Goal: Task Accomplishment & Management: Use online tool/utility

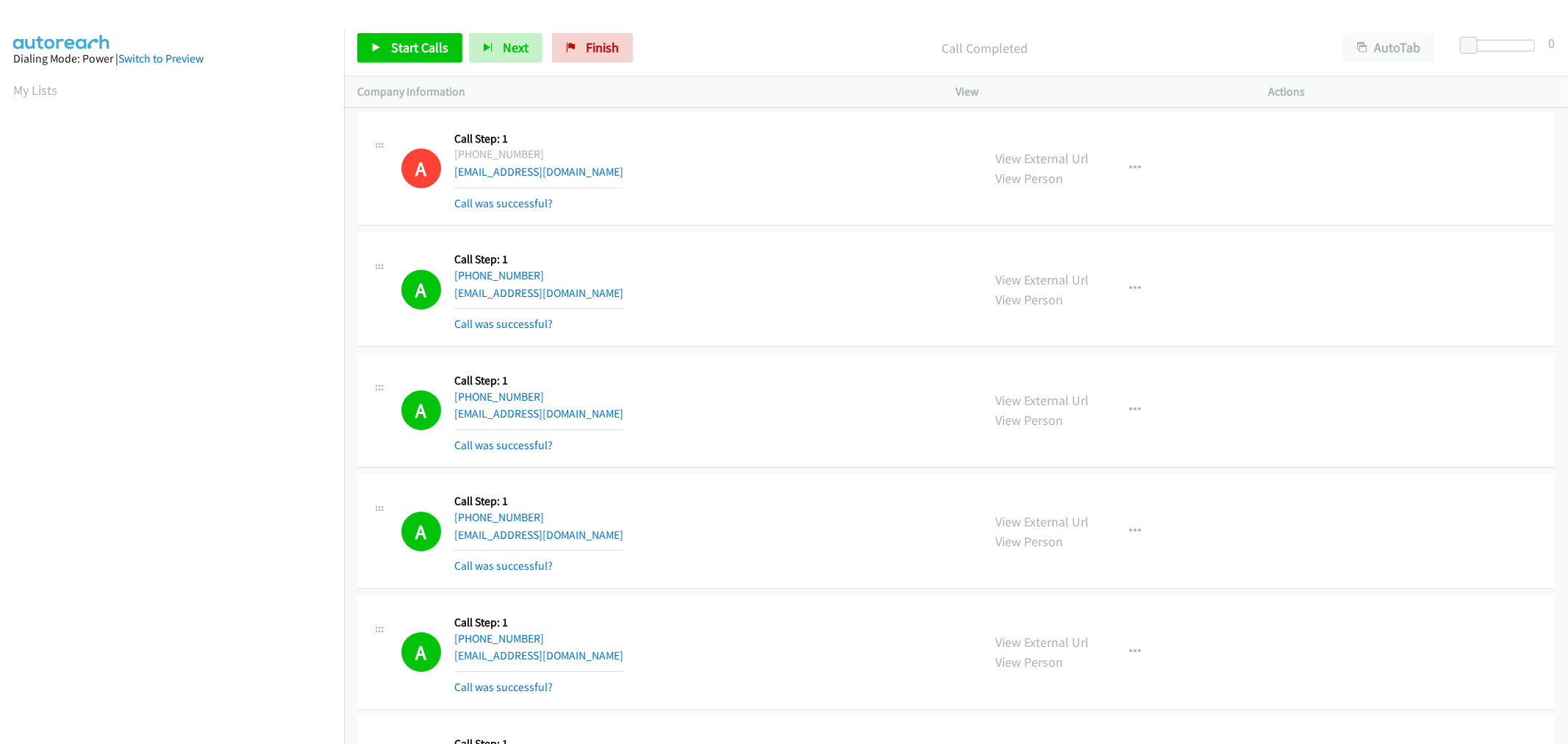
scroll to position [1308, 0]
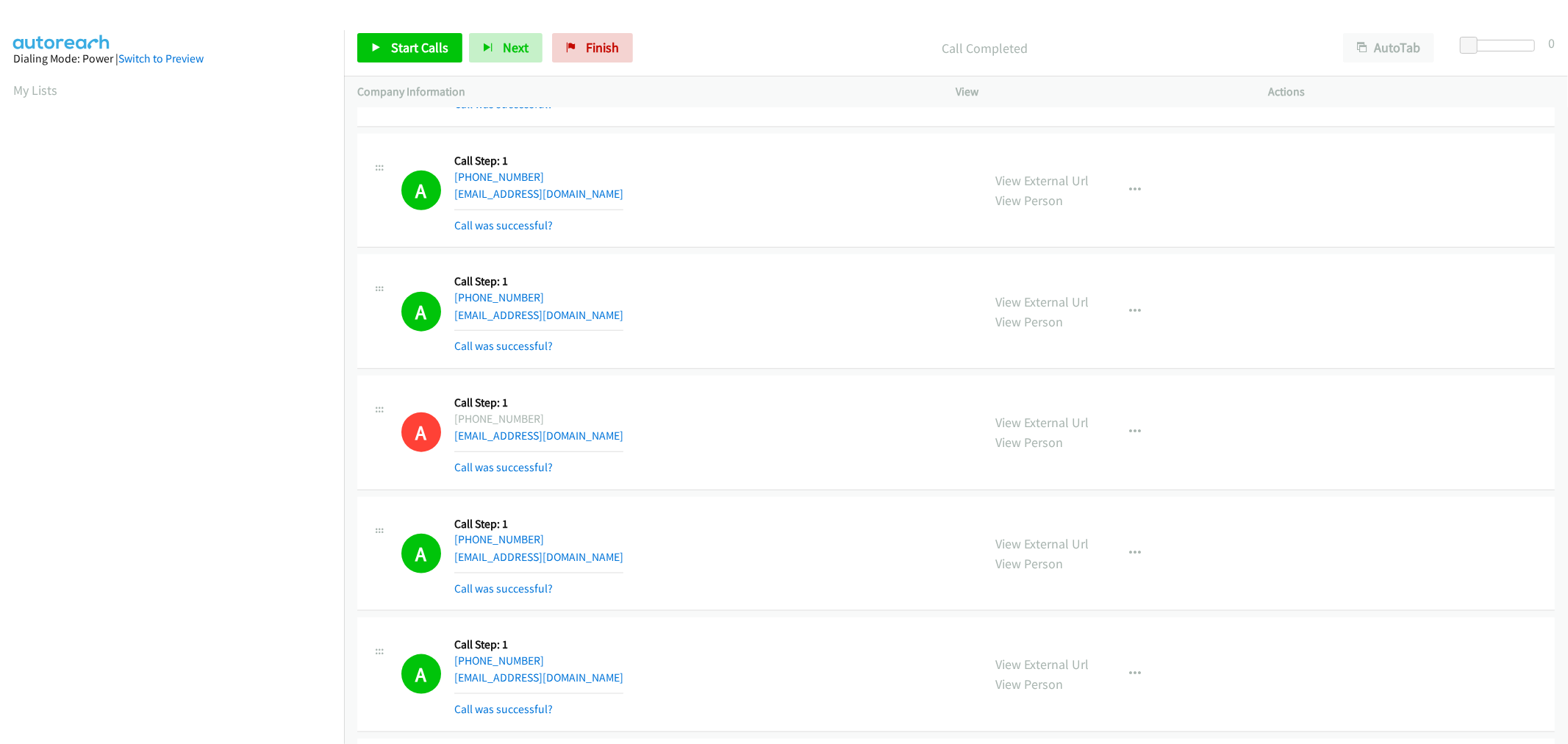
click at [724, 385] on div "A Callback Scheduled Call Step: 1 America/New_York +1 352-255-0230 mmcmullen13@…" at bounding box center [956, 433] width 1197 height 115
click at [876, 213] on div "A Callback Scheduled Call Step: 1 America/New_York +1 305-407-7336 scstrause@gm…" at bounding box center [685, 190] width 568 height 87
click at [727, 205] on div "A Callback Scheduled Call Step: 1 America/New_York +1 305-407-7336 scstrause@gm…" at bounding box center [685, 190] width 568 height 87
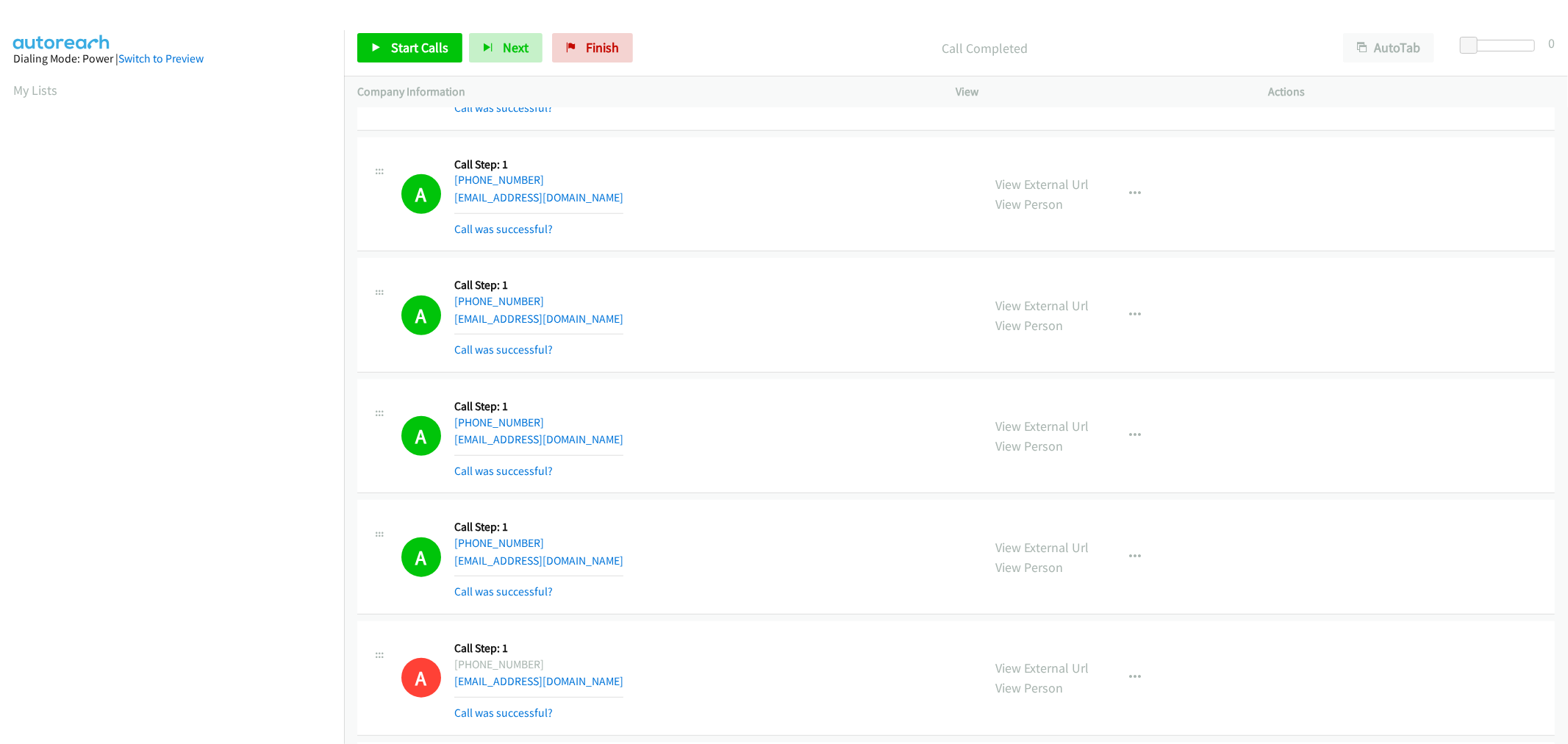
scroll to position [1634, 0]
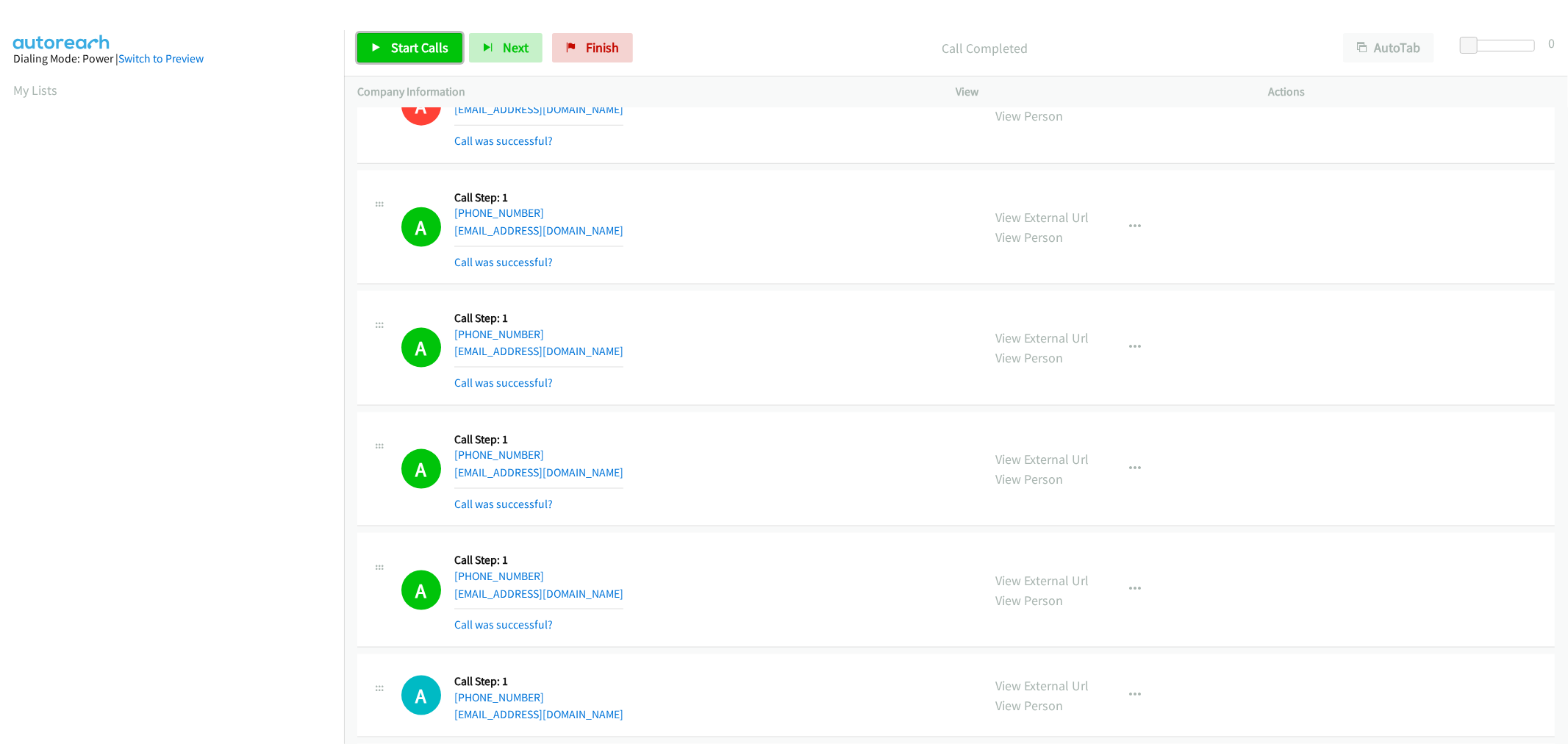
click at [401, 47] on span "Start Calls" at bounding box center [419, 47] width 57 height 17
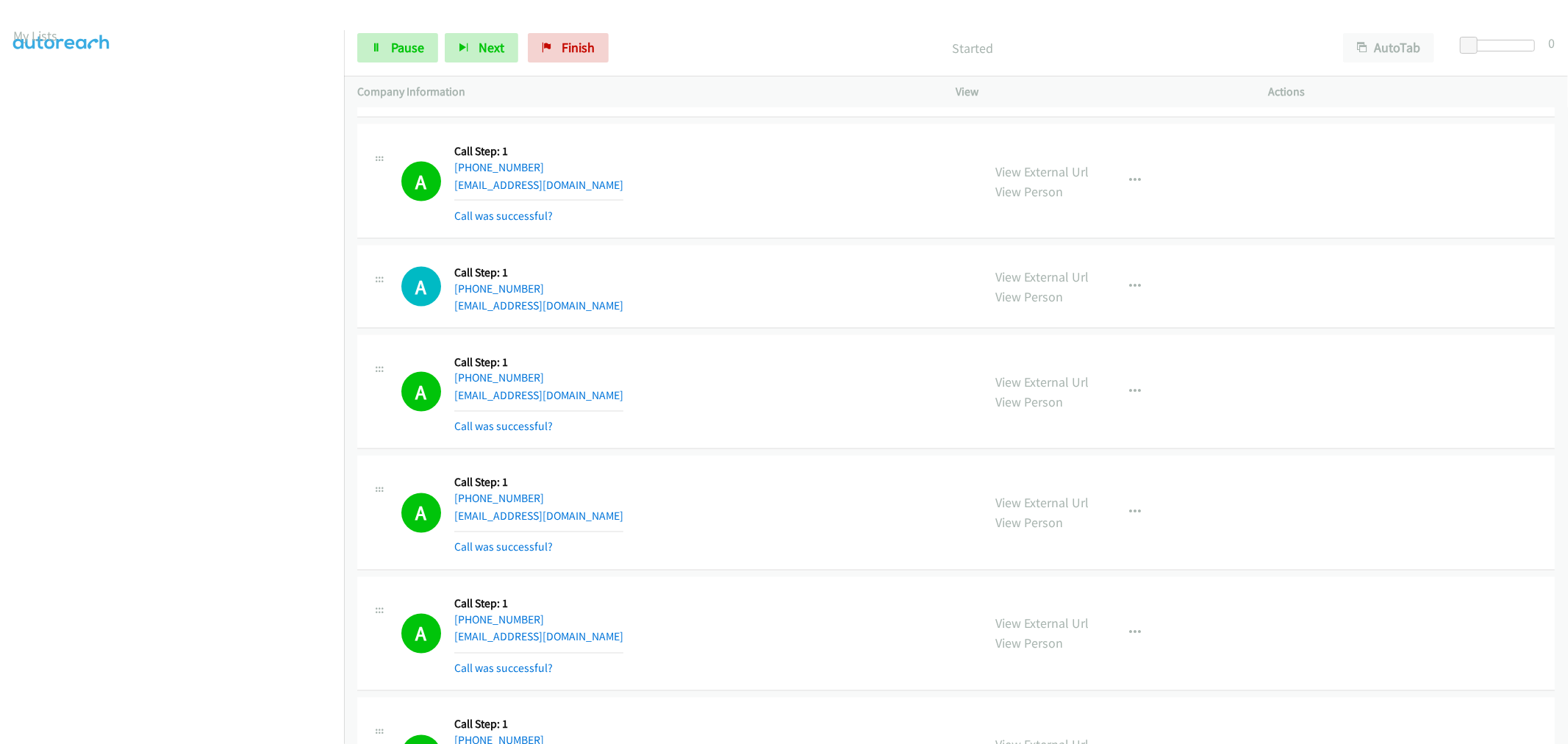
scroll to position [81, 0]
click at [864, 313] on div "A Callback Scheduled Call Step: 1 America/Chicago +1 629-254-6588 najrafihauter…" at bounding box center [685, 286] width 568 height 56
click at [402, 70] on div "Start Calls Pause Next Finish Started AutoTab AutoTab 0" at bounding box center [956, 48] width 1223 height 56
click at [402, 62] on link "Pause" at bounding box center [397, 47] width 81 height 30
click at [404, 52] on span "Start Calls" at bounding box center [419, 47] width 57 height 17
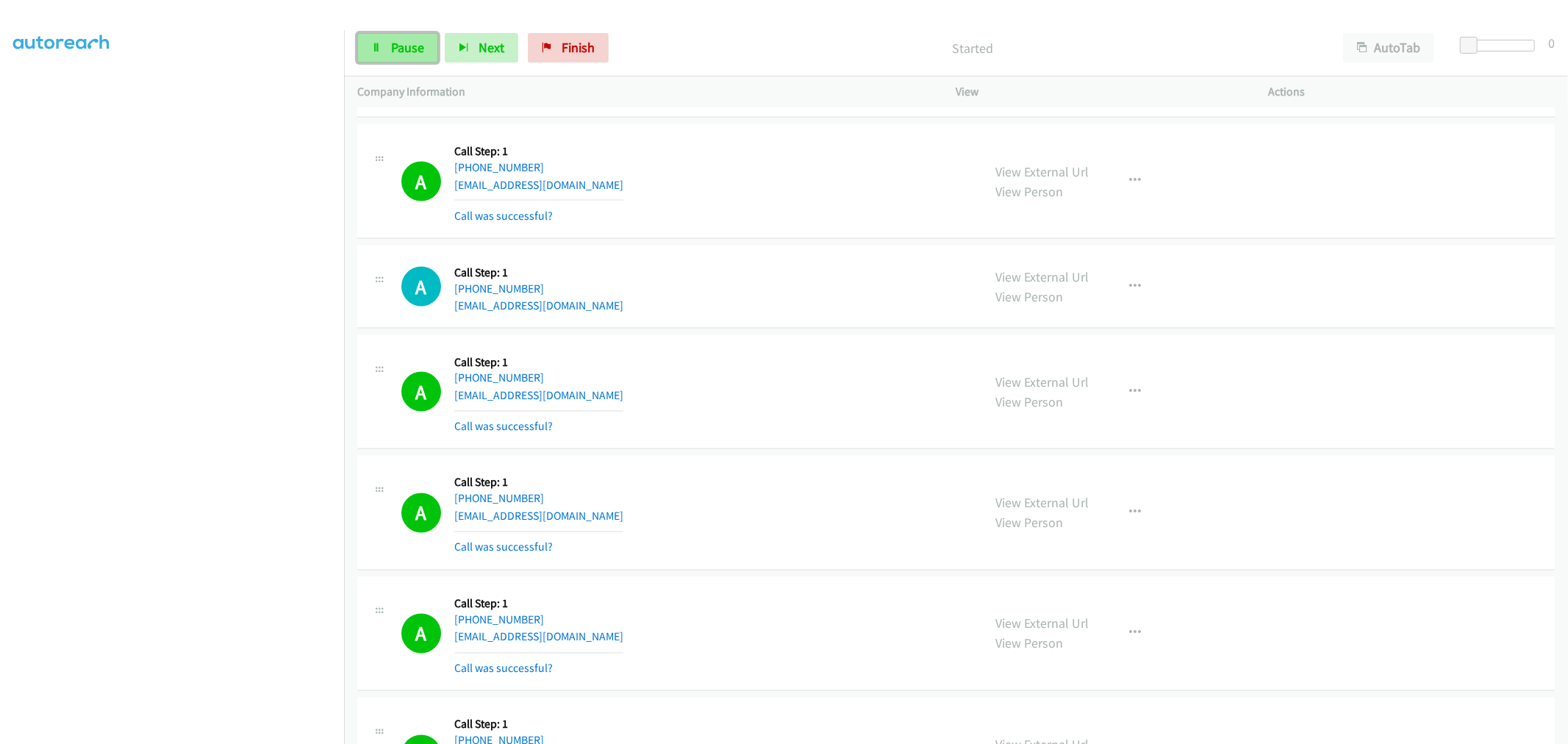
click at [395, 42] on span "Pause" at bounding box center [407, 47] width 33 height 17
click at [416, 44] on span "Start Calls" at bounding box center [419, 47] width 57 height 17
click at [405, 33] on link "Pause" at bounding box center [397, 47] width 81 height 30
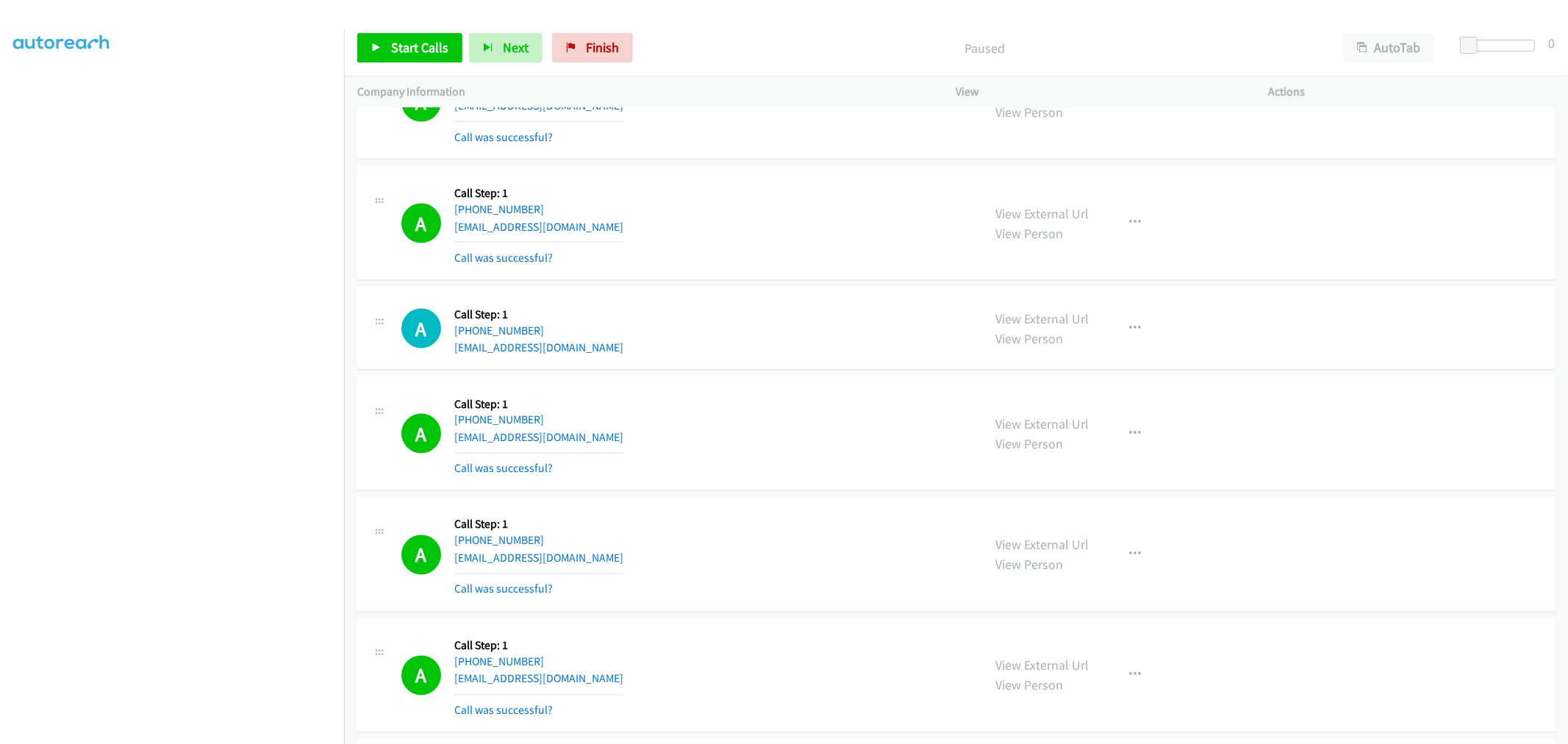
scroll to position [1960, 0]
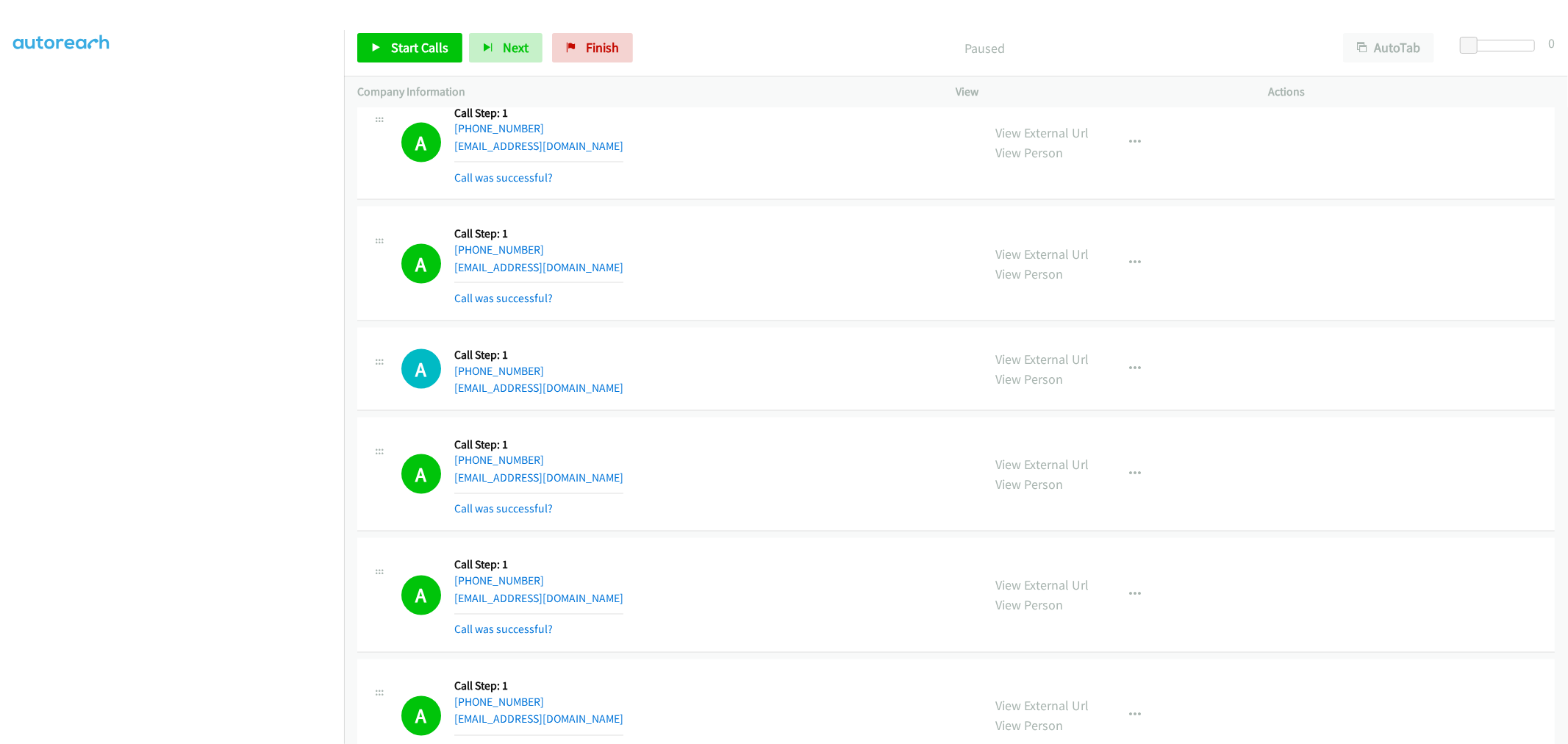
click at [744, 259] on div "A Callback Scheduled Call Step: 1 America/New_York +1 914-279-0813 mrtimharris@…" at bounding box center [685, 263] width 568 height 87
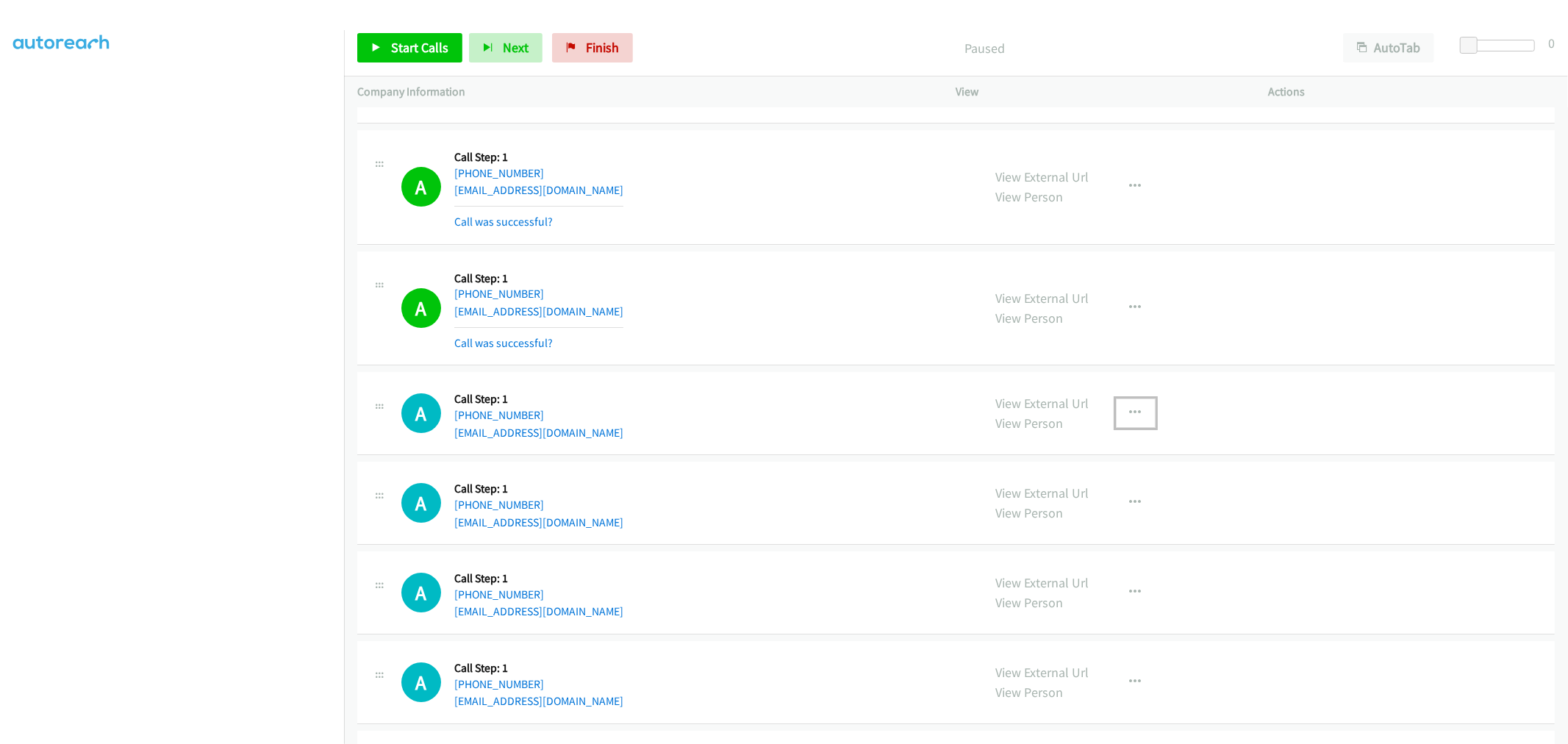
drag, startPoint x: 1127, startPoint y: 417, endPoint x: 1115, endPoint y: 451, distance: 36.1
click at [1130, 417] on icon "button" at bounding box center [1135, 412] width 11 height 11
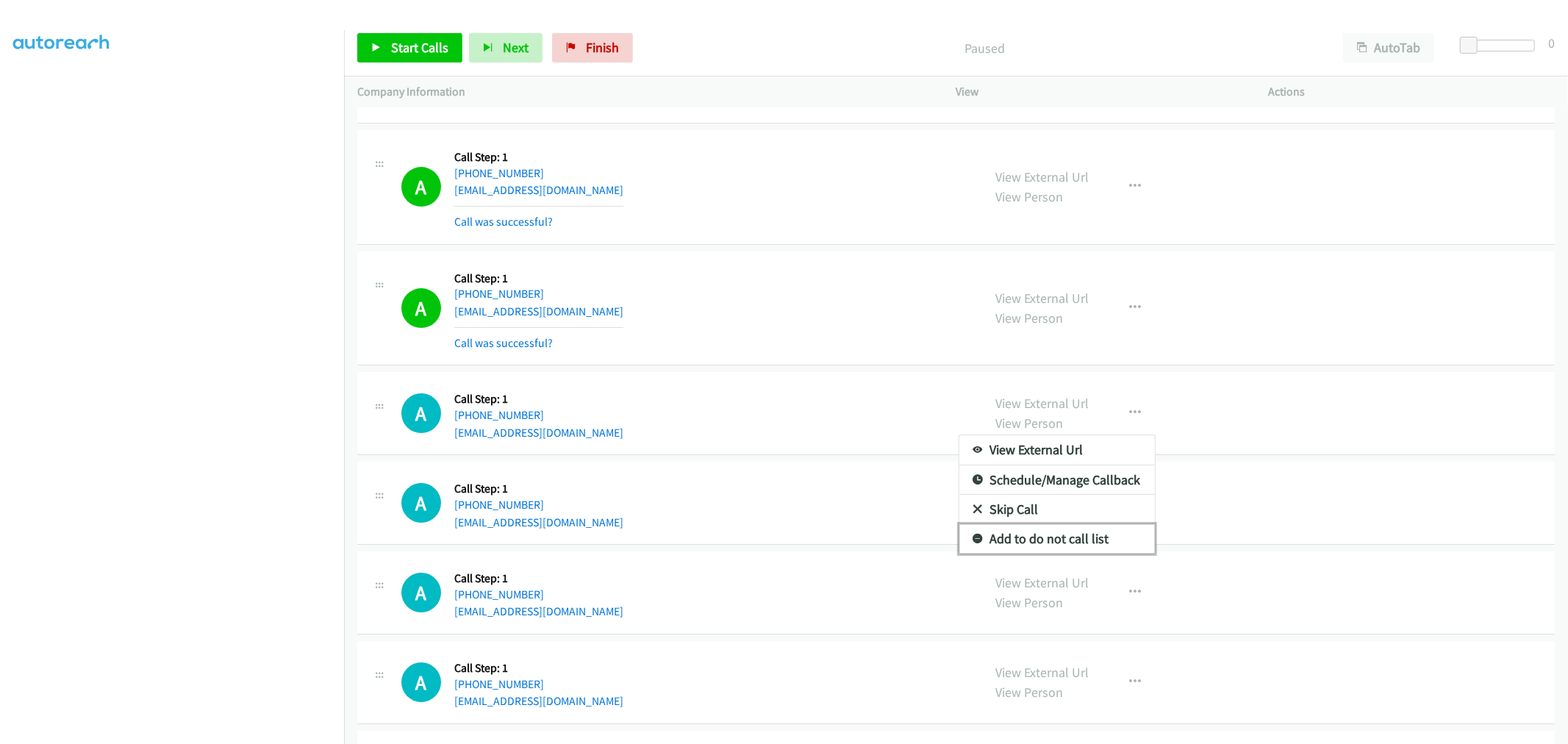
click at [1054, 542] on link "Add to do not call list" at bounding box center [1057, 539] width 196 height 30
click at [850, 419] on div "A Callback Scheduled Call Step: 1 America/Denver +1 605-641-2766 rharms02@hotma…" at bounding box center [685, 412] width 568 height 56
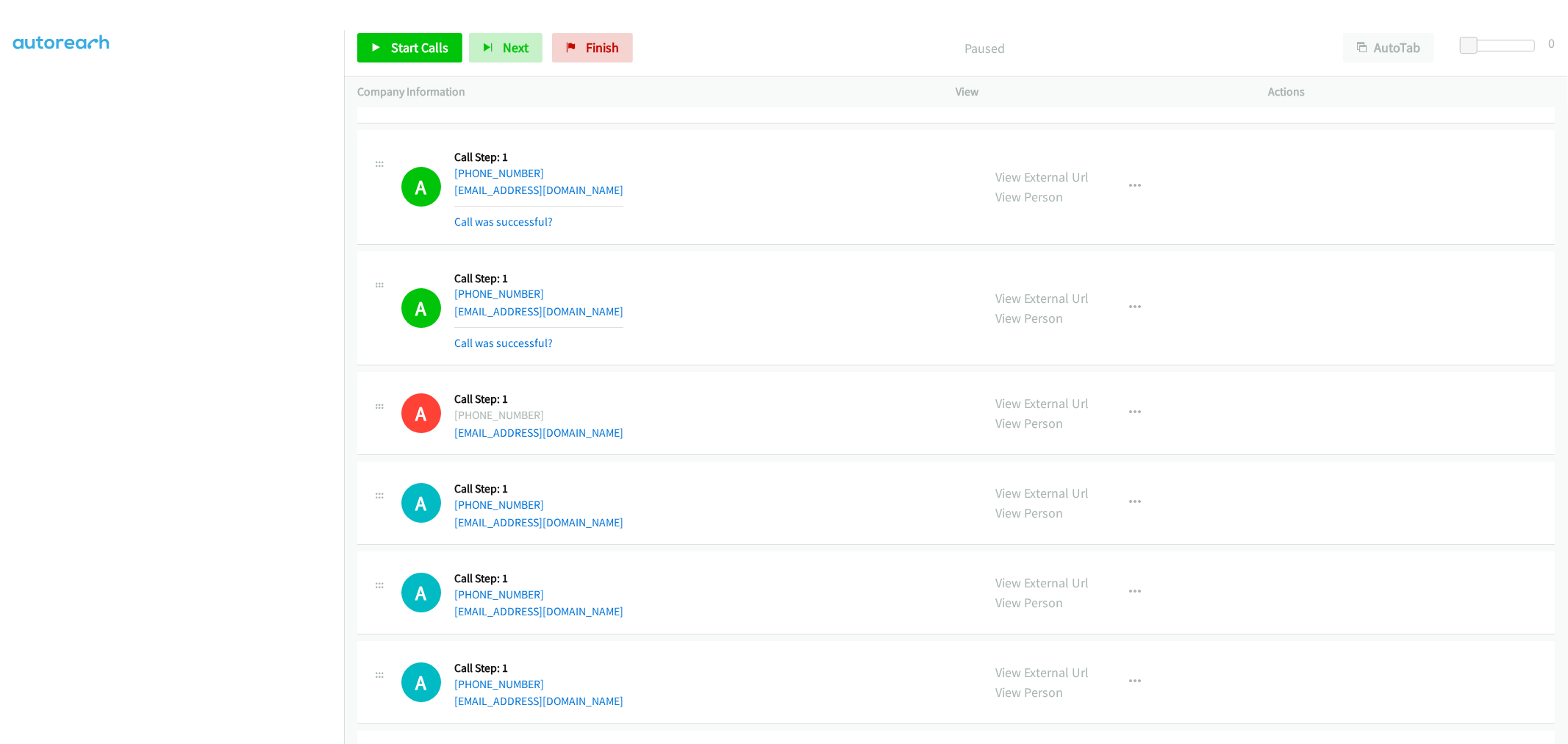
click at [703, 378] on div "A Callback Scheduled Call Step: 1 America/Denver +1 605-641-2766 rharms02@hotma…" at bounding box center [956, 413] width 1197 height 83
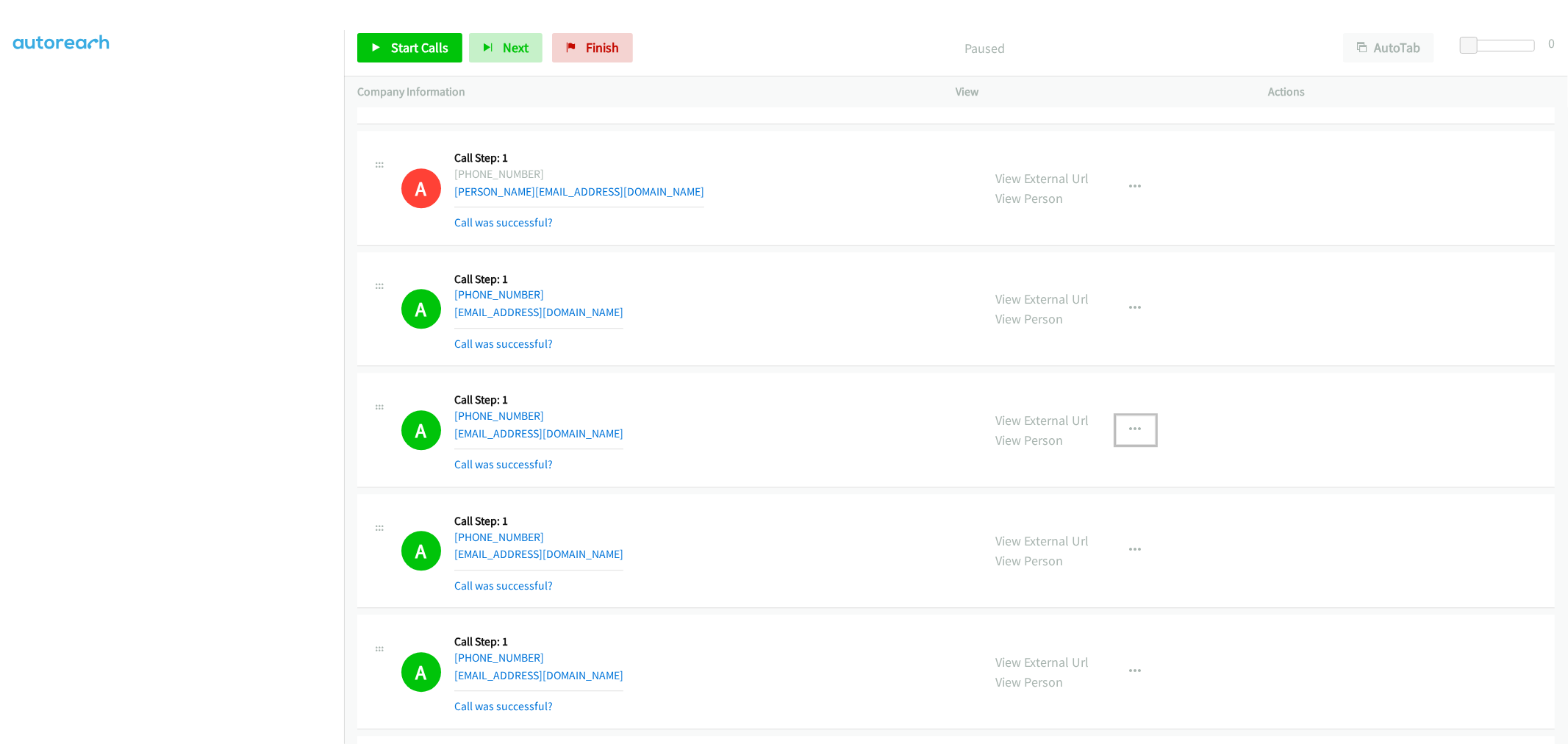
click at [1115, 429] on button "button" at bounding box center [1135, 430] width 40 height 30
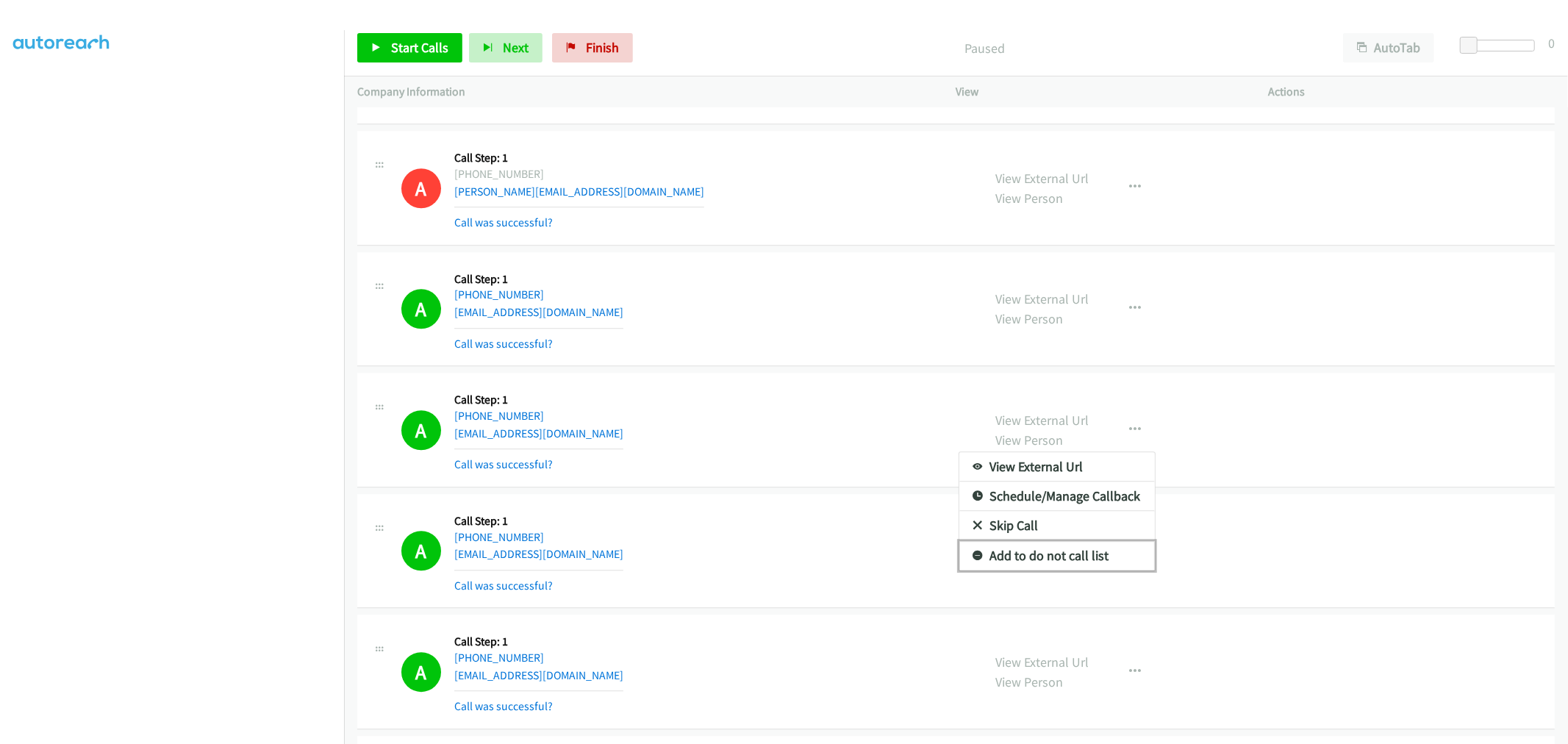
click at [1068, 564] on link "Add to do not call list" at bounding box center [1057, 555] width 196 height 30
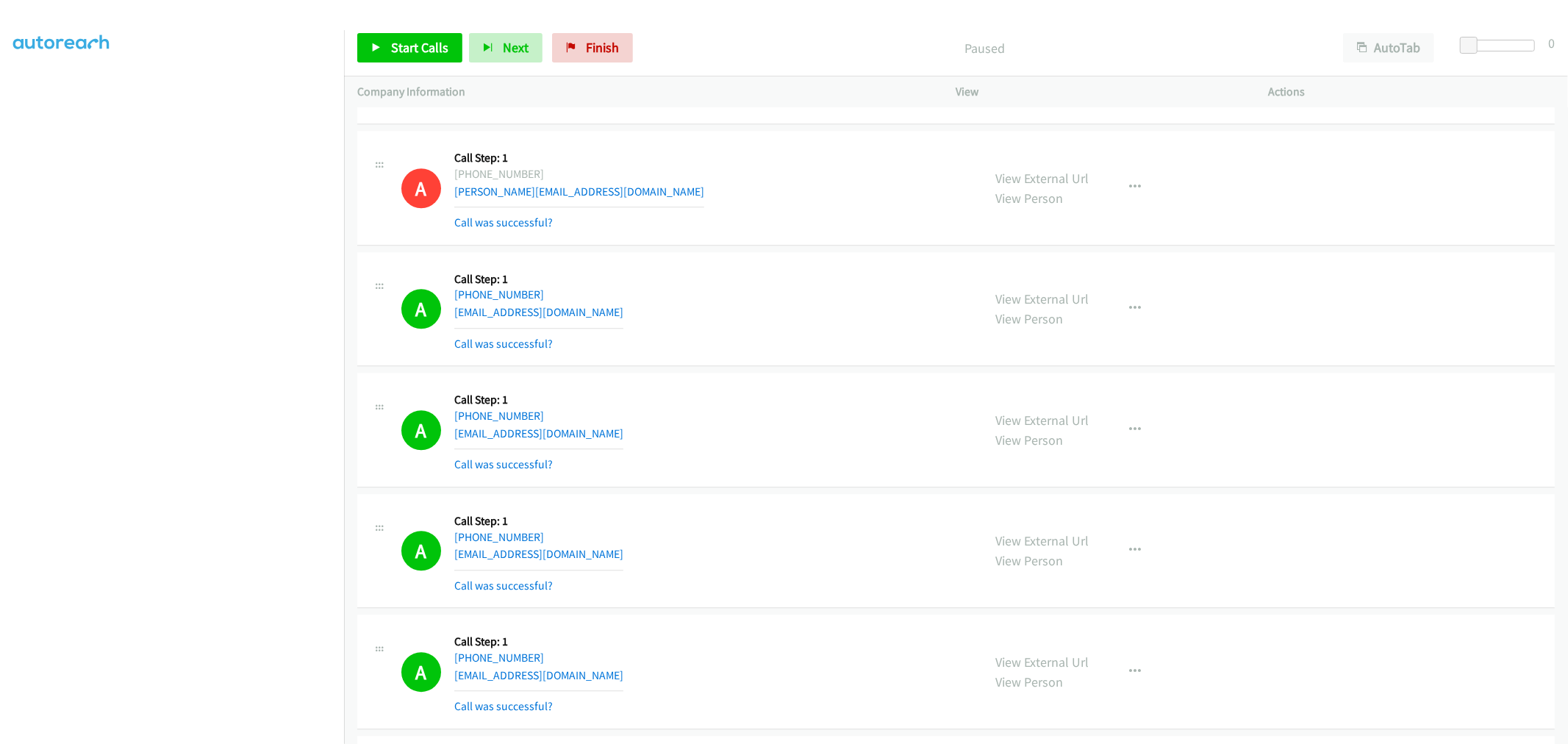
drag, startPoint x: 775, startPoint y: 417, endPoint x: 768, endPoint y: 415, distance: 7.3
click at [770, 415] on div "A Callback Scheduled Call Step: 1 America/Chicago +1 901-412-9855 joymel4167@ya…" at bounding box center [685, 429] width 568 height 87
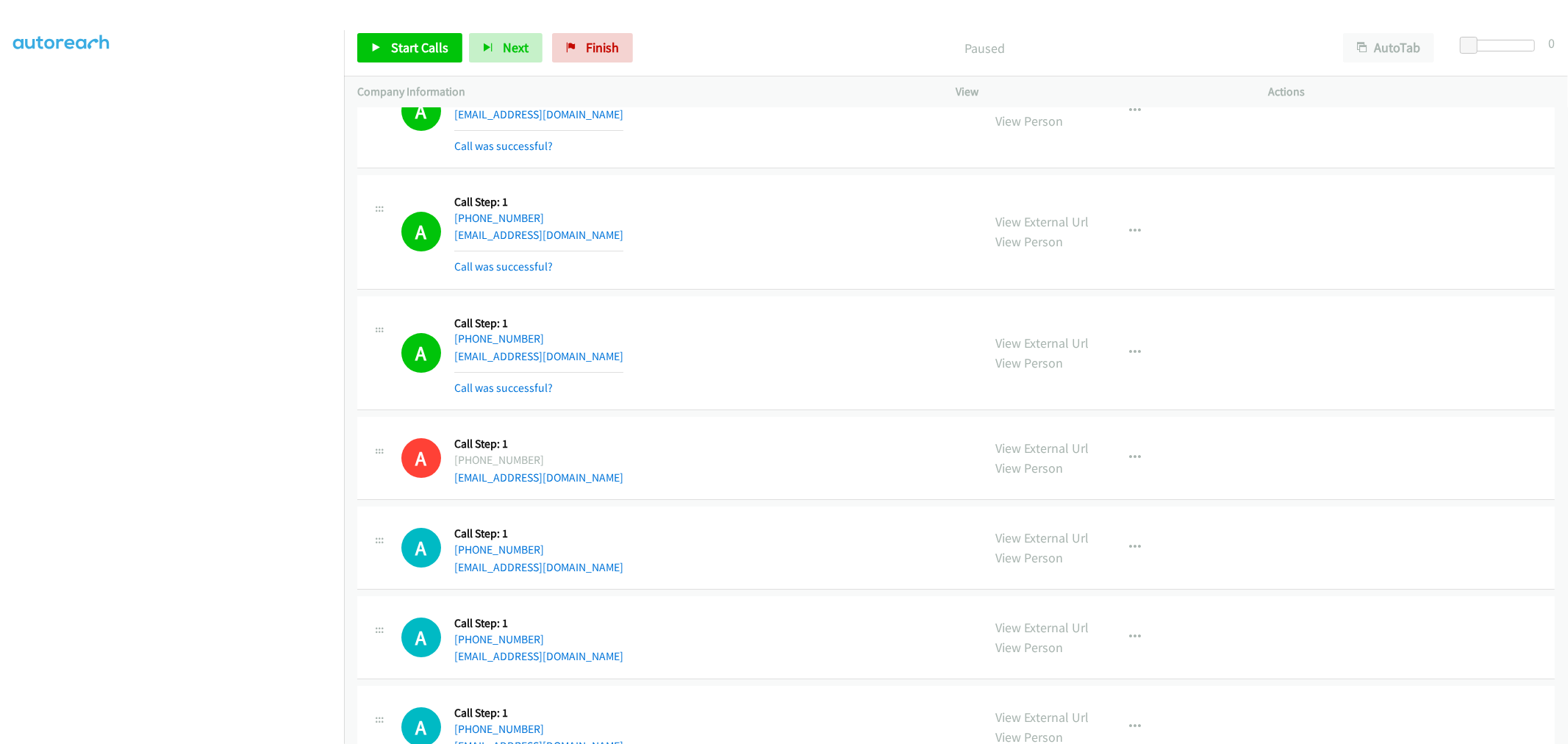
scroll to position [8748, 0]
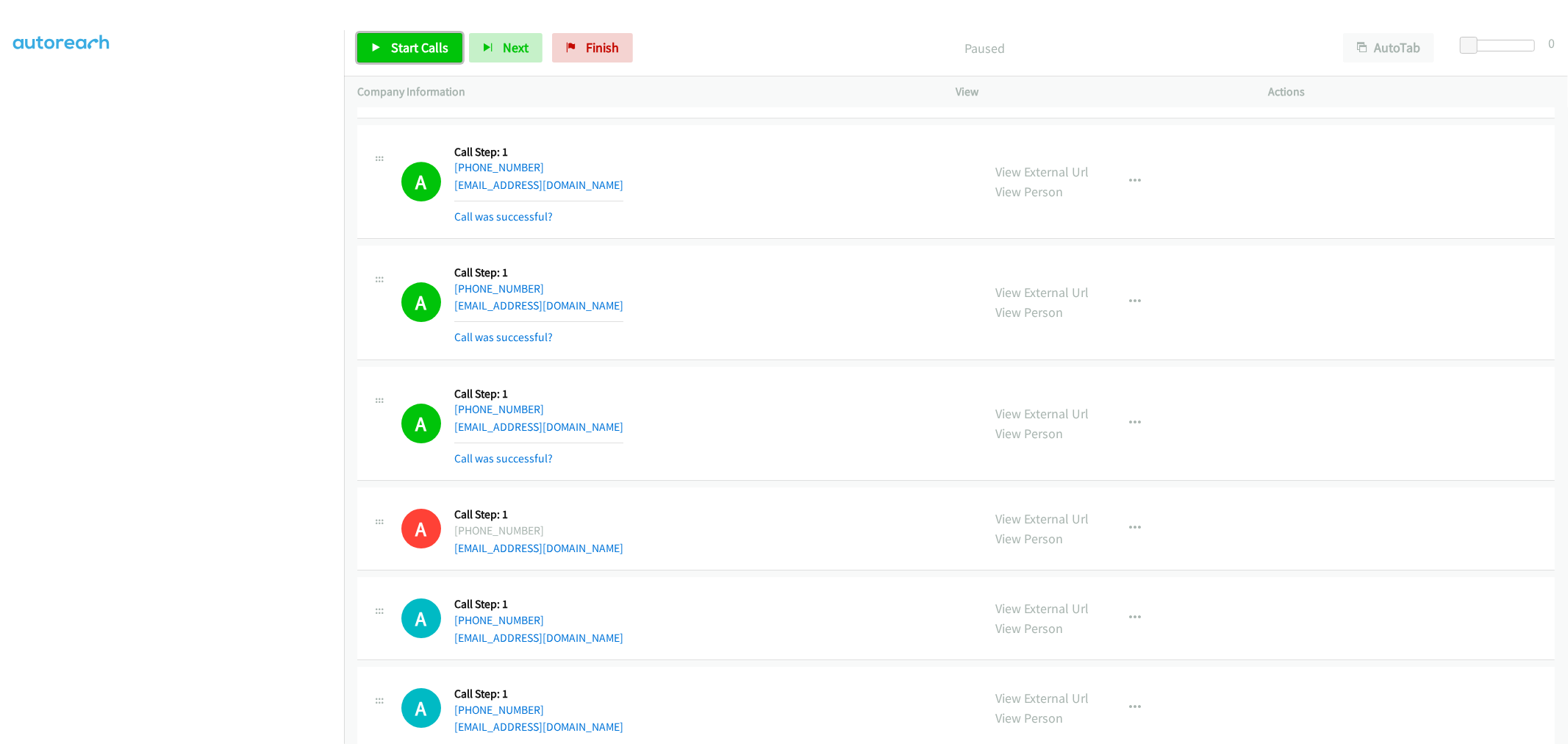
click at [387, 49] on link "Start Calls" at bounding box center [409, 47] width 105 height 30
click at [695, 145] on div "A Callback Scheduled Call Step: 1 America/Toronto +1 519-819-4036 marcove87@hot…" at bounding box center [685, 182] width 568 height 87
click at [393, 46] on span "Pause" at bounding box center [407, 47] width 33 height 17
click at [402, 49] on span "Start Calls" at bounding box center [419, 47] width 57 height 17
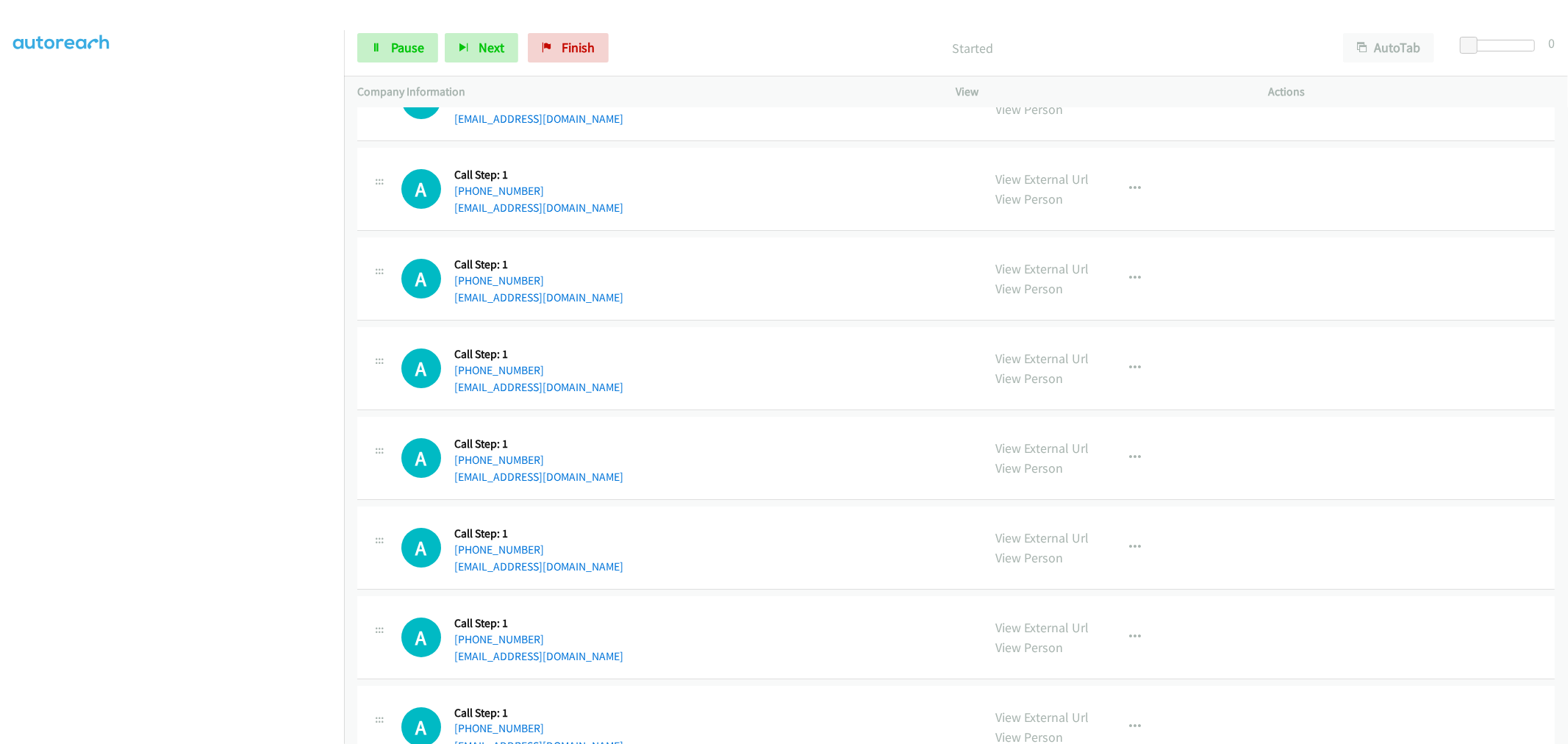
scroll to position [9238, 0]
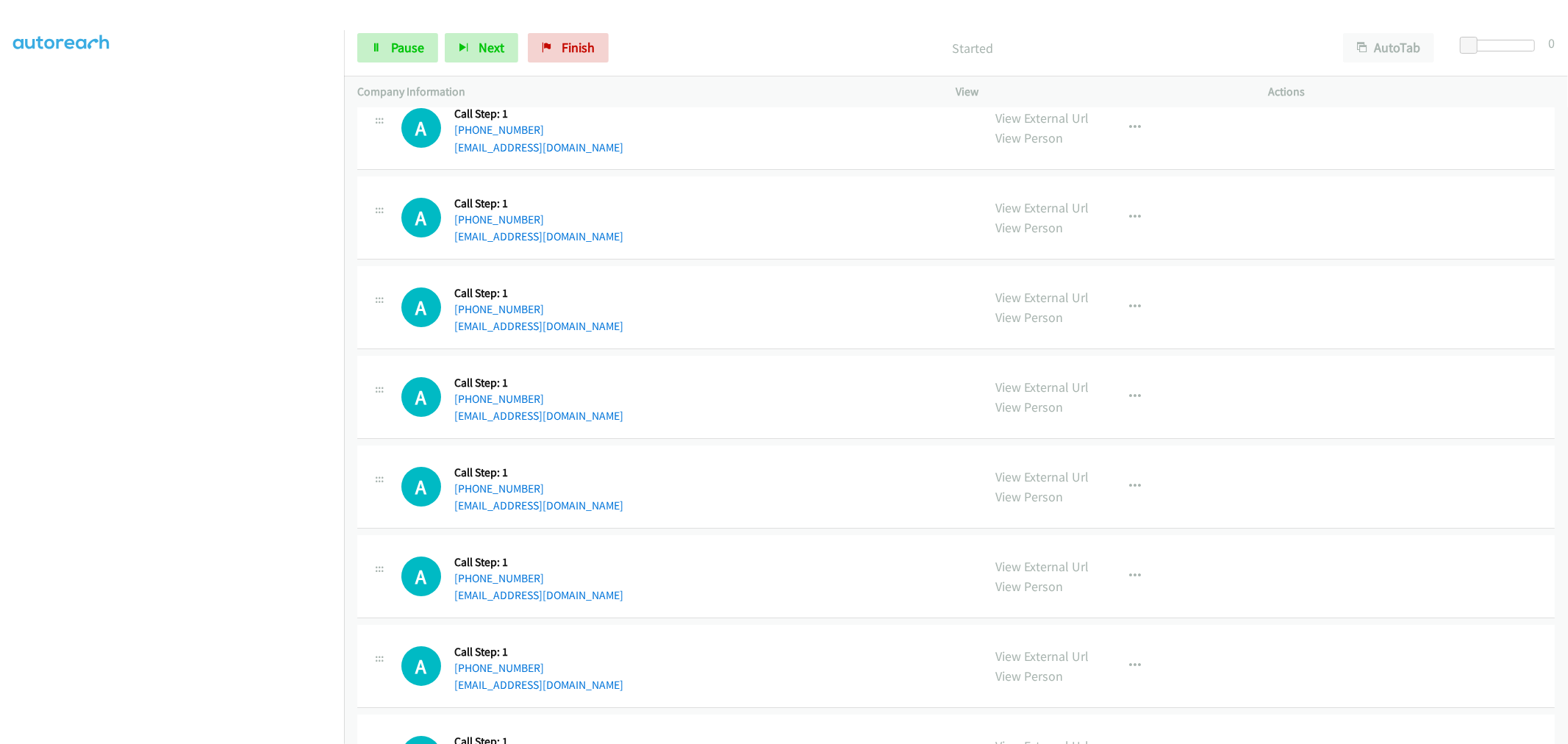
click at [831, 358] on td "A Callback Scheduled Call Step: 1 America/Chicago +1 281-771-7747 armoore222@gm…" at bounding box center [956, 398] width 1223 height 90
click at [412, 53] on span "Pause" at bounding box center [407, 47] width 33 height 17
click at [813, 367] on div "A Callback Scheduled Call Step: 1 America/Chicago +1 281-771-7747 armoore222@gm…" at bounding box center [956, 397] width 1197 height 83
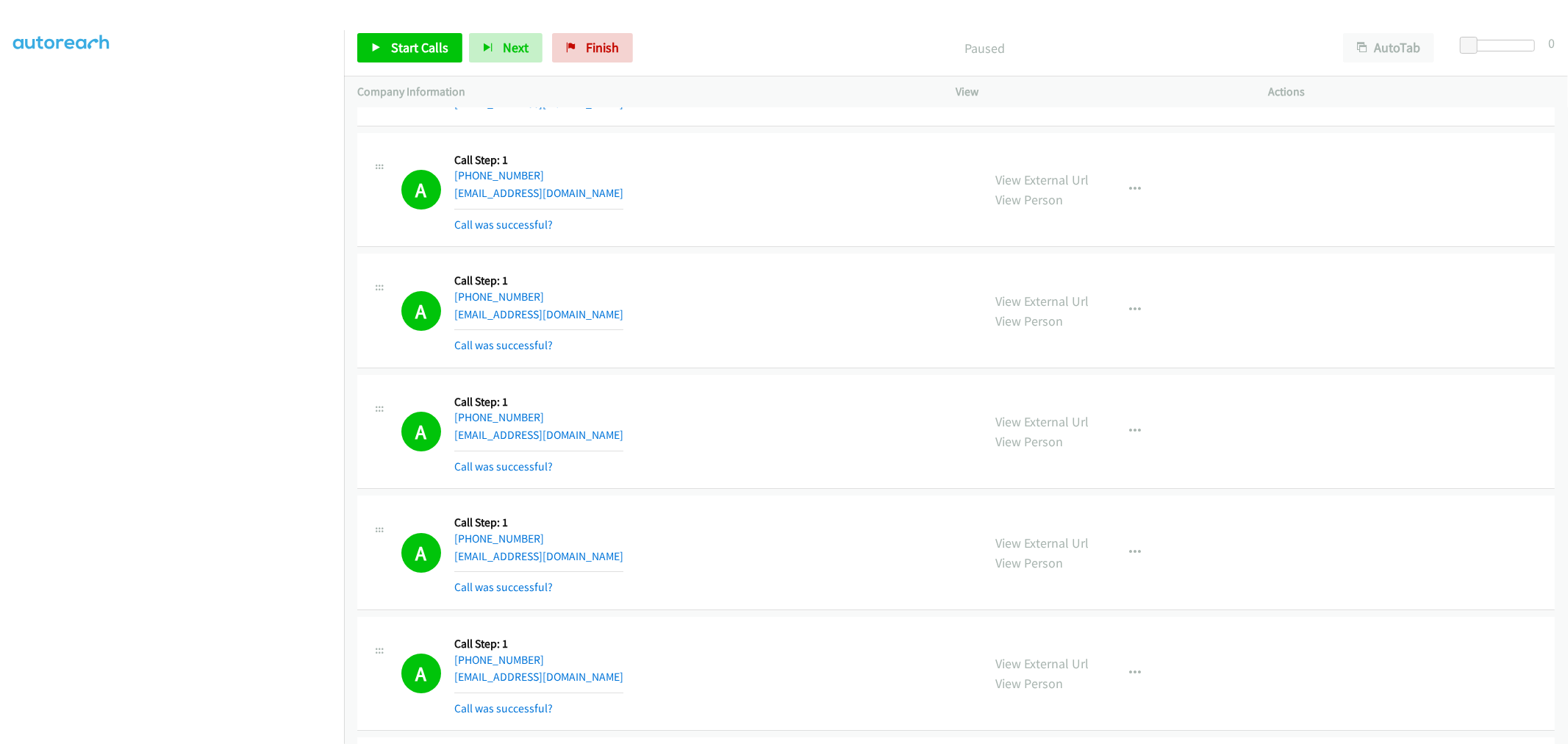
drag, startPoint x: 1153, startPoint y: 434, endPoint x: 1139, endPoint y: 434, distance: 14.0
click at [1152, 434] on div "View External Url View Person View External Url Email Schedule/Manage Callback …" at bounding box center [1146, 431] width 326 height 87
click at [1139, 434] on button "button" at bounding box center [1135, 431] width 40 height 30
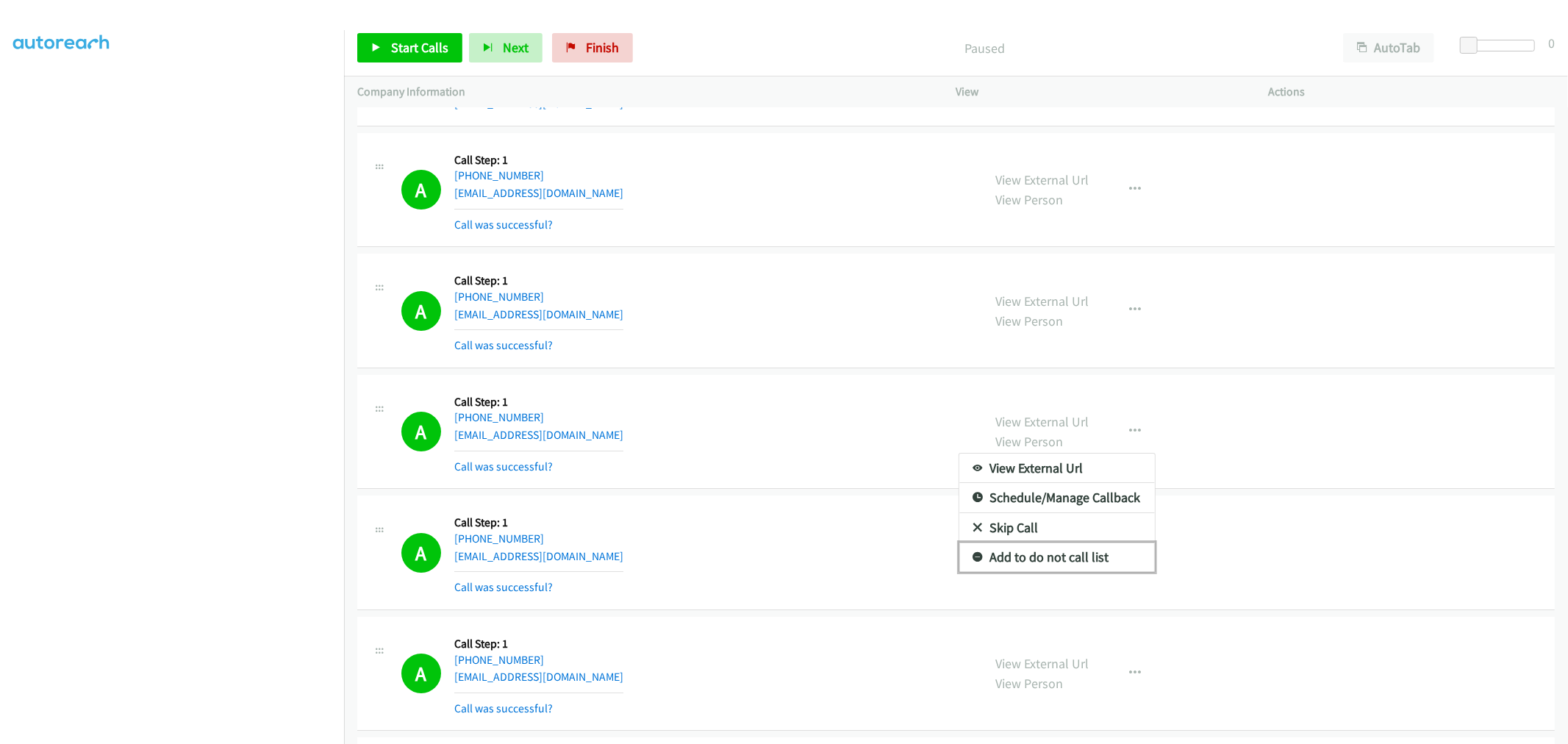
click at [1046, 552] on link "Add to do not call list" at bounding box center [1057, 557] width 196 height 30
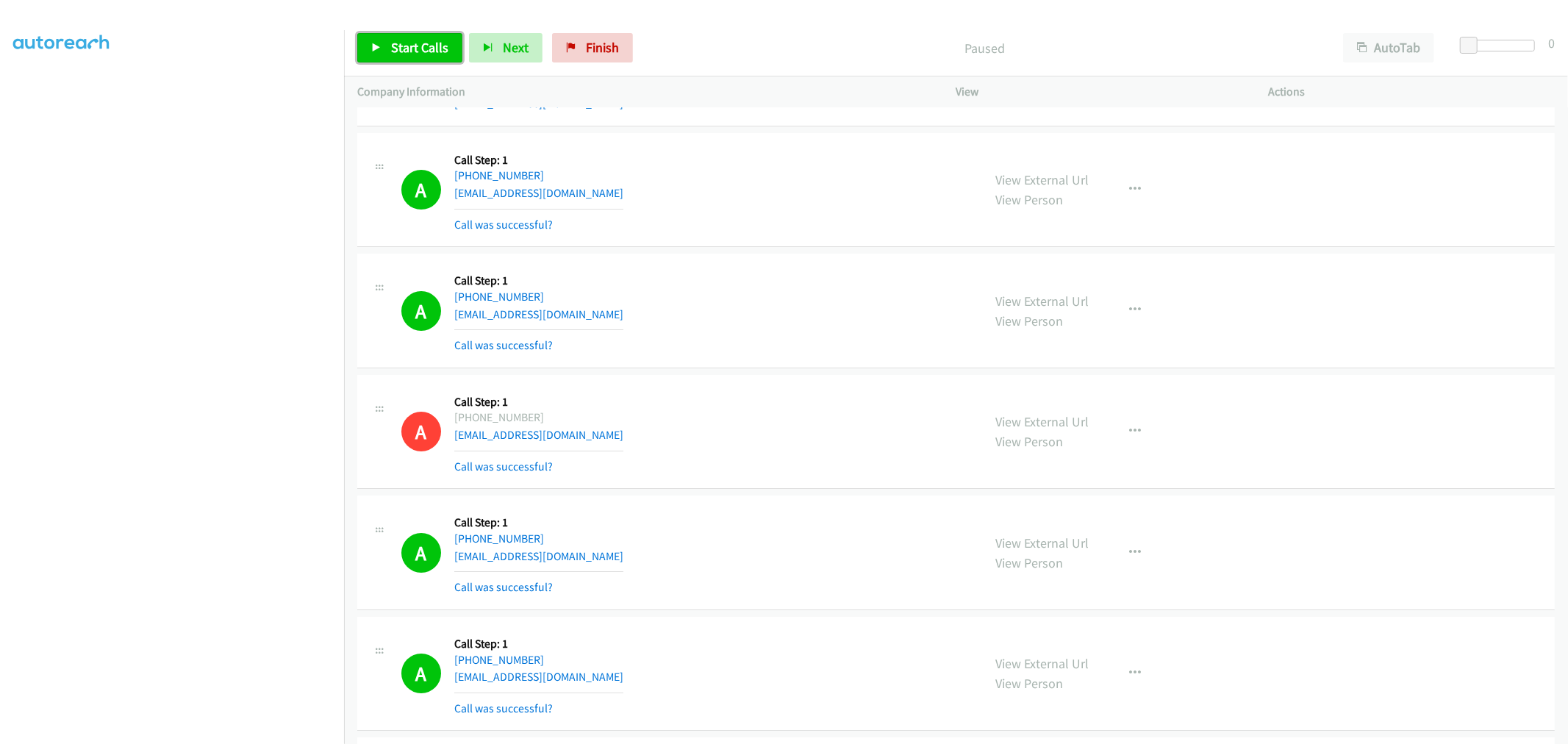
click at [434, 53] on span "Start Calls" at bounding box center [419, 47] width 57 height 17
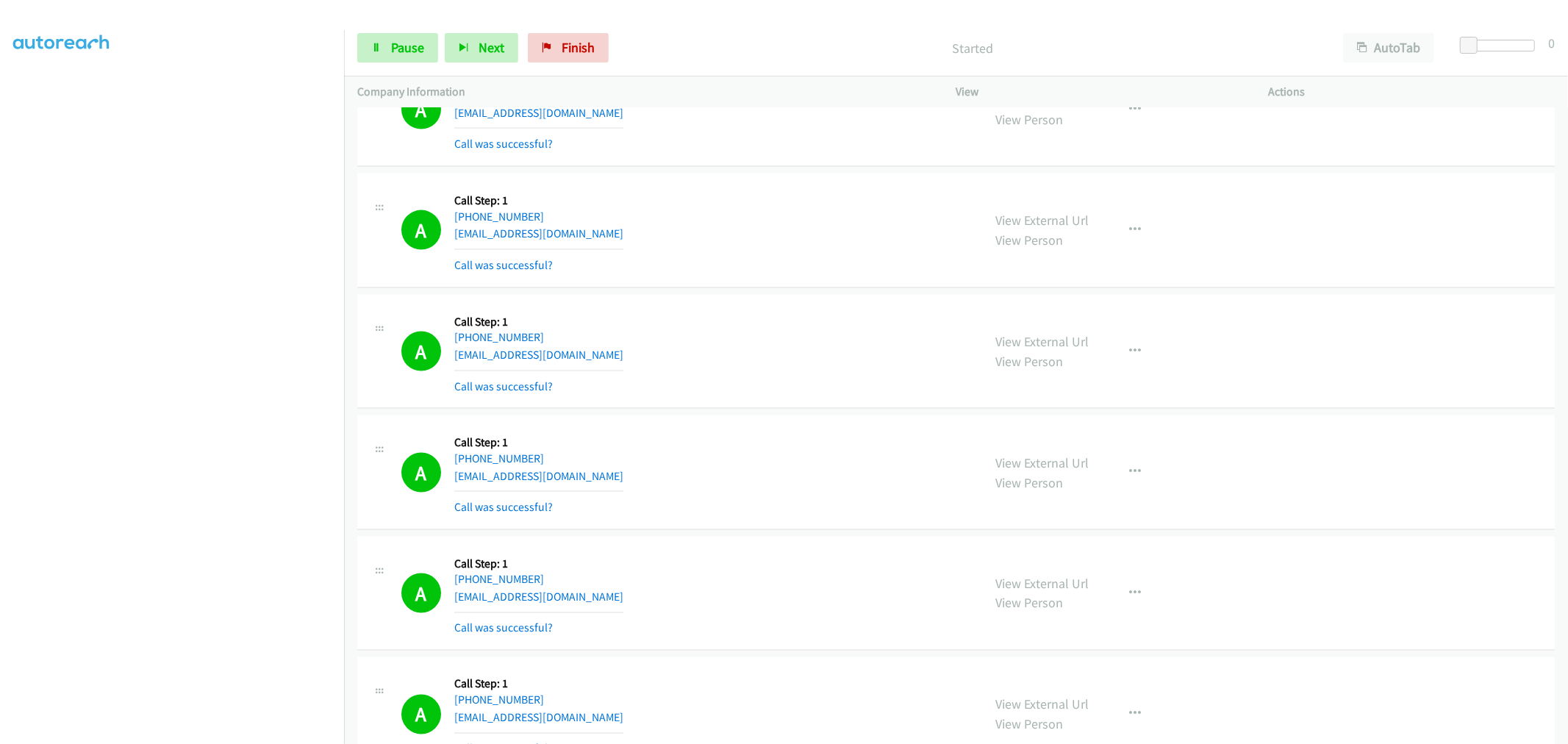
scroll to position [9320, 0]
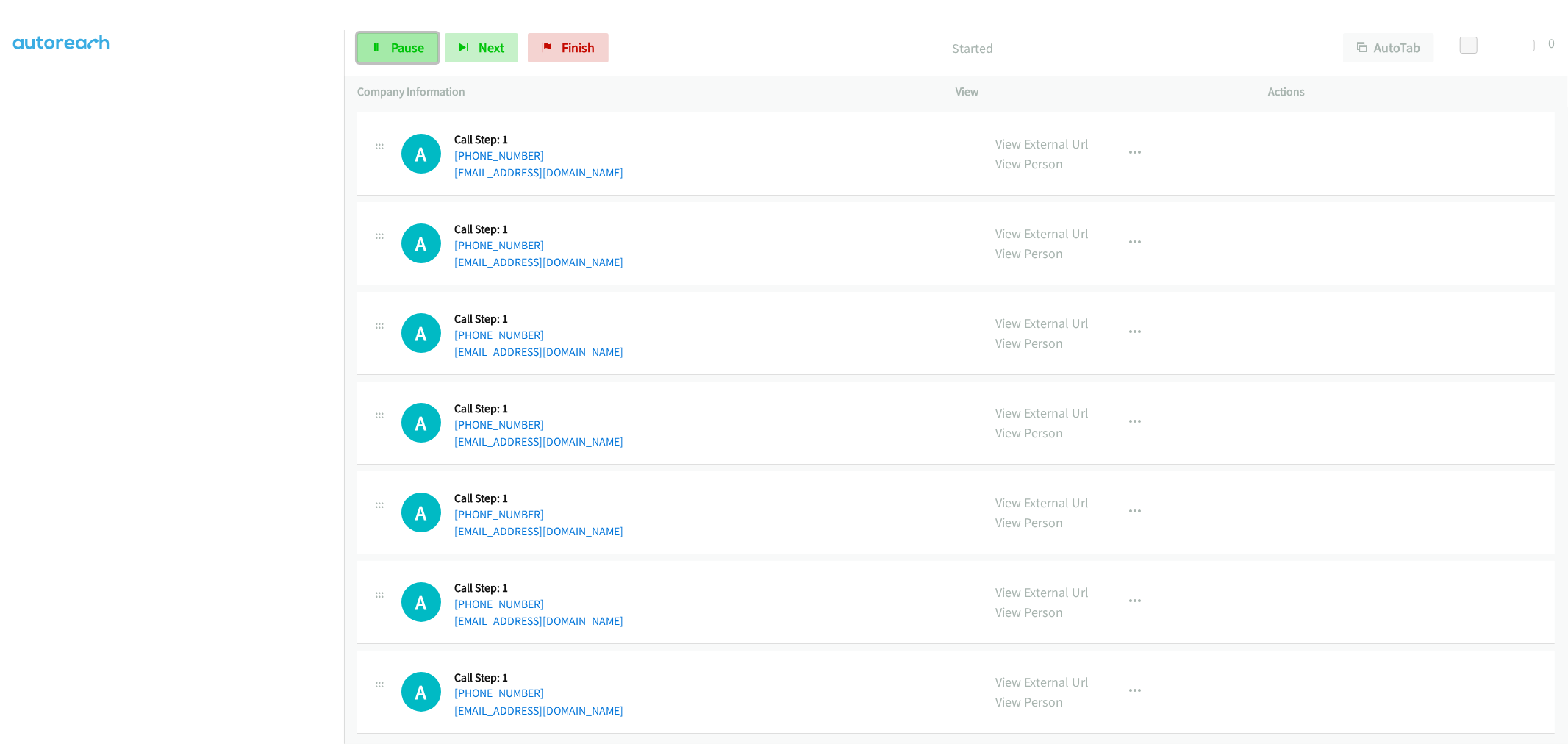
drag, startPoint x: 408, startPoint y: 40, endPoint x: 409, endPoint y: 61, distance: 21.0
click at [408, 40] on span "Pause" at bounding box center [407, 47] width 33 height 17
click at [399, 45] on span "Start Calls" at bounding box center [419, 47] width 57 height 17
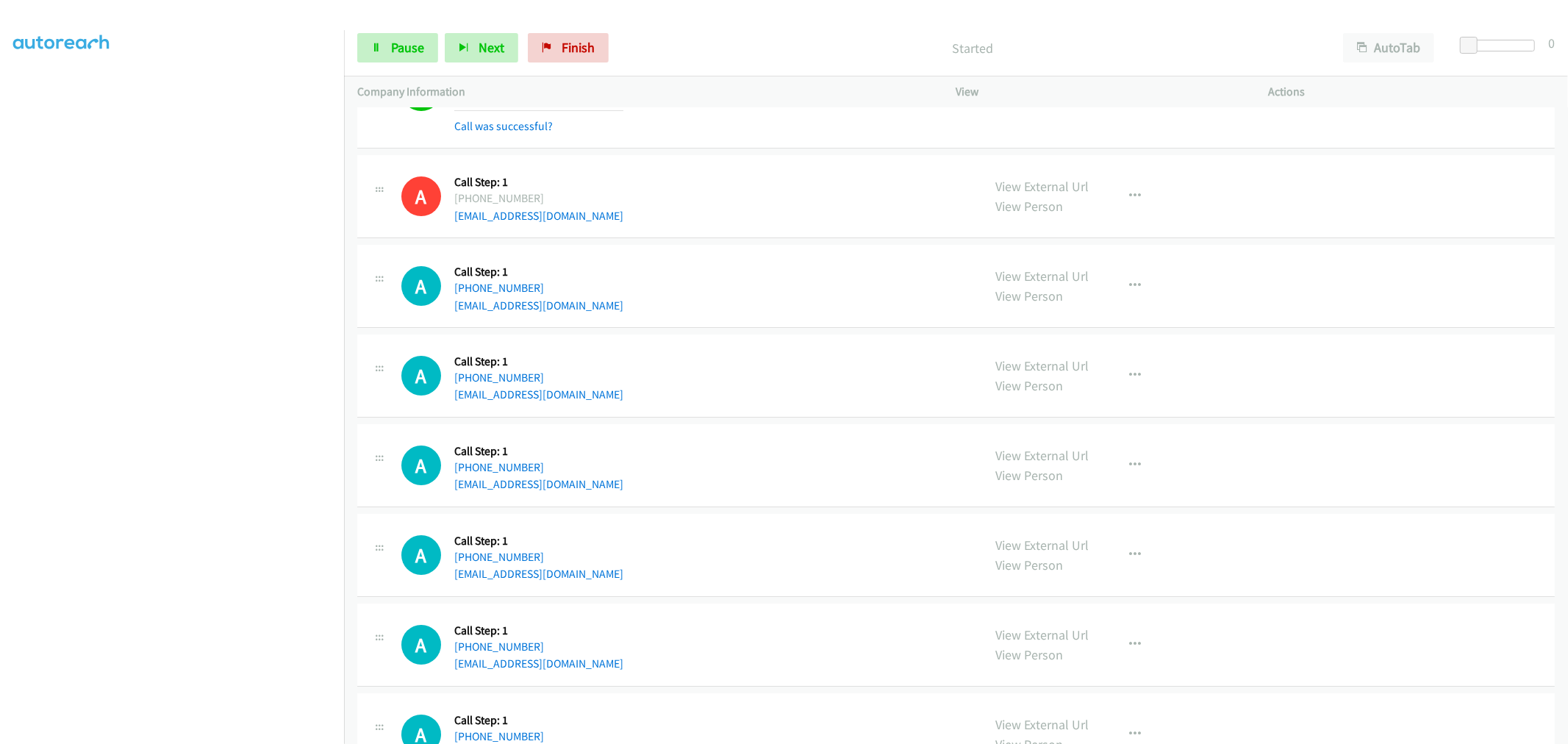
scroll to position [8911, 0]
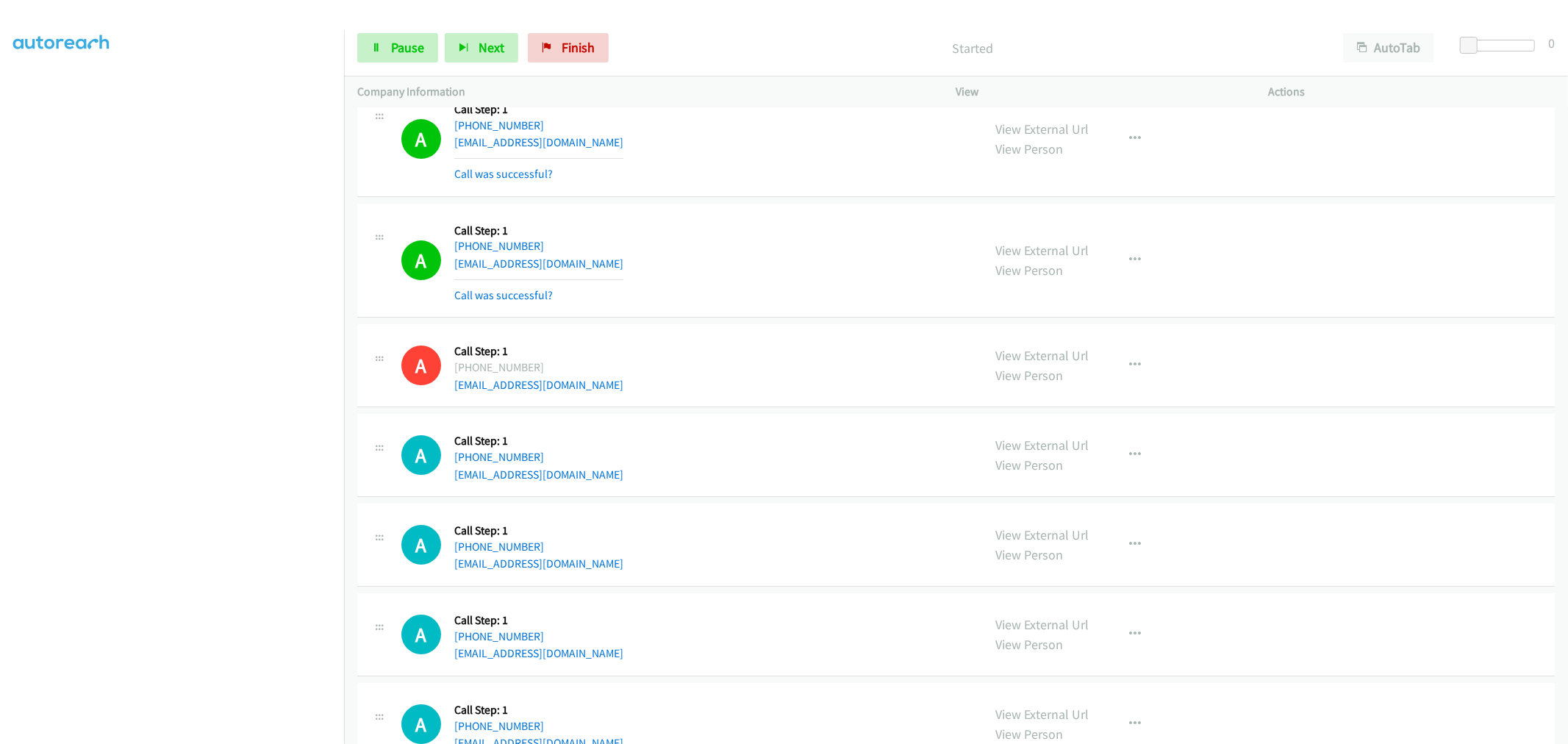
click at [794, 321] on td "A Callback Scheduled Call Step: 1 America/New_York +1 703-655-8331 tmanley416@g…" at bounding box center [956, 260] width 1223 height 121
click at [408, 50] on span "Pause" at bounding box center [407, 47] width 33 height 17
click at [789, 206] on td "A Callback Scheduled Call Step: 1 America/New_York +1 703-655-8331 tmanley416@g…" at bounding box center [956, 260] width 1223 height 121
drag, startPoint x: 866, startPoint y: 327, endPoint x: 858, endPoint y: 316, distance: 13.6
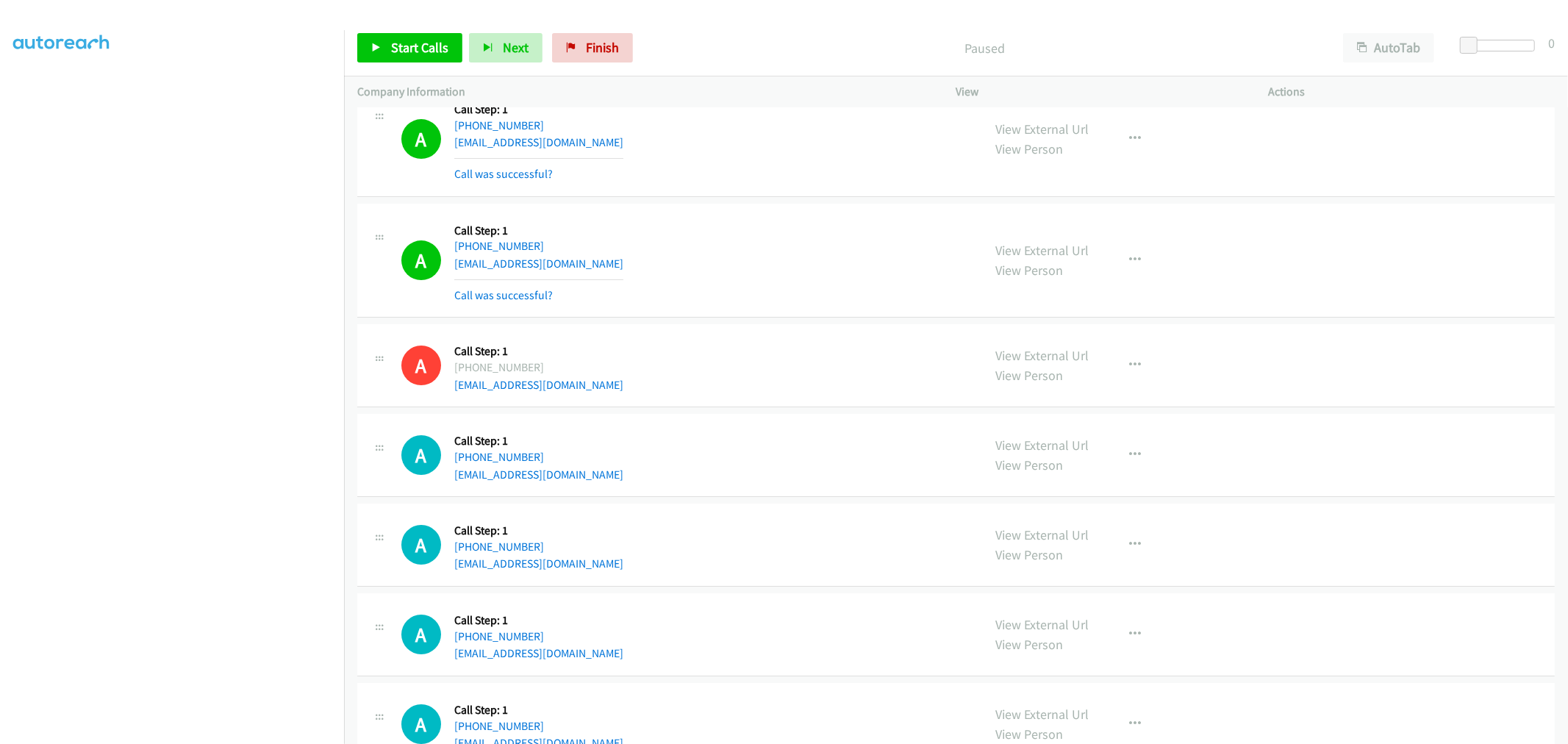
scroll to position [7079, 0]
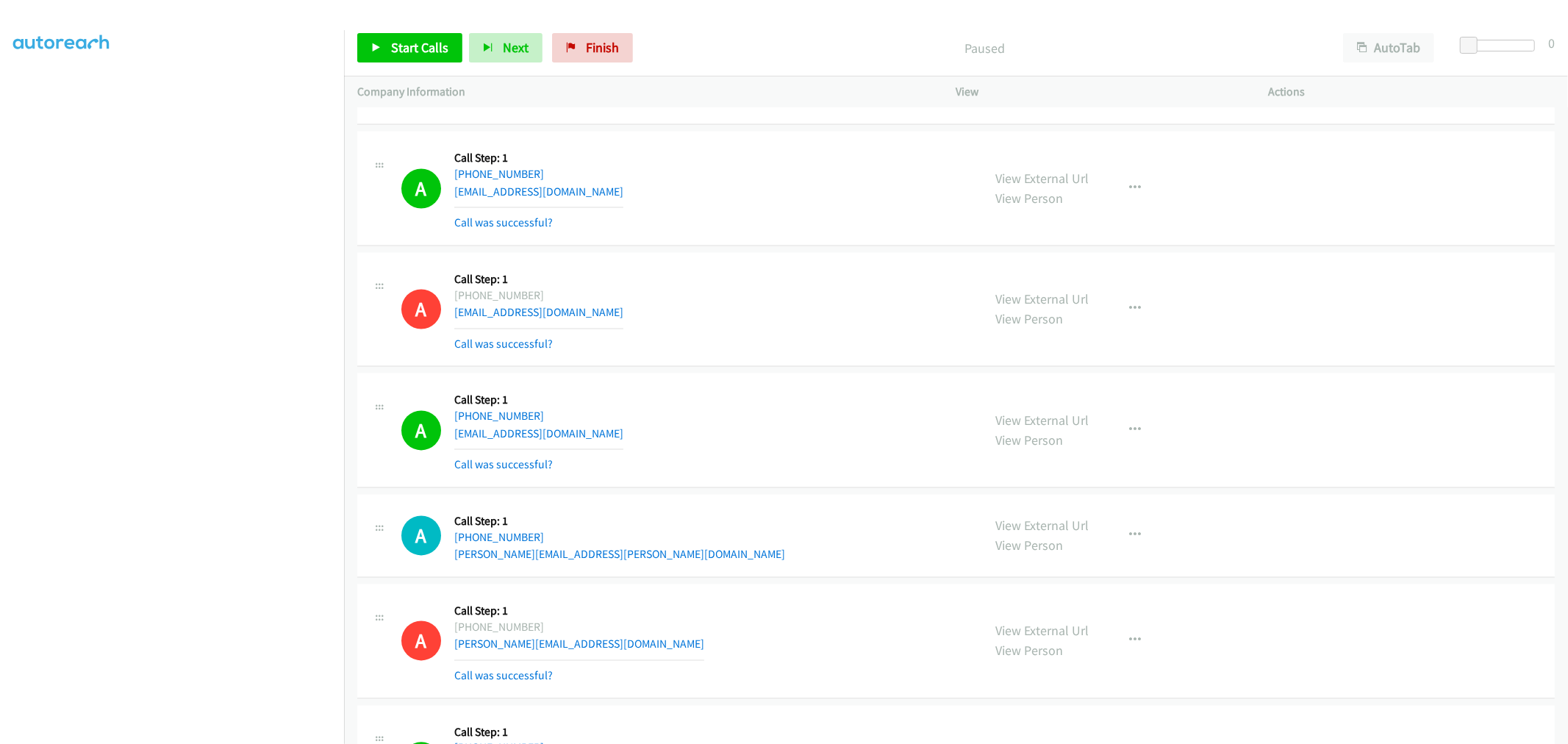
drag, startPoint x: 1032, startPoint y: 431, endPoint x: 974, endPoint y: 382, distance: 75.9
click at [739, 382] on div "A Callback Scheduled Call Step: 1 America/New_York +1 317-628-0481 ola_aly_2000…" at bounding box center [956, 431] width 1197 height 115
click at [1133, 437] on icon "button" at bounding box center [1135, 430] width 11 height 11
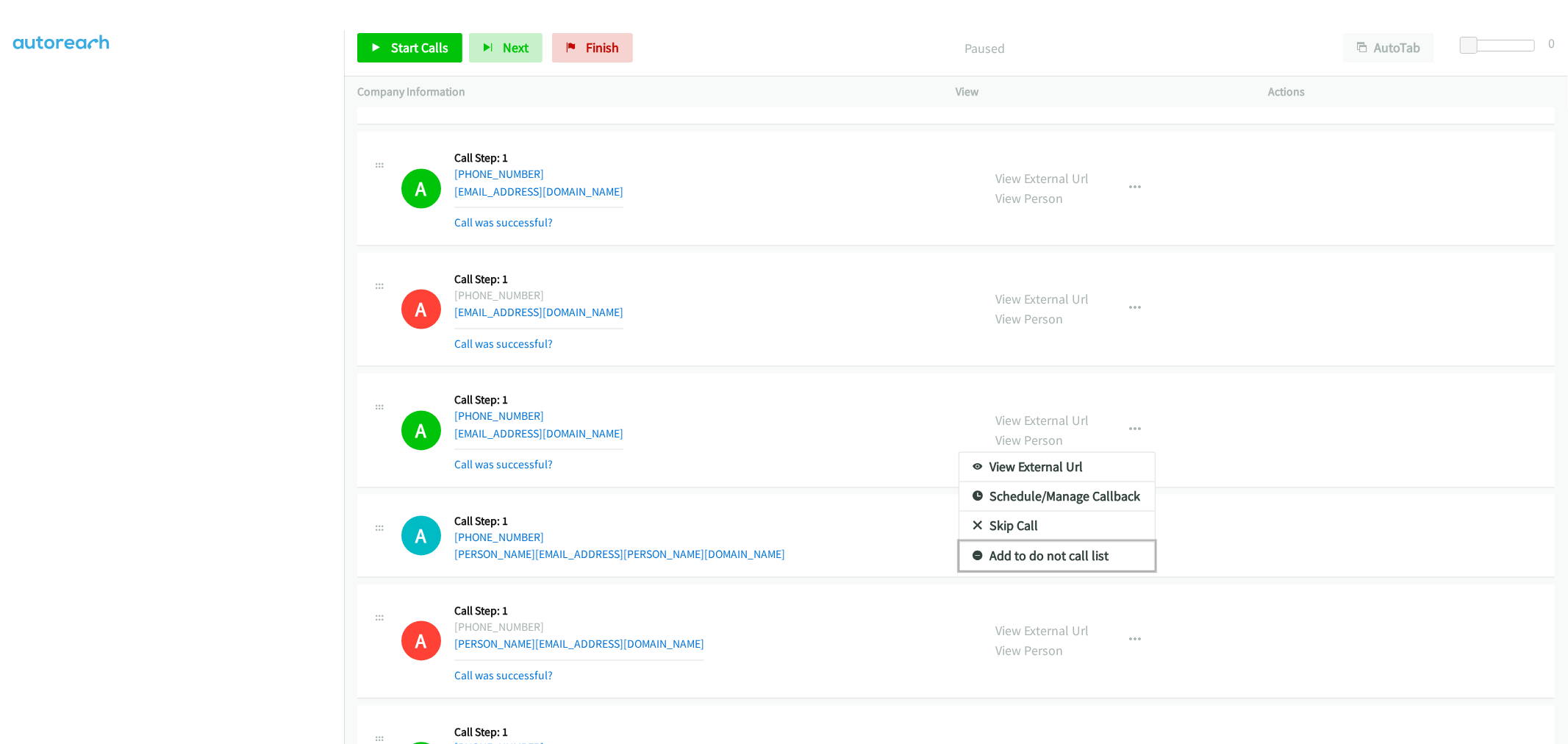
drag, startPoint x: 1051, startPoint y: 561, endPoint x: 1007, endPoint y: 528, distance: 55.0
click at [1051, 561] on link "Add to do not call list" at bounding box center [1057, 556] width 196 height 30
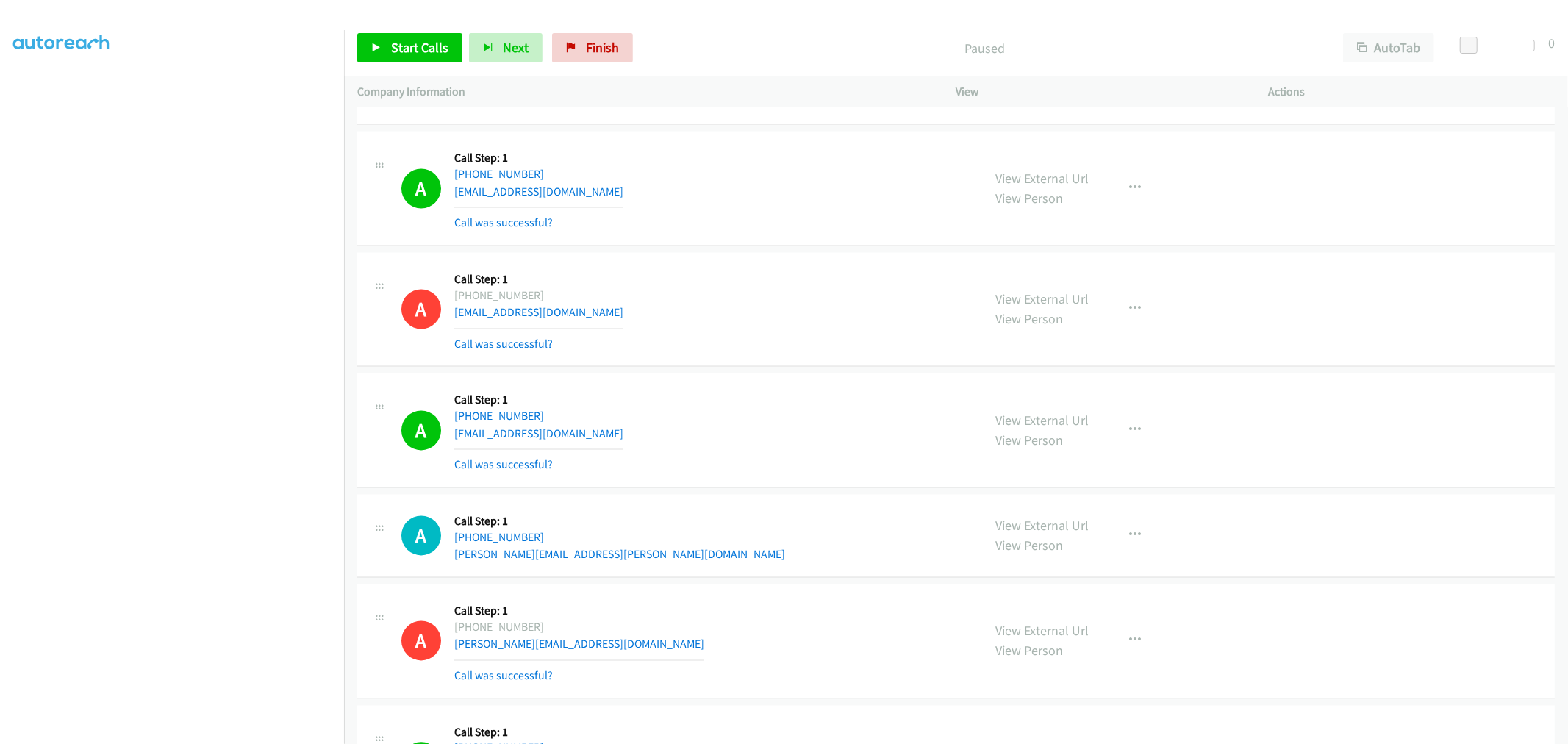
drag, startPoint x: 748, startPoint y: 424, endPoint x: 762, endPoint y: 422, distance: 14.1
click at [748, 424] on div "A Callback Scheduled Call Step: 1 America/New_York +1 317-628-0481 ola_aly_2000…" at bounding box center [685, 430] width 568 height 87
click at [906, 237] on div "A Callback Scheduled Call Step: 1 America/Chicago +1 901-356-1369 jr129124a@yah…" at bounding box center [956, 189] width 1197 height 115
click at [432, 46] on span "Start Calls" at bounding box center [419, 47] width 57 height 17
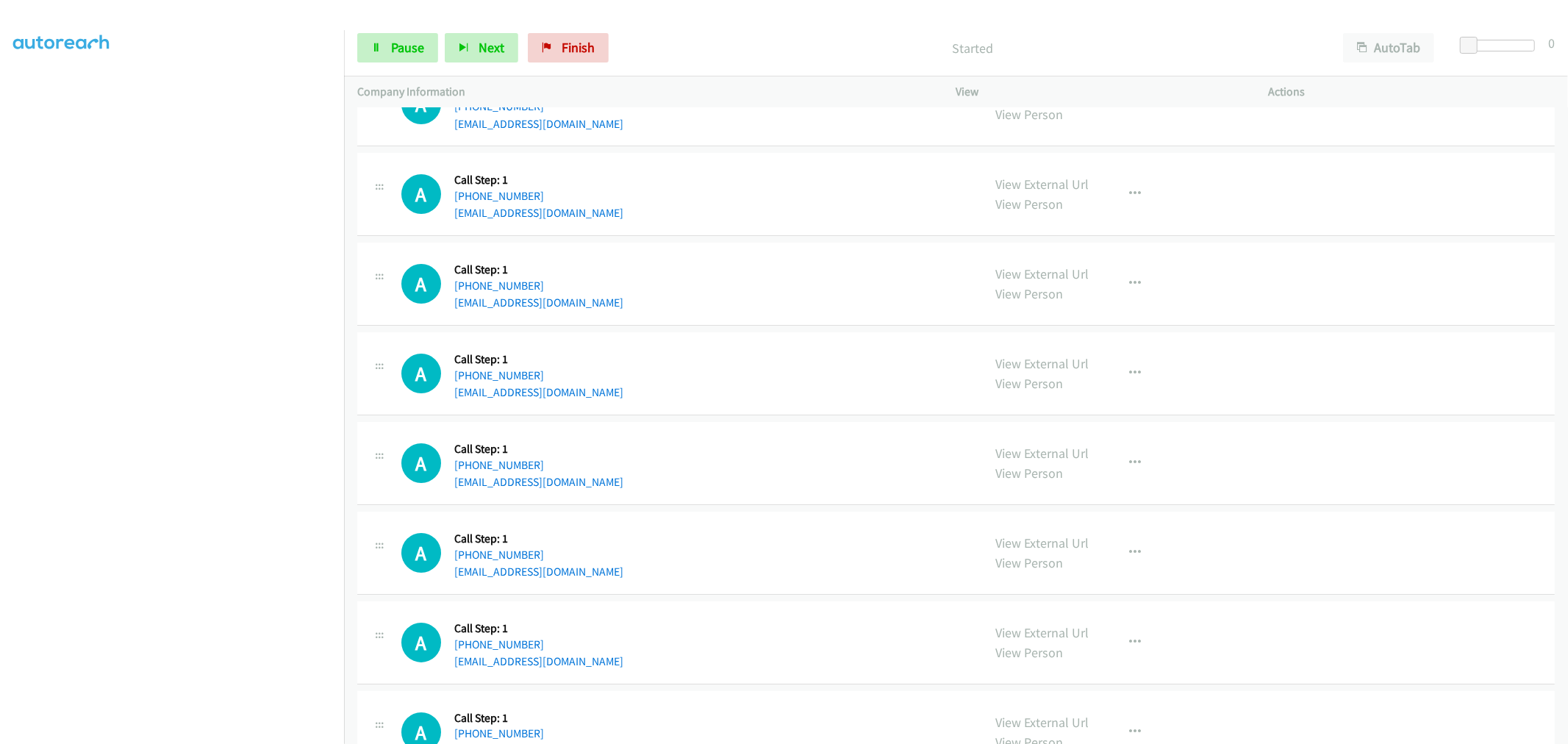
scroll to position [9320, 0]
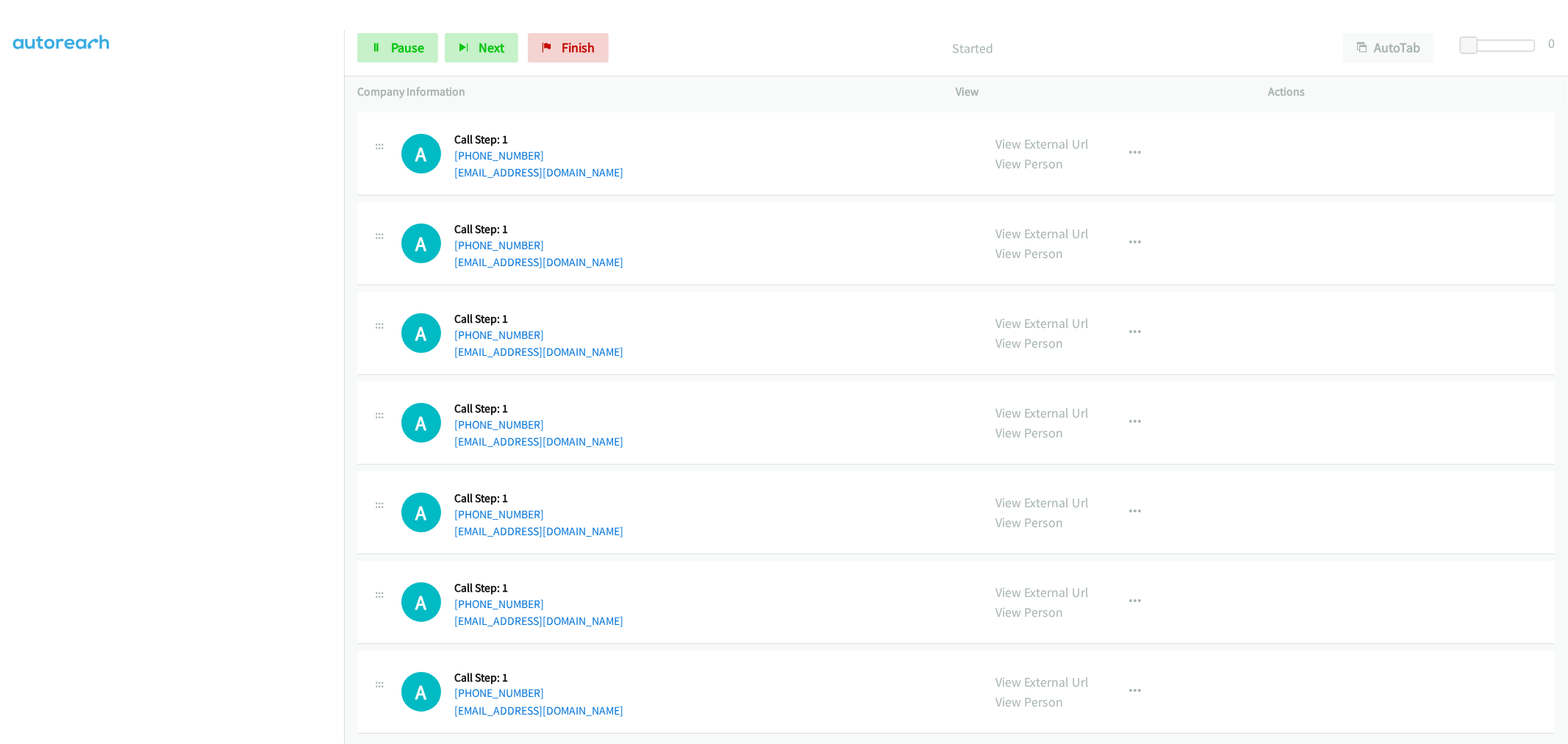
click at [832, 328] on div "A Callback Scheduled Call Step: 1 America/Chicago +1 281-771-7747 armoore222@gm…" at bounding box center [685, 332] width 568 height 56
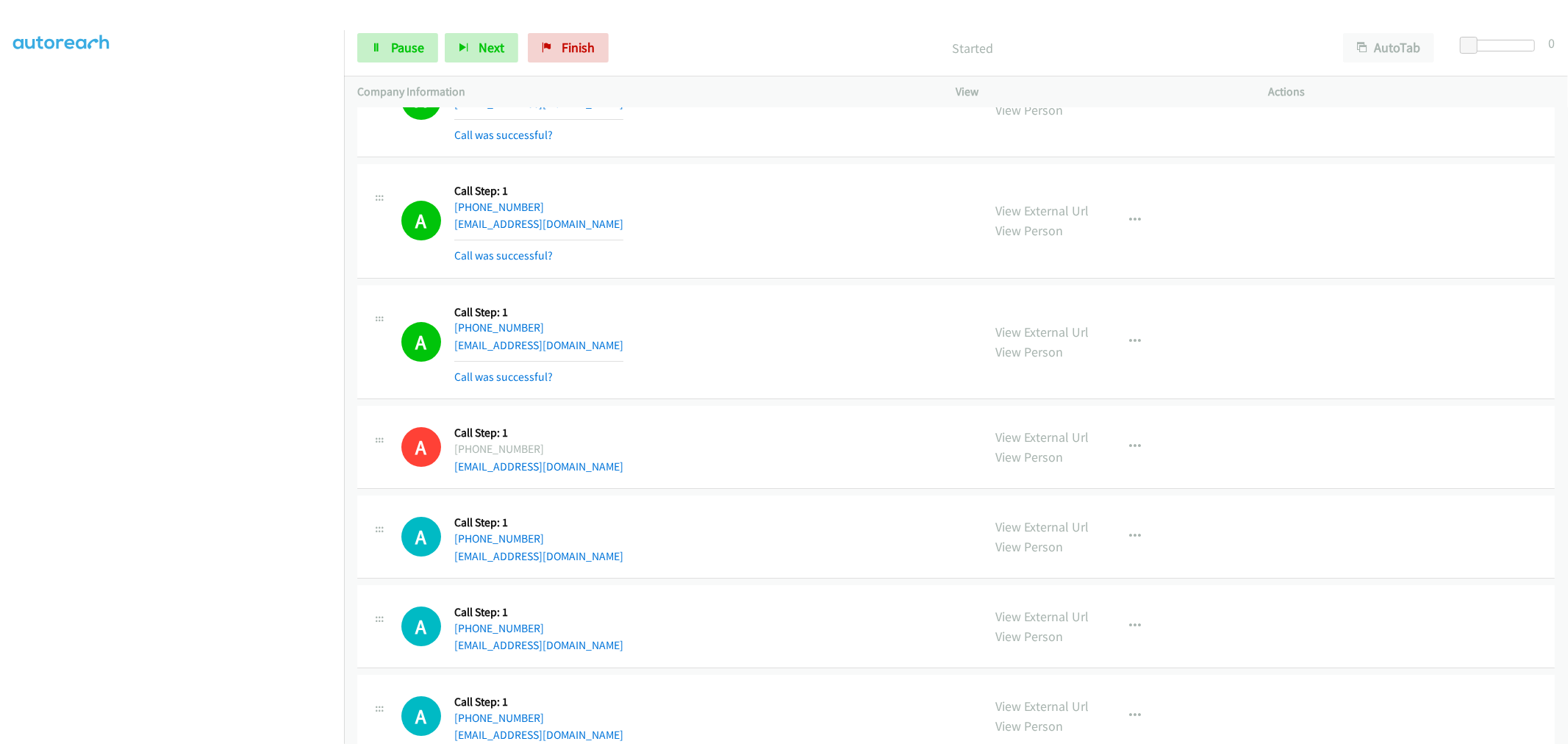
click at [800, 335] on div "A Callback Scheduled Call Step: 1 America/New_York +1 703-655-8331 tmanley416@g…" at bounding box center [685, 342] width 568 height 87
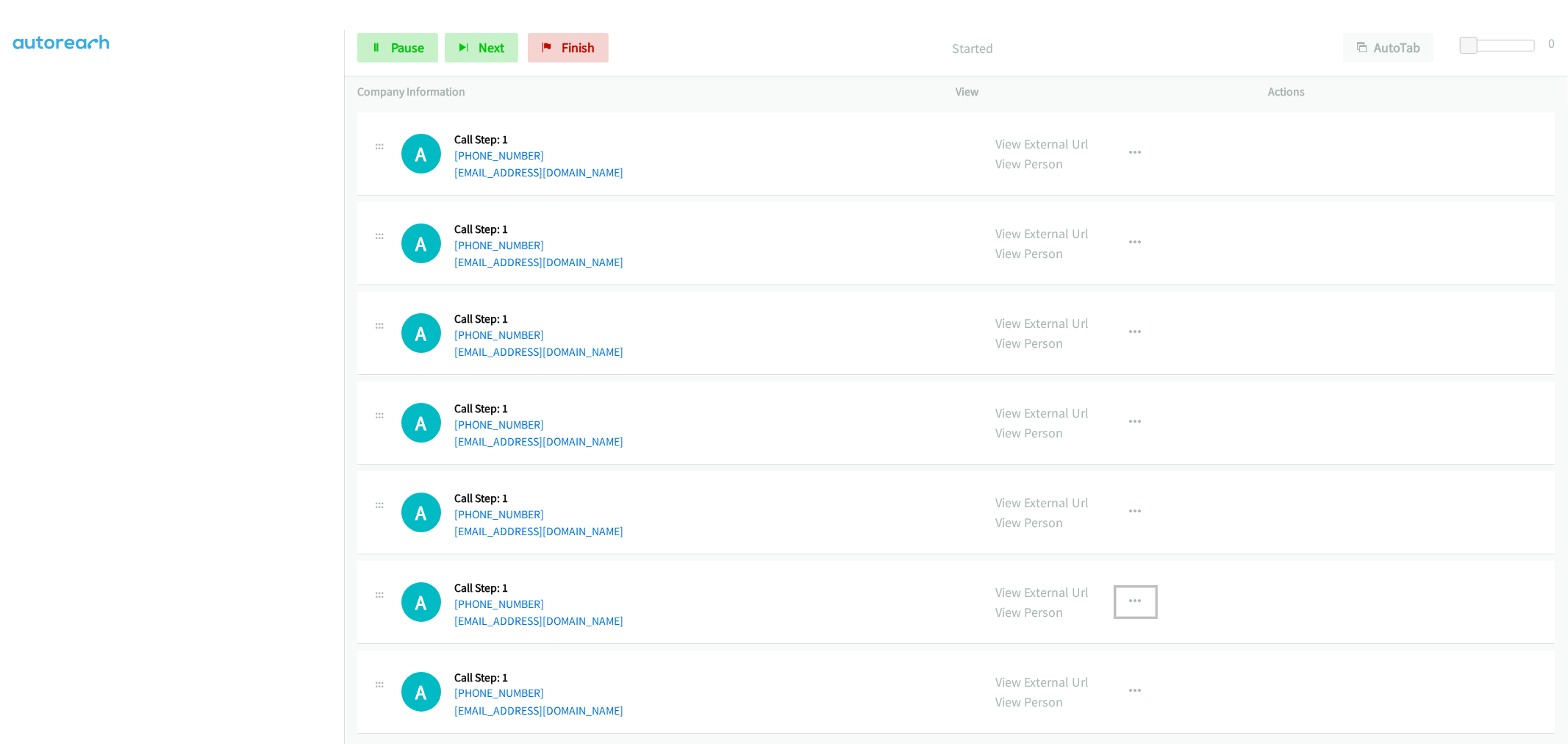
click at [1130, 596] on icon "button" at bounding box center [1135, 601] width 11 height 11
click at [1019, 715] on link "Add to do not call list" at bounding box center [1057, 727] width 196 height 30
click at [811, 561] on div "A Callback Scheduled Call Step: 1 America/New_York +1 401-551-9892 hoibno@con.c…" at bounding box center [956, 602] width 1197 height 83
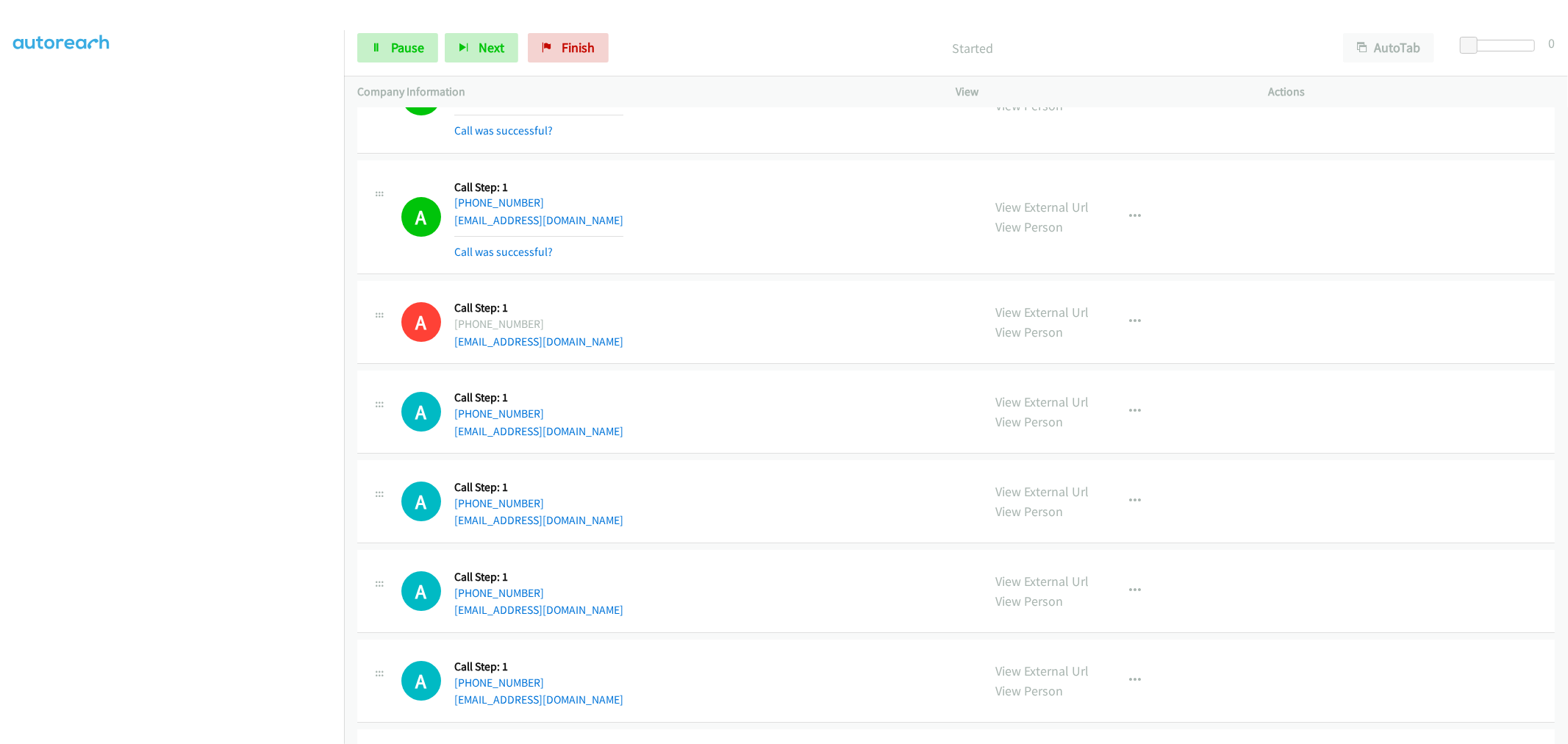
scroll to position [8830, 0]
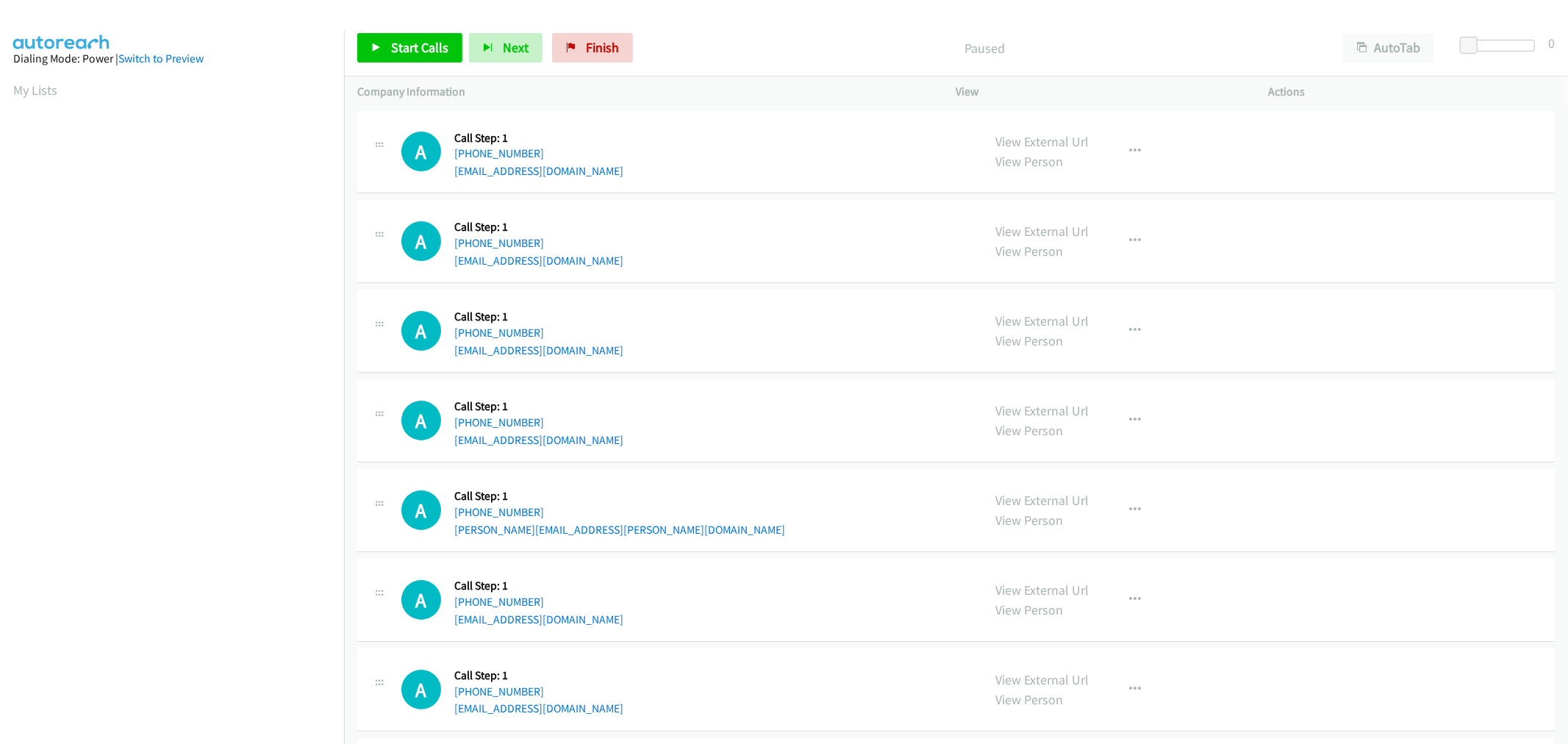
click at [752, 283] on td "A Callback Scheduled Call Step: 1 America/New_York +1 754-610-1981 briangarcia8…" at bounding box center [956, 242] width 1223 height 90
click at [777, 180] on div "A Callback Scheduled Call Step: 1 America/New_York +1 843-622-4720 deja_charita…" at bounding box center [956, 152] width 1197 height 83
click at [390, 38] on link "Start Calls" at bounding box center [409, 47] width 105 height 30
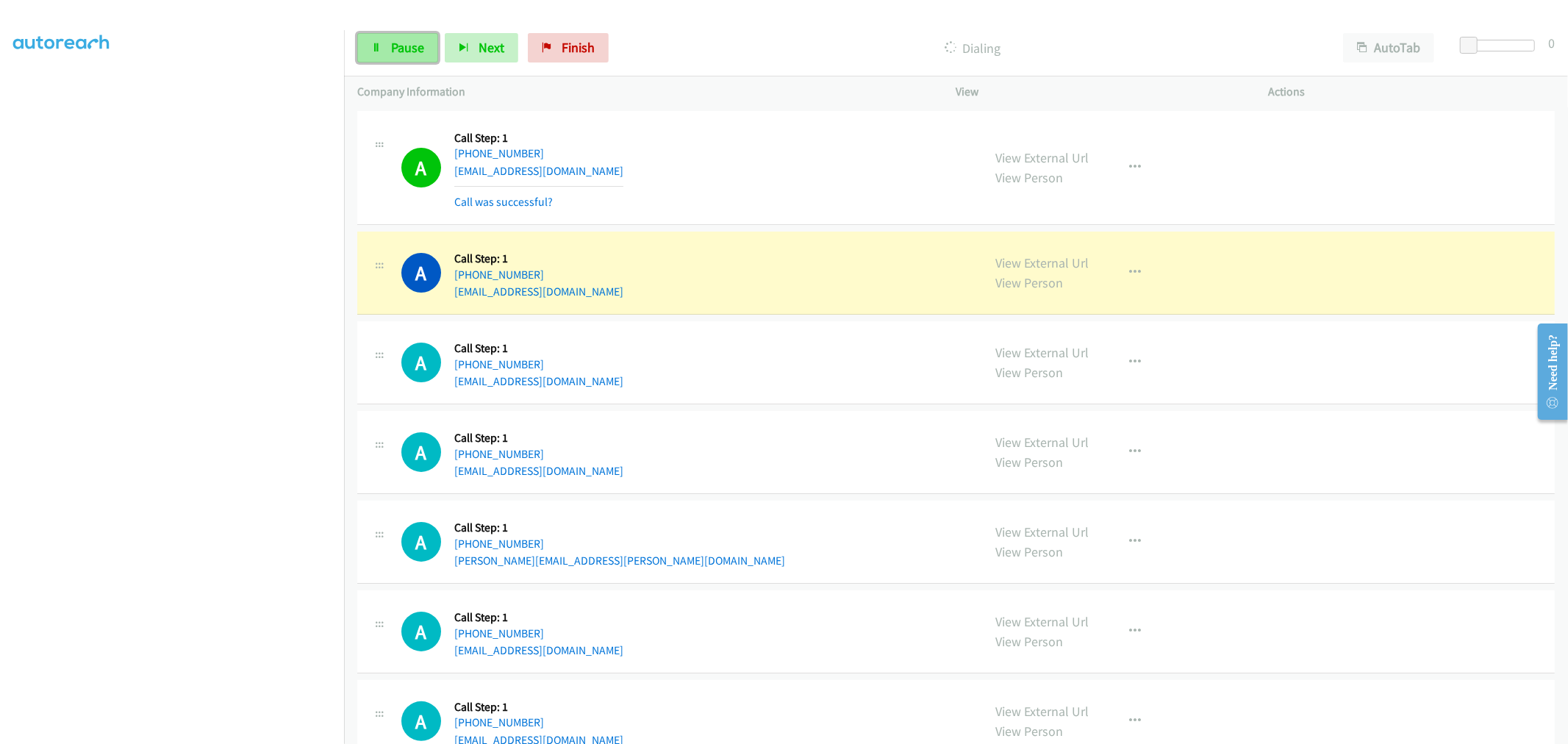
click at [385, 45] on link "Pause" at bounding box center [397, 47] width 81 height 30
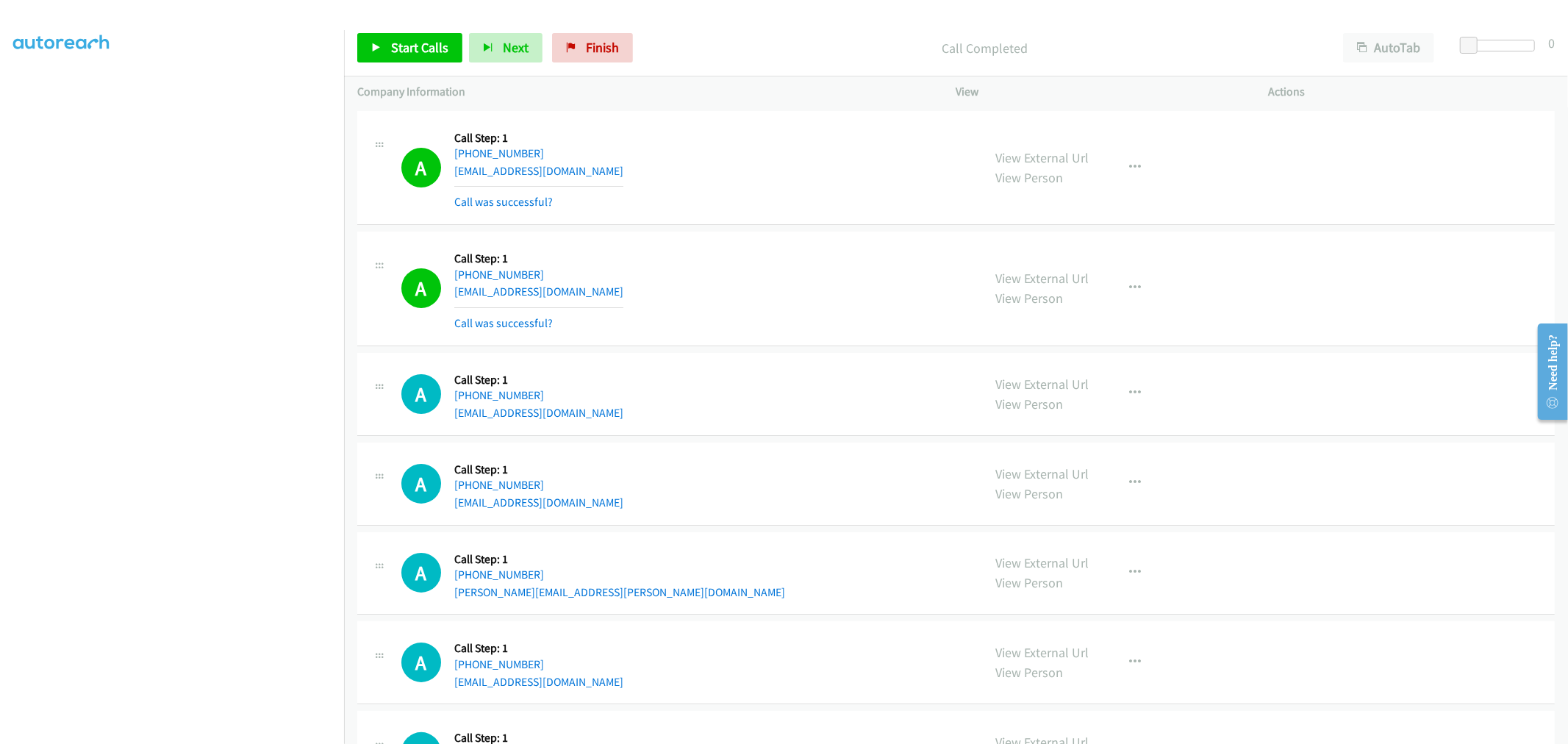
click at [797, 230] on td "A Callback Scheduled Call Step: 1 America/New_York +1 754-610-1981 briangarcia8…" at bounding box center [956, 288] width 1223 height 121
click at [770, 225] on td "A Callback Scheduled Call Step: 1 America/New_York +1 843-622-4720 deja_charita…" at bounding box center [956, 167] width 1223 height 121
click at [768, 227] on td "A Callback Scheduled Call Step: 1 America/New_York +1 843-622-4720 deja_charita…" at bounding box center [956, 167] width 1223 height 121
drag, startPoint x: 1012, startPoint y: 162, endPoint x: 708, endPoint y: 33, distance: 330.2
click at [425, 52] on span "Start Calls" at bounding box center [419, 47] width 57 height 17
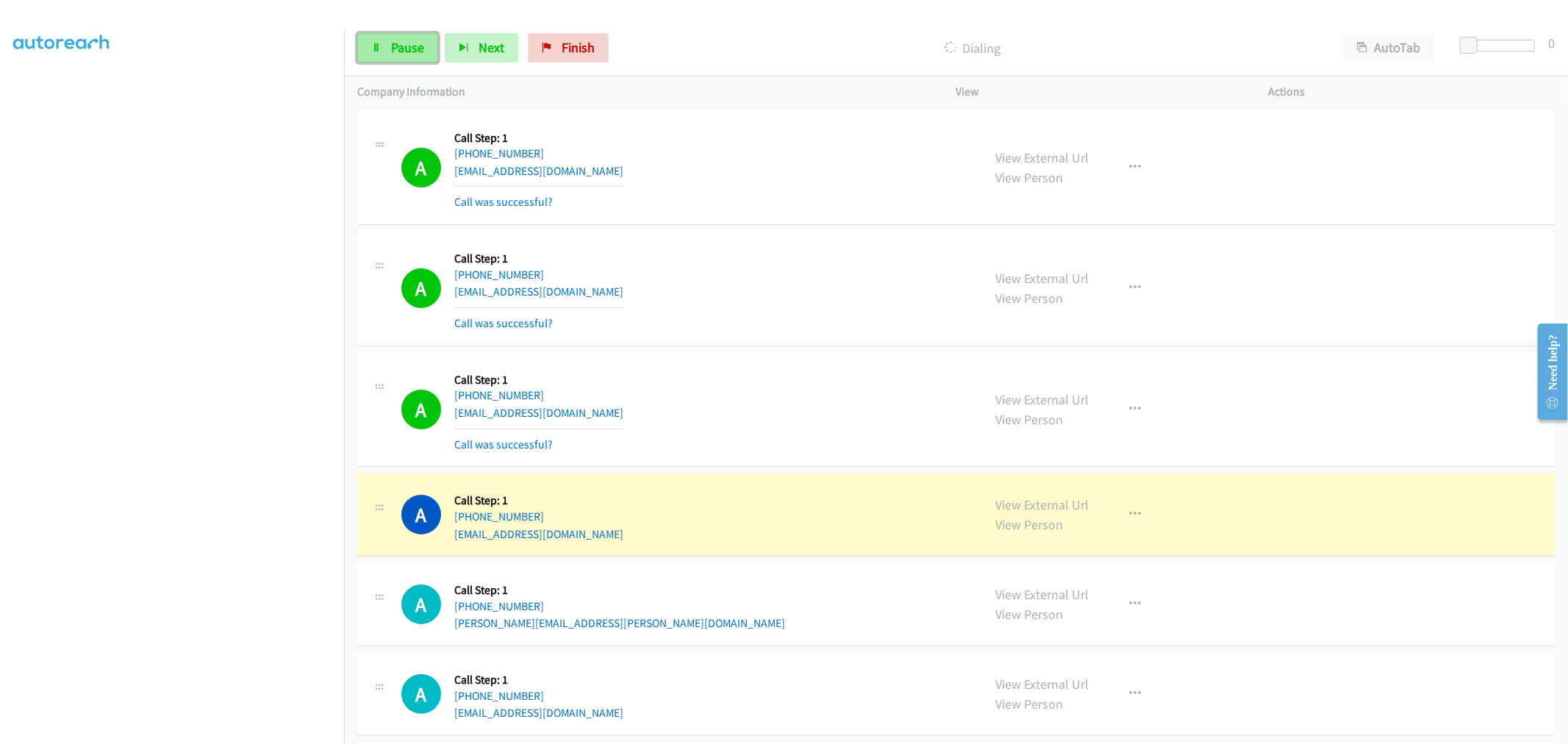
click at [412, 48] on span "Pause" at bounding box center [407, 47] width 33 height 17
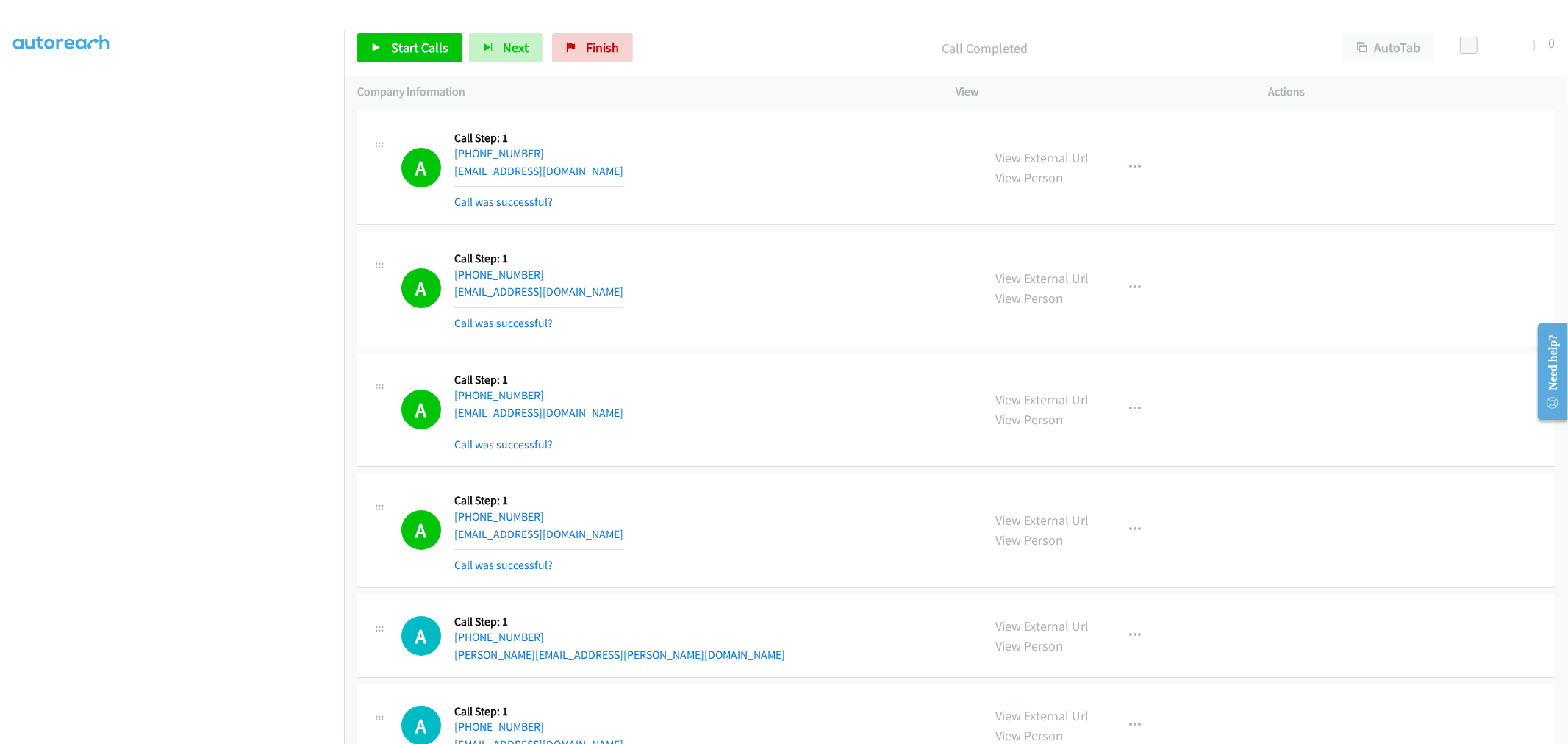
click at [665, 305] on div "A Callback Scheduled Call Step: 1 America/New_York +1 754-610-1981 briangarcia8…" at bounding box center [685, 288] width 568 height 87
click at [814, 260] on div "A Callback Scheduled Call Step: 1 America/New_York +1 754-610-1981 briangarcia8…" at bounding box center [685, 288] width 568 height 87
click at [407, 56] on link "Start Calls" at bounding box center [409, 47] width 105 height 30
click at [731, 202] on div "A Callback Scheduled Call Step: 1 America/New_York +1 843-622-4720 deja_charita…" at bounding box center [685, 167] width 568 height 87
click at [417, 54] on span "Pause" at bounding box center [407, 47] width 33 height 17
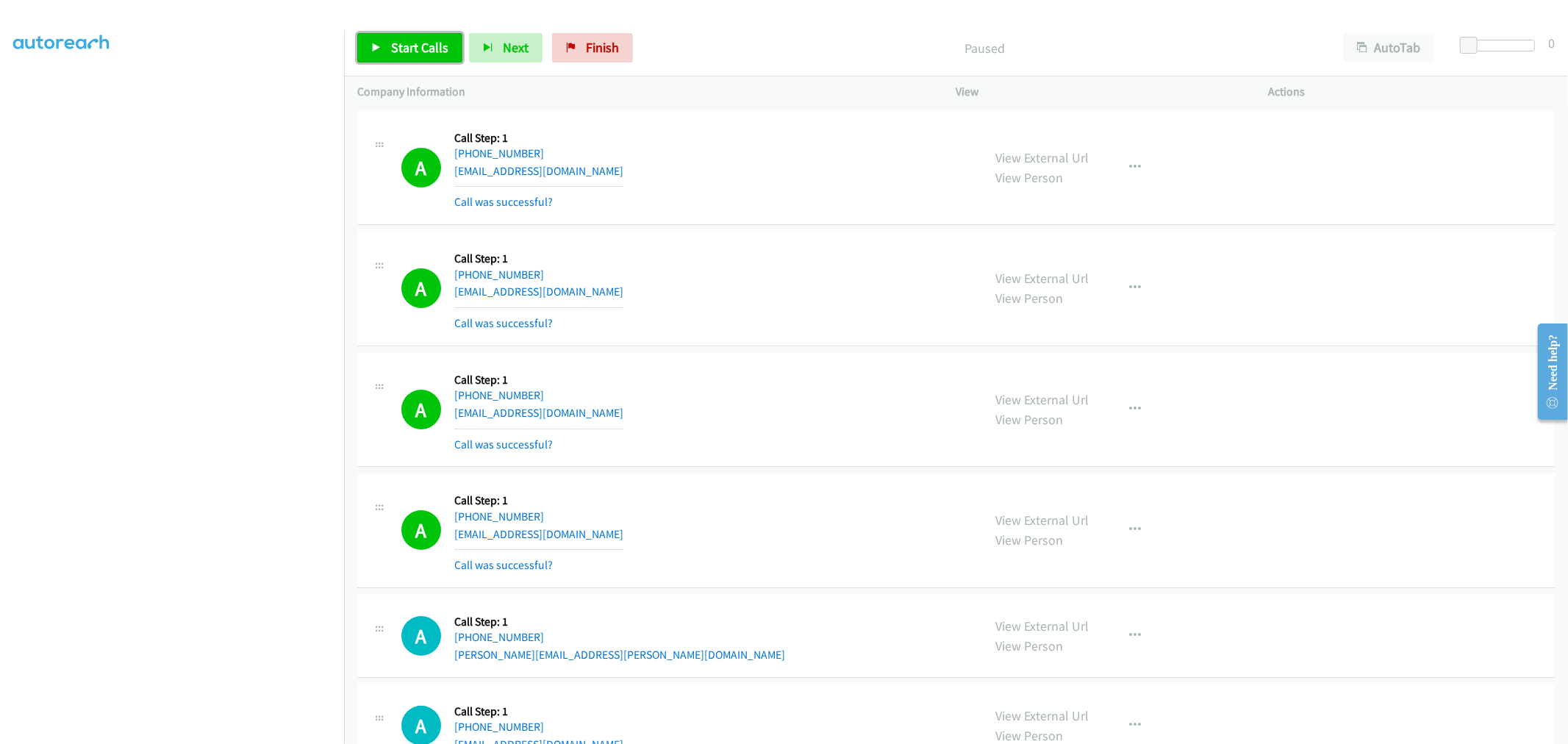
click at [417, 54] on span "Start Calls" at bounding box center [419, 47] width 57 height 17
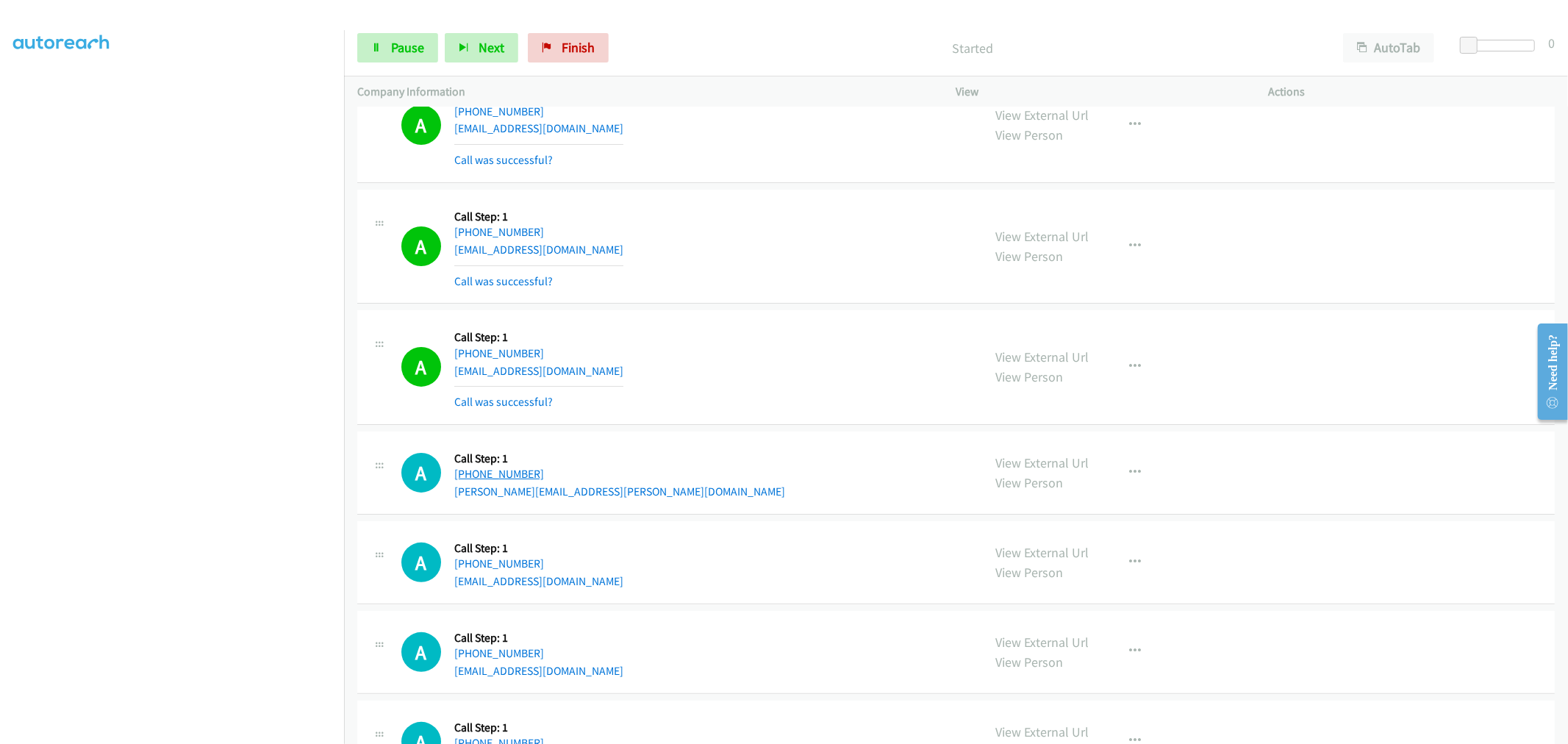
drag, startPoint x: 548, startPoint y: 473, endPoint x: 469, endPoint y: 478, distance: 79.2
click at [469, 478] on div "+1 747-296-9396" at bounding box center [619, 473] width 331 height 17
copy link "747-296-9396"
click at [406, 57] on link "Pause" at bounding box center [397, 47] width 81 height 30
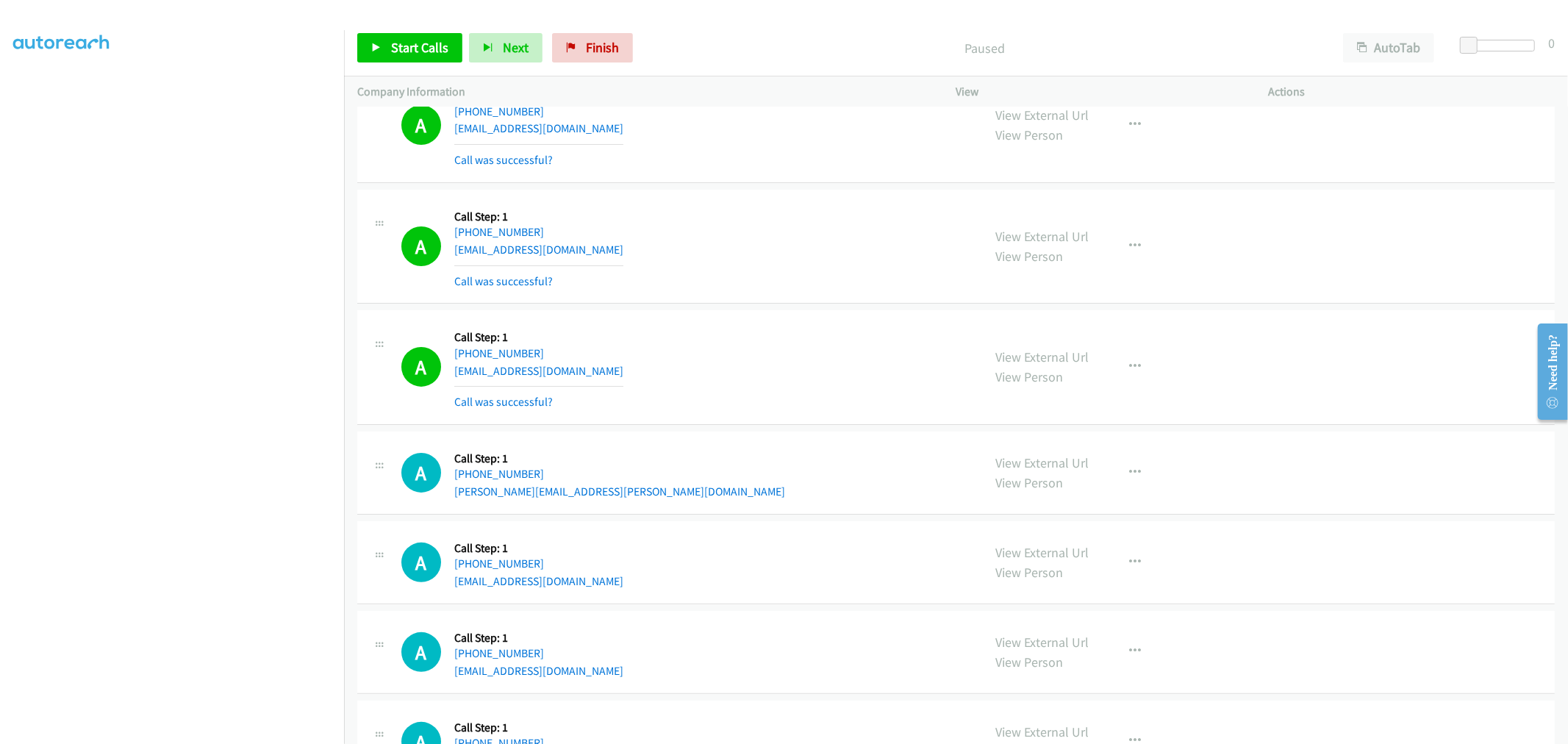
click at [765, 405] on div "A Callback Scheduled Call Step: 1 America/Chicago +1 913-387-7744 blkopf@me.com…" at bounding box center [685, 367] width 568 height 87
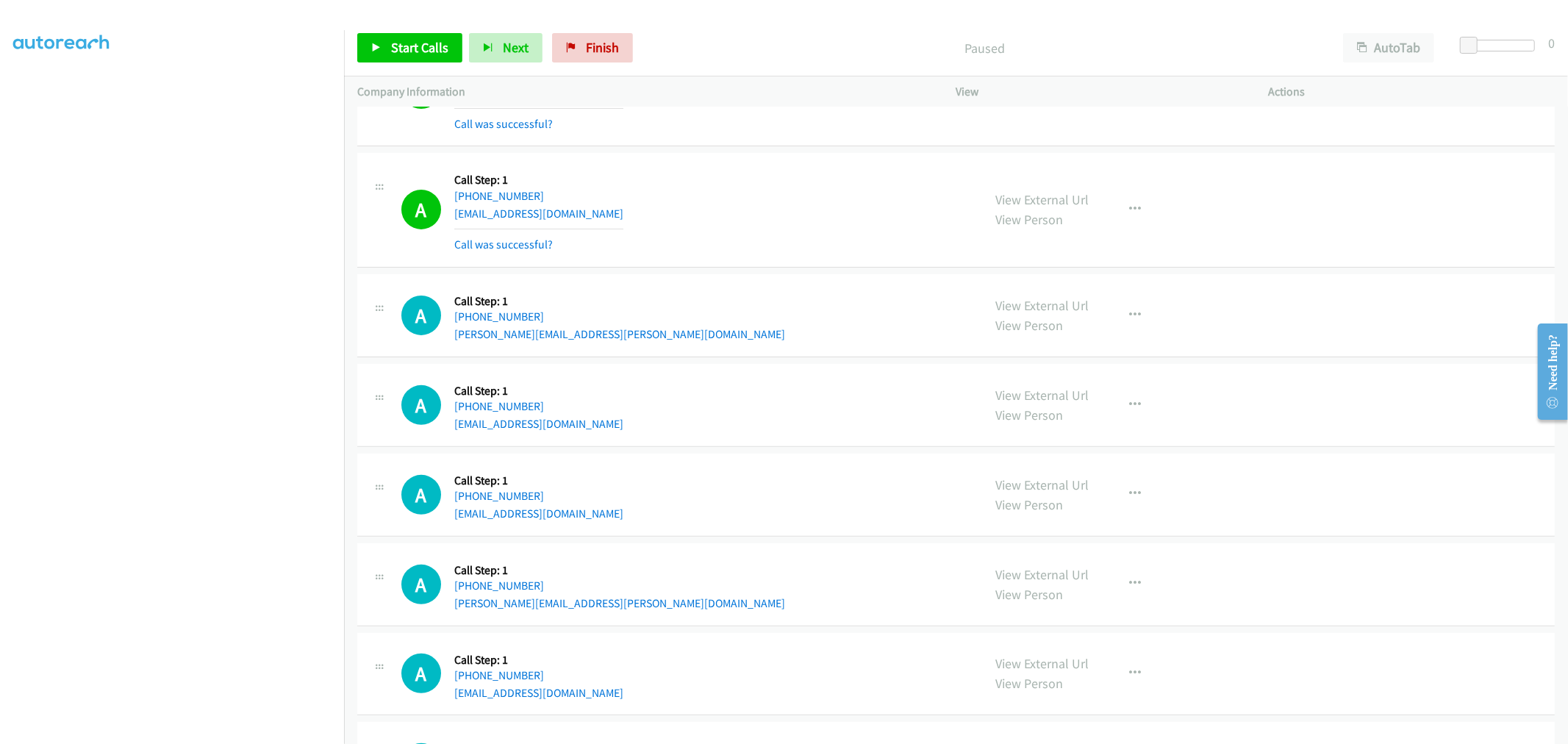
scroll to position [326, 0]
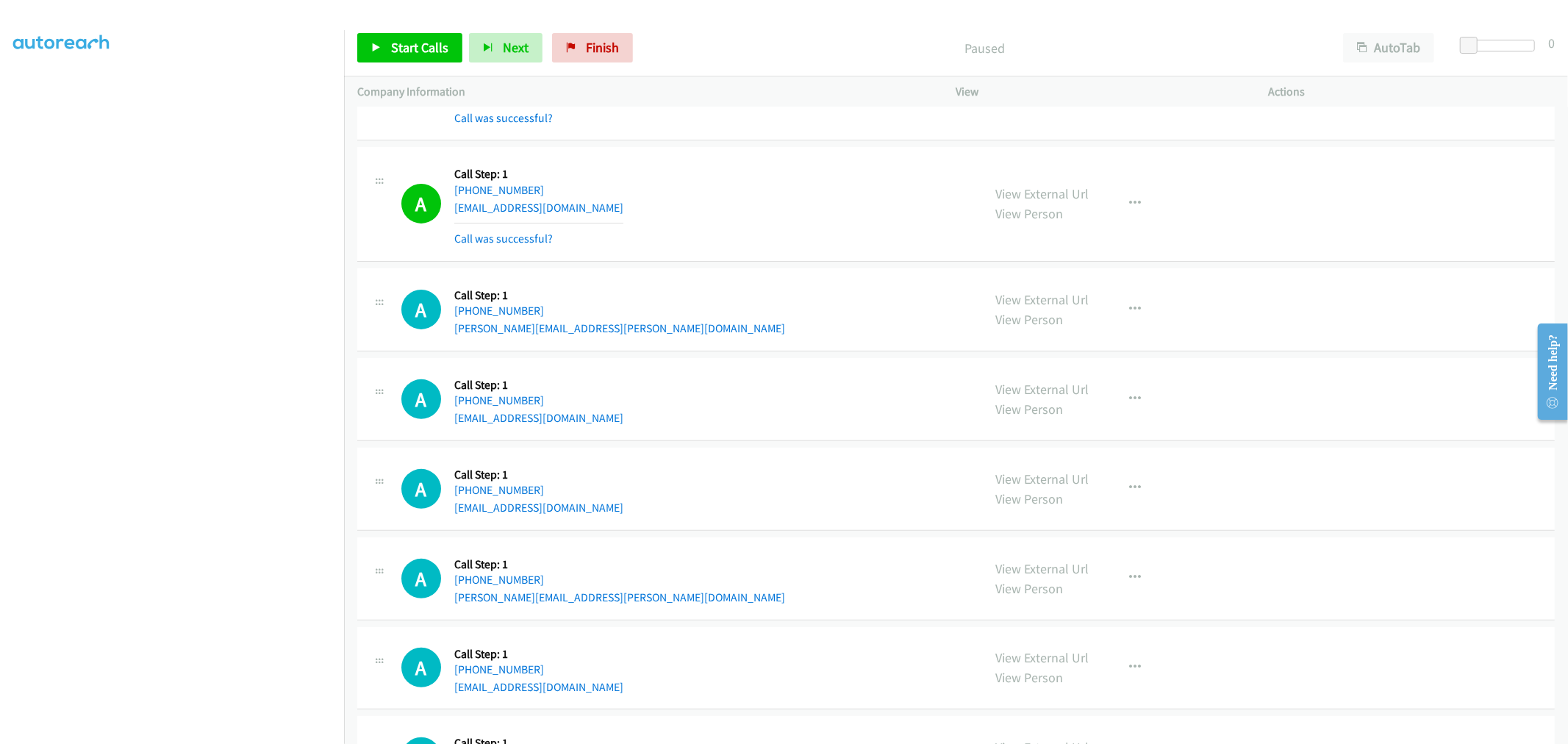
click at [833, 320] on div "A Callback Scheduled Call Step: 1 America/Los_Angeles +1 747-296-9396 cristy.ji…" at bounding box center [685, 309] width 568 height 56
click at [801, 277] on div "A Callback Scheduled Call Step: 1 America/Los_Angeles +1 747-296-9396 cristy.ji…" at bounding box center [956, 310] width 1197 height 83
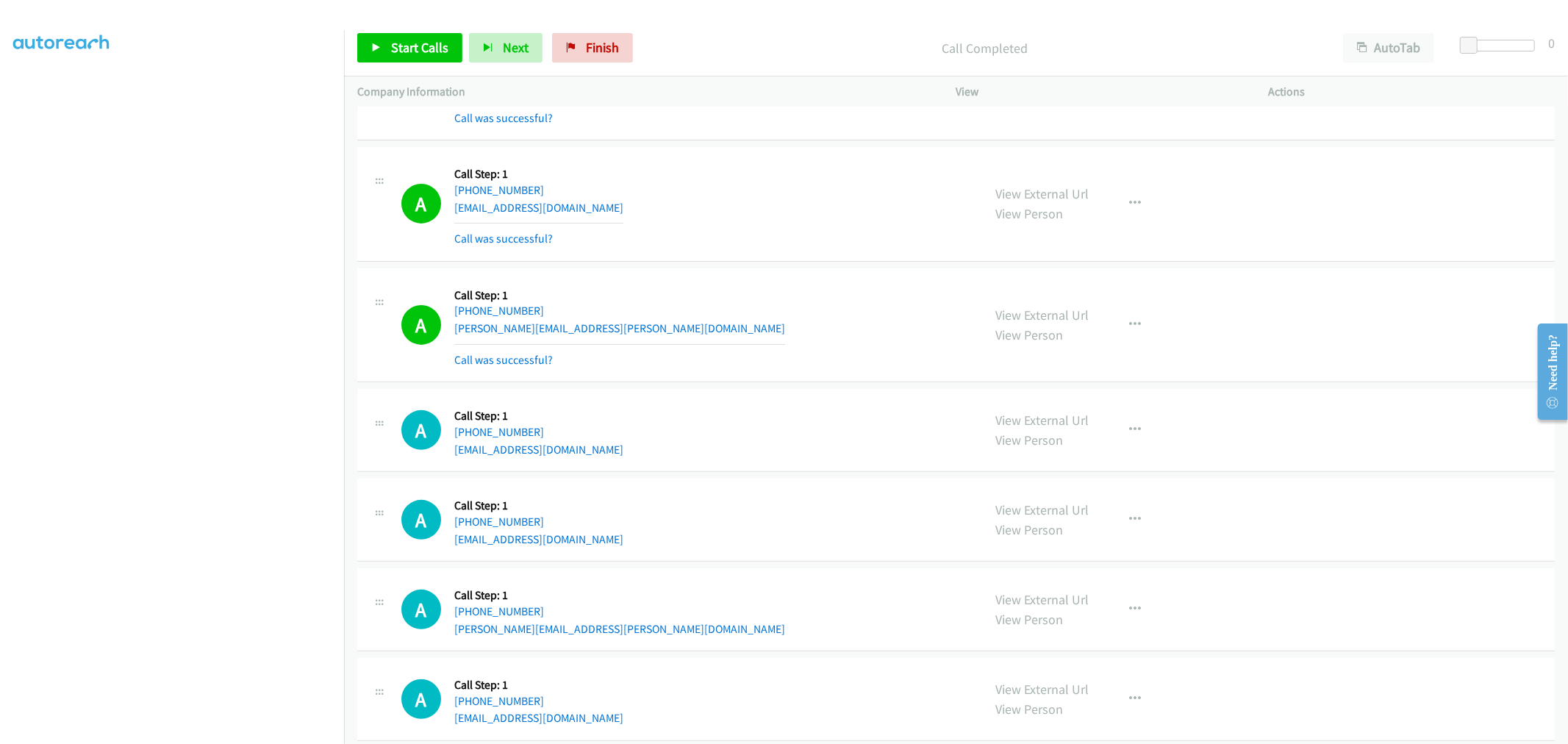
click at [779, 262] on td "A Callback Scheduled Call Step: 1 America/Chicago +1 913-387-7744 blkopf@me.com…" at bounding box center [956, 204] width 1223 height 121
click at [431, 57] on link "Start Calls" at bounding box center [409, 47] width 105 height 30
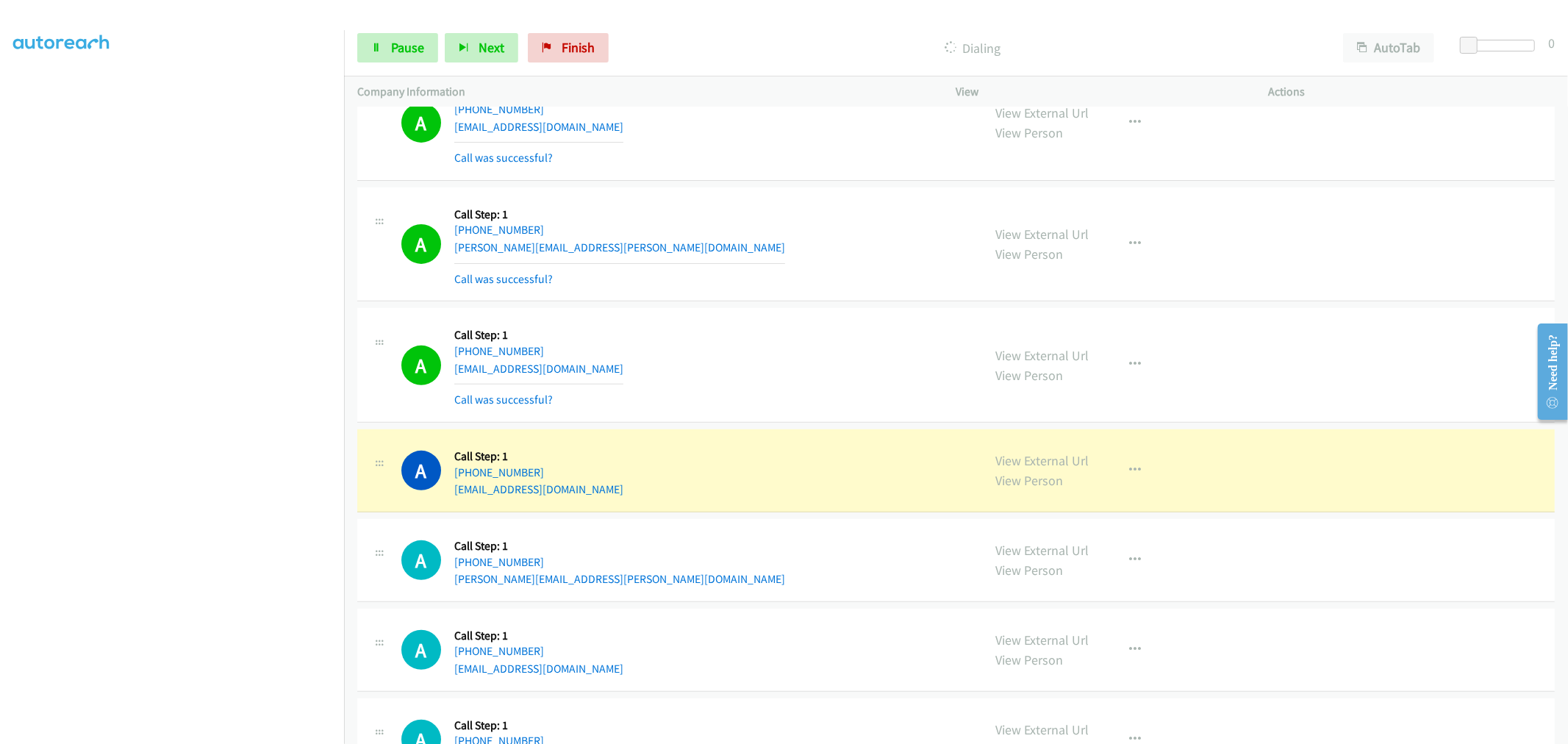
scroll to position [408, 0]
click at [777, 297] on div "A Callback Scheduled Call Step: 1 America/Los_Angeles +1 747-296-9396 cristy.ji…" at bounding box center [956, 243] width 1197 height 115
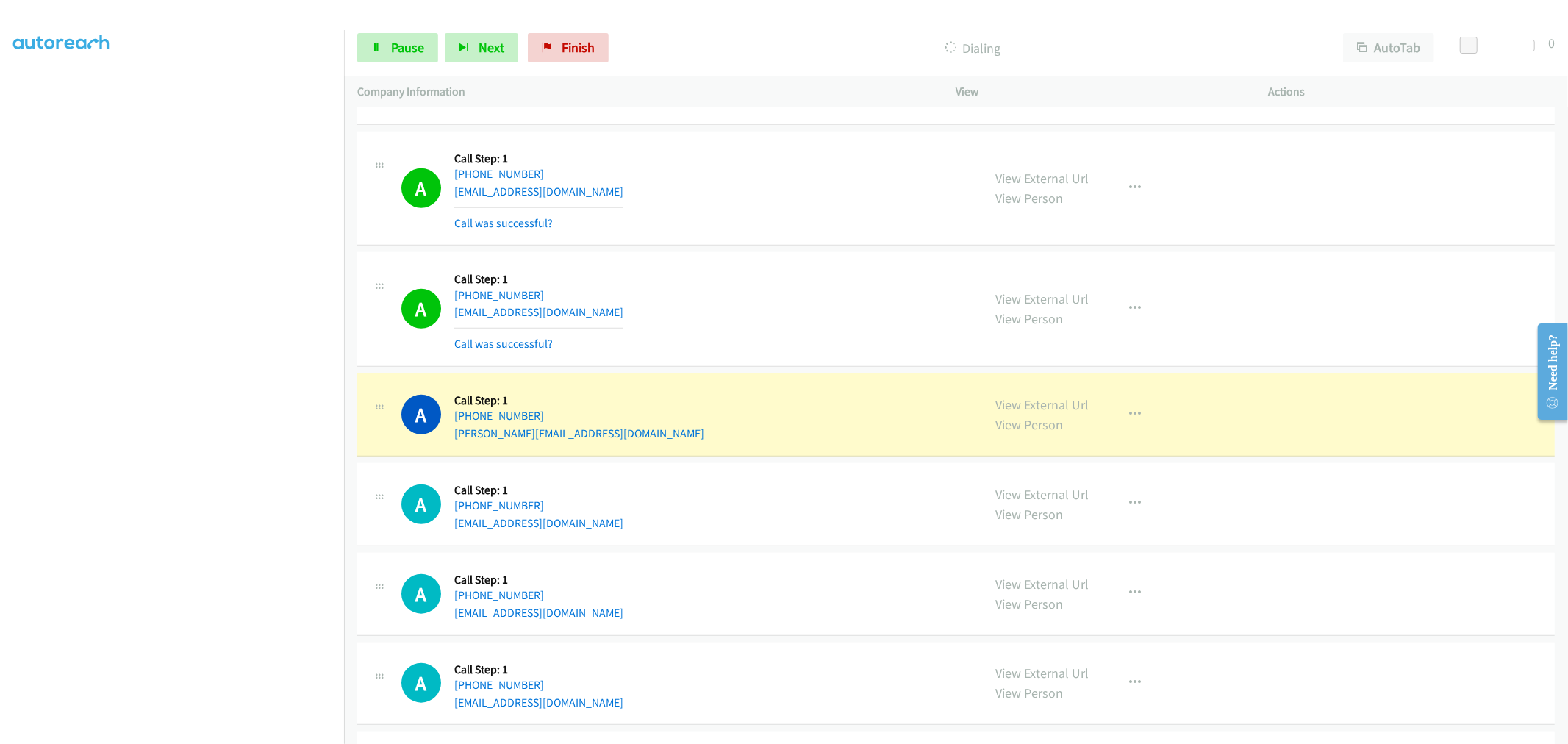
scroll to position [1061, 0]
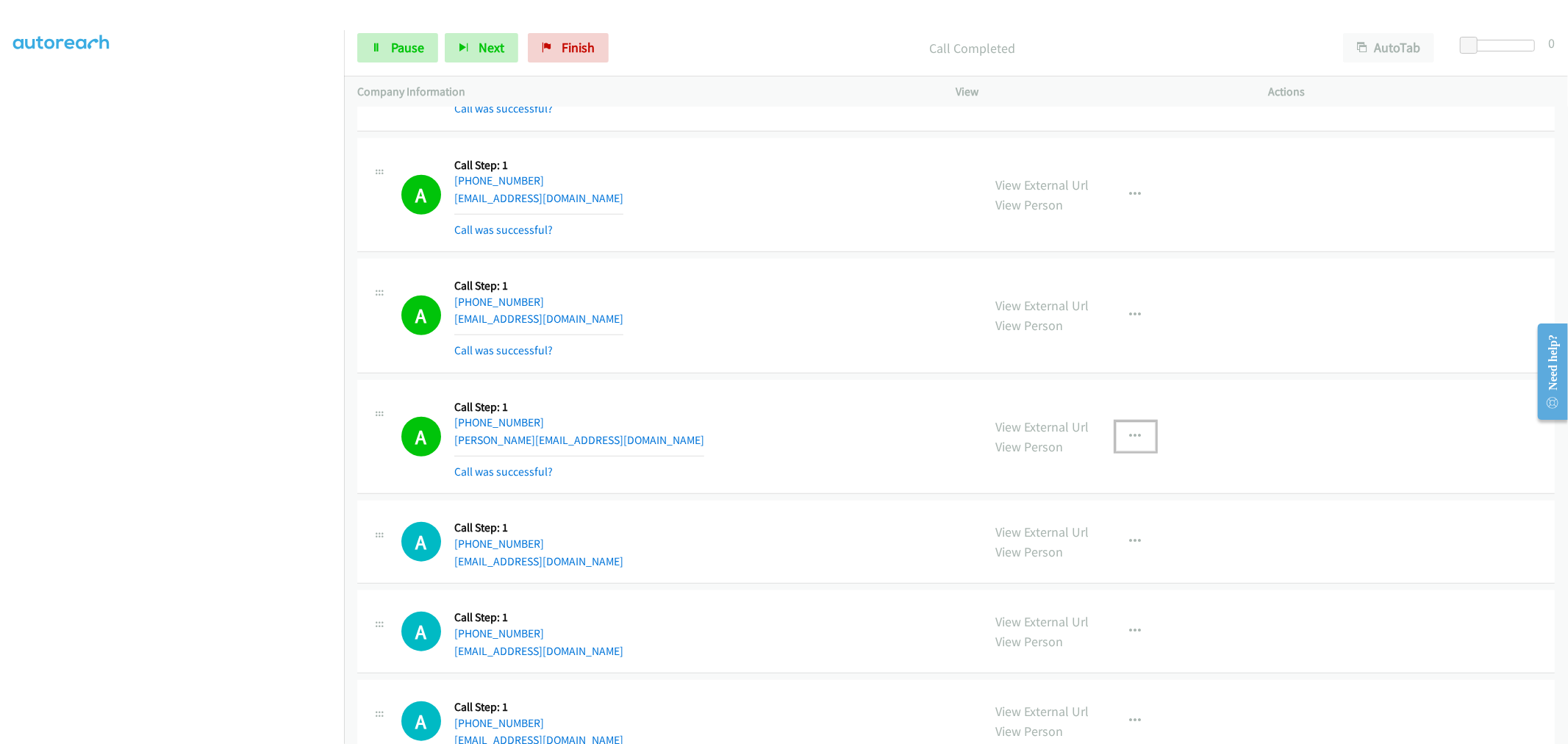
drag, startPoint x: 1121, startPoint y: 424, endPoint x: 1080, endPoint y: 540, distance: 123.0
click at [1123, 428] on button "button" at bounding box center [1135, 436] width 40 height 30
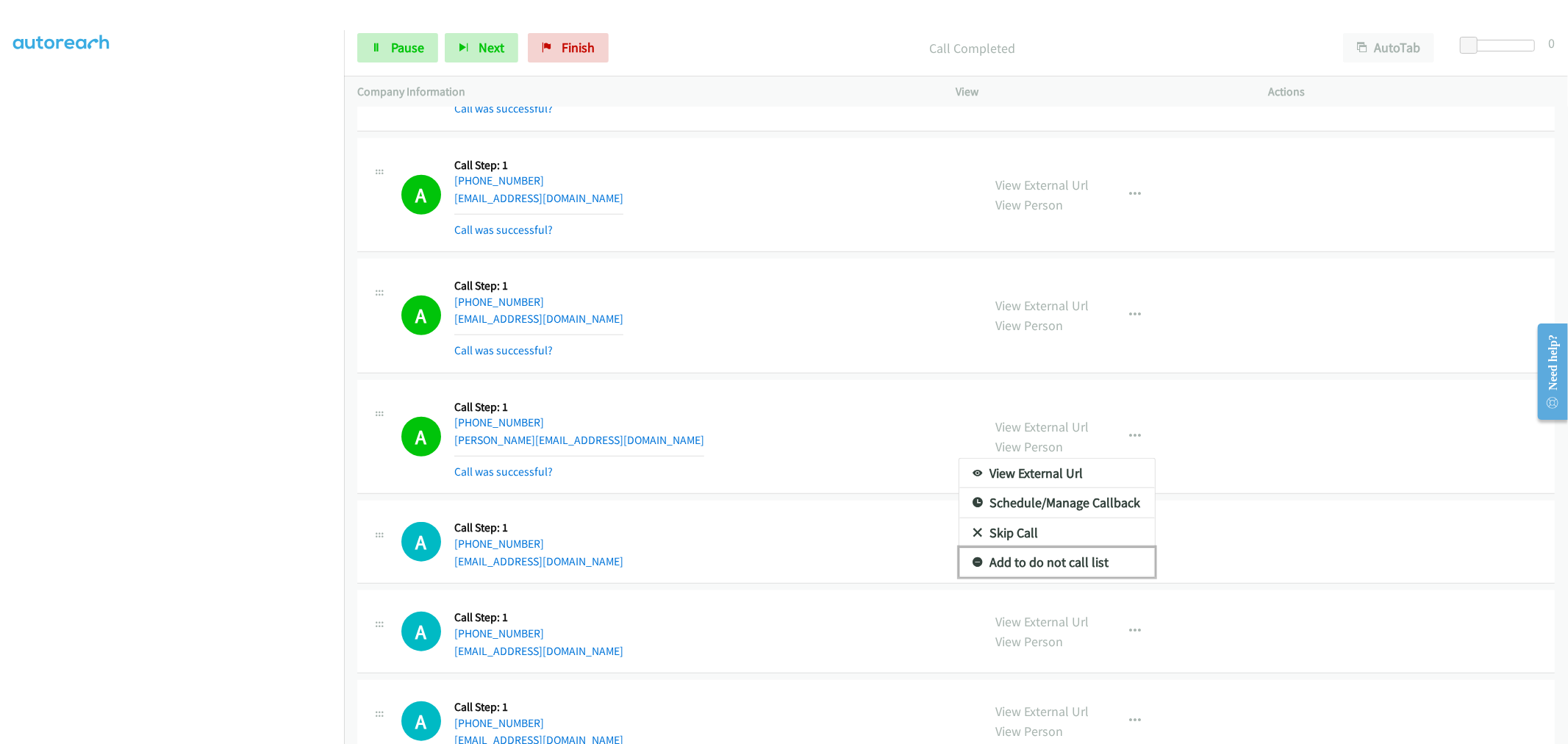
click at [1054, 555] on link "Add to do not call list" at bounding box center [1057, 562] width 196 height 30
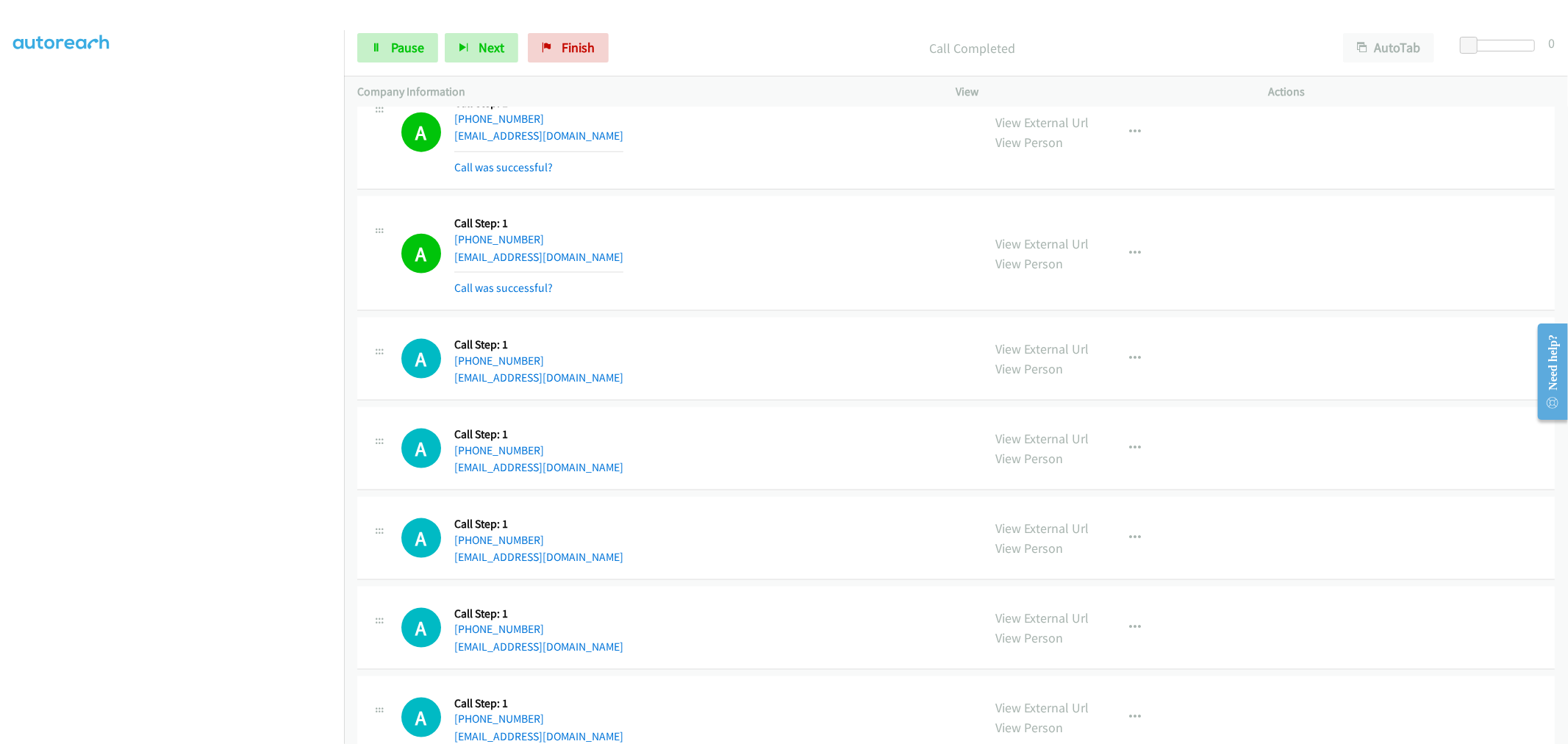
scroll to position [1633, 0]
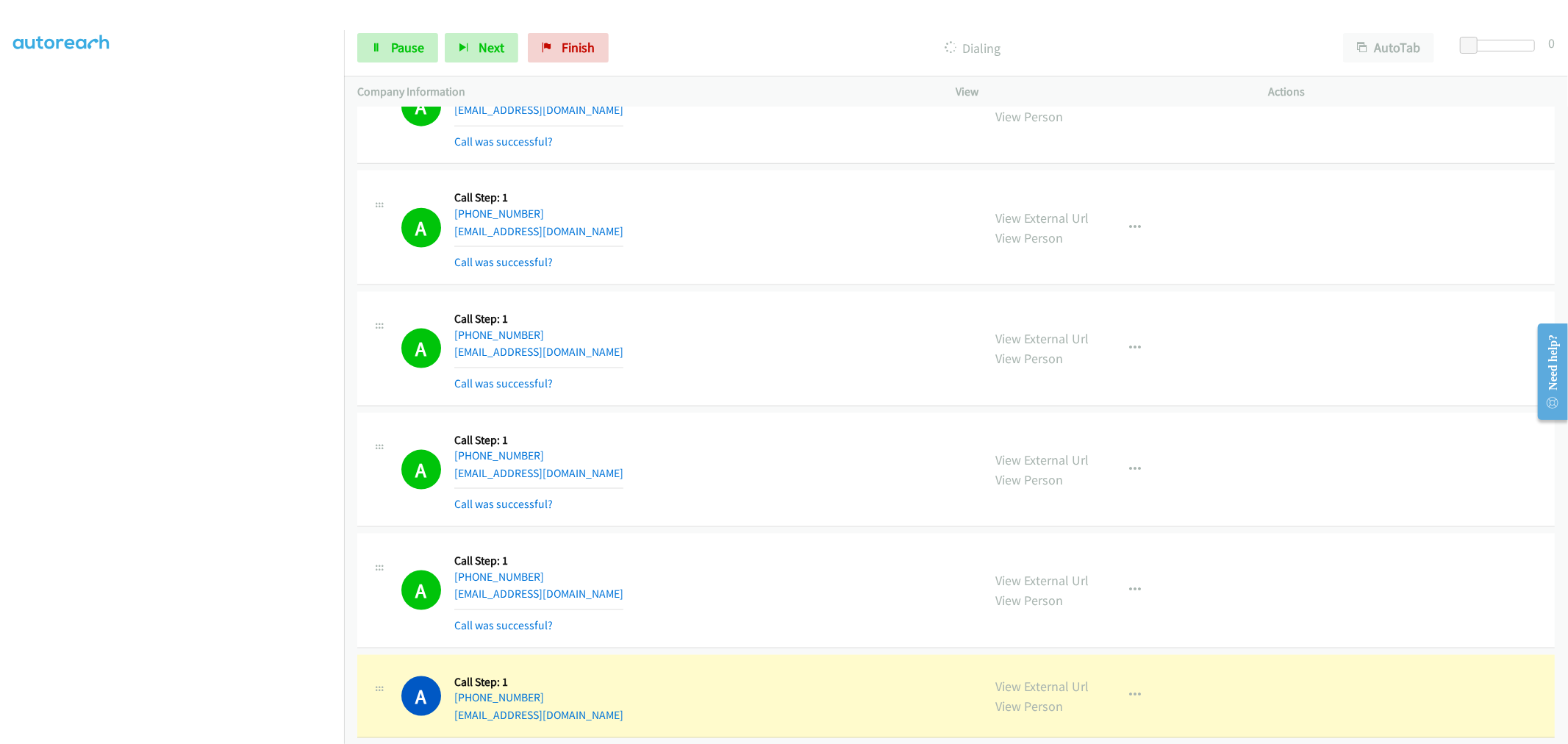
click at [699, 387] on div "A Callback Scheduled Call Step: 1 America/Denver +1 720-957-7103 rlinternationa…" at bounding box center [685, 348] width 568 height 87
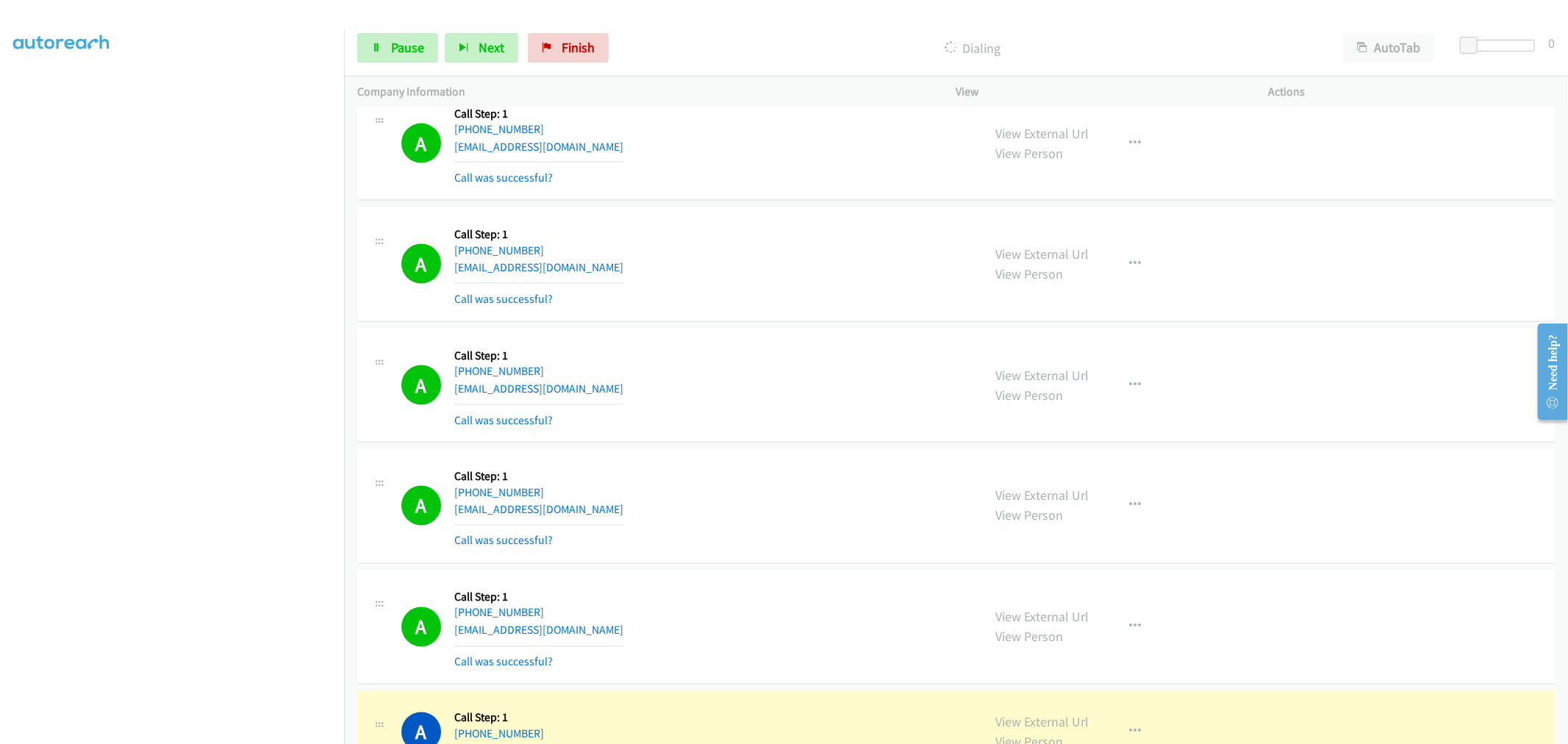
scroll to position [2367, 0]
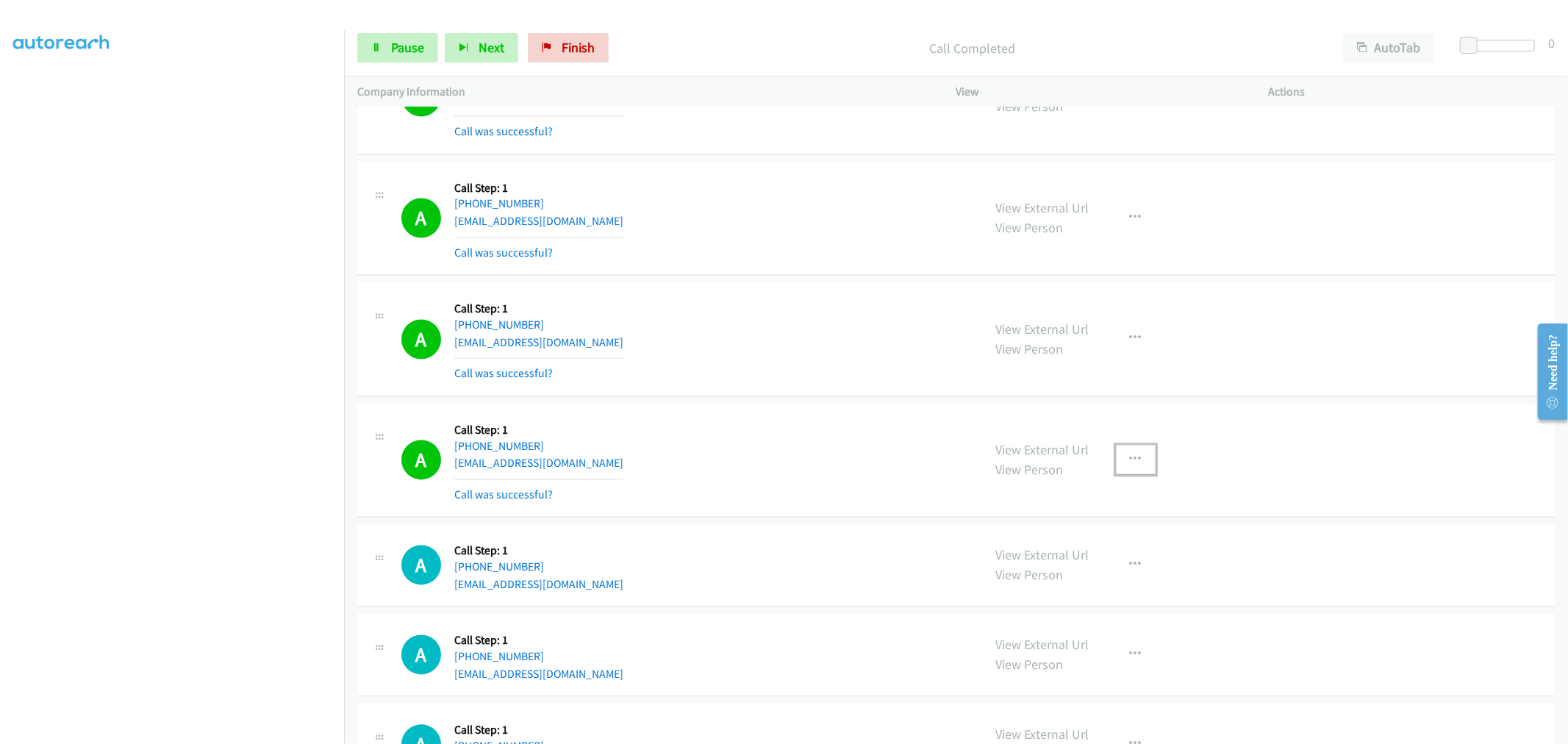
click at [1142, 466] on button "button" at bounding box center [1135, 459] width 40 height 30
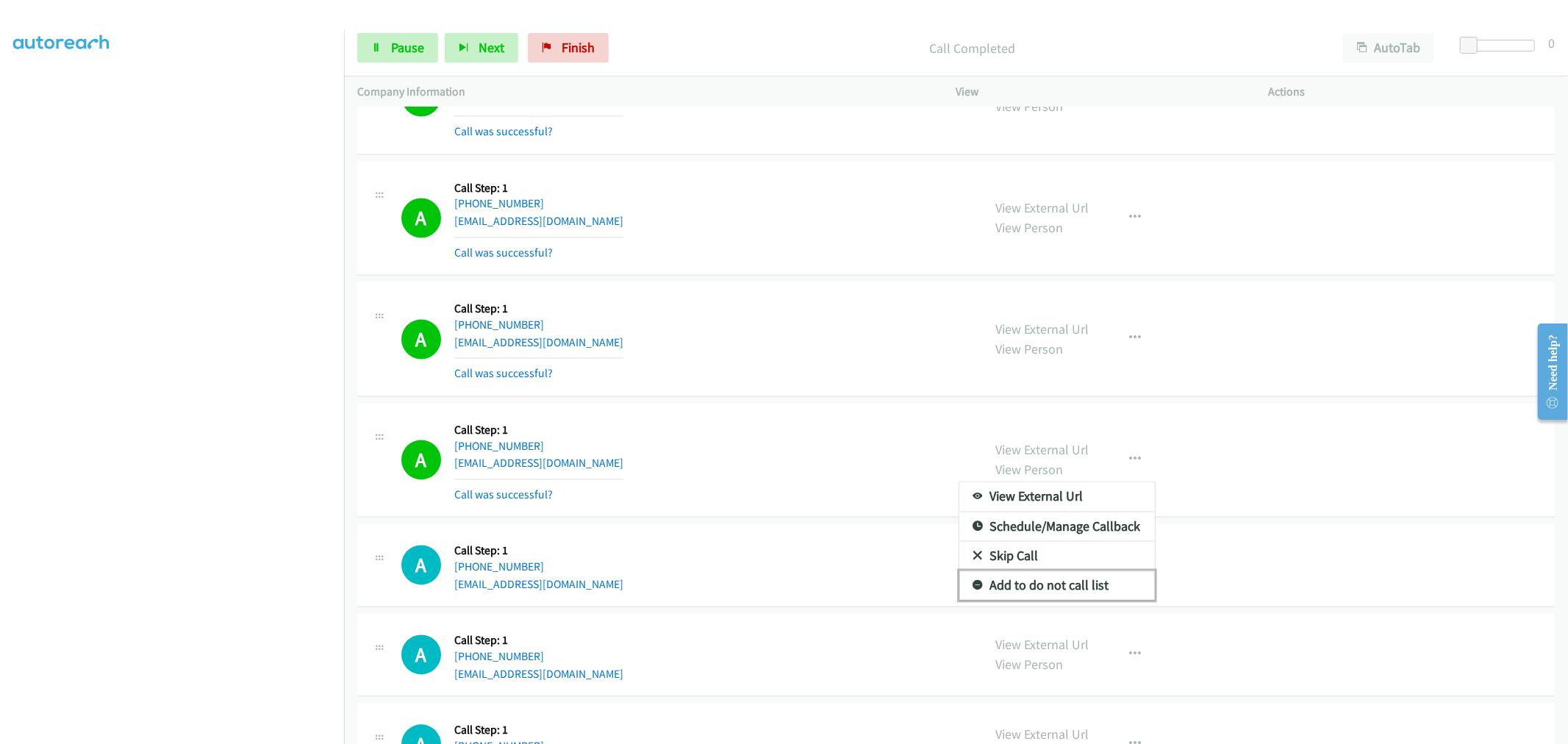
click at [1056, 588] on link "Add to do not call list" at bounding box center [1057, 586] width 196 height 30
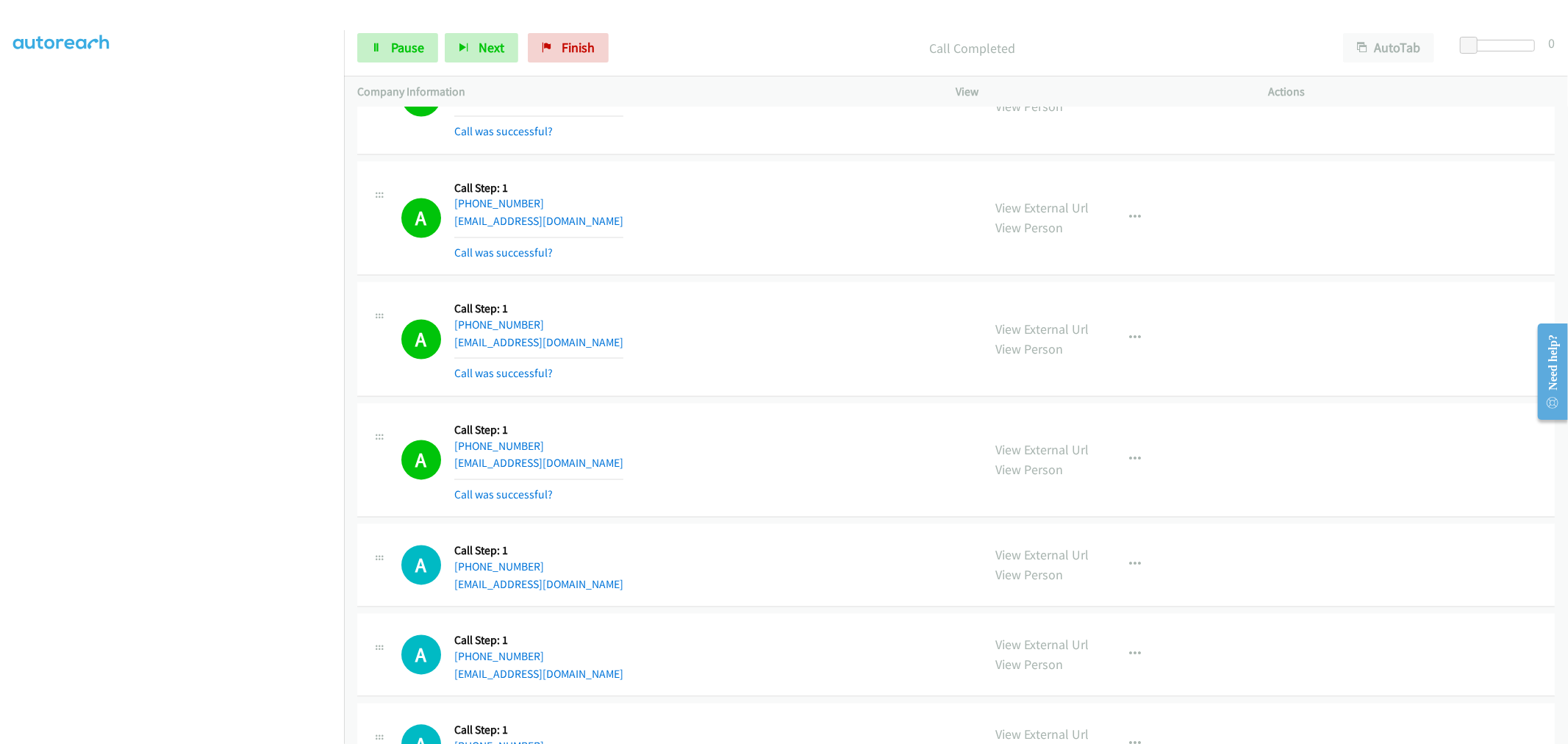
click at [809, 467] on div "A Callback Scheduled Call Step: 1 America/Los_Angeles +1 415-250-0835 dellinger…" at bounding box center [685, 460] width 568 height 87
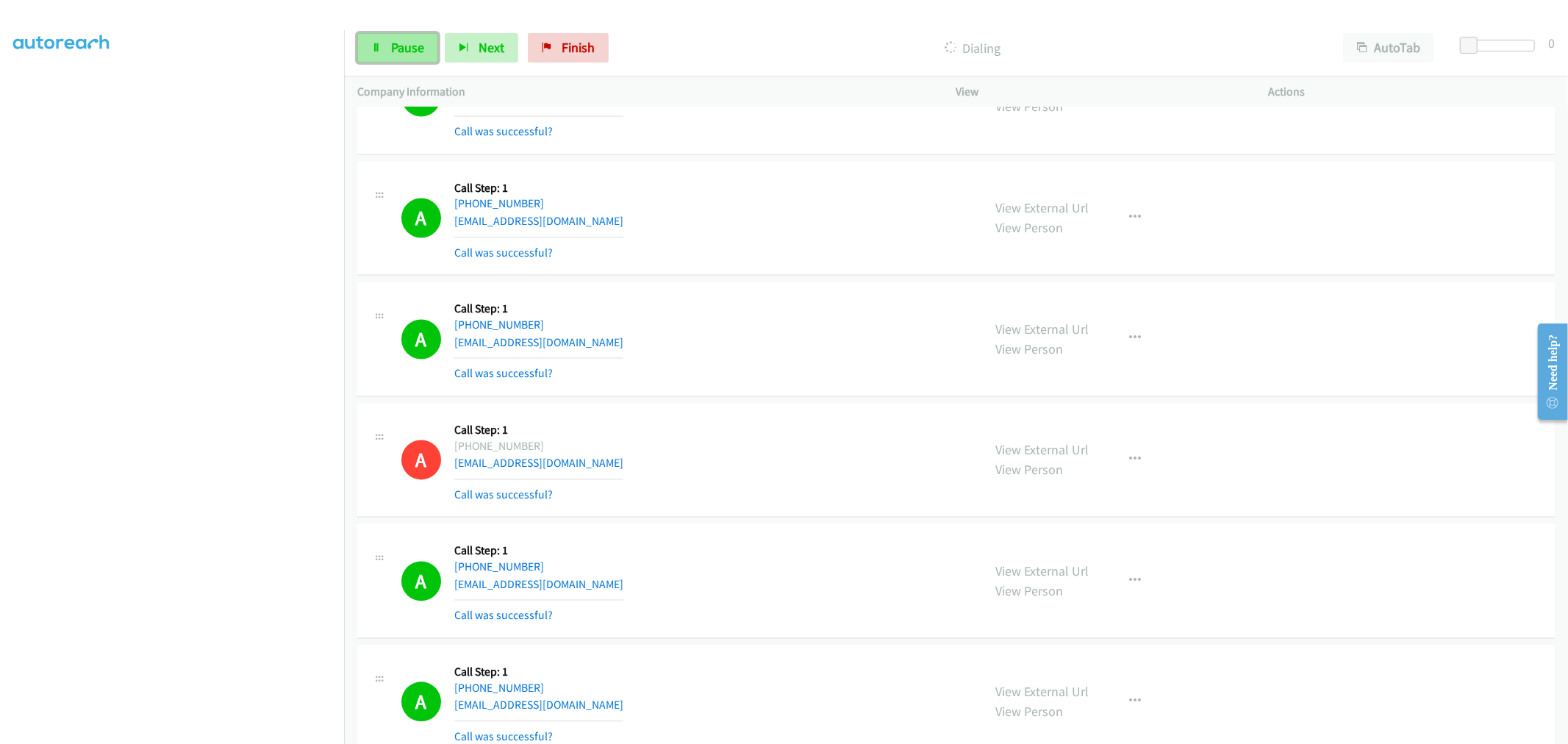
click at [422, 43] on span "Pause" at bounding box center [407, 47] width 33 height 17
click at [670, 292] on div "A Callback Scheduled Call Step: 1 America/New_York +1 443-789-1299 rblakethe2@h…" at bounding box center [956, 339] width 1197 height 115
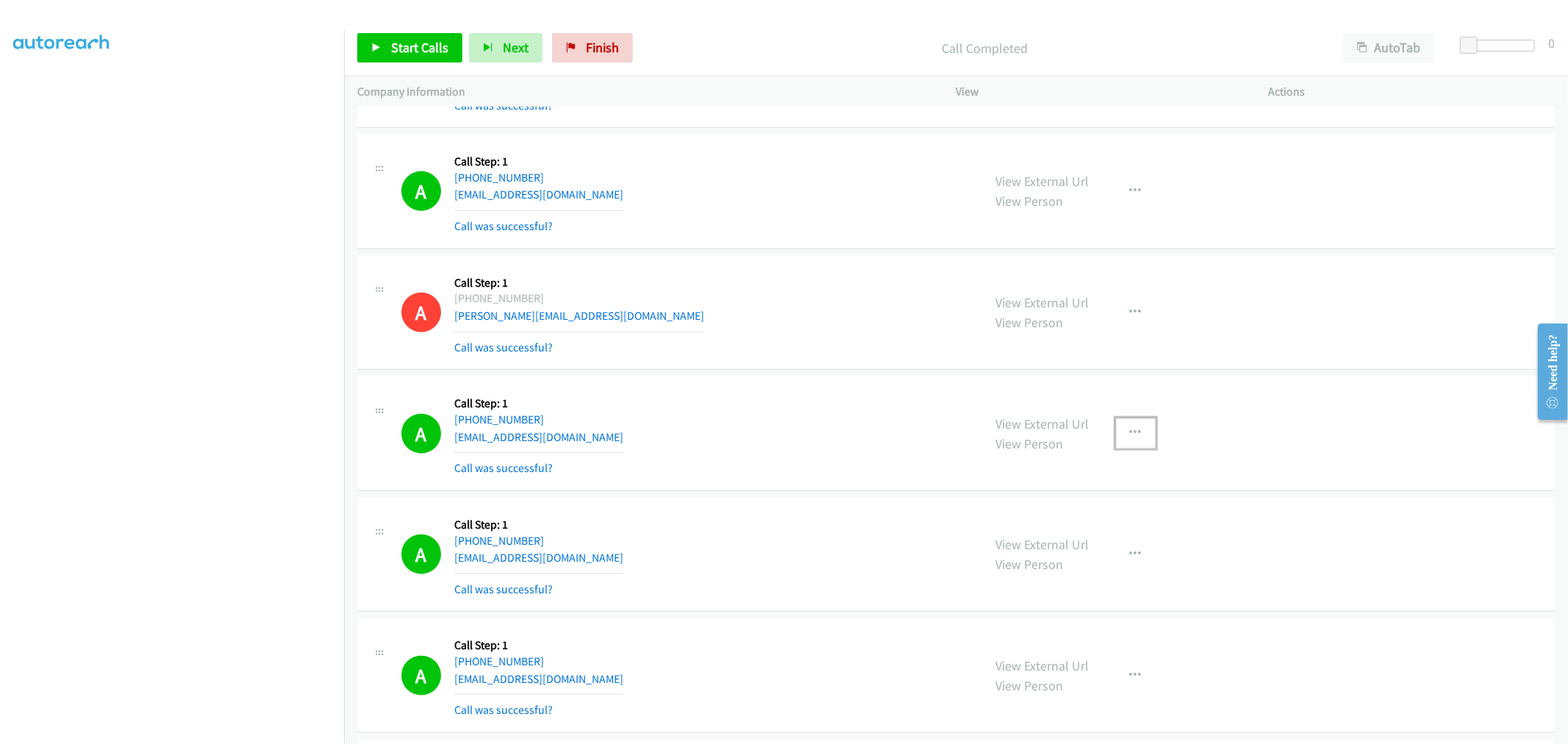
drag, startPoint x: 1130, startPoint y: 435, endPoint x: 1119, endPoint y: 505, distance: 70.9
click at [1126, 438] on button "button" at bounding box center [1135, 433] width 40 height 30
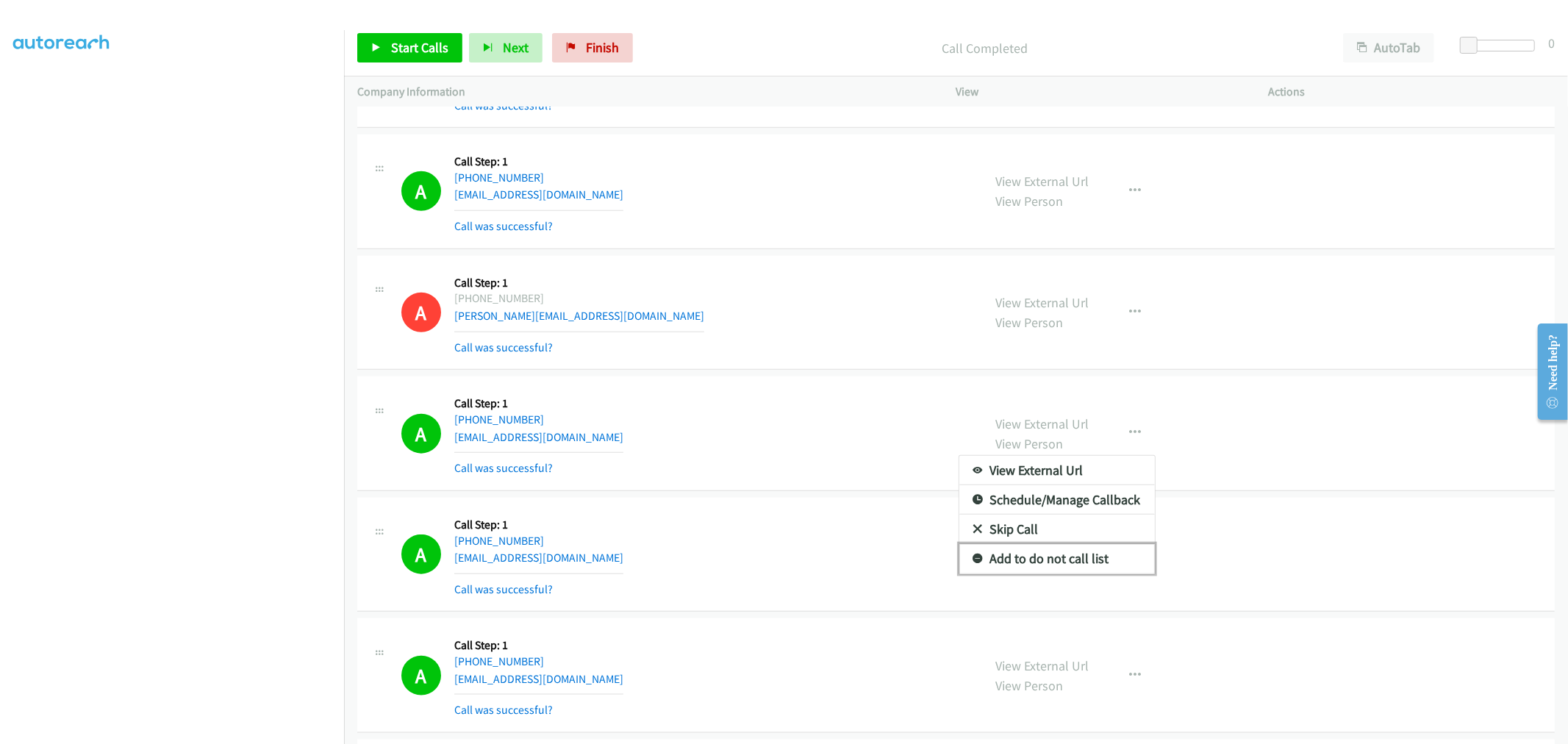
click at [1081, 560] on link "Add to do not call list" at bounding box center [1057, 558] width 196 height 30
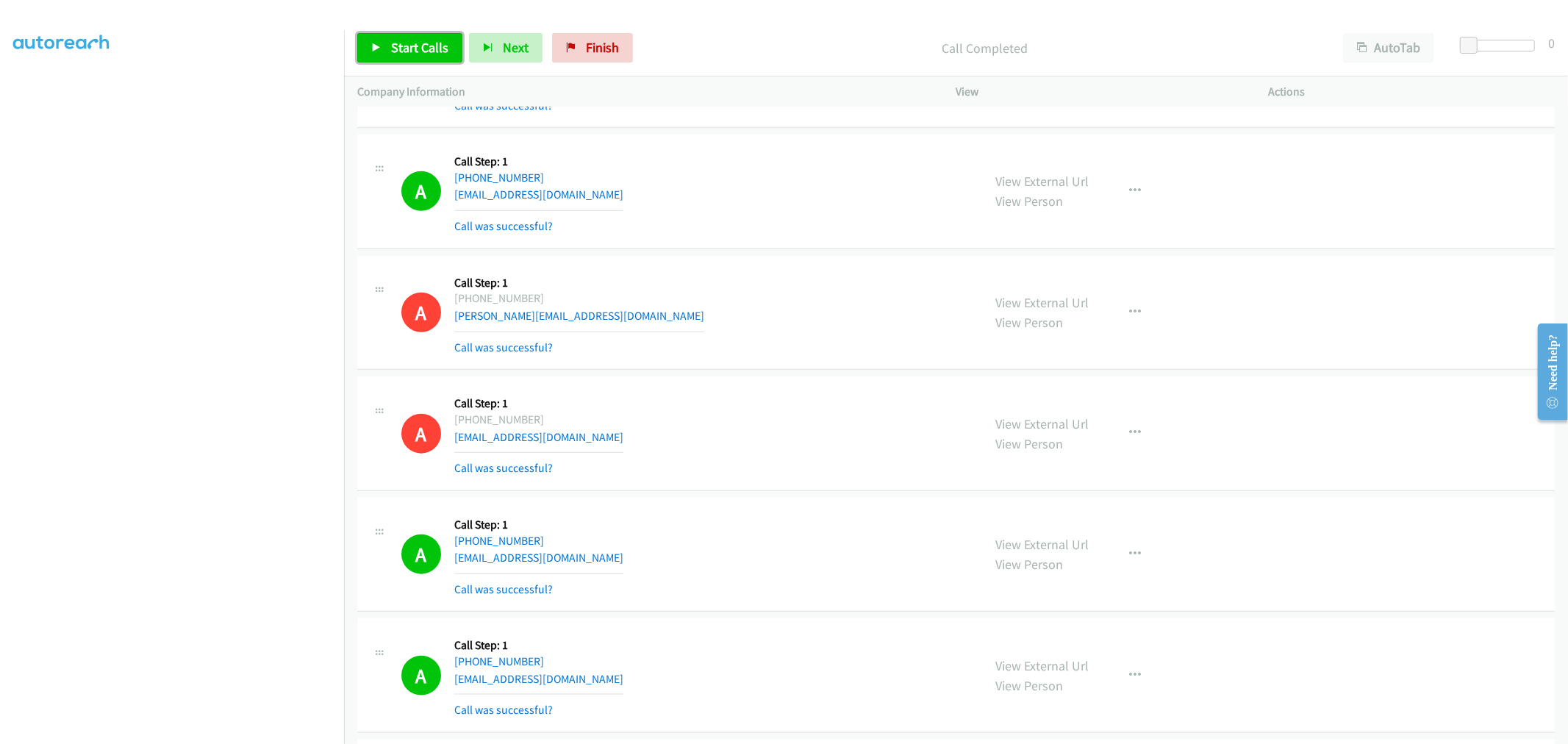
click at [428, 43] on span "Start Calls" at bounding box center [419, 47] width 57 height 17
click at [402, 41] on span "Pause" at bounding box center [407, 47] width 33 height 17
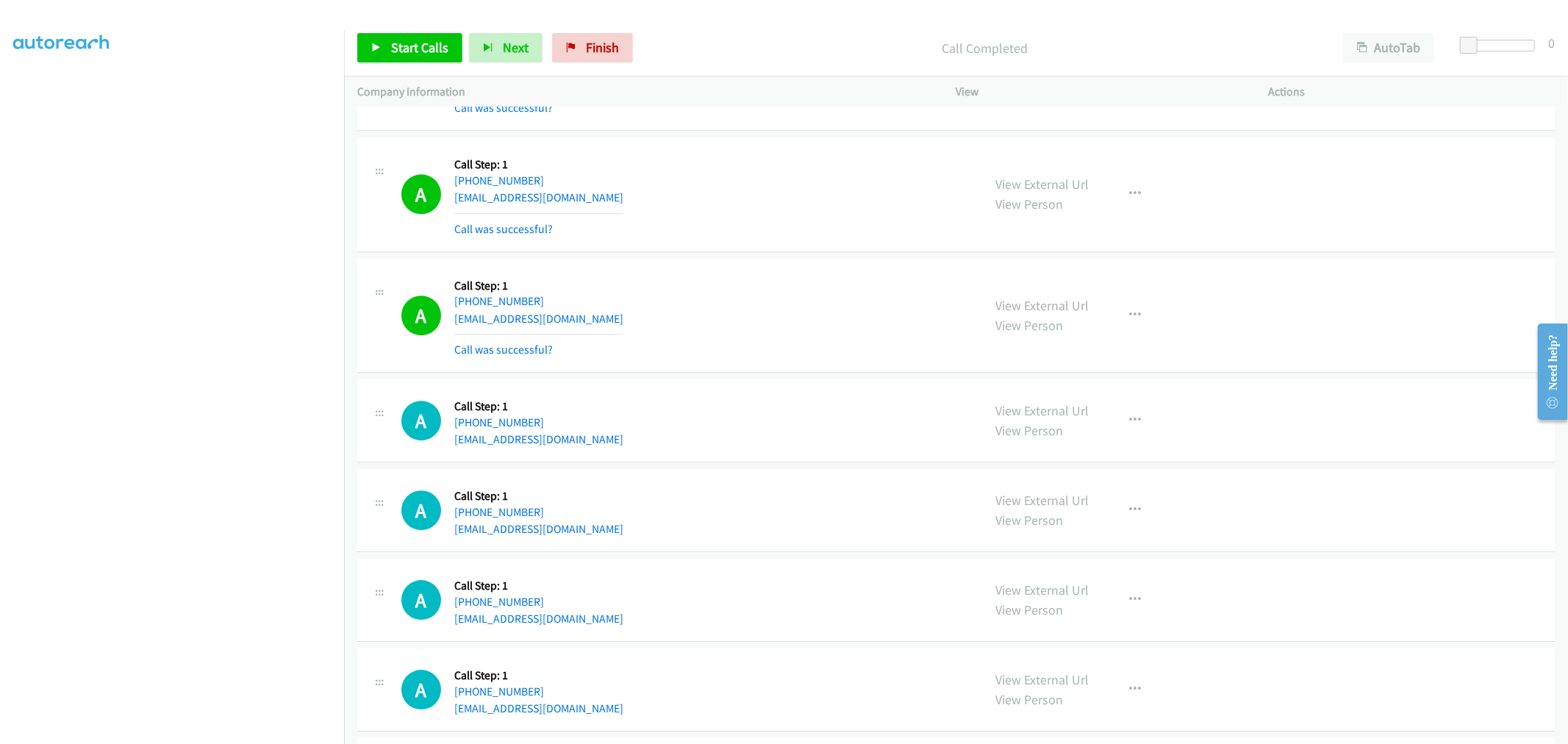
scroll to position [3635, 0]
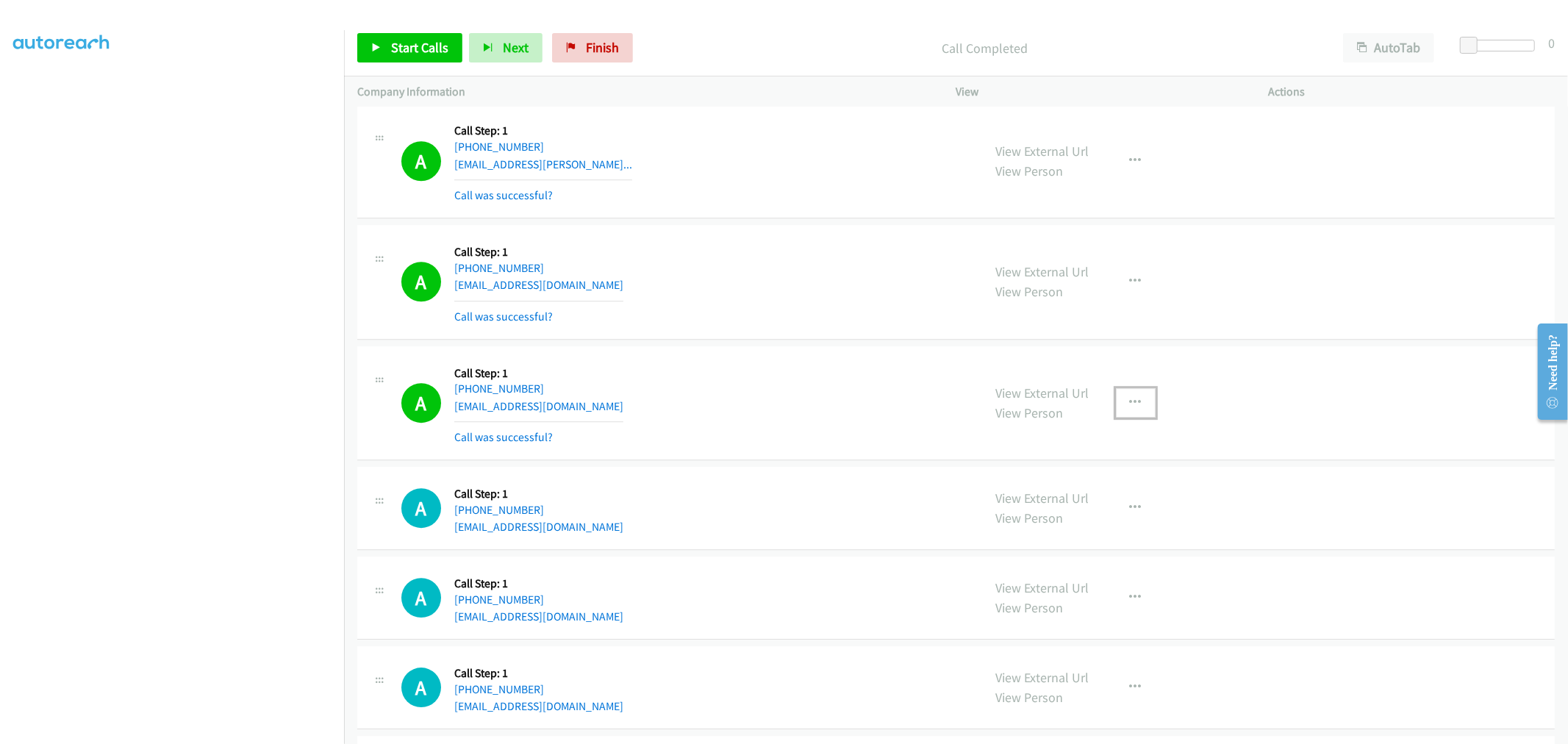
click at [1131, 397] on button "button" at bounding box center [1135, 402] width 40 height 30
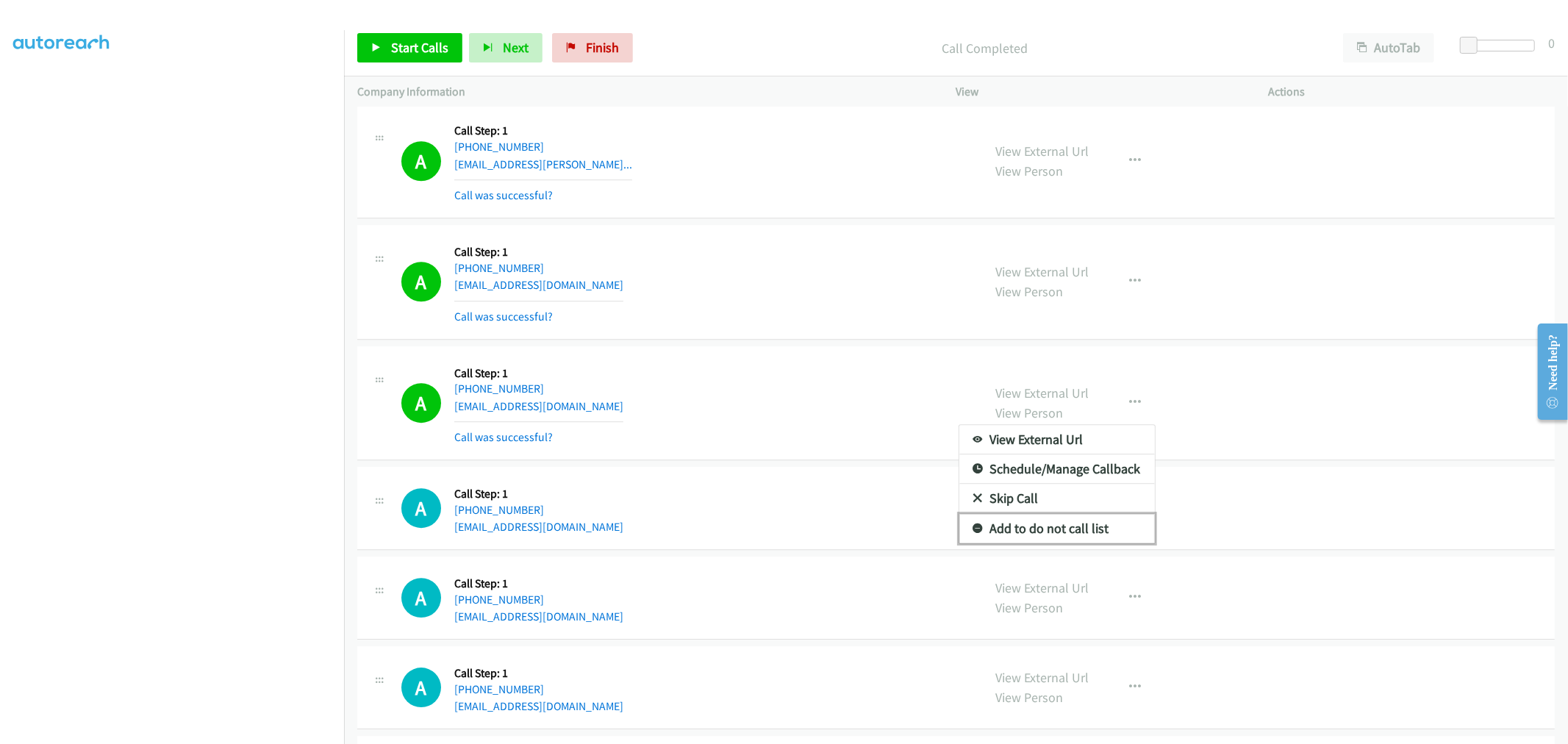
click at [1036, 530] on link "Add to do not call list" at bounding box center [1057, 528] width 196 height 30
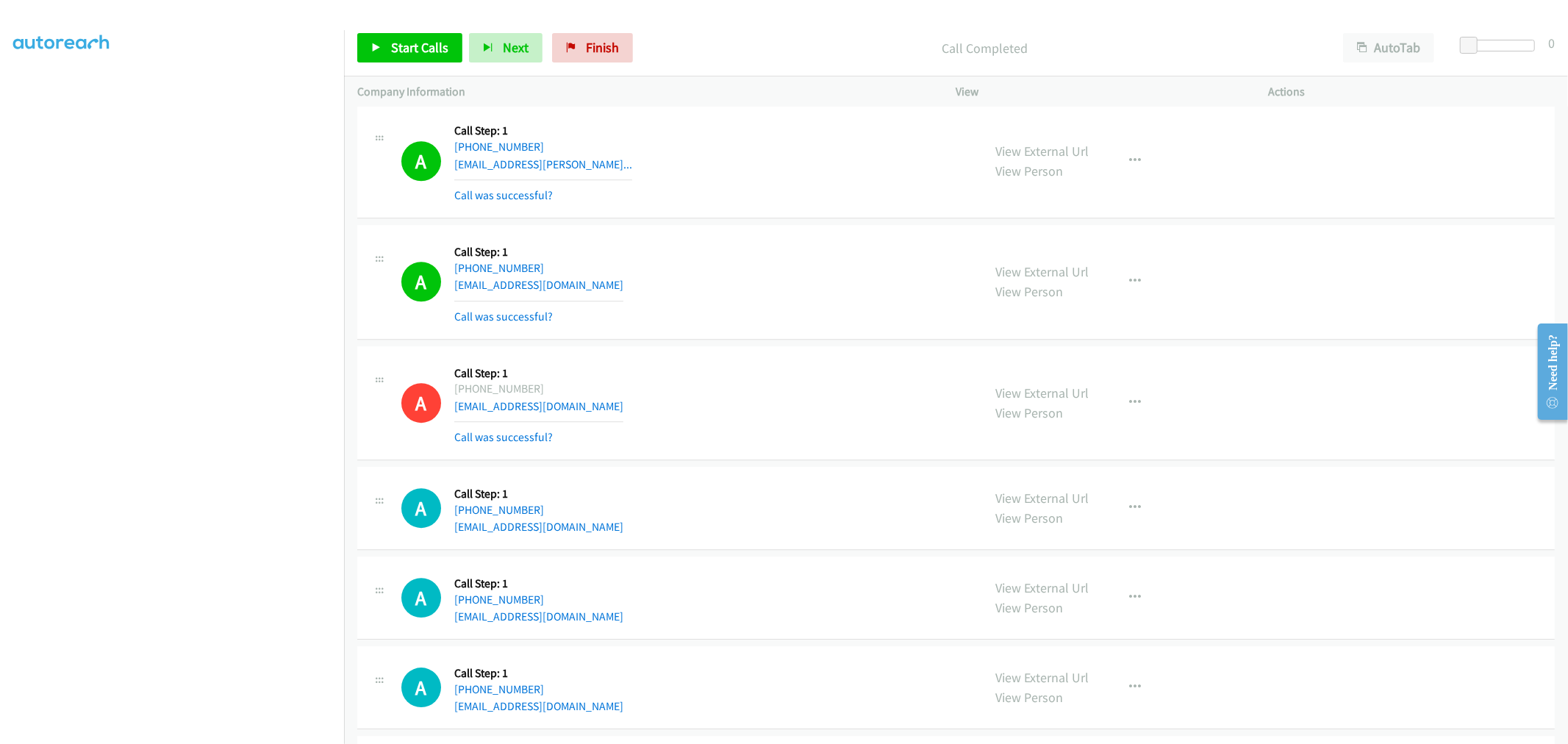
drag, startPoint x: 1517, startPoint y: 621, endPoint x: 1483, endPoint y: 716, distance: 100.9
click at [1517, 621] on div "A Callback Scheduled Call Step: 1 America/New_York +1 813-785-7140 sunnialbano@…" at bounding box center [956, 597] width 1197 height 83
click at [813, 350] on div "A Callback Scheduled Call Step: 1 America/Chicago +1 504-410-6990 barbarae21.be…" at bounding box center [956, 403] width 1197 height 115
drag, startPoint x: 404, startPoint y: 47, endPoint x: 405, endPoint y: 40, distance: 7.1
click at [404, 47] on span "Start Calls" at bounding box center [419, 47] width 57 height 17
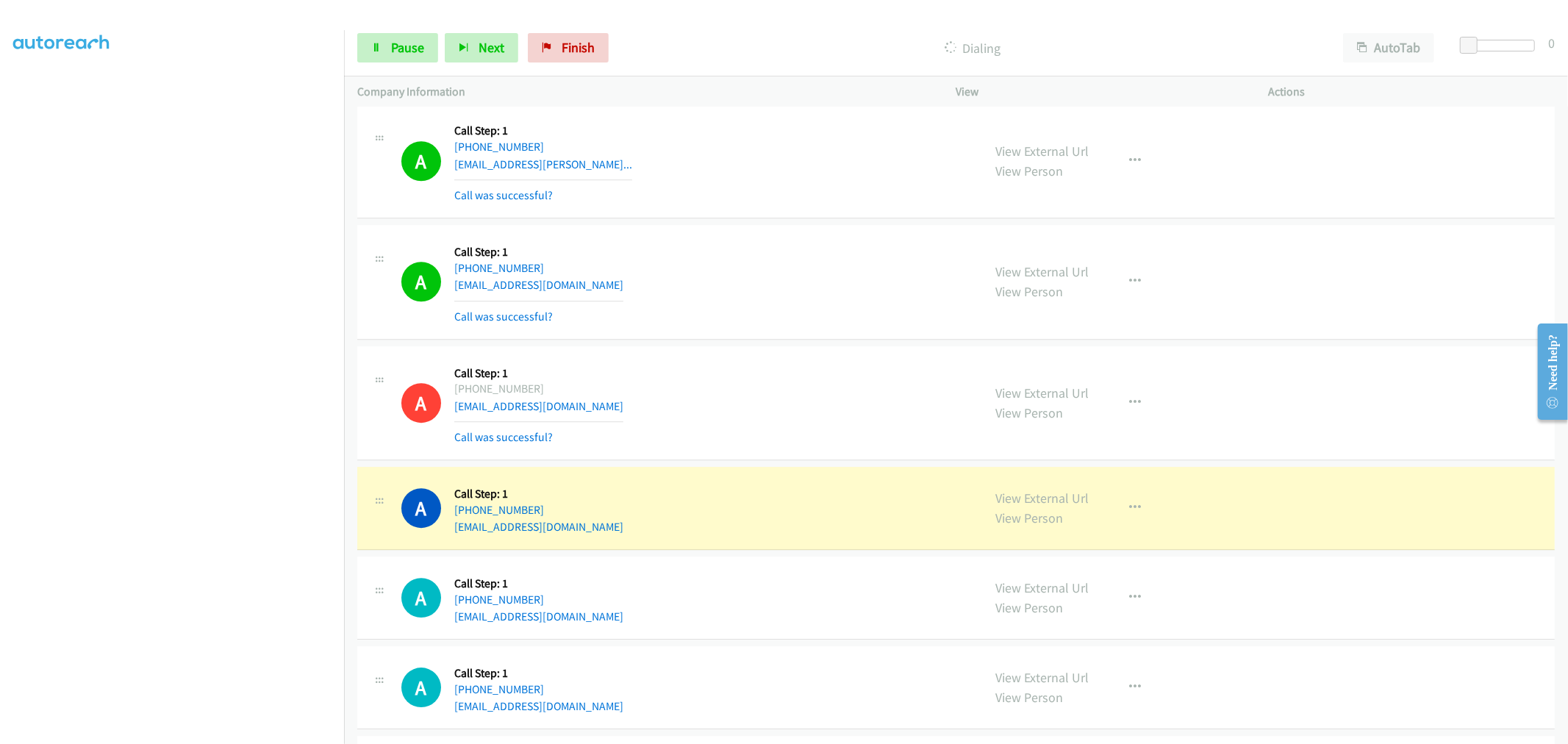
click at [853, 388] on div "A Callback Scheduled Call Step: 1 America/Chicago +1 504-410-6990 barbarae21.be…" at bounding box center [685, 402] width 568 height 87
click at [1139, 281] on button "button" at bounding box center [1135, 281] width 40 height 30
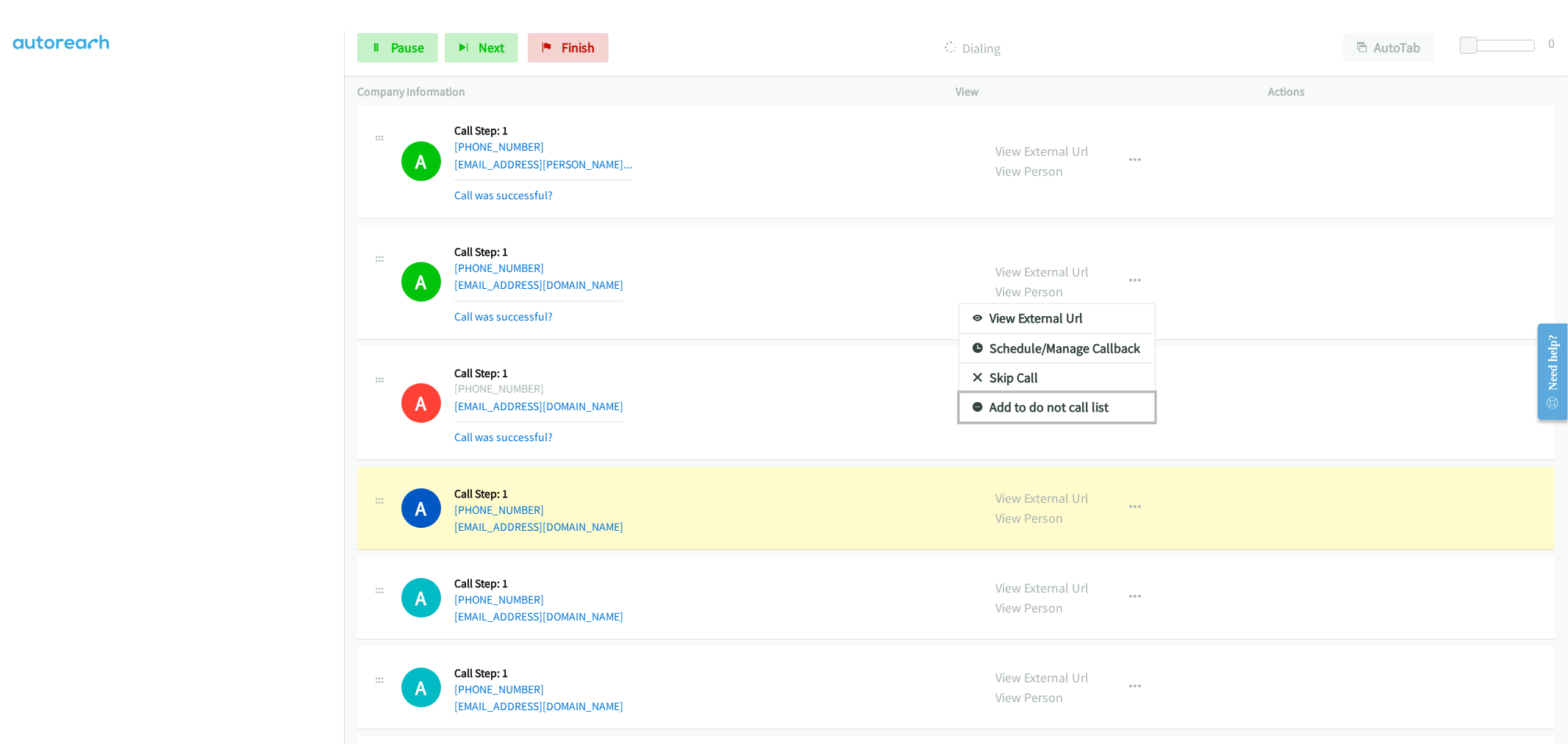
click at [1054, 414] on link "Add to do not call list" at bounding box center [1057, 407] width 196 height 30
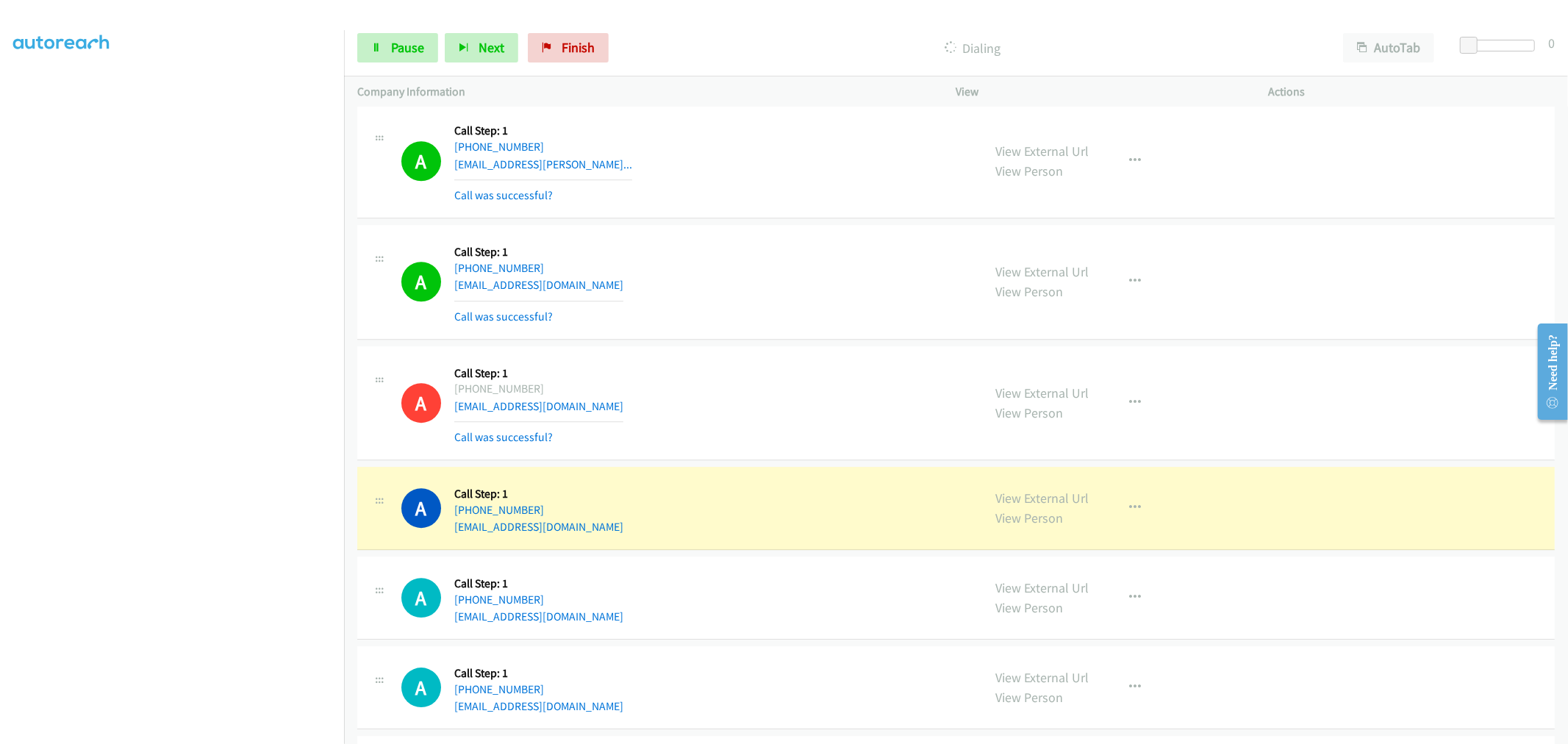
drag, startPoint x: 753, startPoint y: 320, endPoint x: 799, endPoint y: 294, distance: 52.8
click at [753, 318] on div "A Callback Scheduled Call Step: 1 America/New_York +1 617-653-0127 mary13w@aol.…" at bounding box center [685, 281] width 568 height 87
click at [595, 332] on div "A Callback Scheduled Call Step: 1 America/New_York +1 617-653-0127 mary13w@aol.…" at bounding box center [956, 282] width 1197 height 115
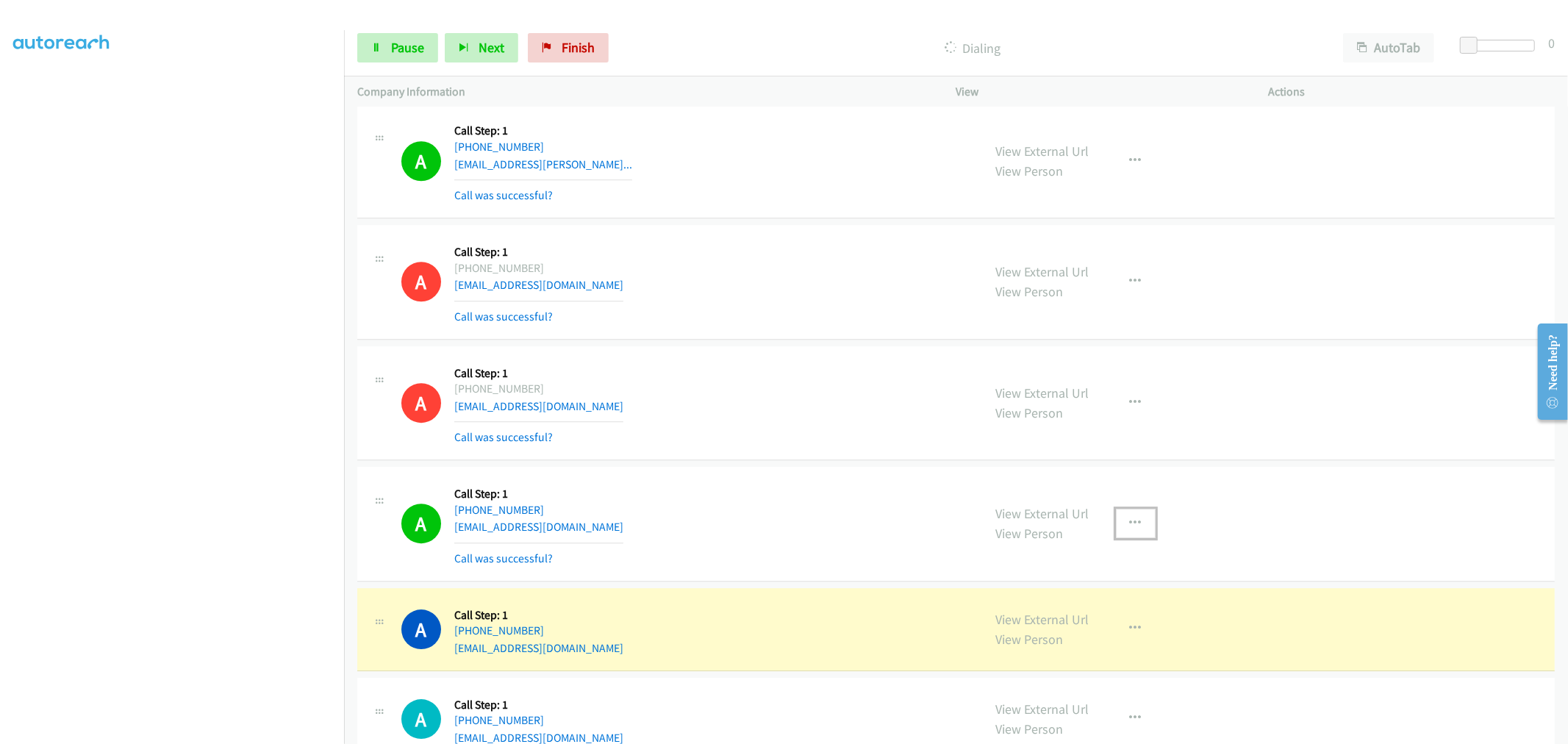
click at [1130, 531] on button "button" at bounding box center [1135, 523] width 40 height 30
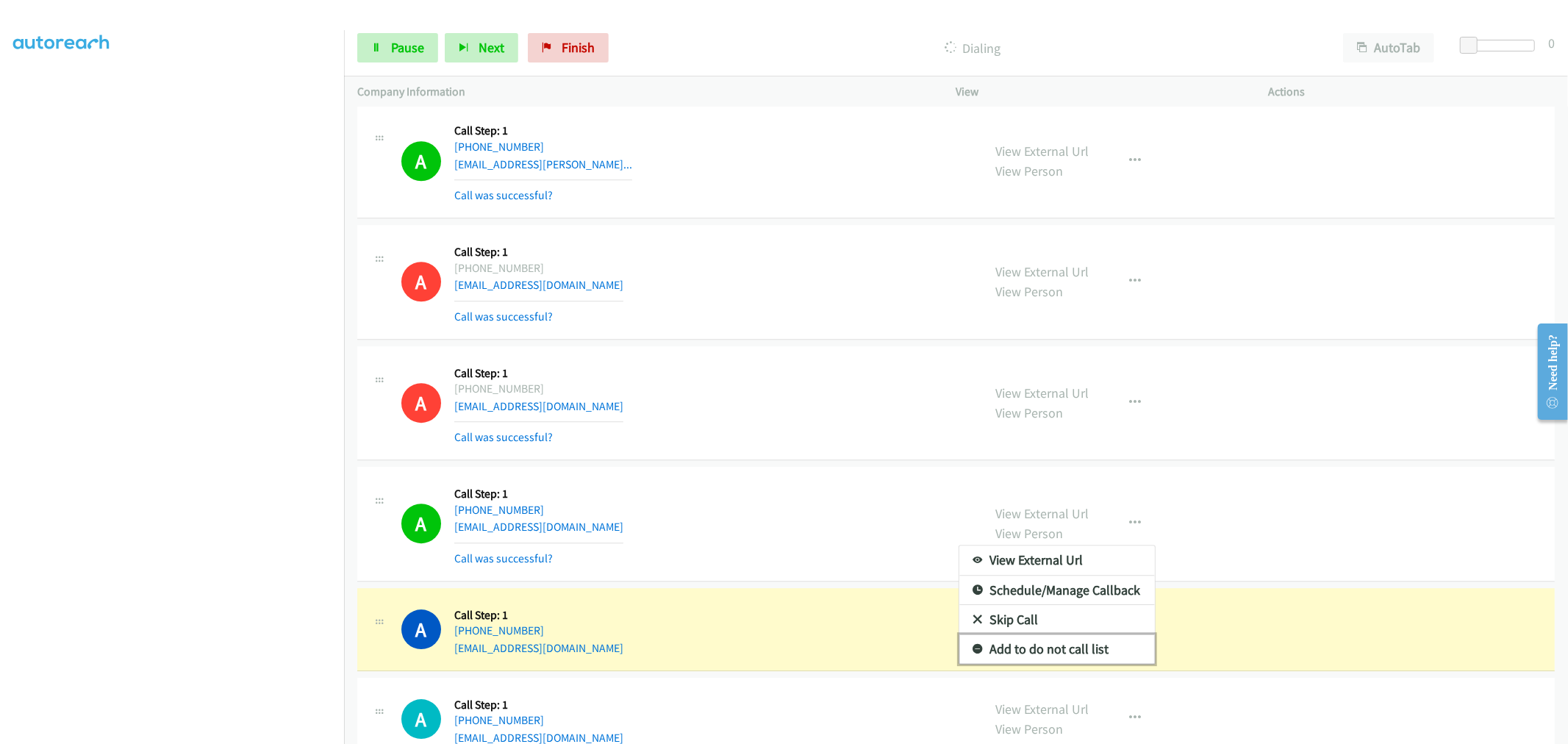
click at [1046, 647] on link "Add to do not call list" at bounding box center [1057, 649] width 196 height 30
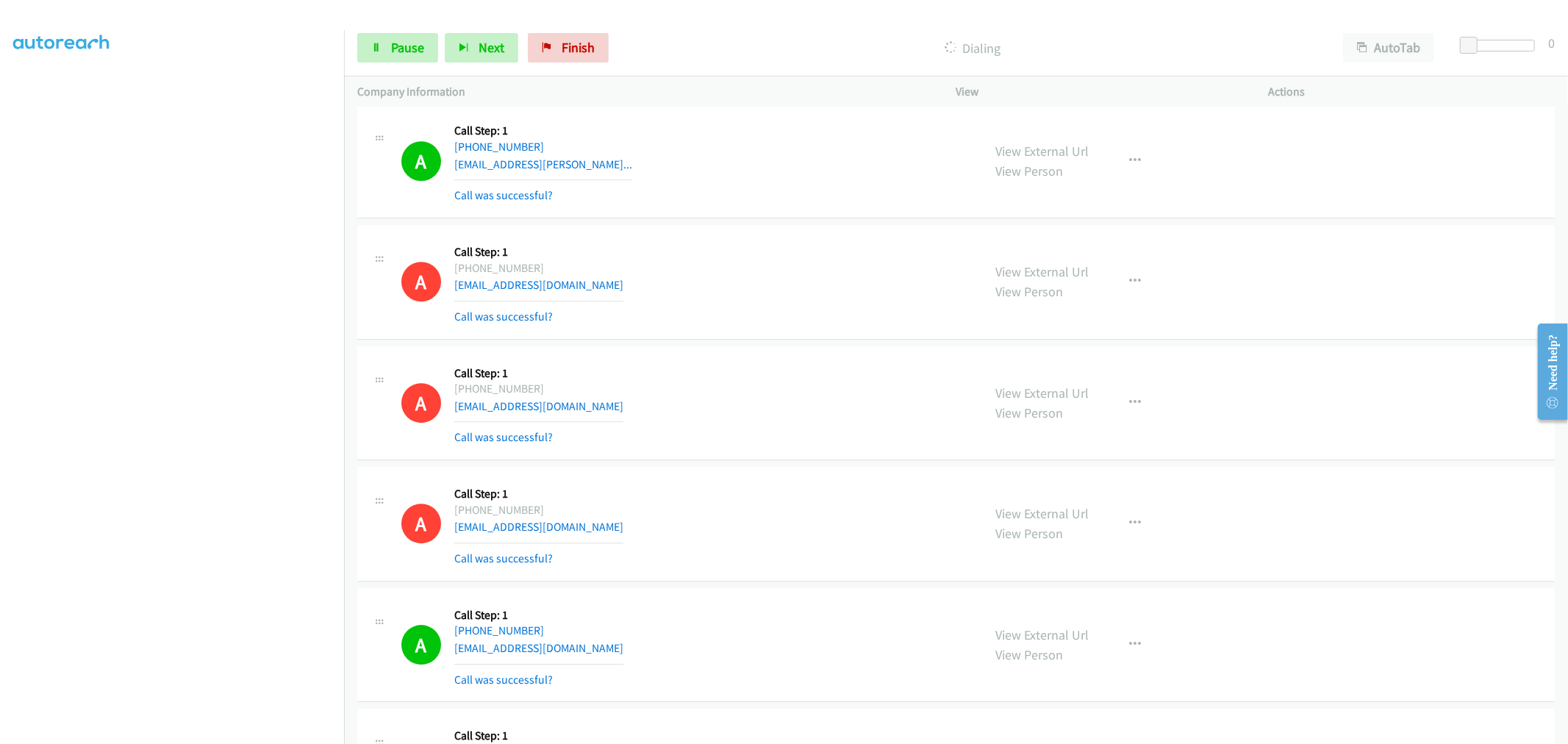
click at [691, 448] on div "A Callback Scheduled Call Step: 1 America/Chicago +1 504-410-6990 barbarae21.be…" at bounding box center [956, 403] width 1197 height 115
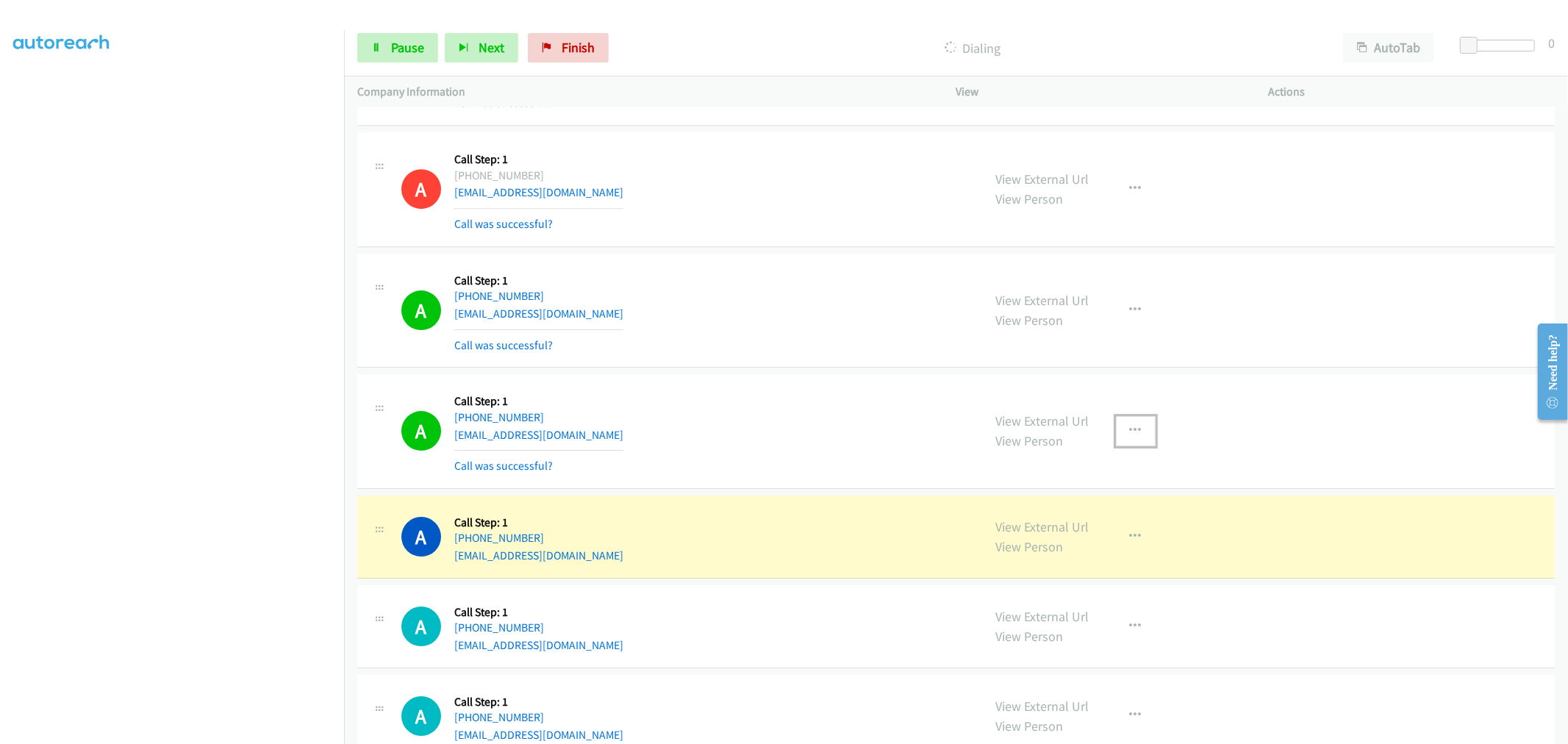
click at [1145, 424] on button "button" at bounding box center [1135, 431] width 40 height 30
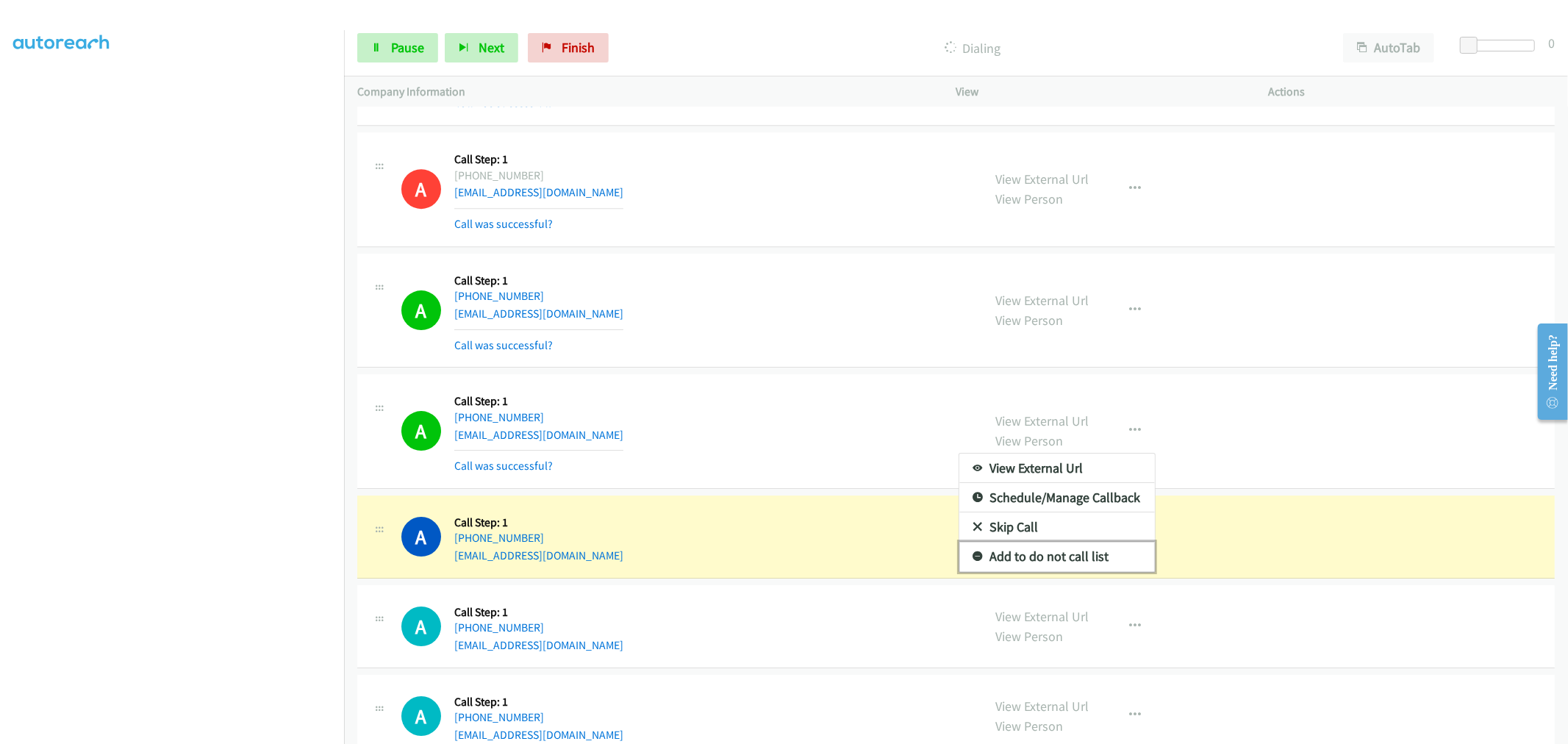
click at [1046, 561] on link "Add to do not call list" at bounding box center [1057, 556] width 196 height 30
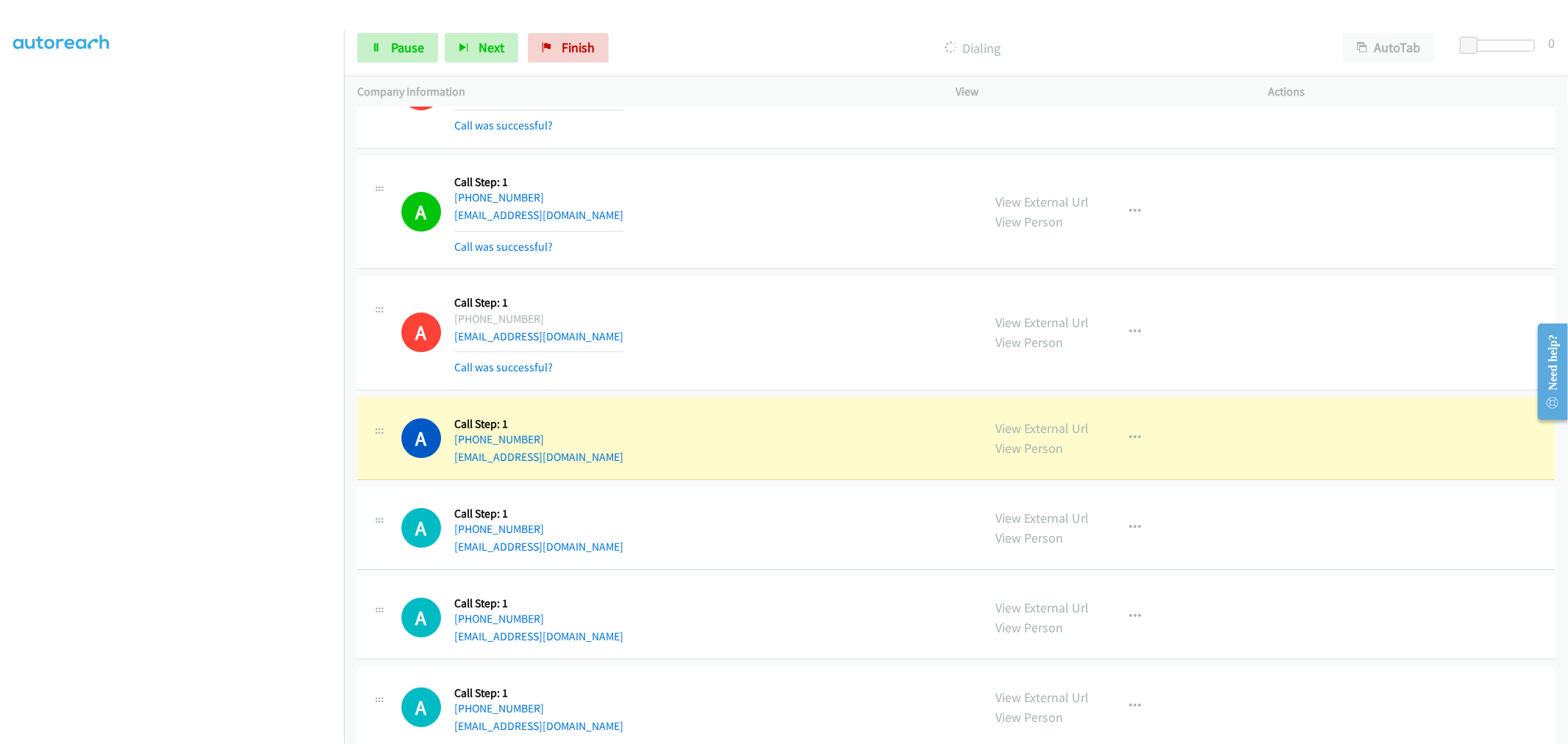
scroll to position [4214, 0]
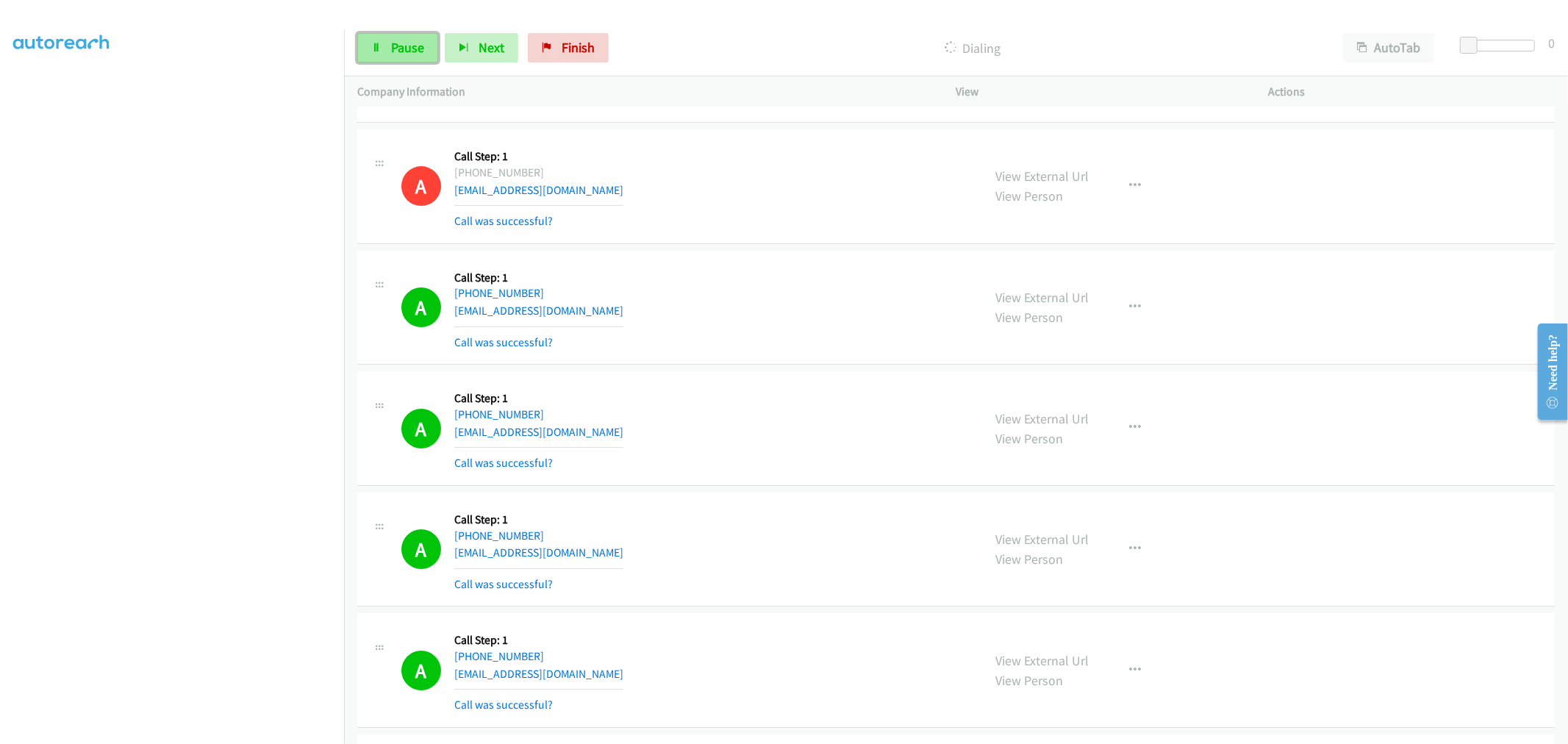
click at [392, 46] on span "Pause" at bounding box center [407, 47] width 33 height 17
click at [419, 44] on span "Start Calls" at bounding box center [419, 47] width 57 height 17
drag, startPoint x: 679, startPoint y: 274, endPoint x: 691, endPoint y: 265, distance: 15.0
click at [691, 265] on div "A Callback Scheduled Call Step: 1 America/New_York +1 904-522-2303 mfjohnson_3@…" at bounding box center [685, 307] width 568 height 87
click at [409, 70] on div "Start Calls Pause Next Finish Dialing AutoTab AutoTab 0" at bounding box center [956, 48] width 1223 height 56
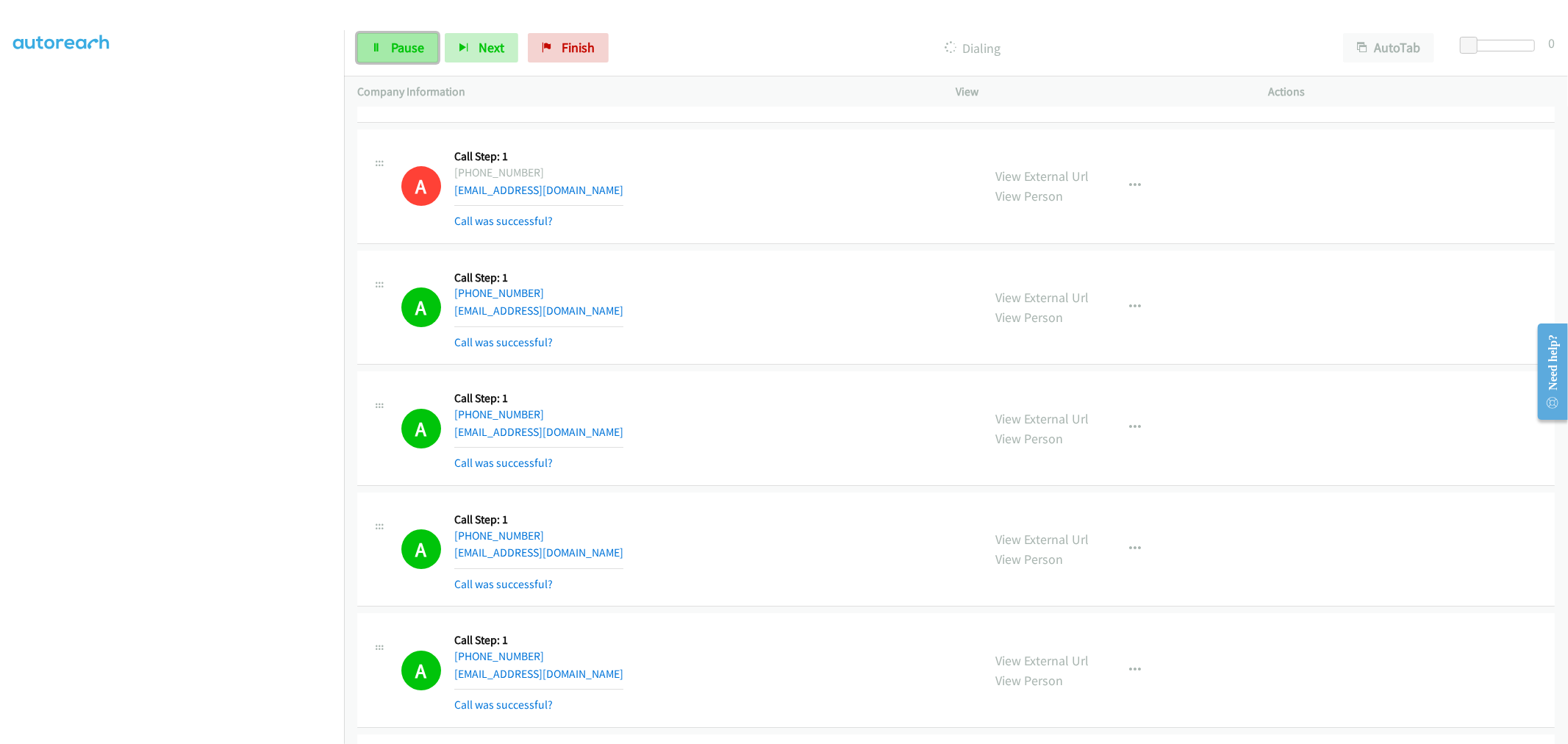
click at [409, 56] on link "Pause" at bounding box center [397, 47] width 81 height 30
drag, startPoint x: 446, startPoint y: 57, endPoint x: 460, endPoint y: 75, distance: 22.8
click at [446, 57] on link "Start Calls" at bounding box center [409, 47] width 105 height 30
click at [850, 424] on div "A Callback Scheduled Call Step: 1 America/New_York +1 347-731-7295 luvjones07@y…" at bounding box center [685, 428] width 568 height 87
click at [819, 392] on div "A Callback Scheduled Call Step: 1 America/New_York +1 347-731-7295 luvjones07@y…" at bounding box center [685, 428] width 568 height 87
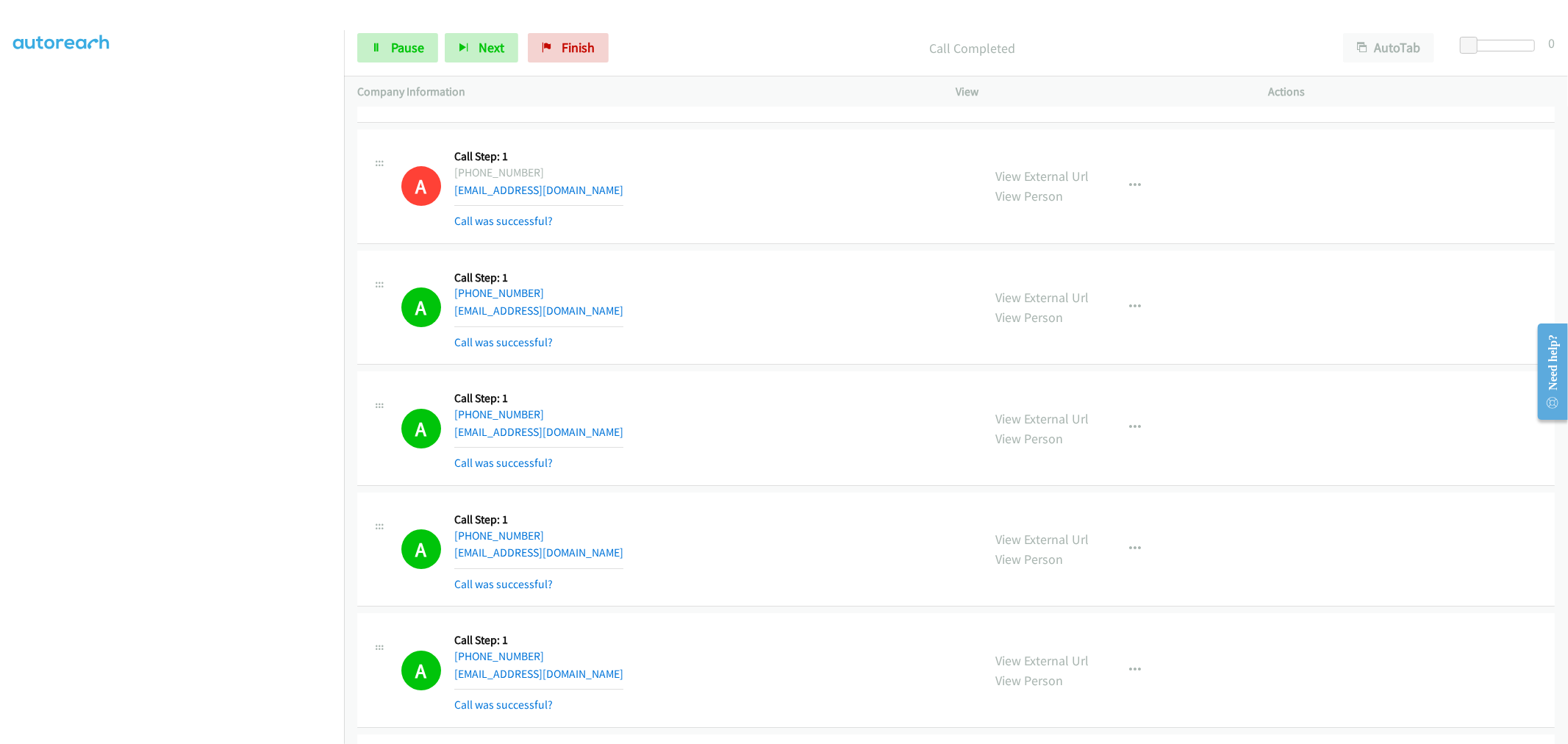
click at [801, 368] on td "A Callback Scheduled Call Step: 1 America/New_York +1 904-522-2303 mfjohnson_3@…" at bounding box center [956, 307] width 1223 height 121
click at [781, 247] on td "A Callback Scheduled Call Step: 1 America/New_York +1 828-772-1518 askarmcm@gma…" at bounding box center [956, 186] width 1223 height 121
click at [752, 392] on div "A Callback Scheduled Call Step: 1 America/New_York +1 347-731-7295 luvjones07@y…" at bounding box center [685, 428] width 568 height 87
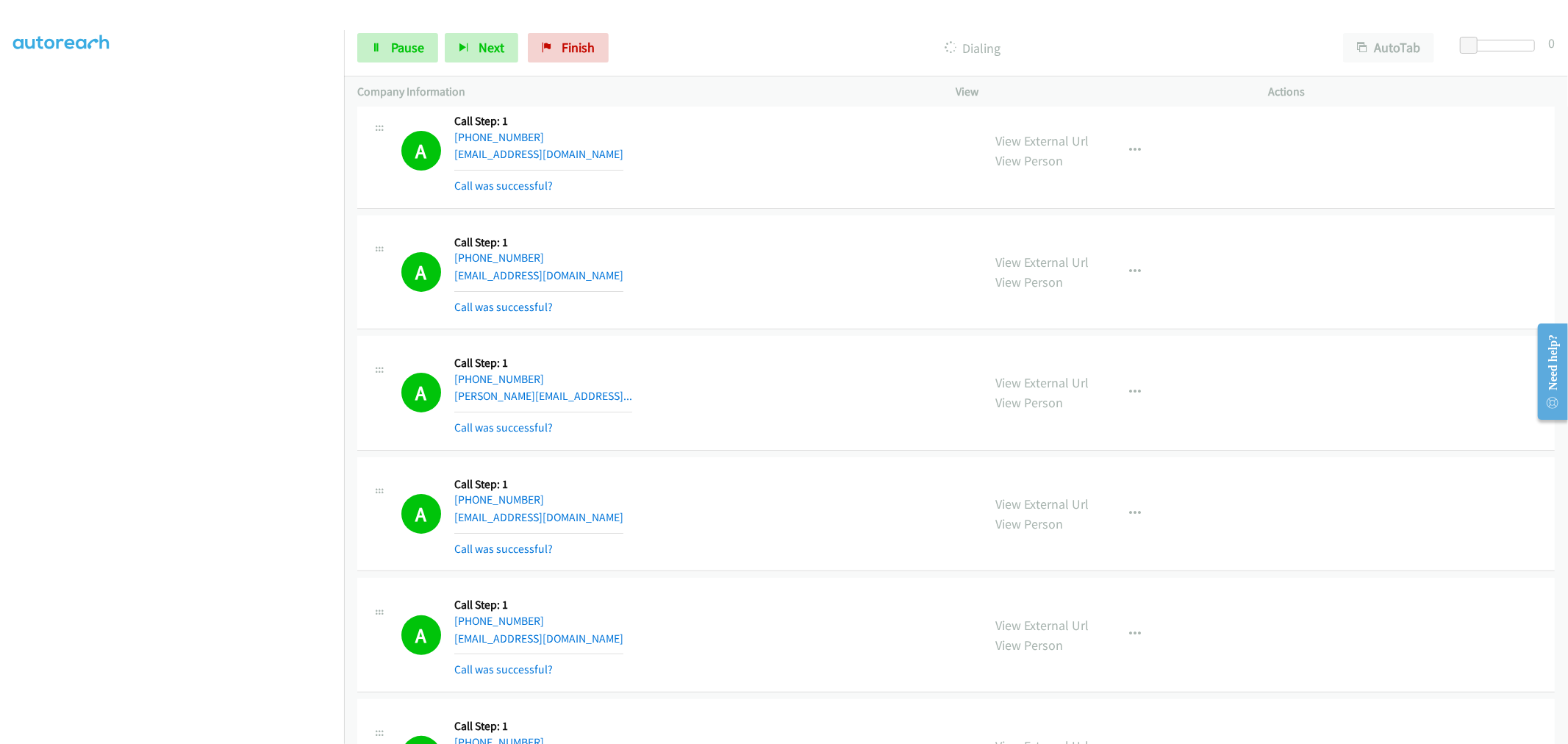
scroll to position [4867, 0]
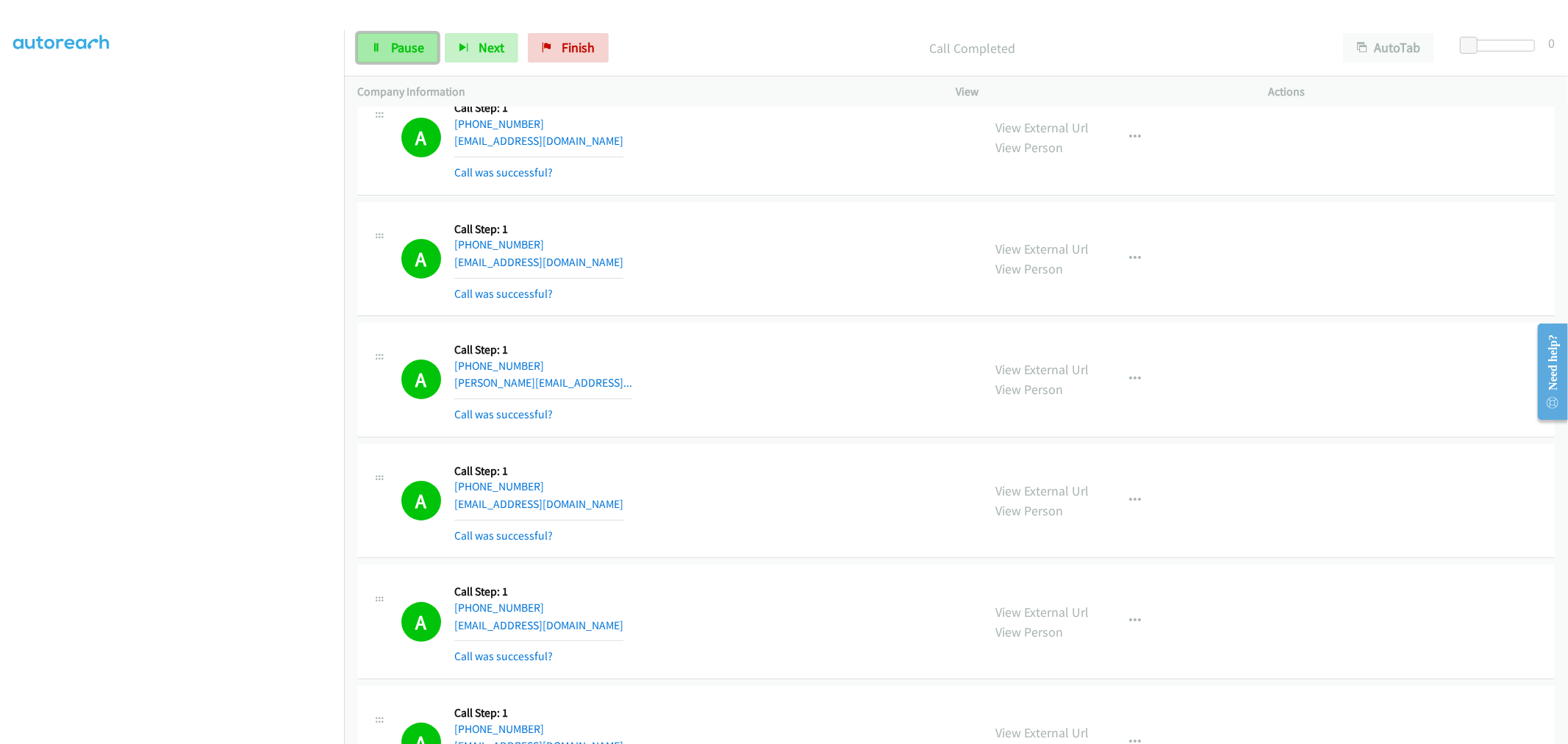
click at [400, 55] on span "Pause" at bounding box center [407, 47] width 33 height 17
click at [401, 52] on span "Start Calls" at bounding box center [419, 47] width 57 height 17
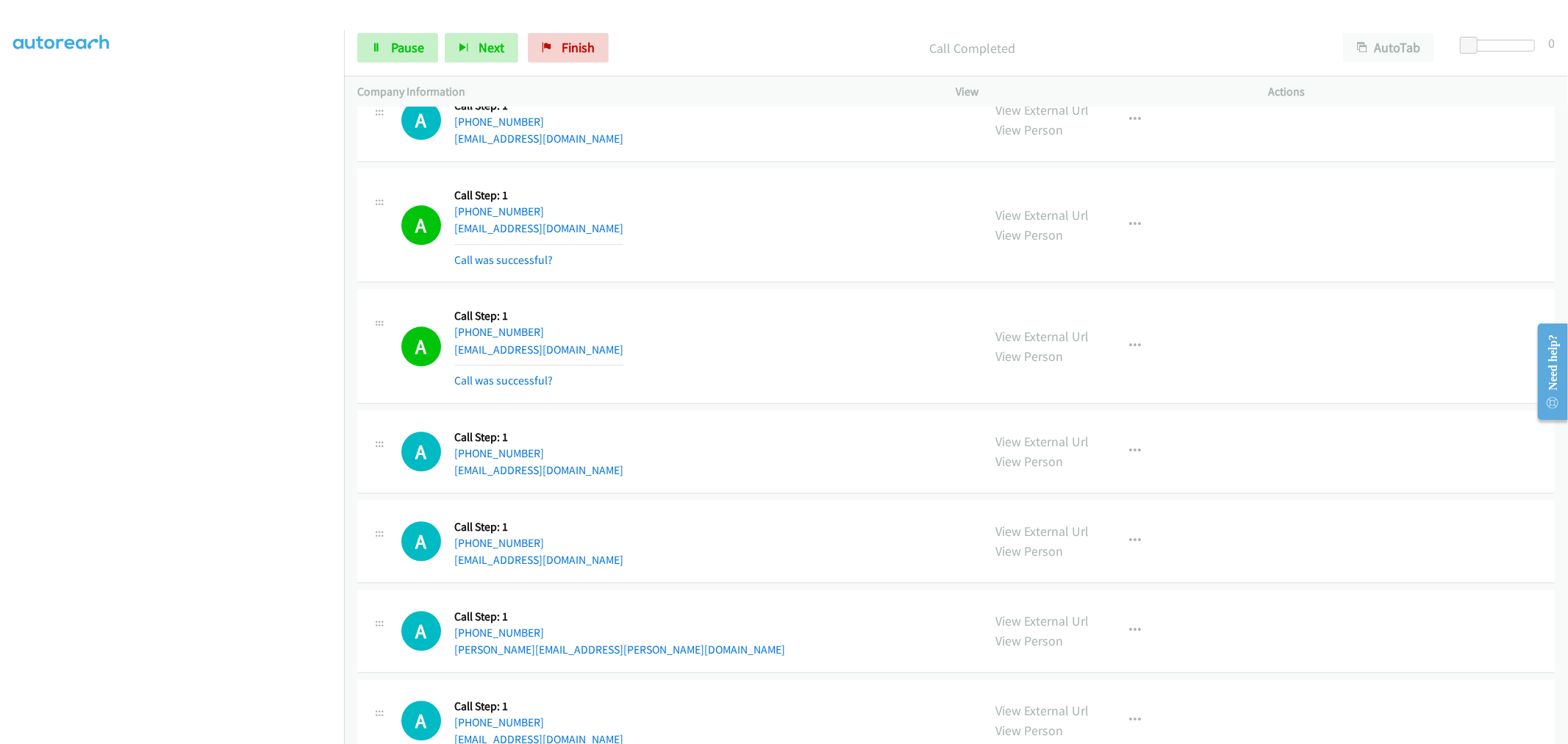
scroll to position [7643, 0]
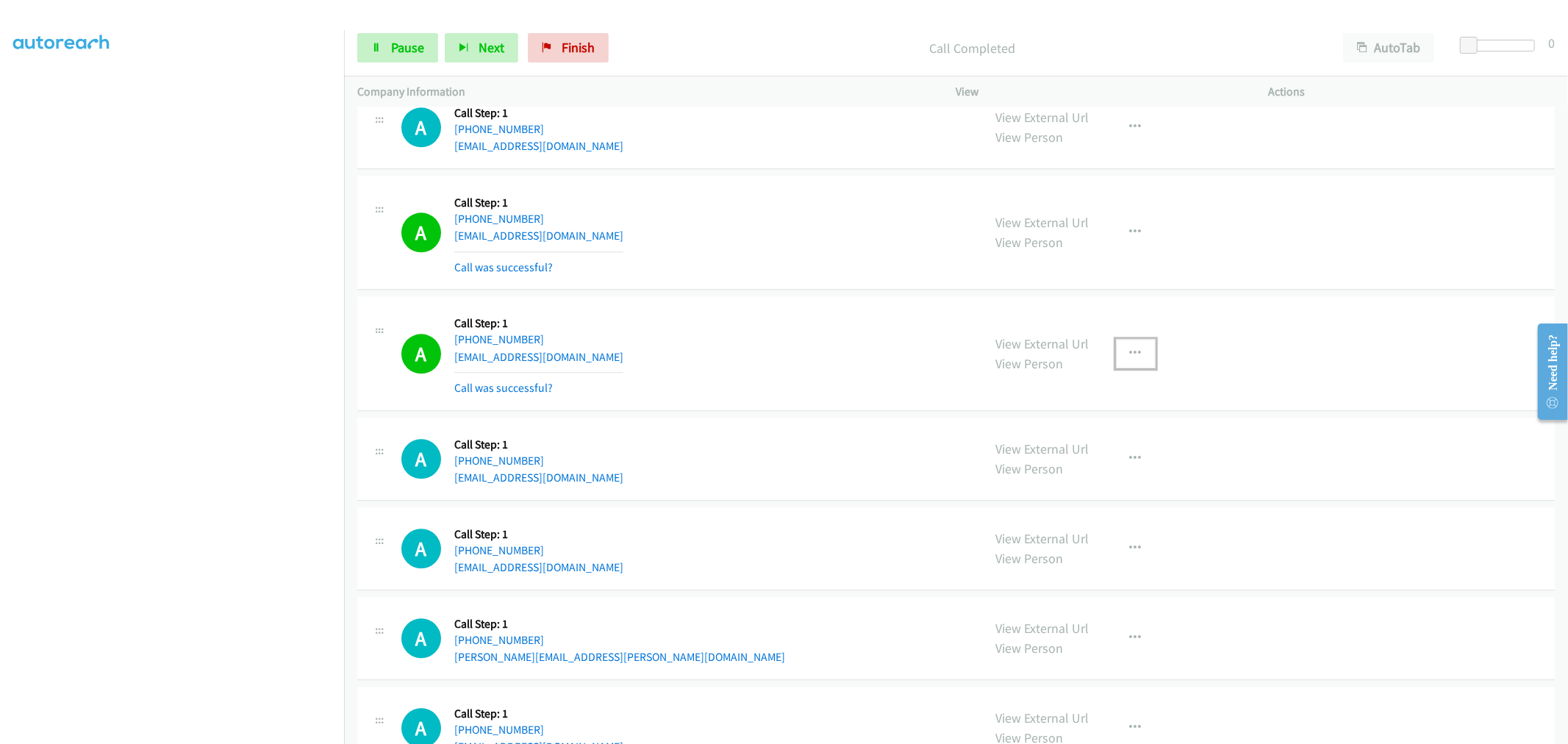
drag, startPoint x: 1143, startPoint y: 354, endPoint x: 1084, endPoint y: 414, distance: 84.1
click at [1143, 354] on button "button" at bounding box center [1135, 353] width 40 height 30
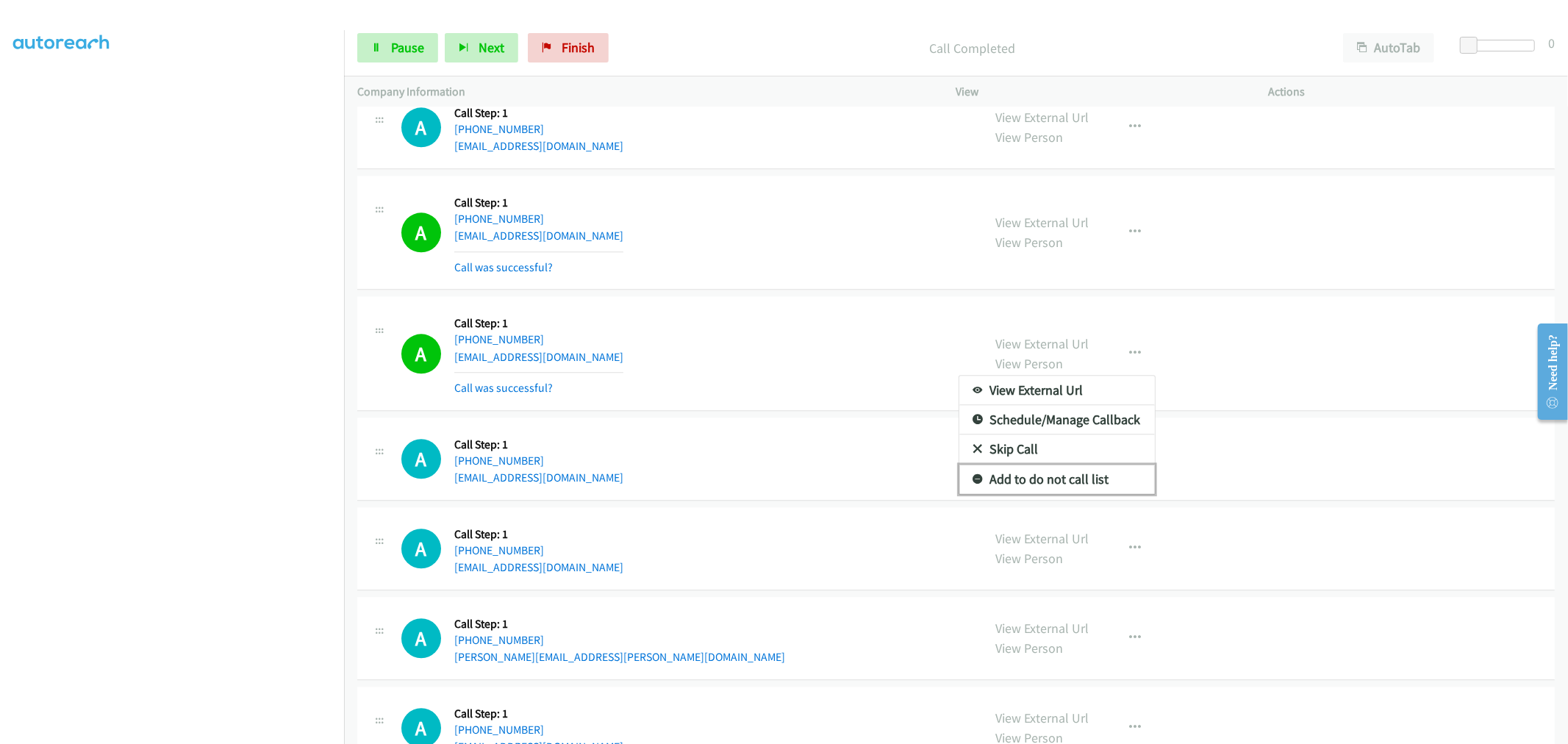
click at [1047, 475] on link "Add to do not call list" at bounding box center [1057, 479] width 196 height 30
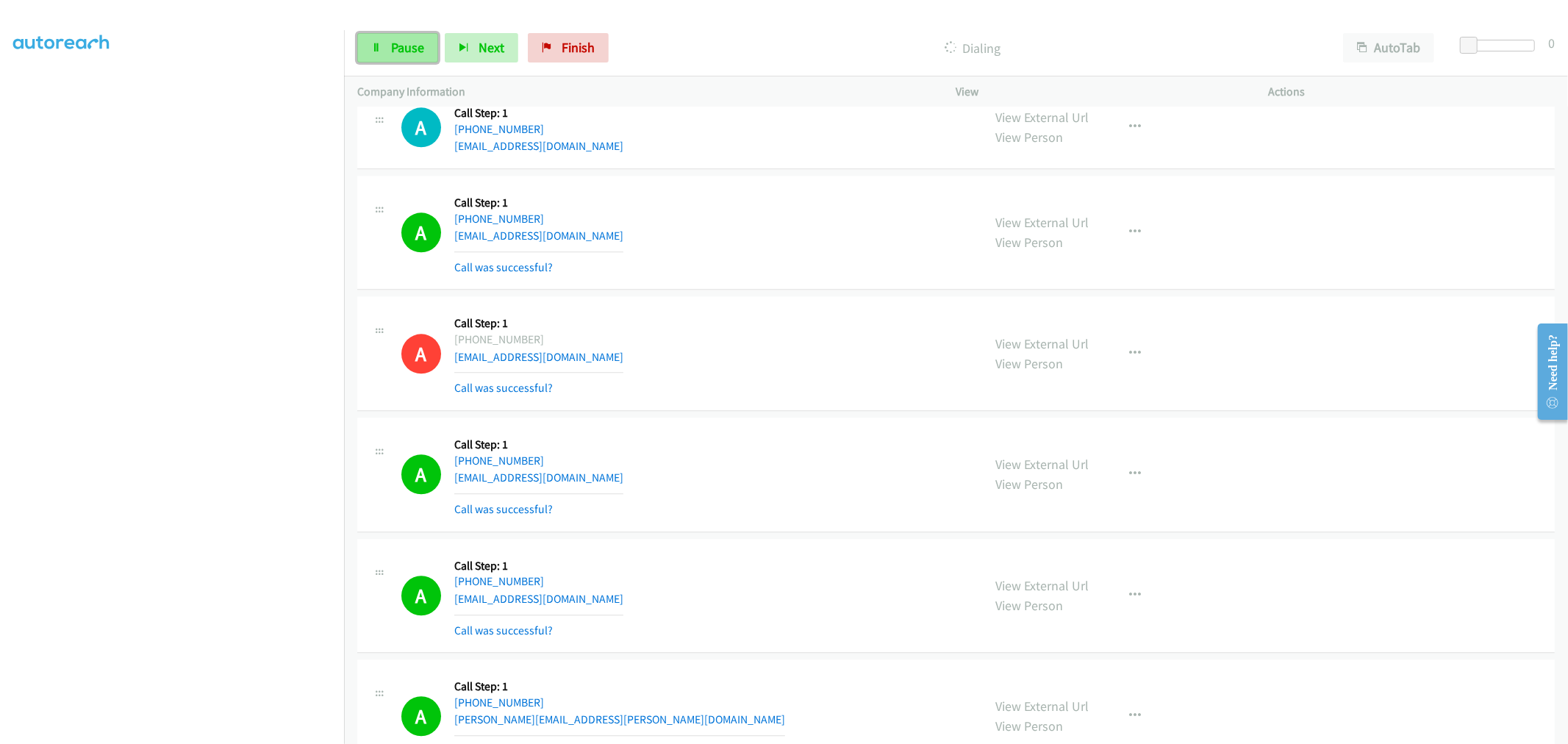
click at [418, 44] on span "Pause" at bounding box center [407, 47] width 33 height 17
click at [451, 49] on link "Start Calls" at bounding box center [409, 47] width 105 height 30
click at [723, 338] on div "A Callback Scheduled Call Step: 1 America/New_York +1 786-486-5140 bettygonzale…" at bounding box center [685, 353] width 568 height 87
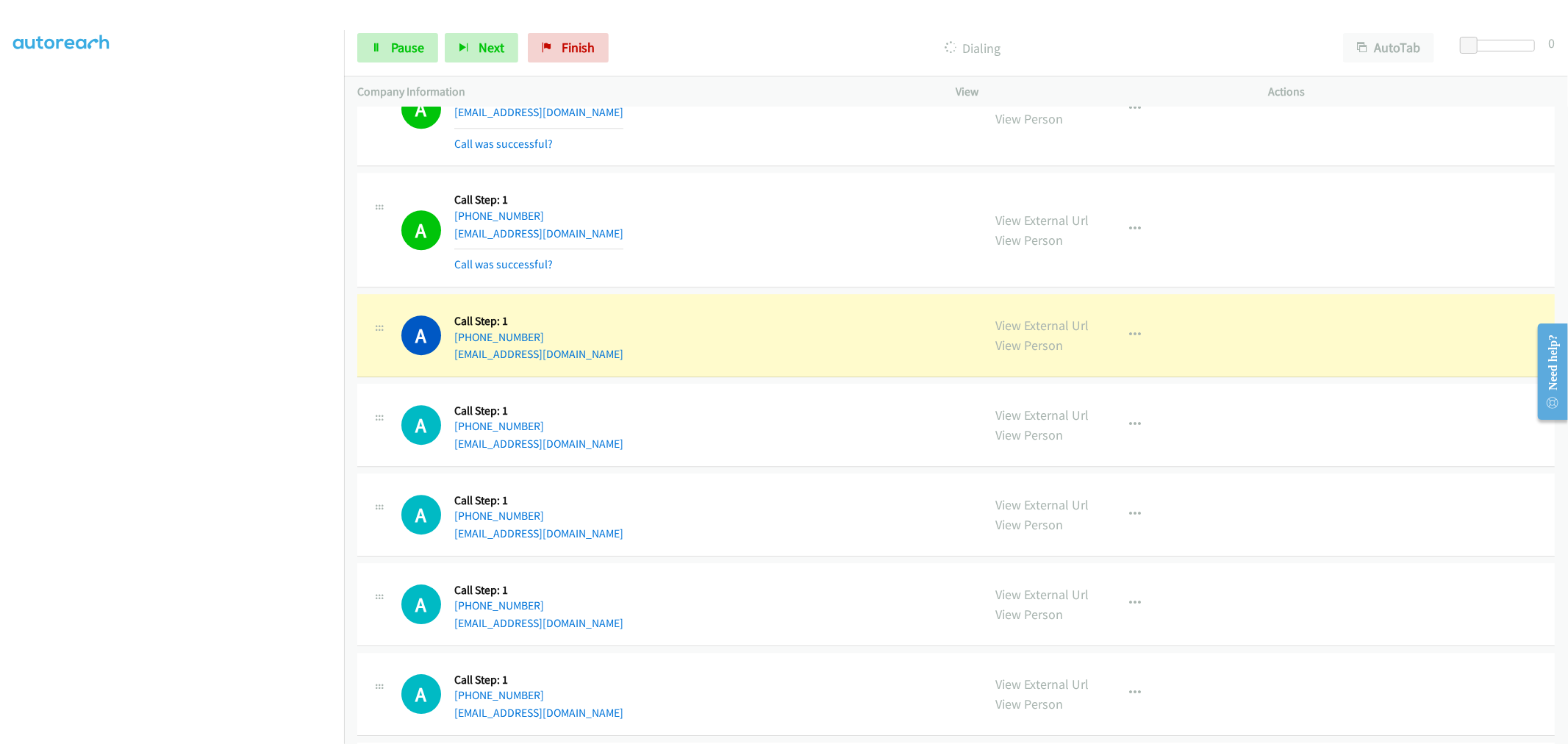
scroll to position [8378, 0]
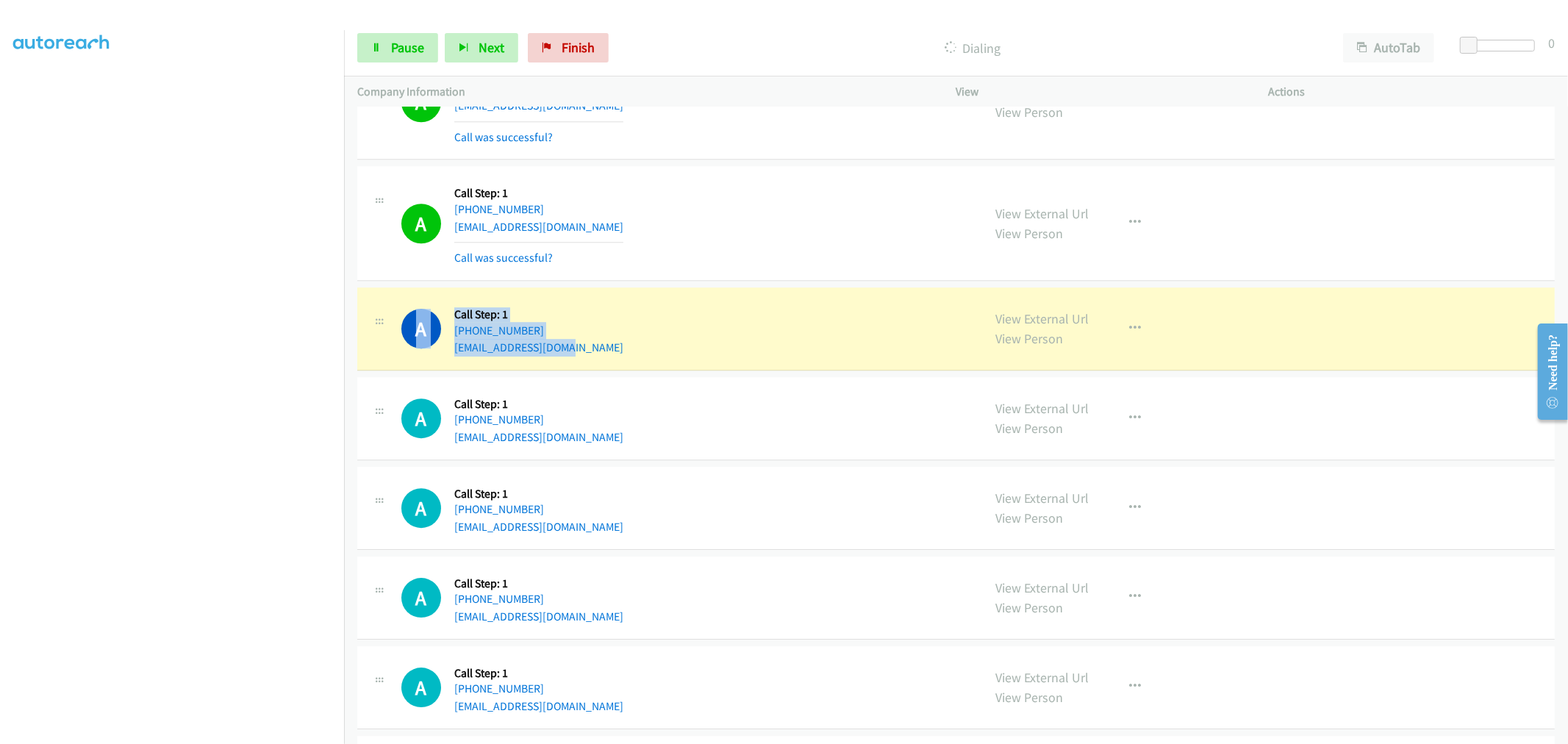
drag, startPoint x: 573, startPoint y: 357, endPoint x: 400, endPoint y: 320, distance: 176.9
click at [400, 320] on div "A Callback Scheduled Call Step: 1 America/New_York +1 856-834-8543 psiderio57@g…" at bounding box center [670, 328] width 599 height 56
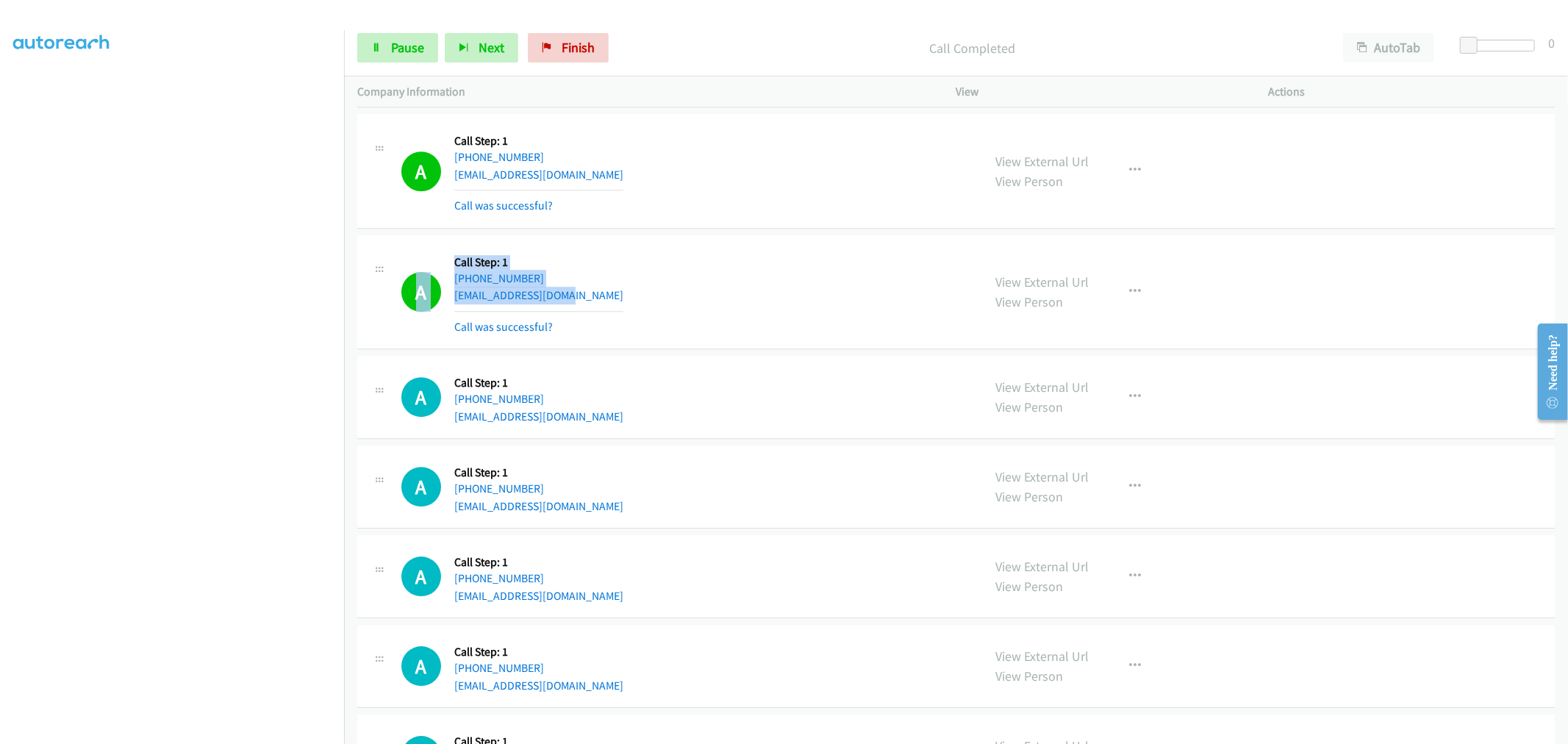
scroll to position [8460, 0]
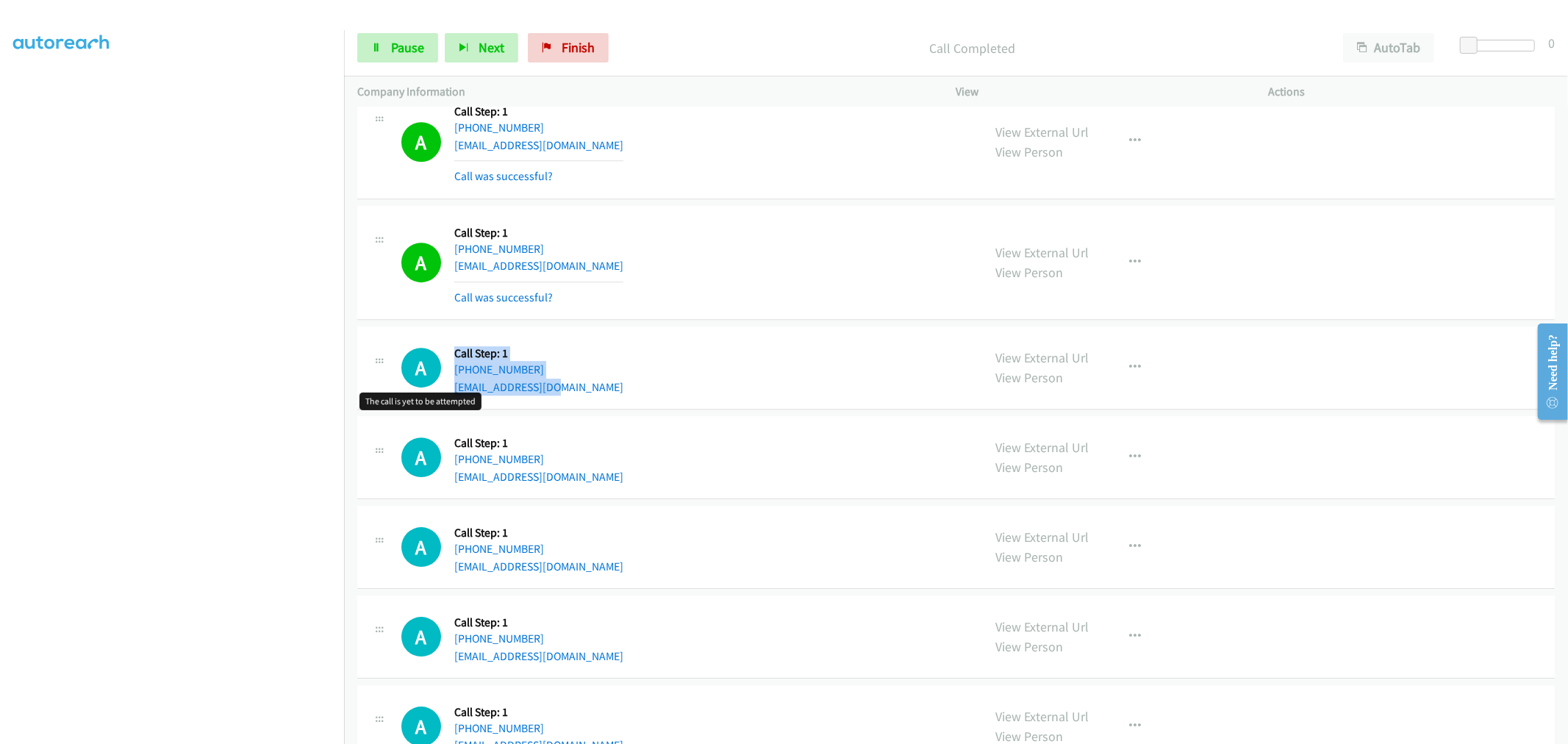
drag, startPoint x: 568, startPoint y: 387, endPoint x: 422, endPoint y: 357, distance: 149.1
click at [422, 357] on div "A Callback Scheduled Call Step: 1 America/New_York [PHONE_NUMBER] [EMAIL_ADDRES…" at bounding box center [685, 367] width 568 height 56
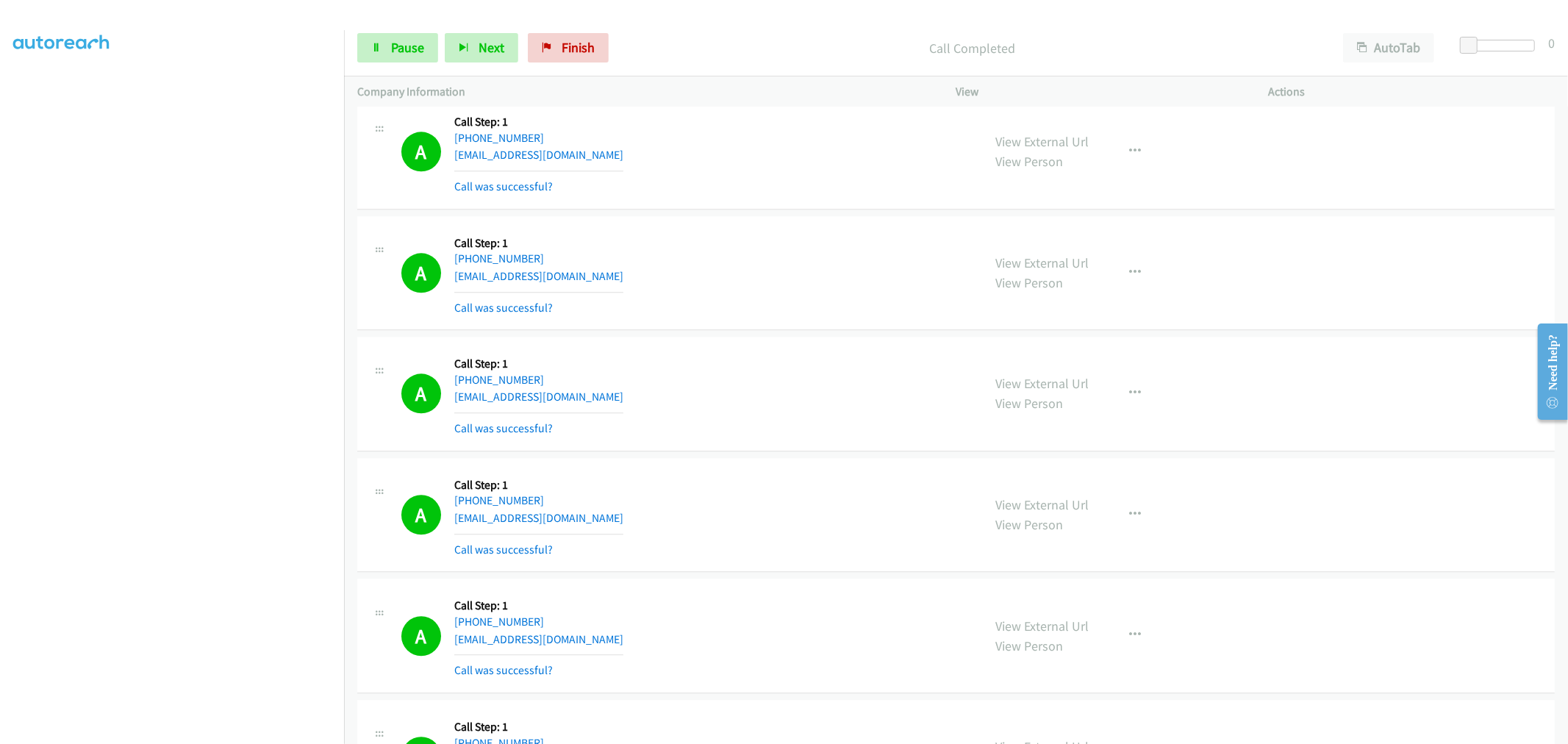
scroll to position [2744, 0]
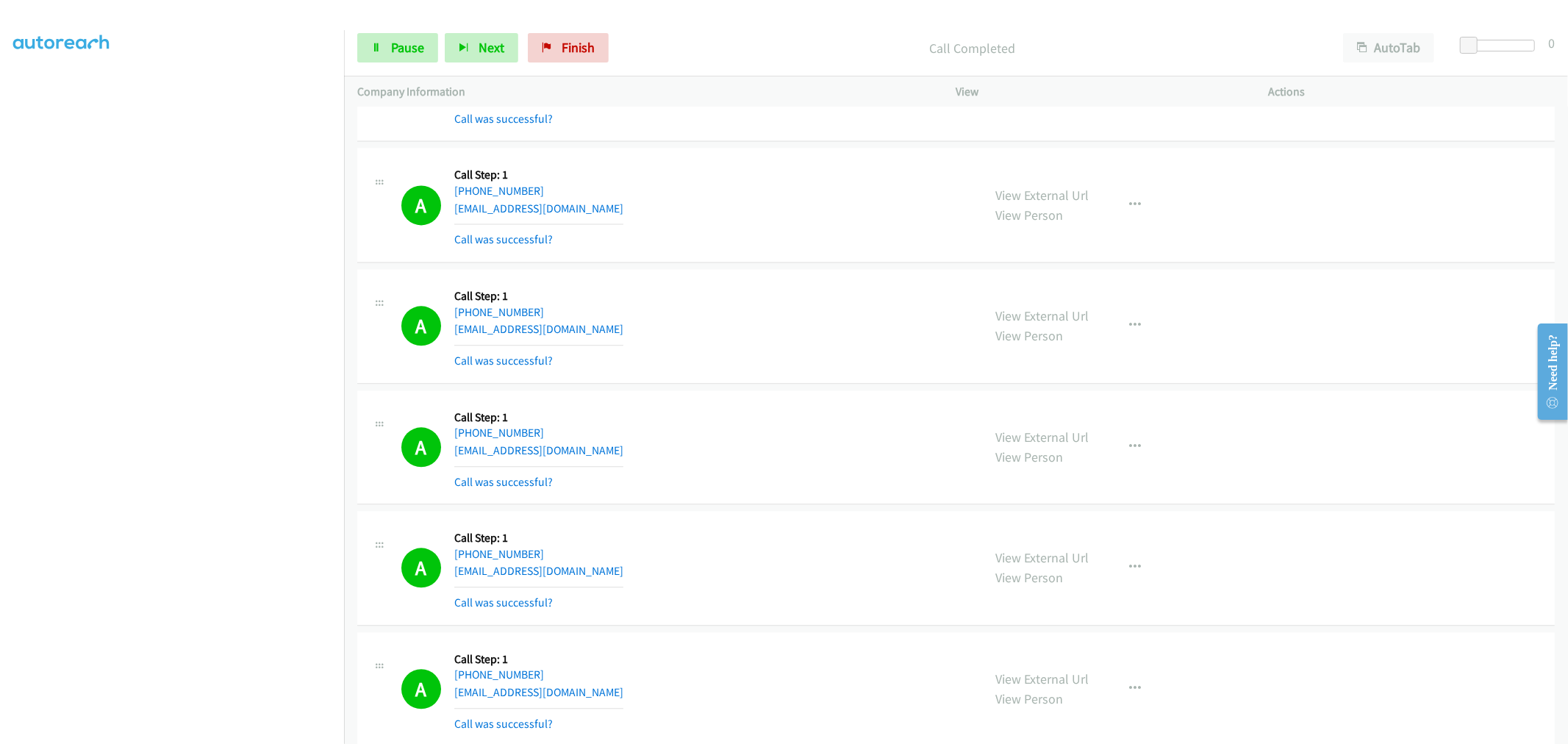
click at [754, 383] on div "A Callback Scheduled Call Step: 1 America/New_York +1 614-935-5061 owens_10@yah…" at bounding box center [956, 326] width 1197 height 115
drag, startPoint x: 598, startPoint y: 218, endPoint x: 450, endPoint y: 192, distance: 150.3
click at [437, 194] on div "A Callback Scheduled Call Step: 1 America/Los_Angeles +1 949-282-8000 lanismomm…" at bounding box center [685, 205] width 568 height 87
click at [405, 57] on link "Pause" at bounding box center [397, 47] width 81 height 30
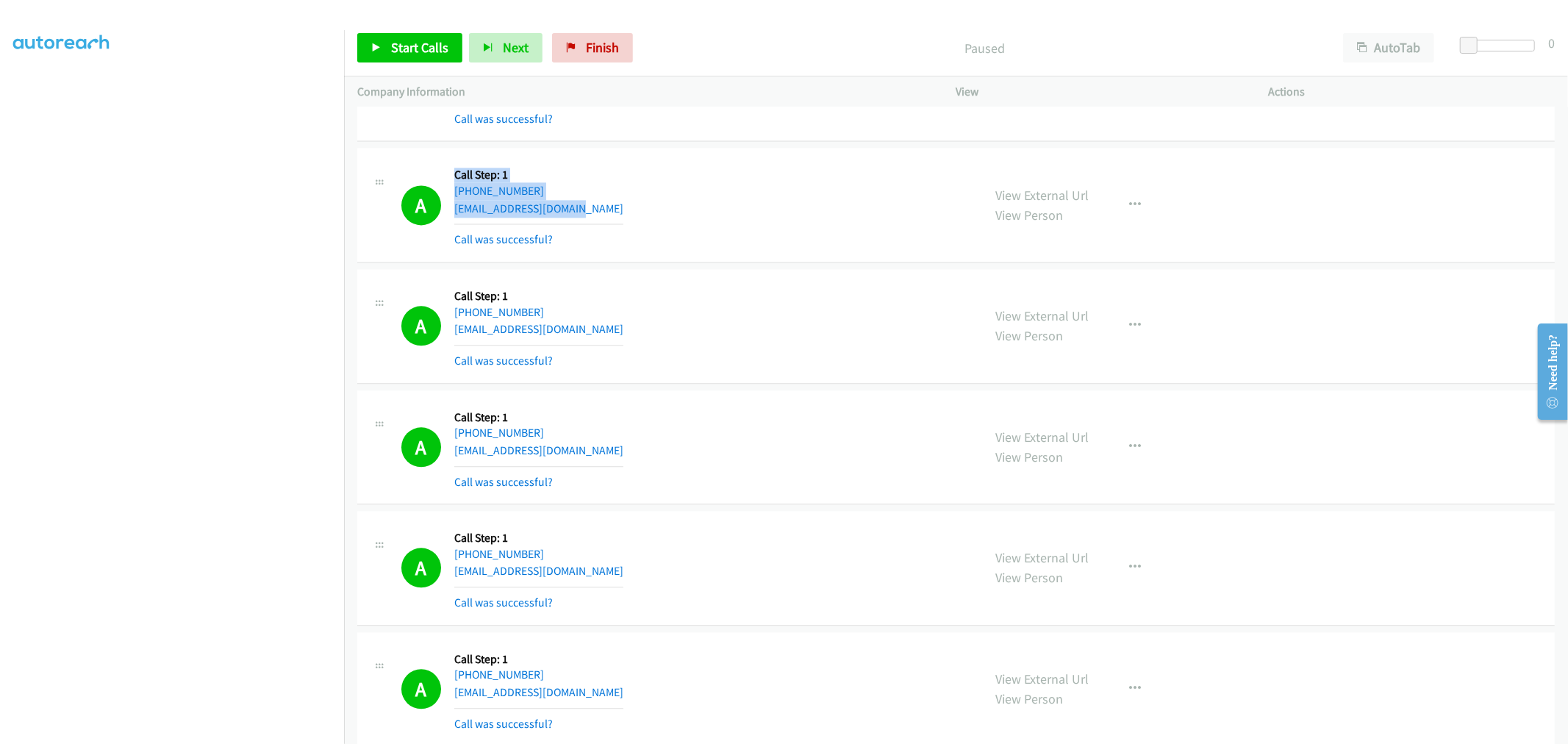
drag, startPoint x: 648, startPoint y: 231, endPoint x: 663, endPoint y: 222, distance: 17.5
click at [648, 231] on div "A Callback Scheduled Call Step: 1 America/Los_Angeles +1 949-282-8000 lanismomm…" at bounding box center [685, 205] width 568 height 87
drag, startPoint x: 641, startPoint y: 211, endPoint x: 517, endPoint y: 185, distance: 126.7
click at [408, 186] on div "A Callback Scheduled Call Step: 1 America/Los_Angeles +1 949-282-8000 lanismomm…" at bounding box center [685, 205] width 568 height 87
click at [767, 306] on div "A Callback Scheduled Call Step: 1 America/New_York +1 614-935-5061 owens_10@yah…" at bounding box center [685, 326] width 568 height 87
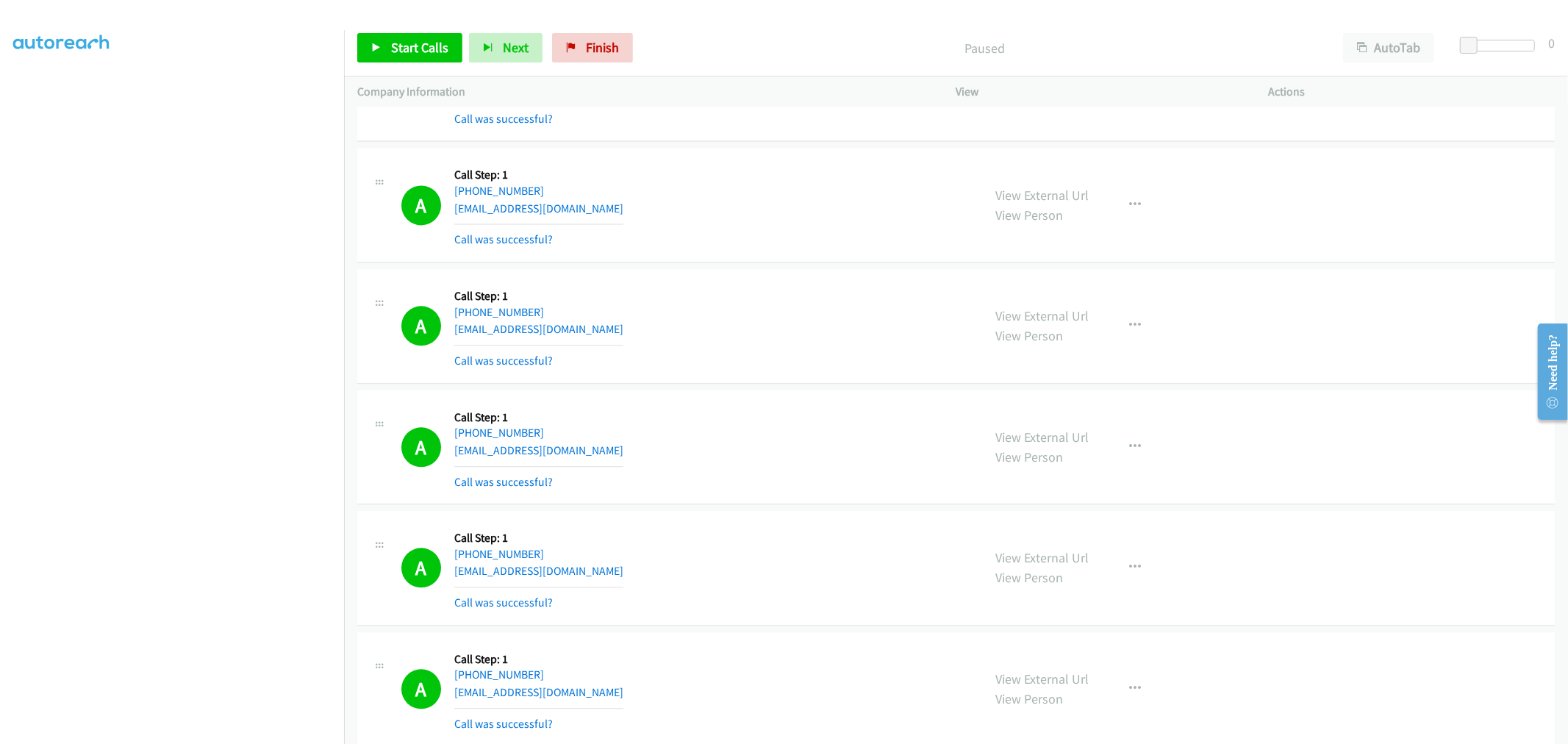
scroll to position [8173, 0]
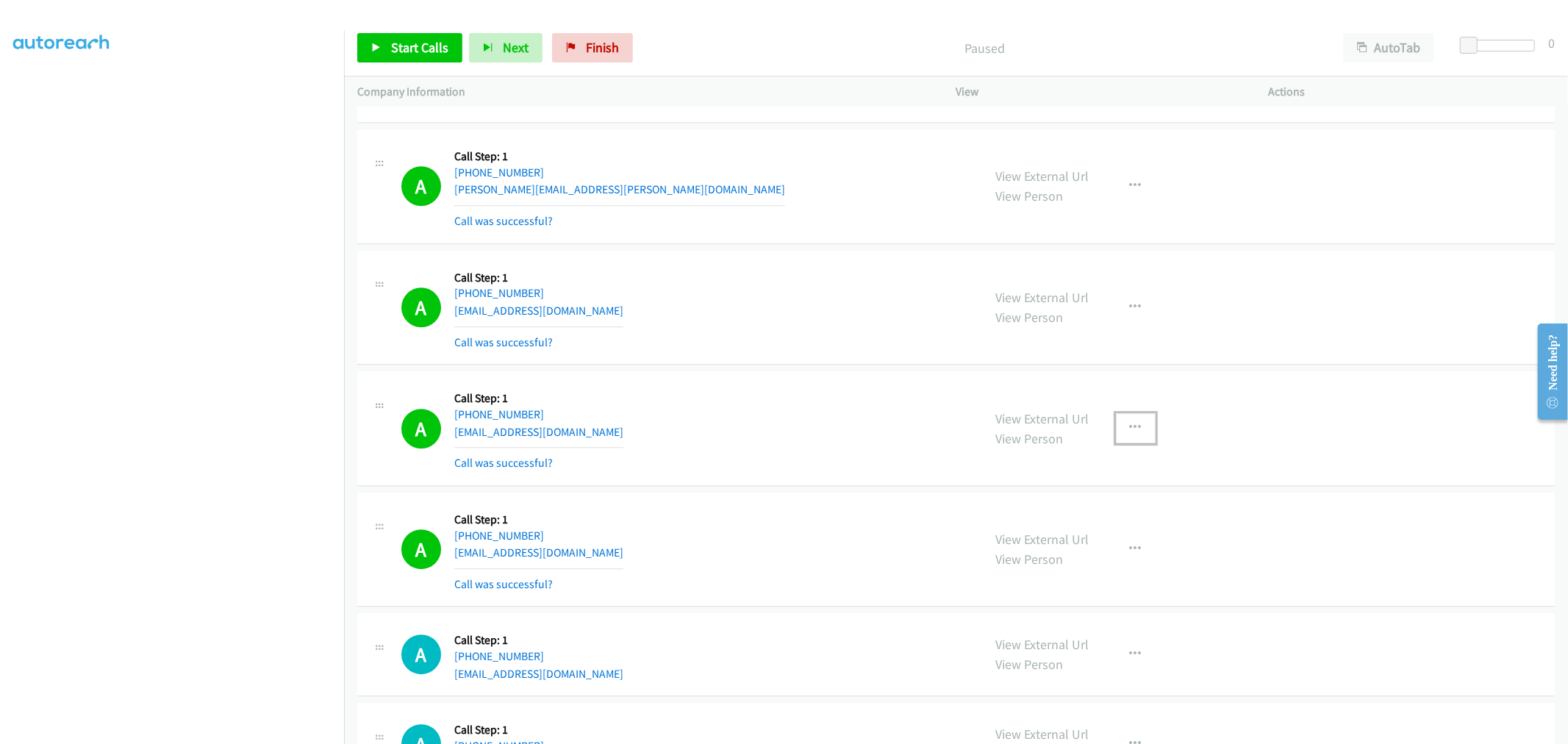
click at [1131, 434] on icon "button" at bounding box center [1135, 427] width 11 height 11
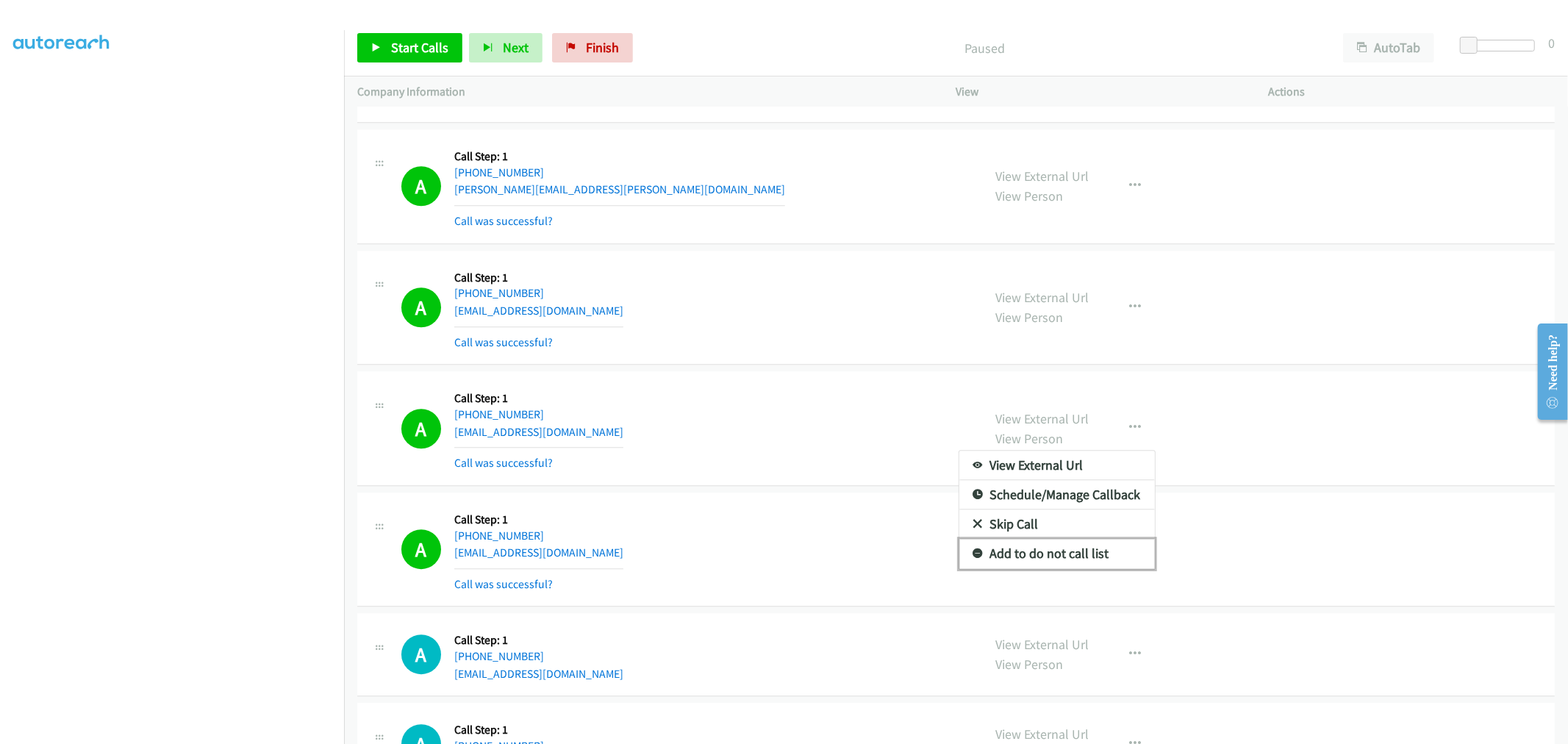
click at [1045, 545] on link "Add to do not call list" at bounding box center [1057, 553] width 196 height 30
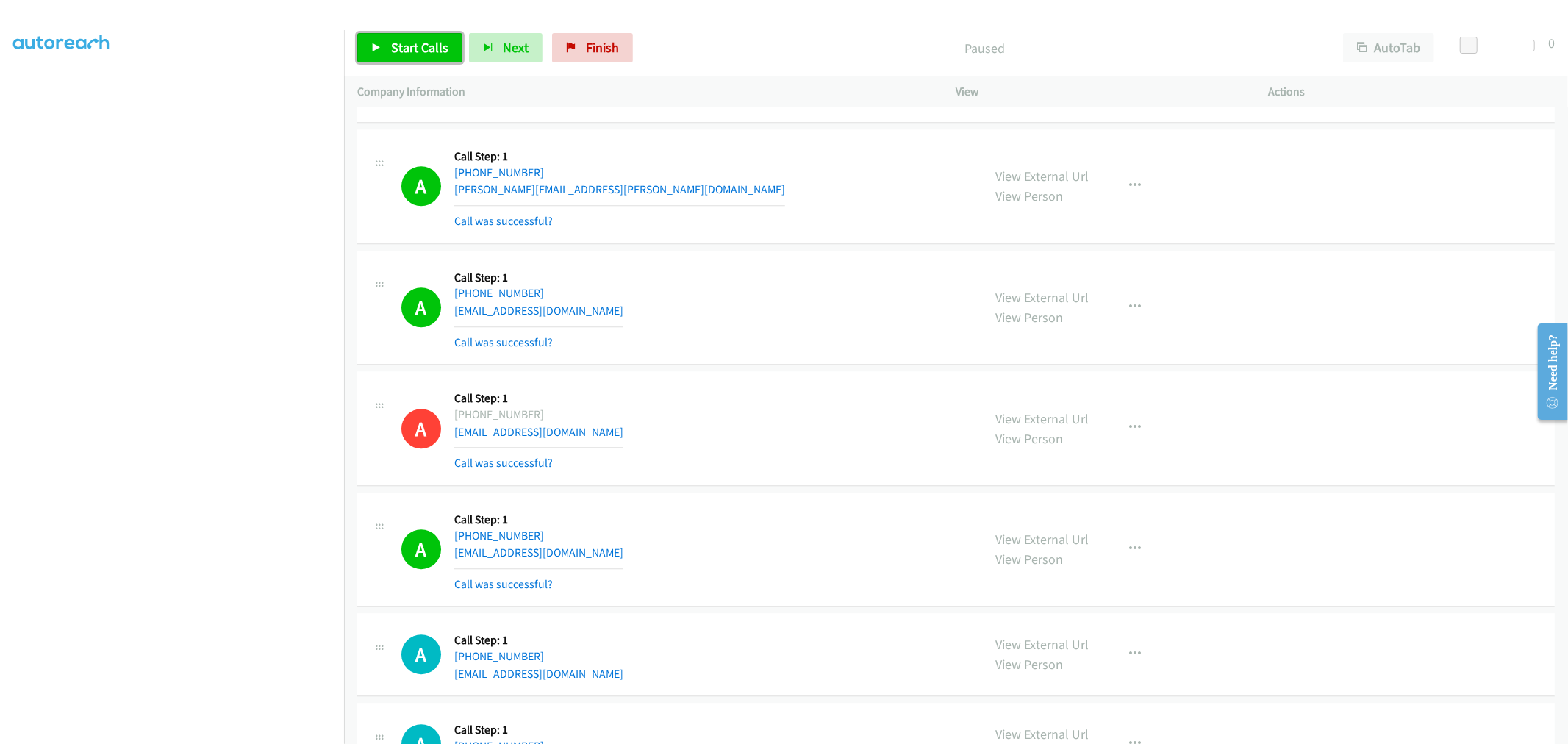
click at [417, 49] on span "Start Calls" at bounding box center [419, 47] width 57 height 17
click at [711, 244] on div "A Callback Scheduled Call Step: 1 America/Chicago +1 817-914-2783 jon.olson.42@…" at bounding box center [956, 186] width 1197 height 115
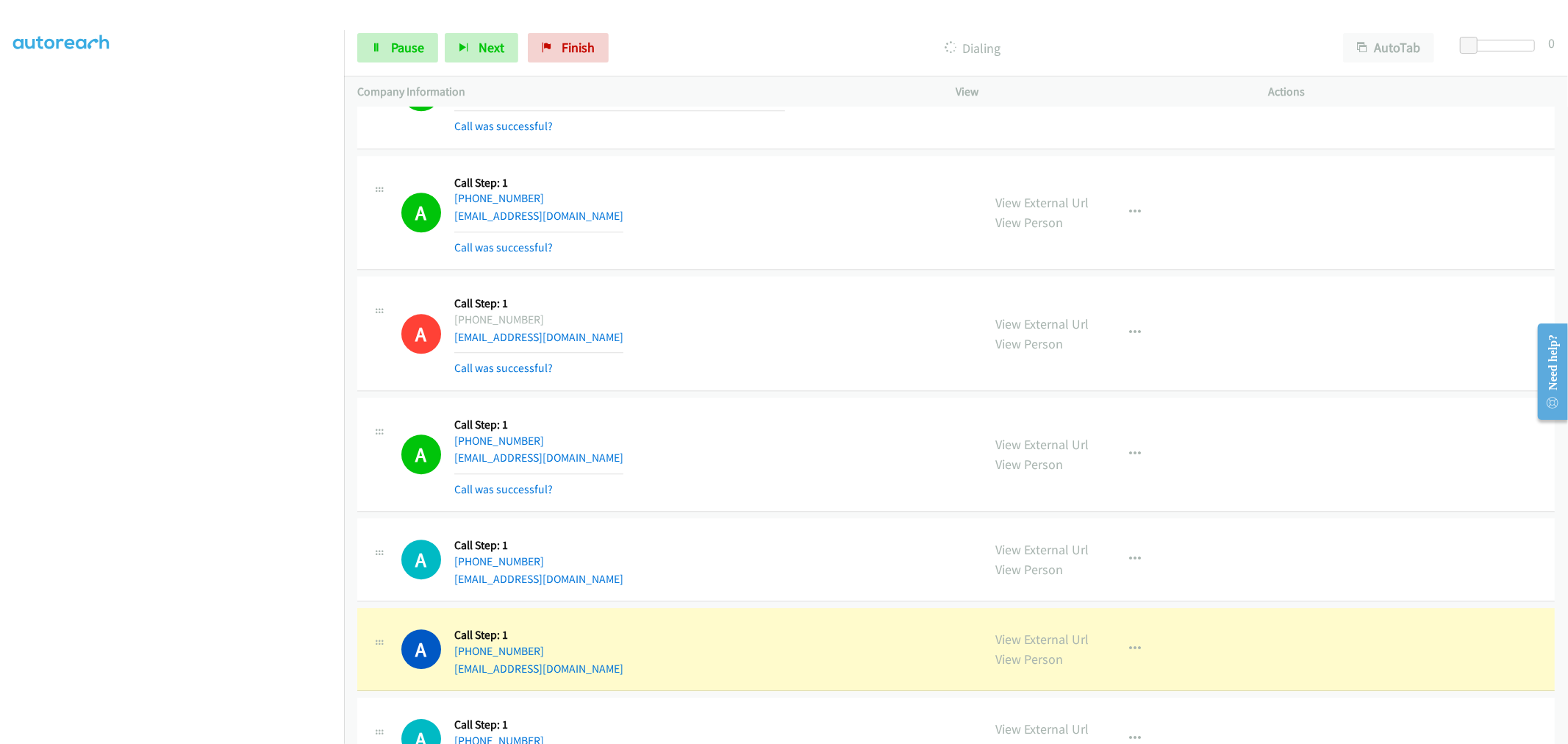
scroll to position [8418, 0]
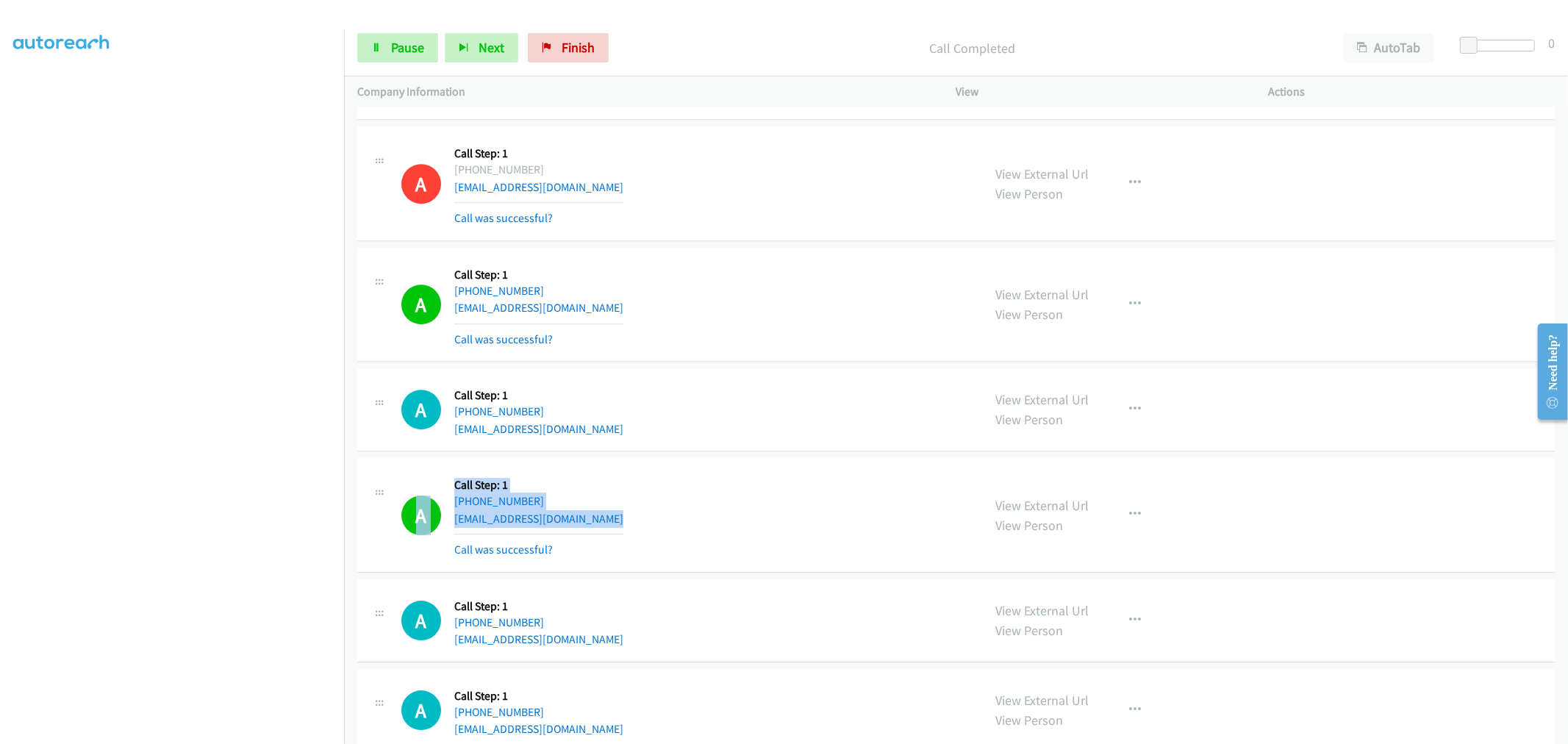
drag, startPoint x: 596, startPoint y: 530, endPoint x: 418, endPoint y: 494, distance: 181.6
click at [412, 494] on div "A Callback Scheduled Call Step: 1 America/Chicago +1 817-713-8513 wienckoski@ne…" at bounding box center [685, 514] width 568 height 87
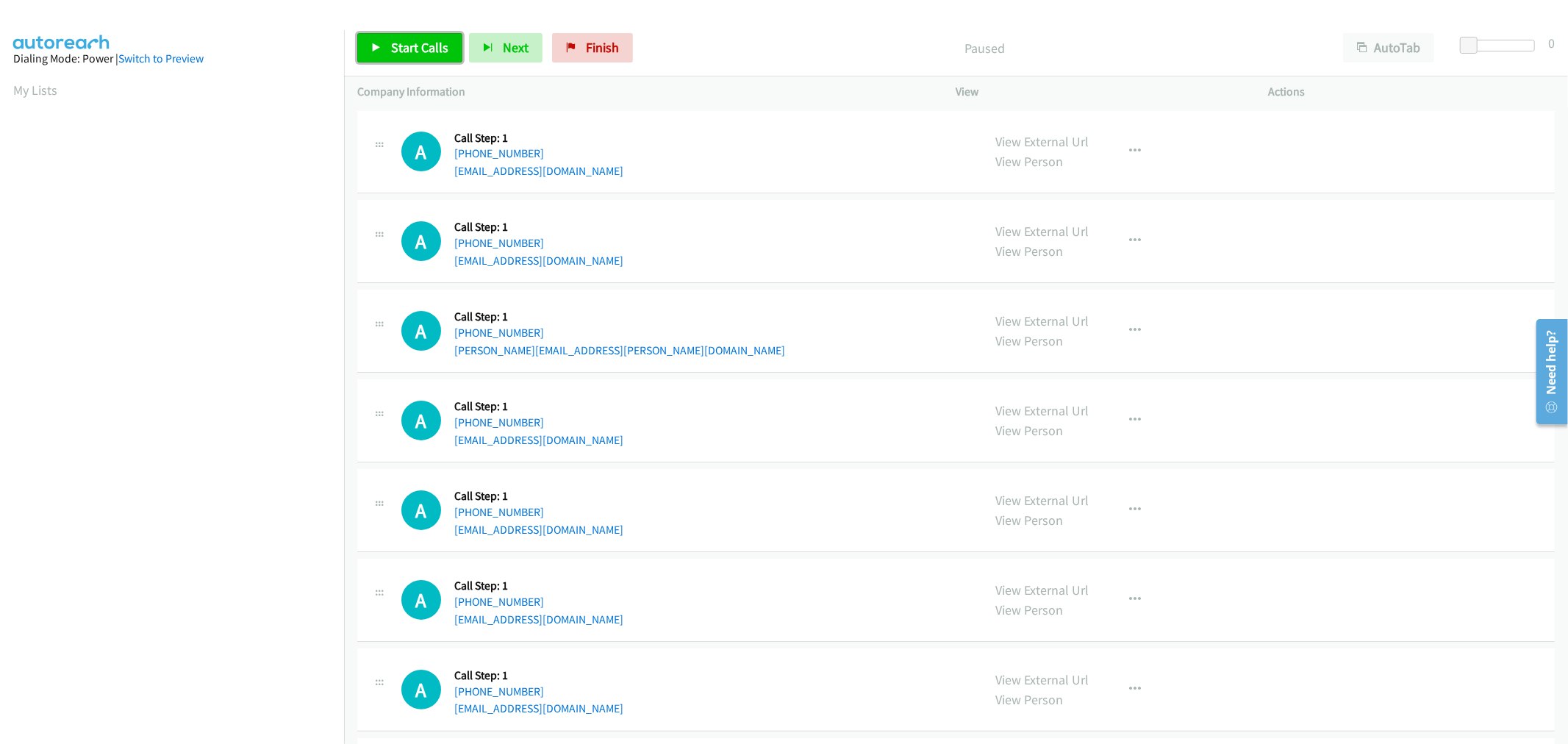
click at [441, 61] on link "Start Calls" at bounding box center [409, 47] width 105 height 30
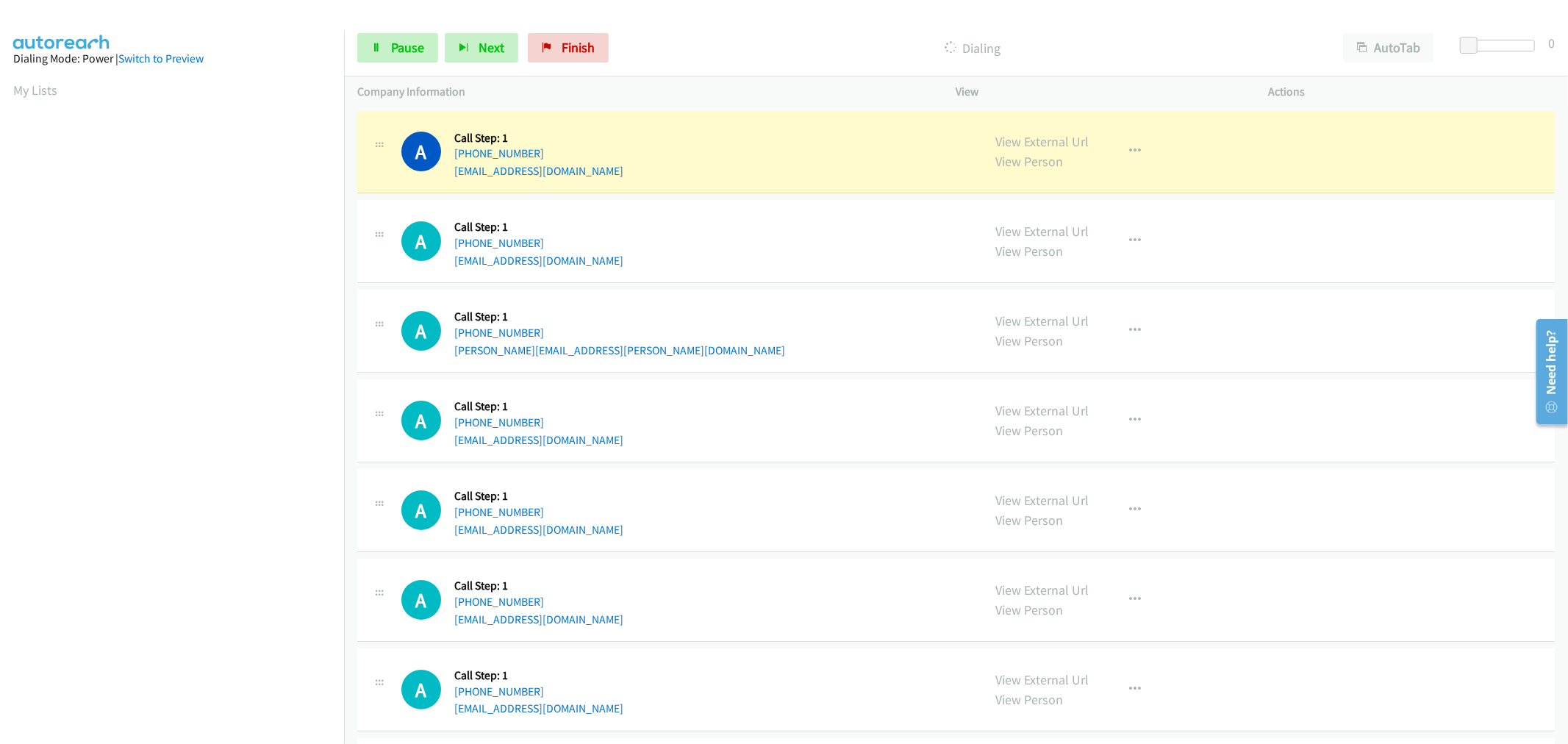
scroll to position [81, 0]
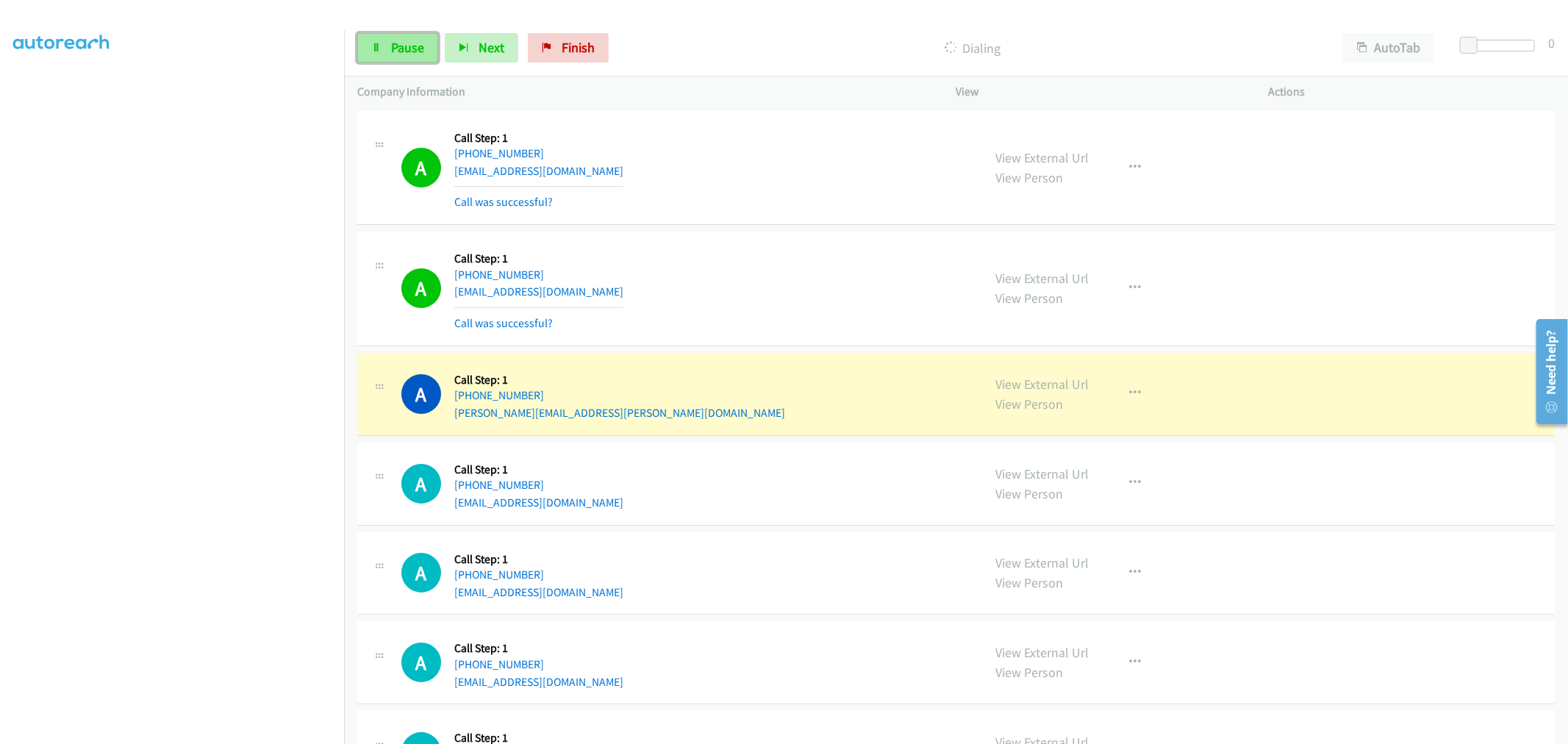
click at [378, 54] on link "Pause" at bounding box center [397, 47] width 81 height 30
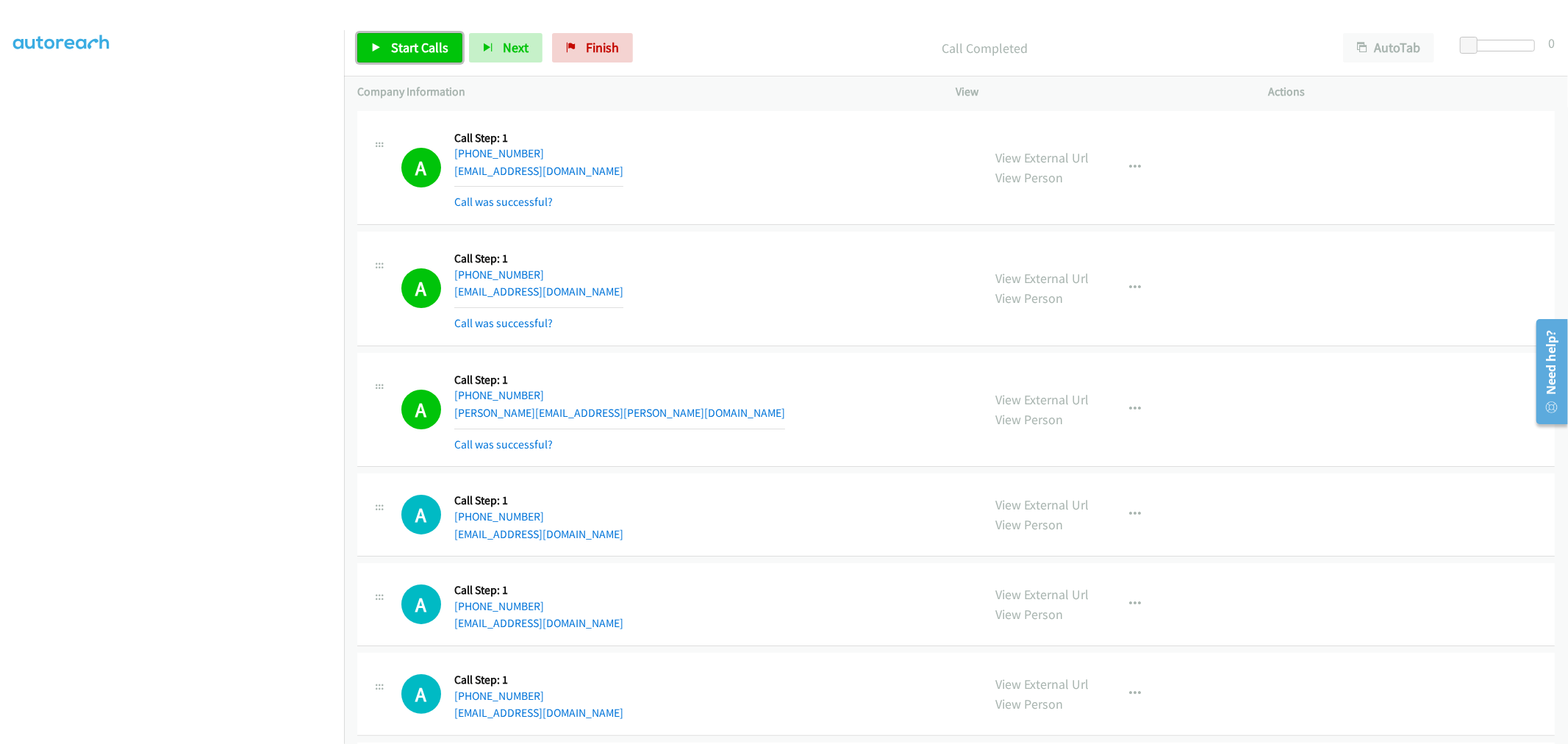
click at [396, 46] on span "Start Calls" at bounding box center [419, 47] width 57 height 17
click at [877, 295] on div "A Callback Scheduled Call Step: 1 America/New_York [PHONE_NUMBER] [EMAIL_ADDRES…" at bounding box center [685, 288] width 568 height 87
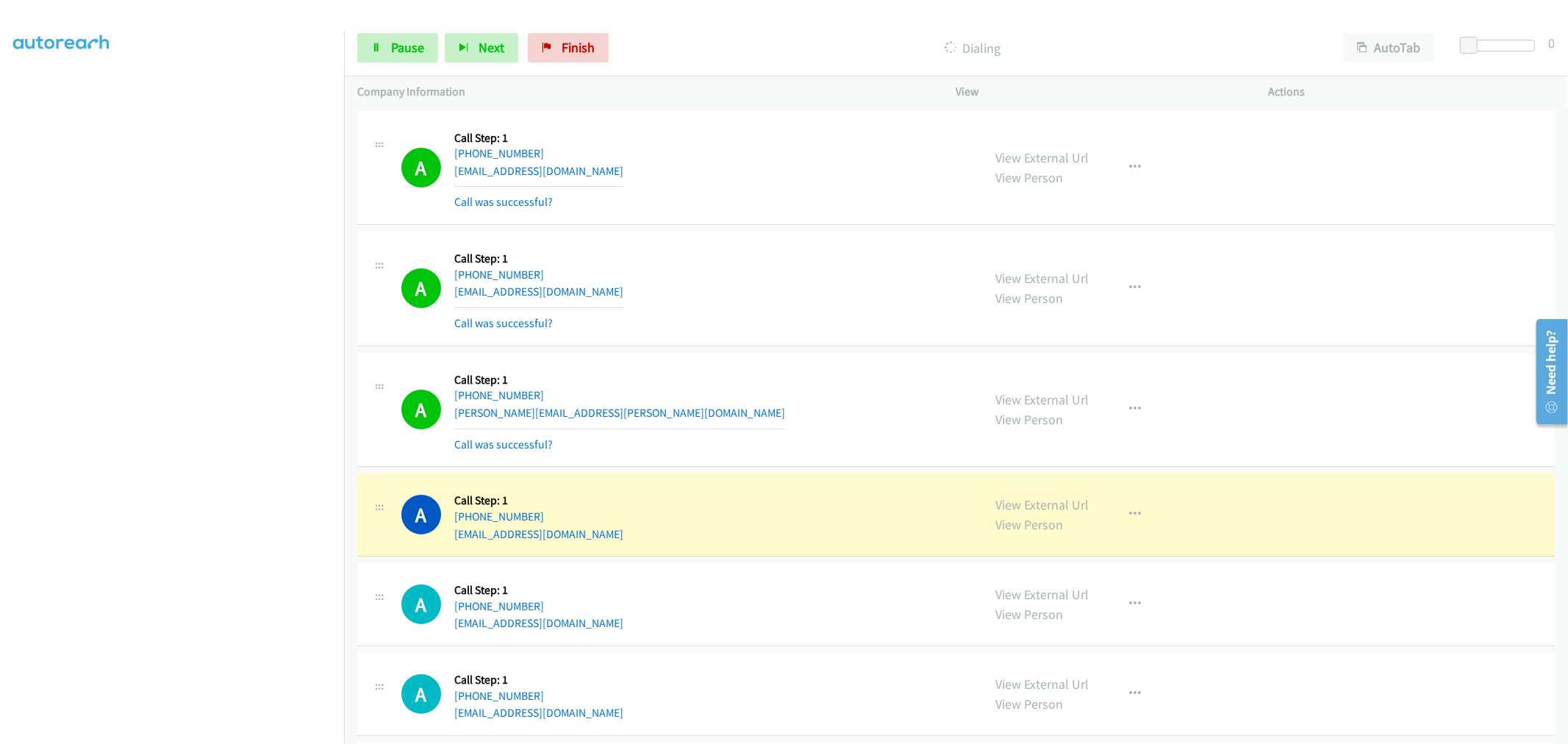
click at [743, 310] on div "A Callback Scheduled Call Step: 1 America/New_York [PHONE_NUMBER] [EMAIL_ADDRES…" at bounding box center [685, 288] width 568 height 87
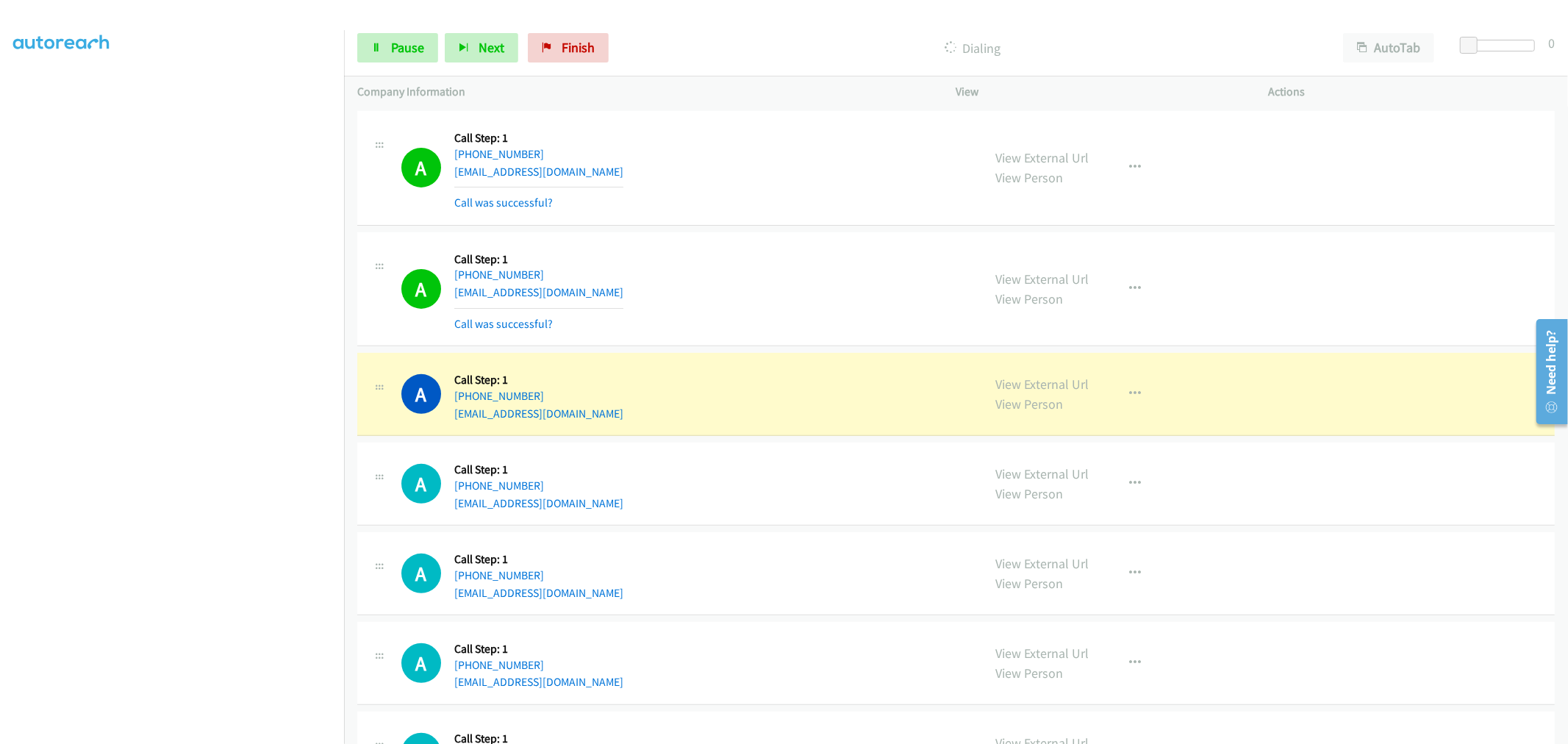
scroll to position [489, 0]
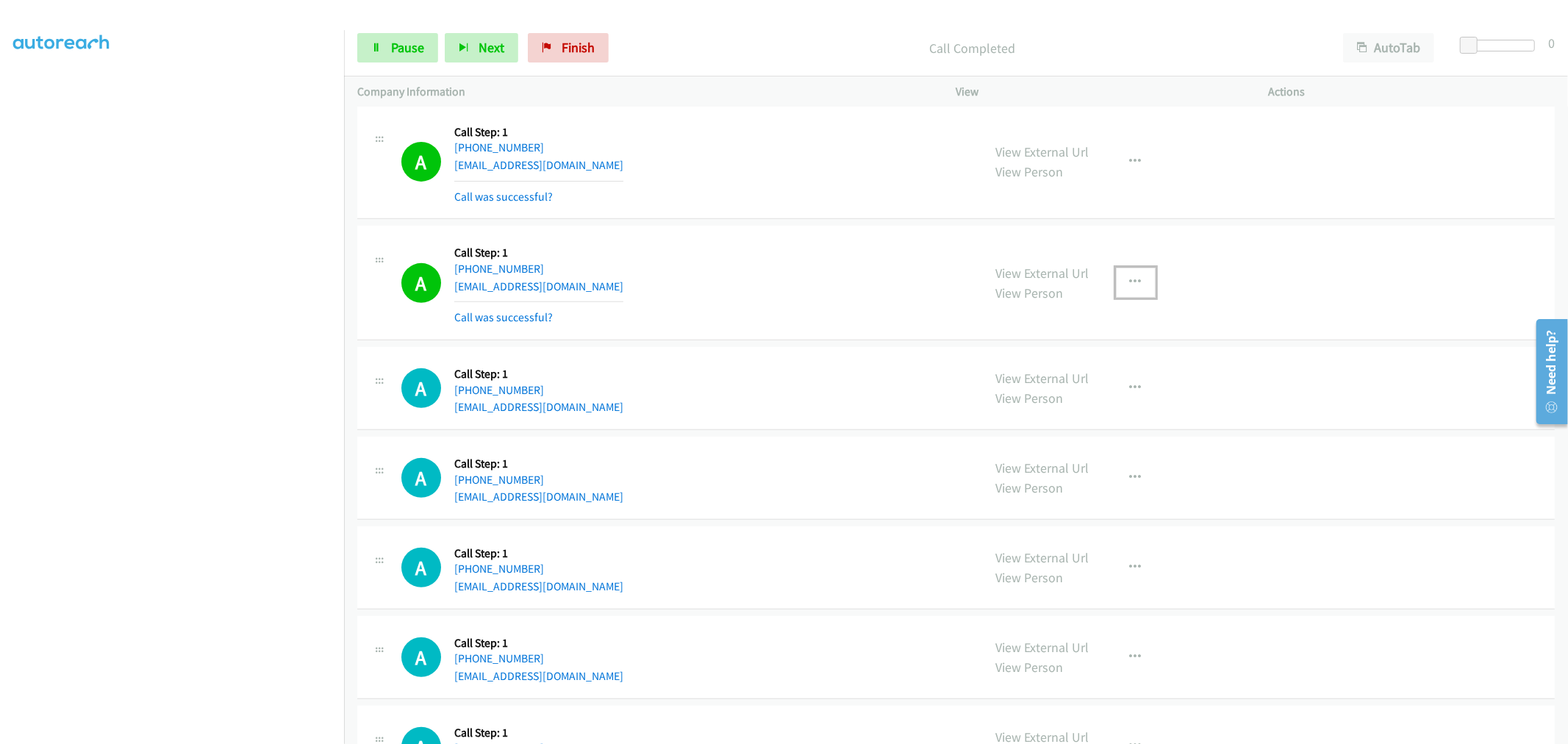
click at [1124, 289] on button "button" at bounding box center [1135, 282] width 40 height 30
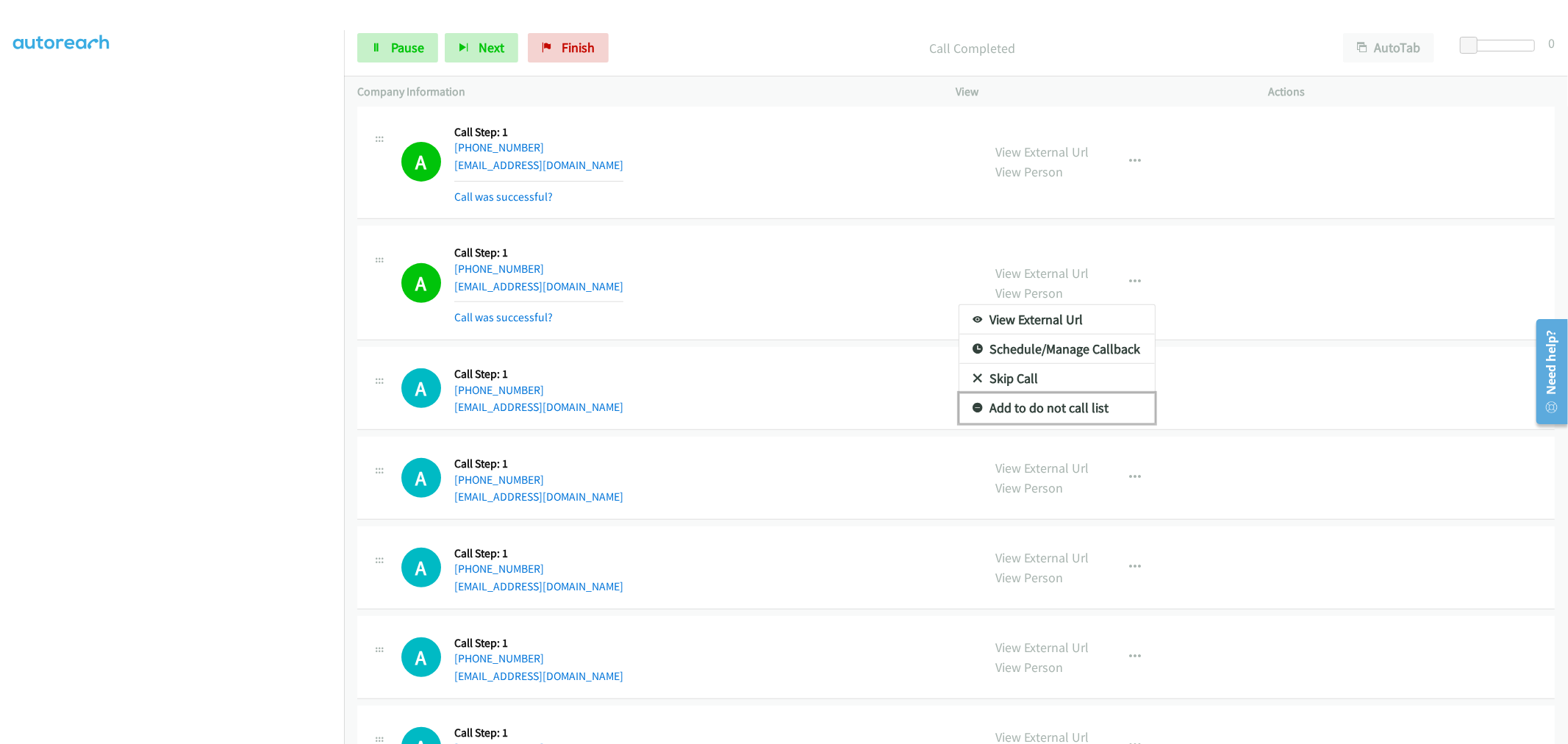
click at [1046, 400] on link "Add to do not call list" at bounding box center [1057, 408] width 196 height 30
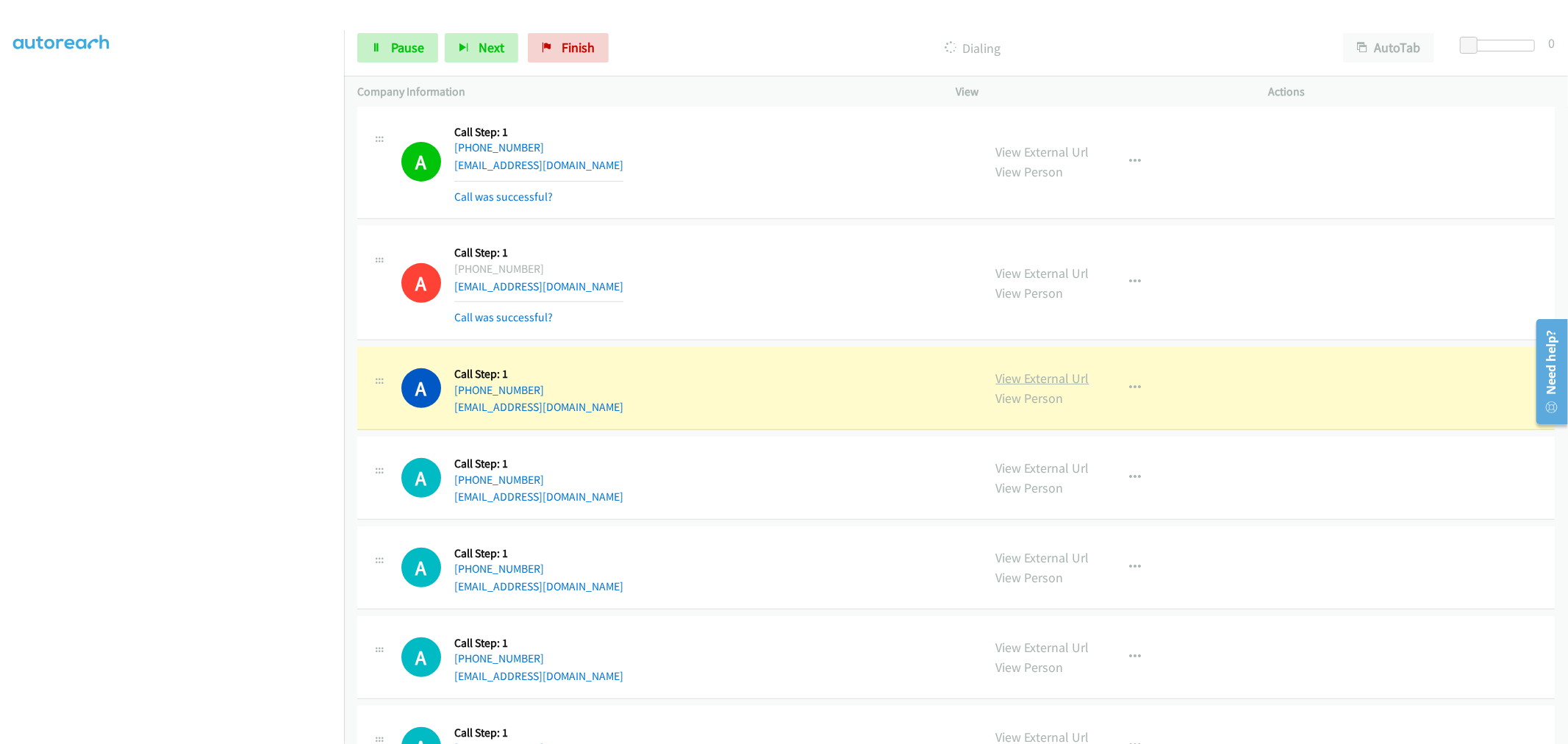
drag, startPoint x: 1016, startPoint y: 378, endPoint x: 1007, endPoint y: 370, distance: 12.0
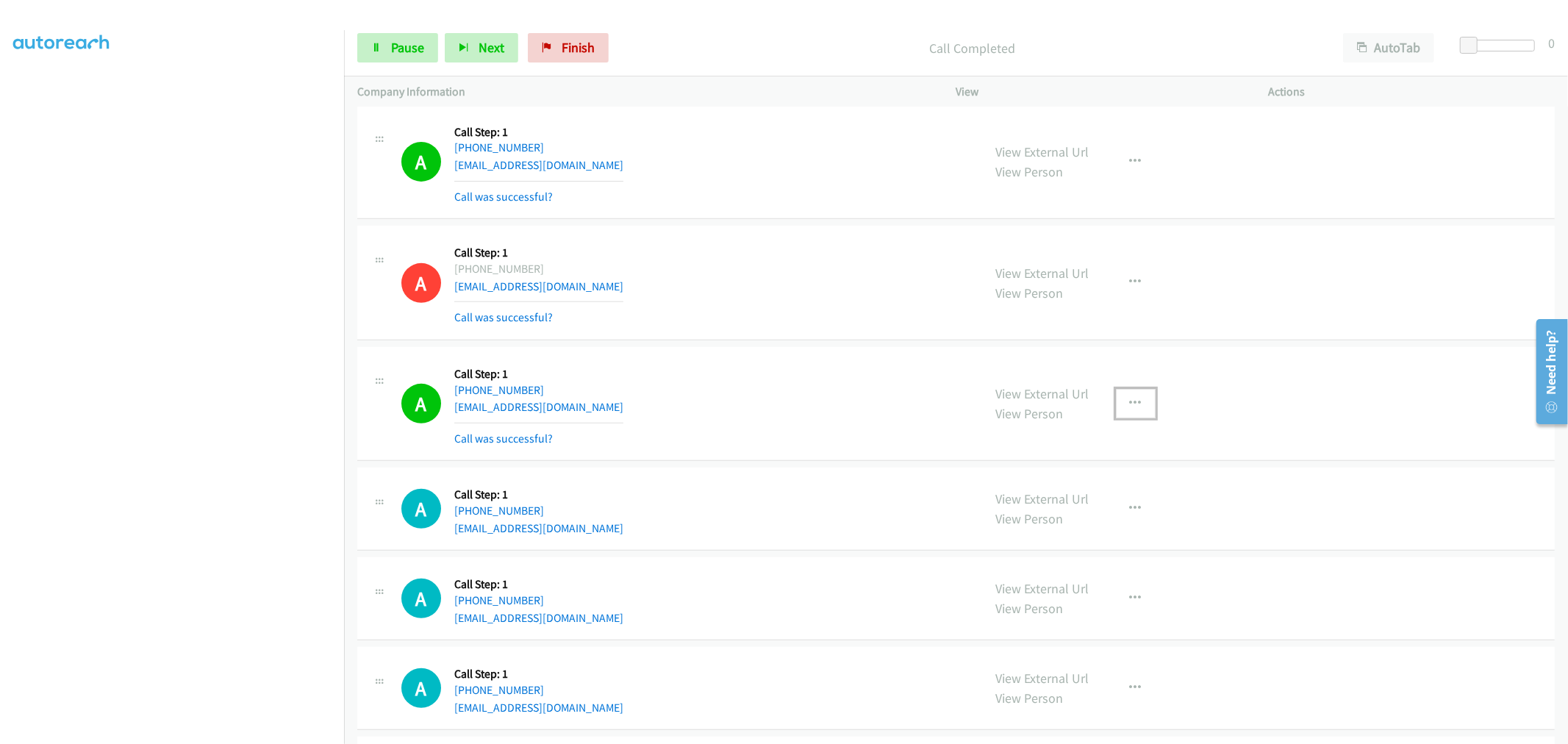
click at [1131, 412] on button "button" at bounding box center [1135, 403] width 40 height 30
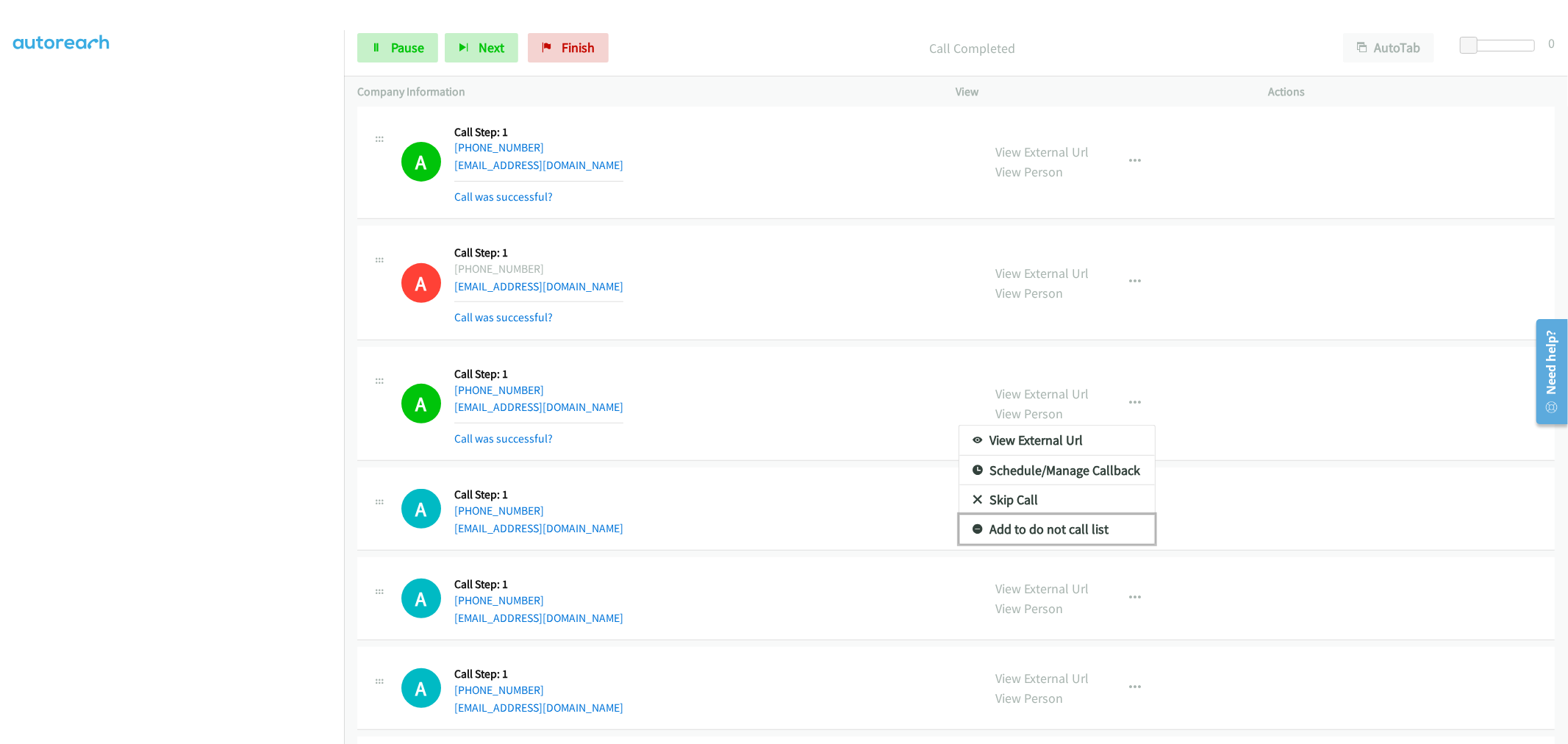
click at [1060, 523] on link "Add to do not call list" at bounding box center [1057, 529] width 196 height 30
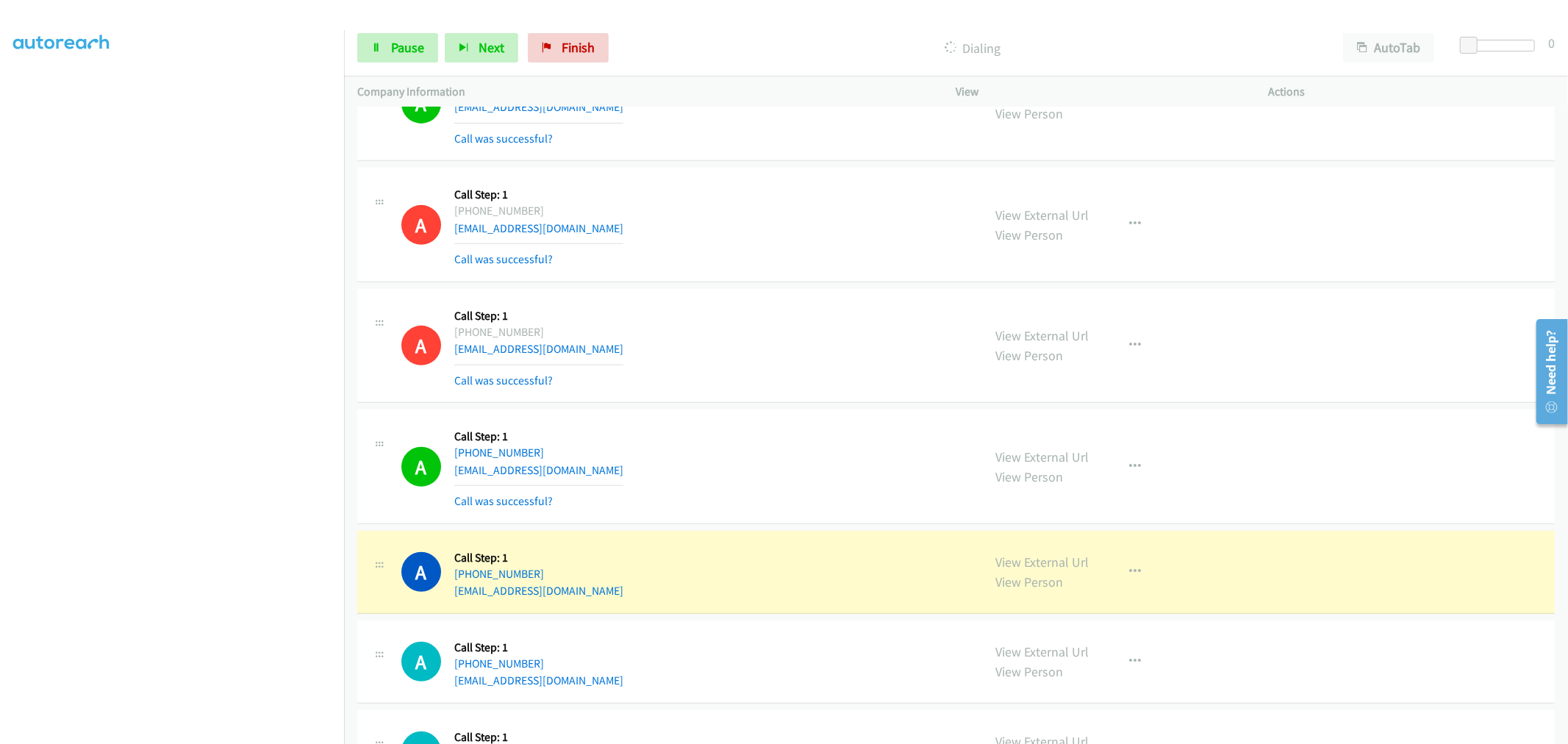
scroll to position [735, 0]
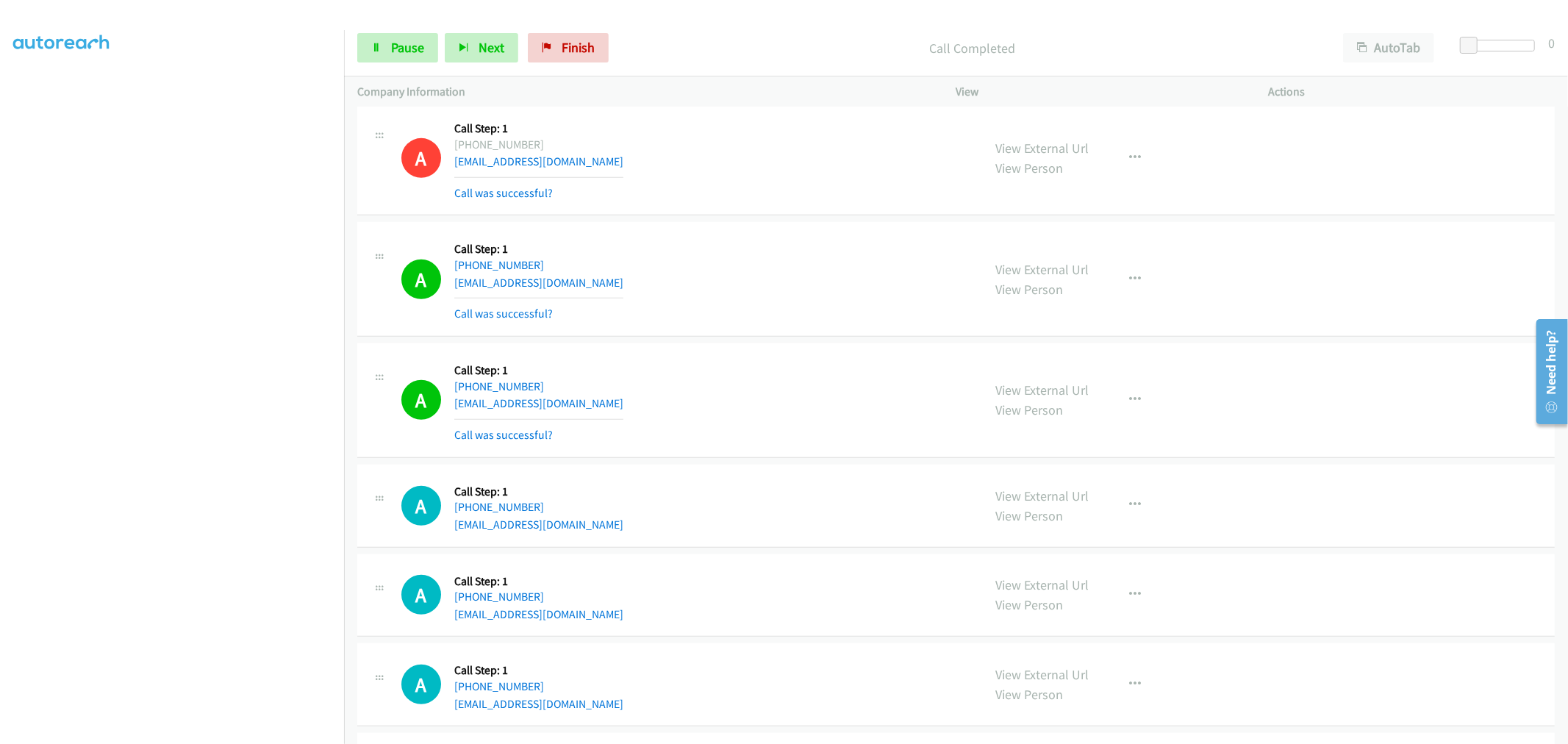
click at [706, 361] on div "A Callback Scheduled Call Step: 1 America/New_York [PHONE_NUMBER] [EMAIL_ADDRES…" at bounding box center [685, 400] width 568 height 87
click at [1130, 402] on icon "button" at bounding box center [1135, 399] width 11 height 11
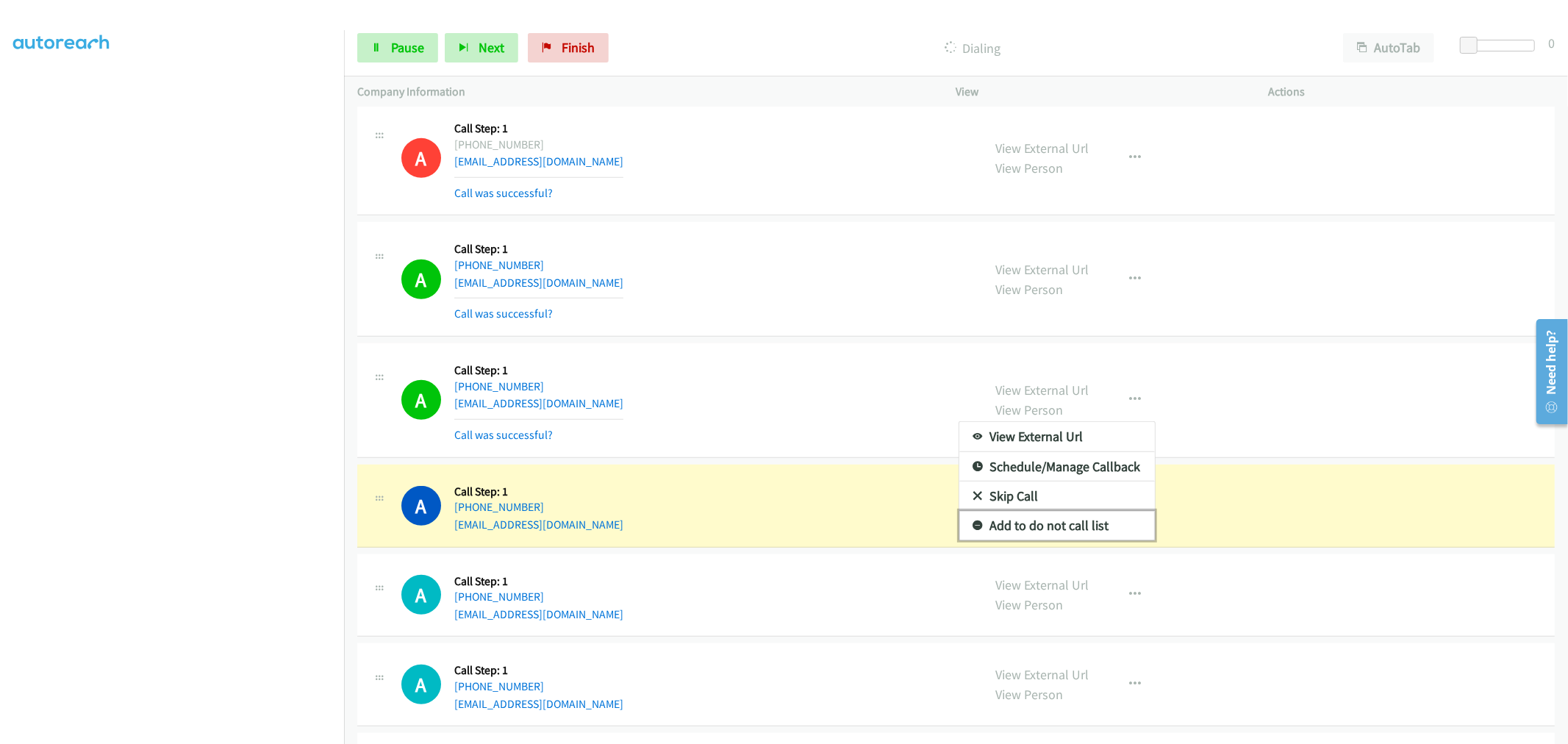
click at [1045, 533] on link "Add to do not call list" at bounding box center [1057, 525] width 196 height 30
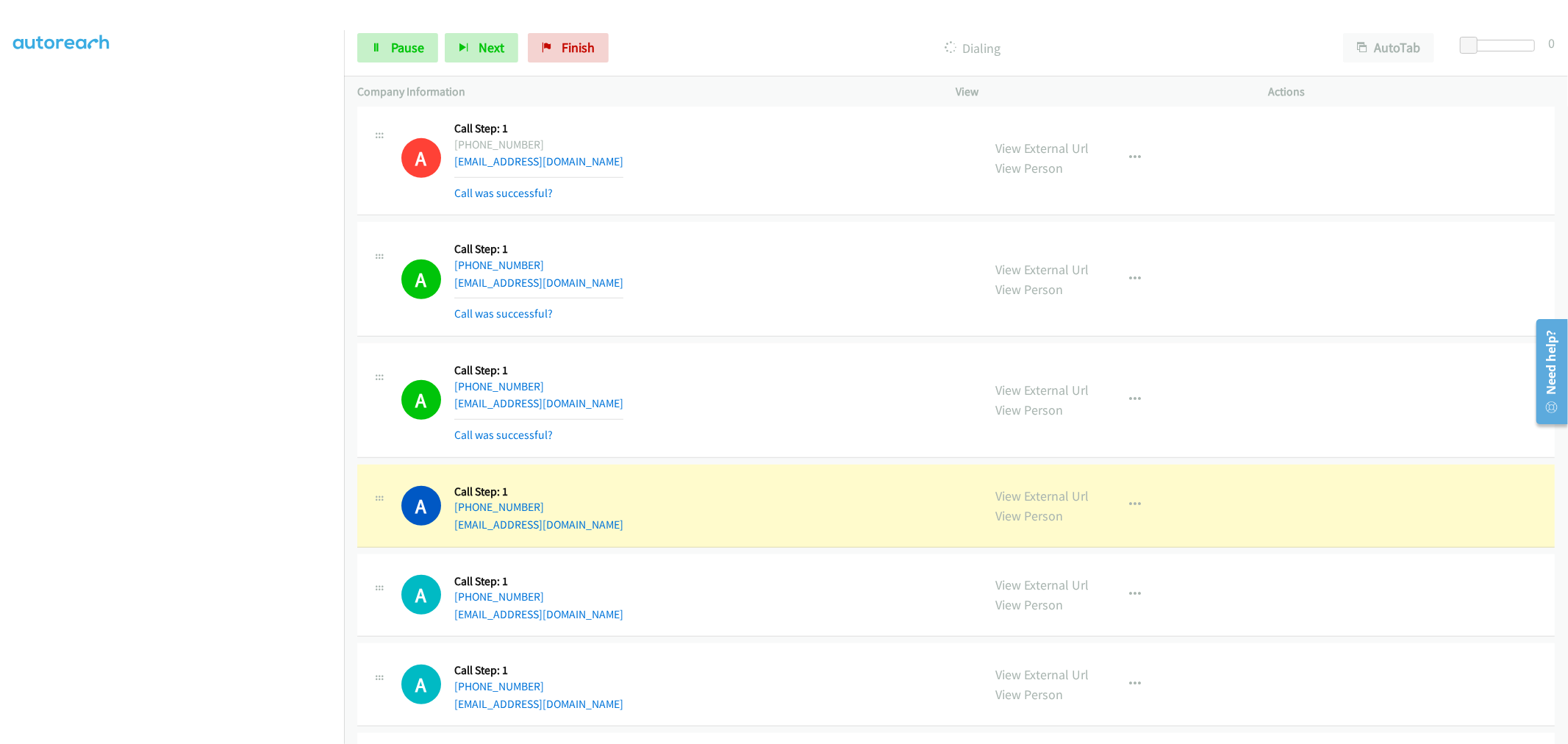
click at [748, 355] on div "A Callback Scheduled Call Step: 1 America/New_York [PHONE_NUMBER] [EMAIL_ADDRES…" at bounding box center [956, 400] width 1197 height 115
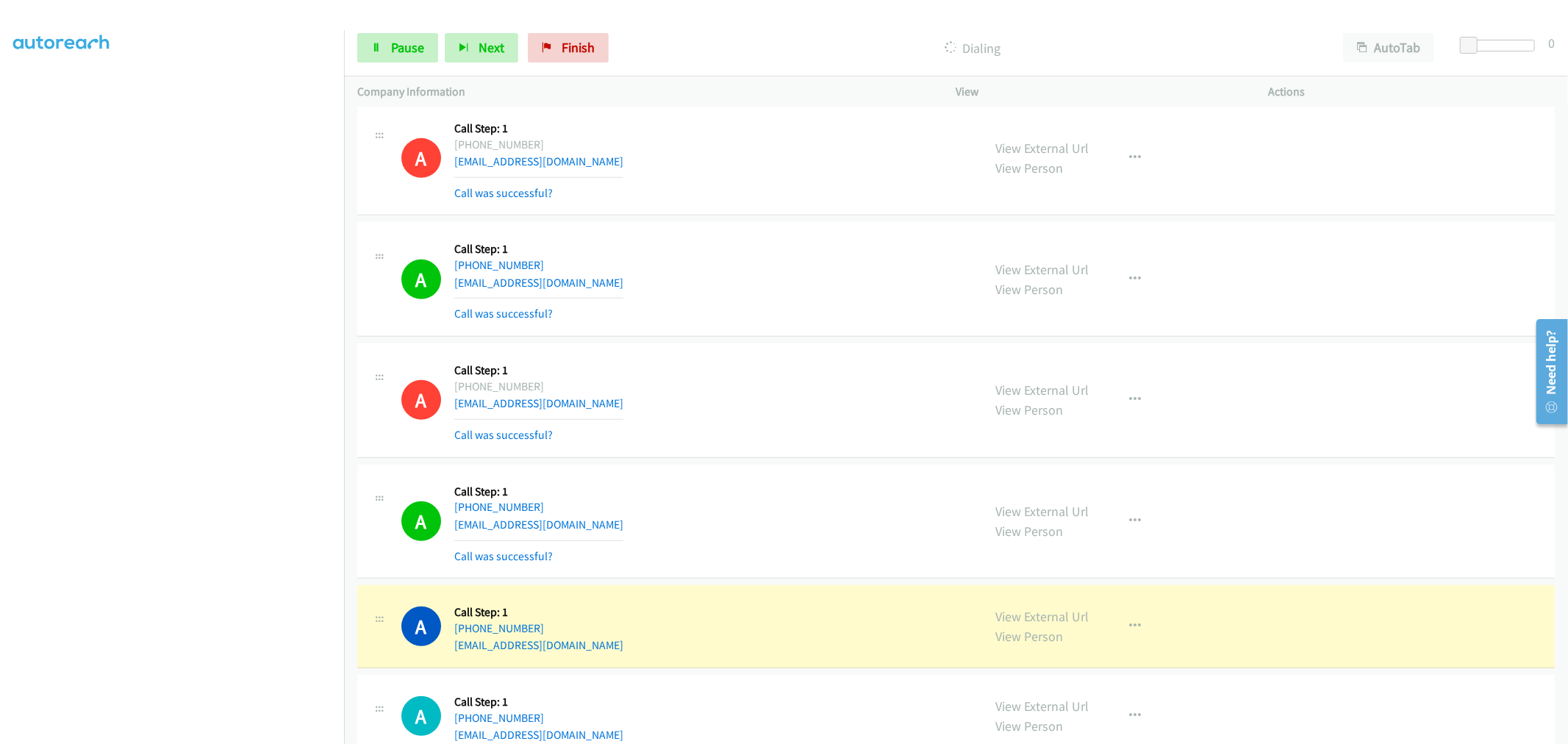
scroll to position [898, 0]
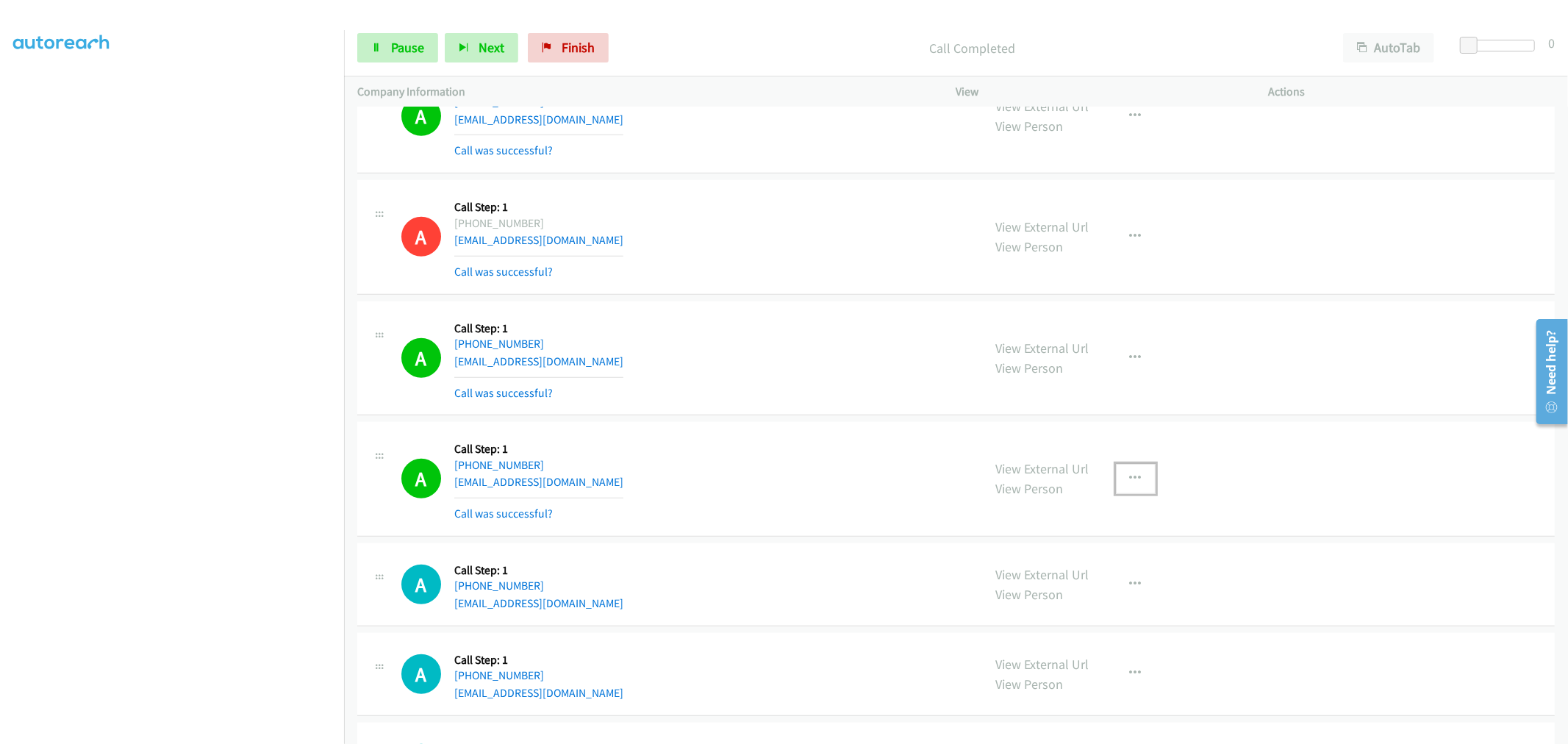
click at [1130, 478] on icon "button" at bounding box center [1135, 478] width 11 height 11
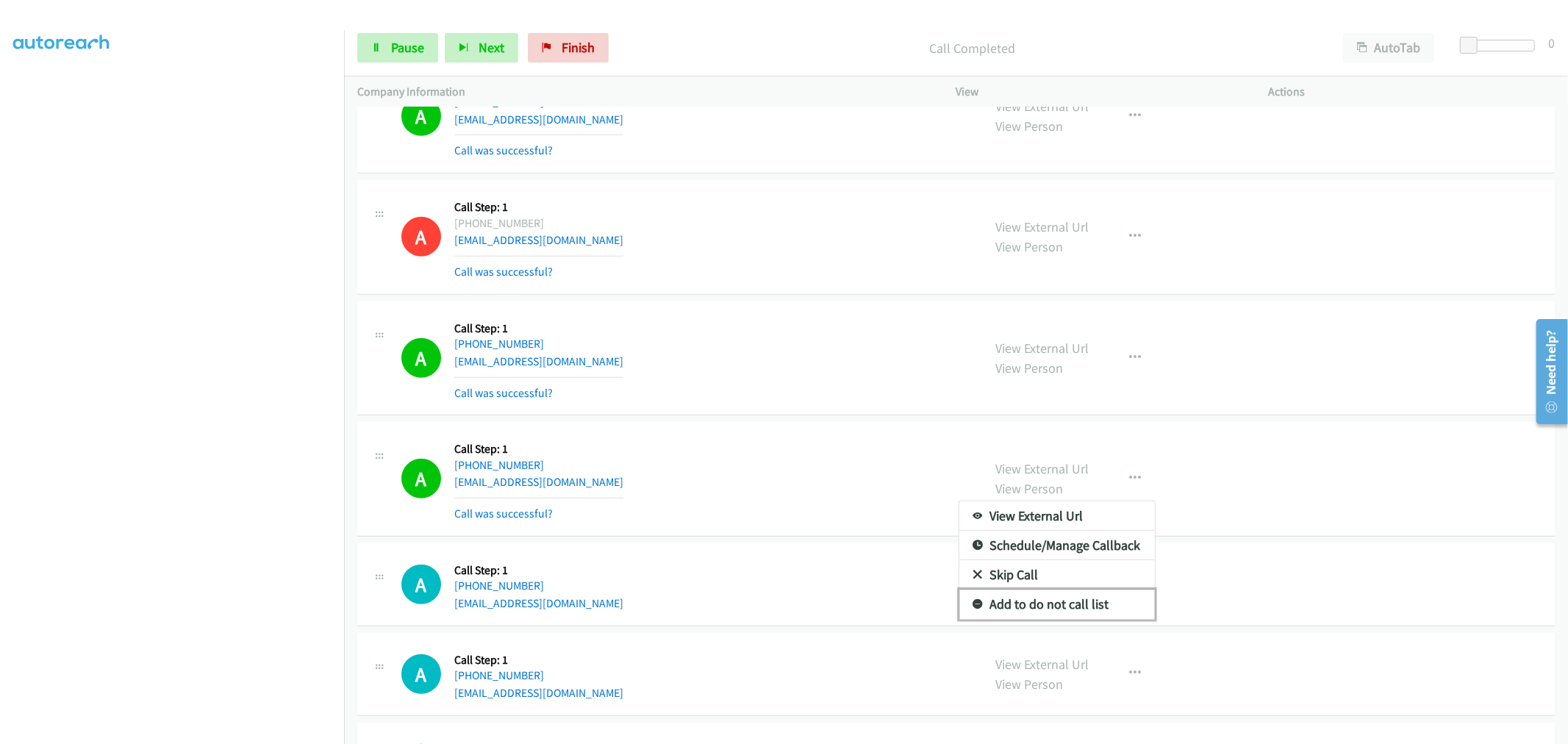
click at [1035, 611] on link "Add to do not call list" at bounding box center [1057, 604] width 196 height 30
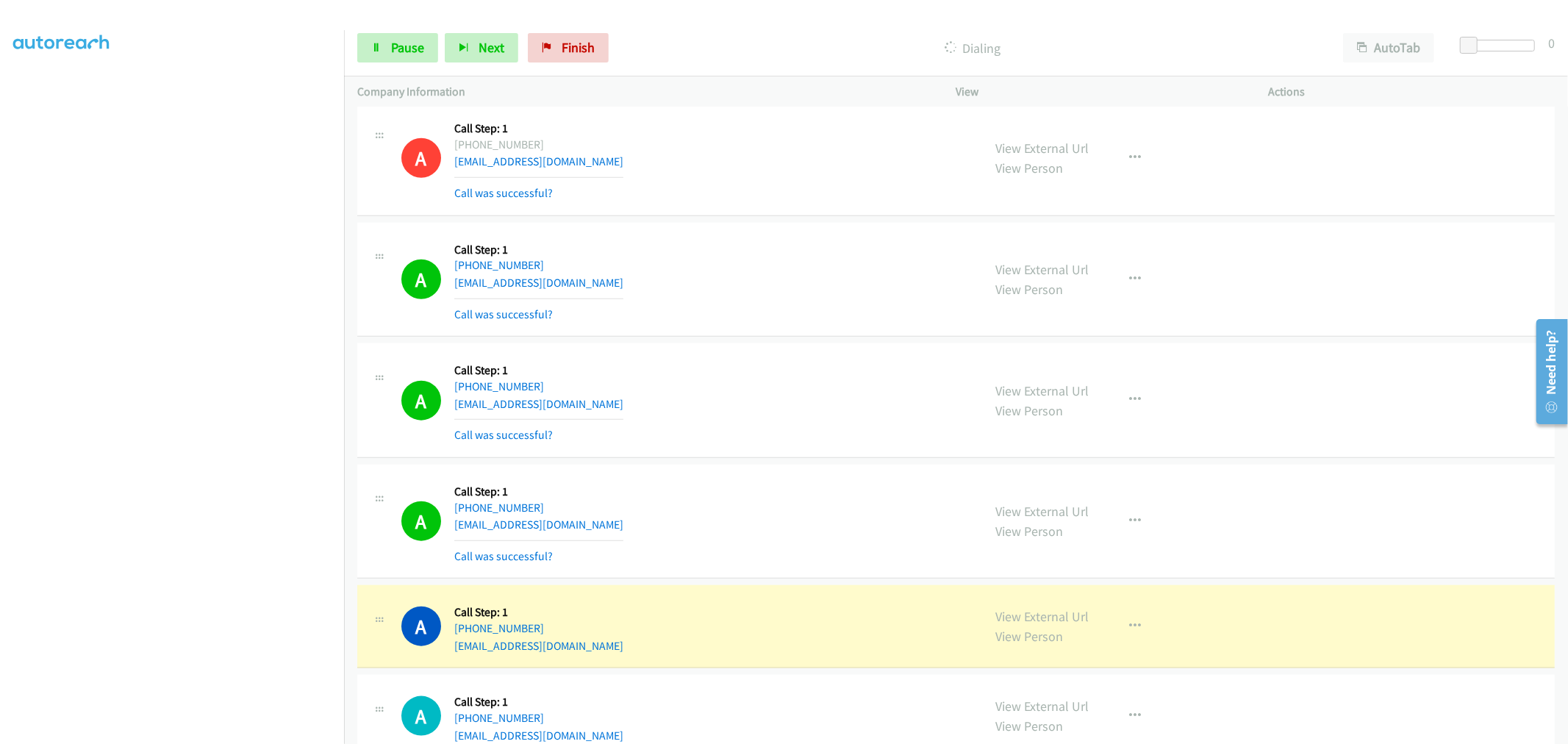
scroll to position [1388, 0]
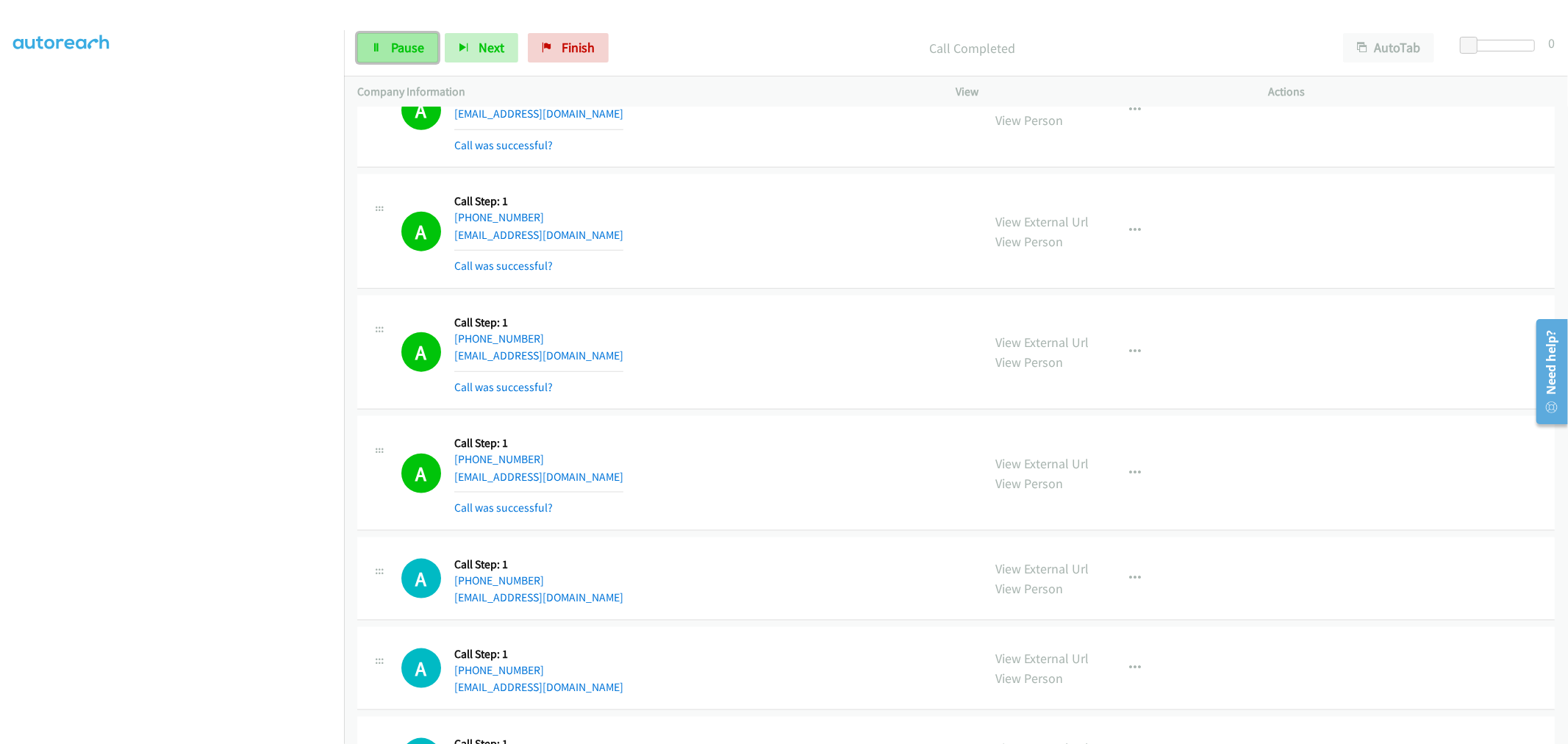
click at [401, 46] on span "Pause" at bounding box center [407, 47] width 33 height 17
click at [385, 33] on link "Start Calls" at bounding box center [409, 47] width 105 height 30
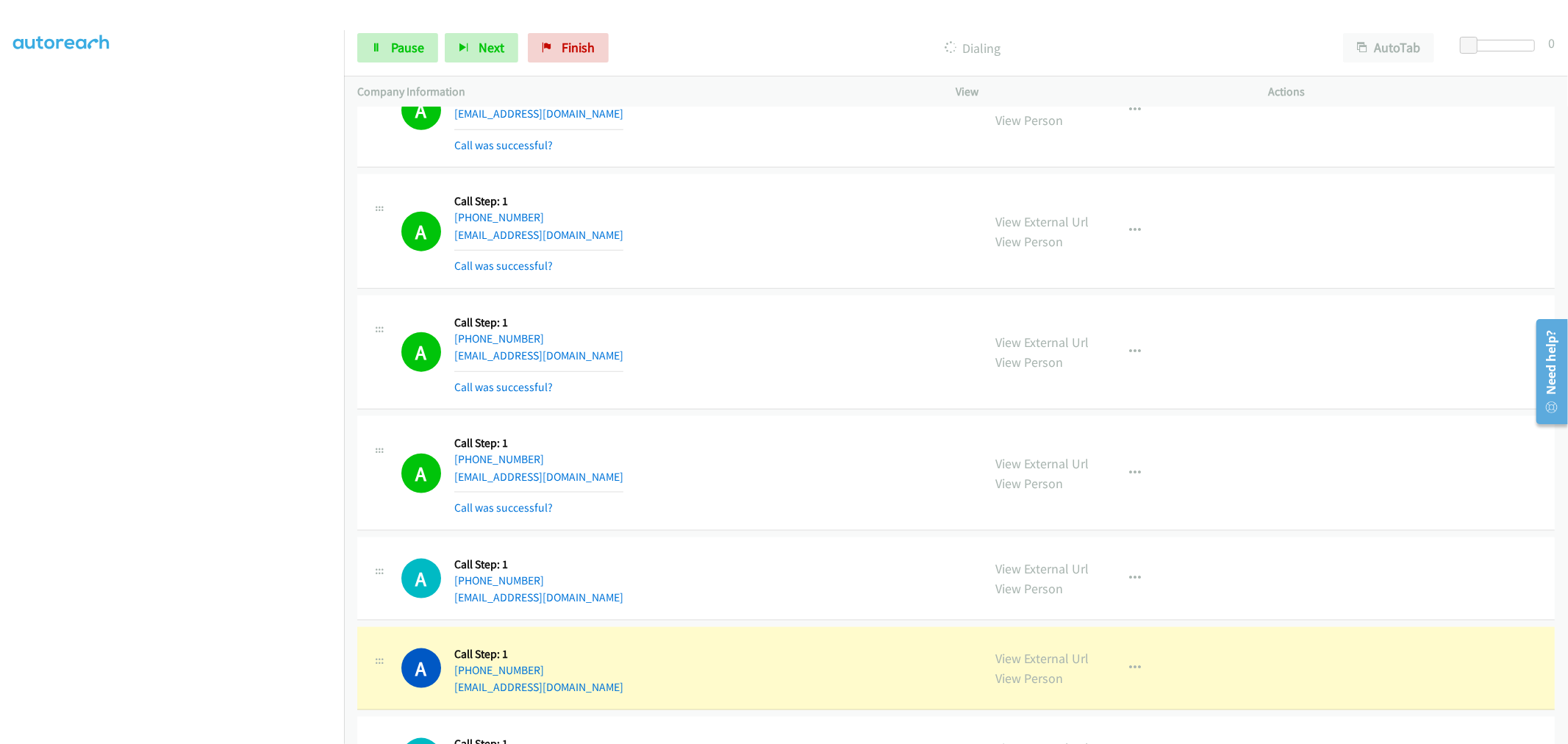
click at [754, 453] on div "A Callback Scheduled Call Step: 1 America/New_York [PHONE_NUMBER] [EMAIL_ADDRES…" at bounding box center [685, 472] width 568 height 87
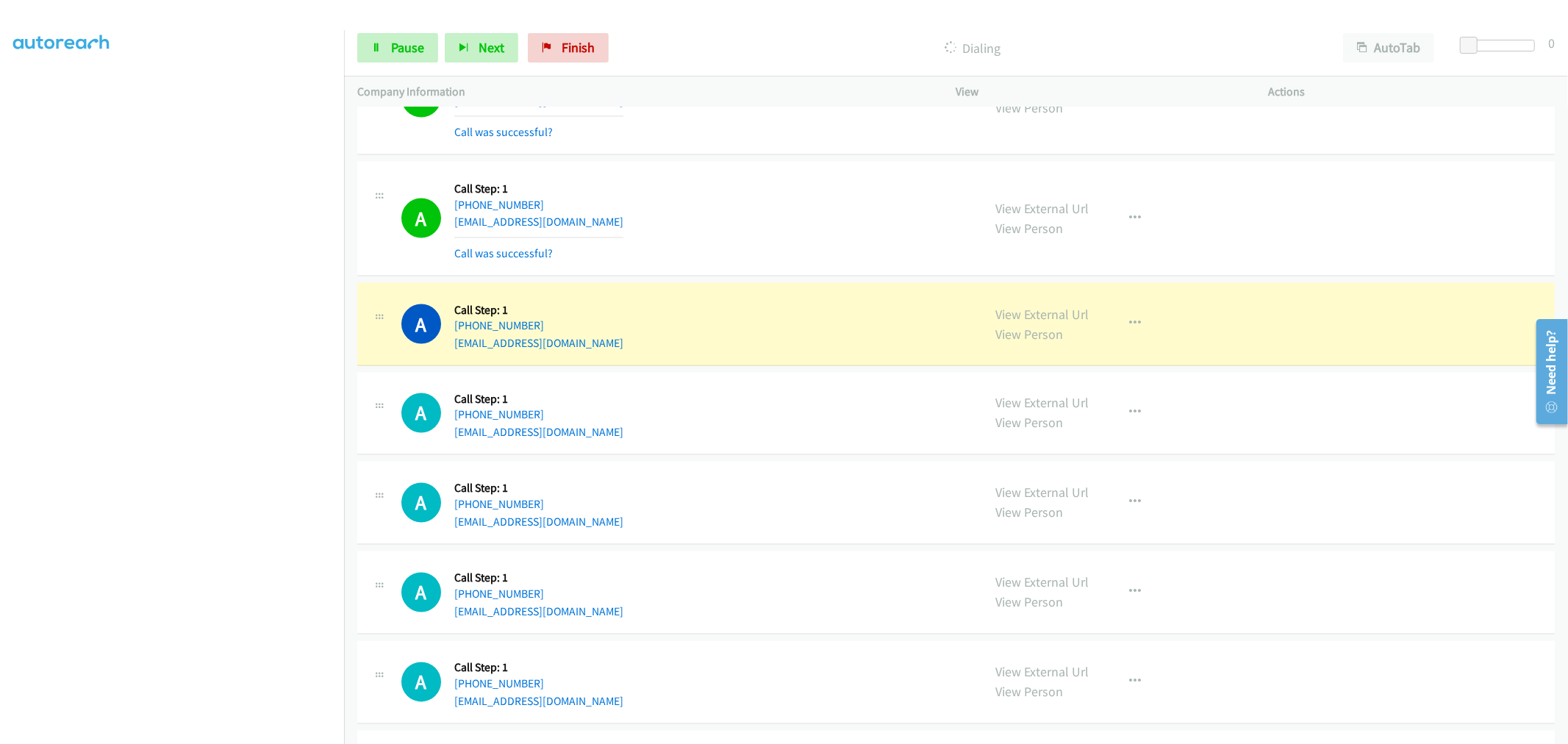
scroll to position [2122, 0]
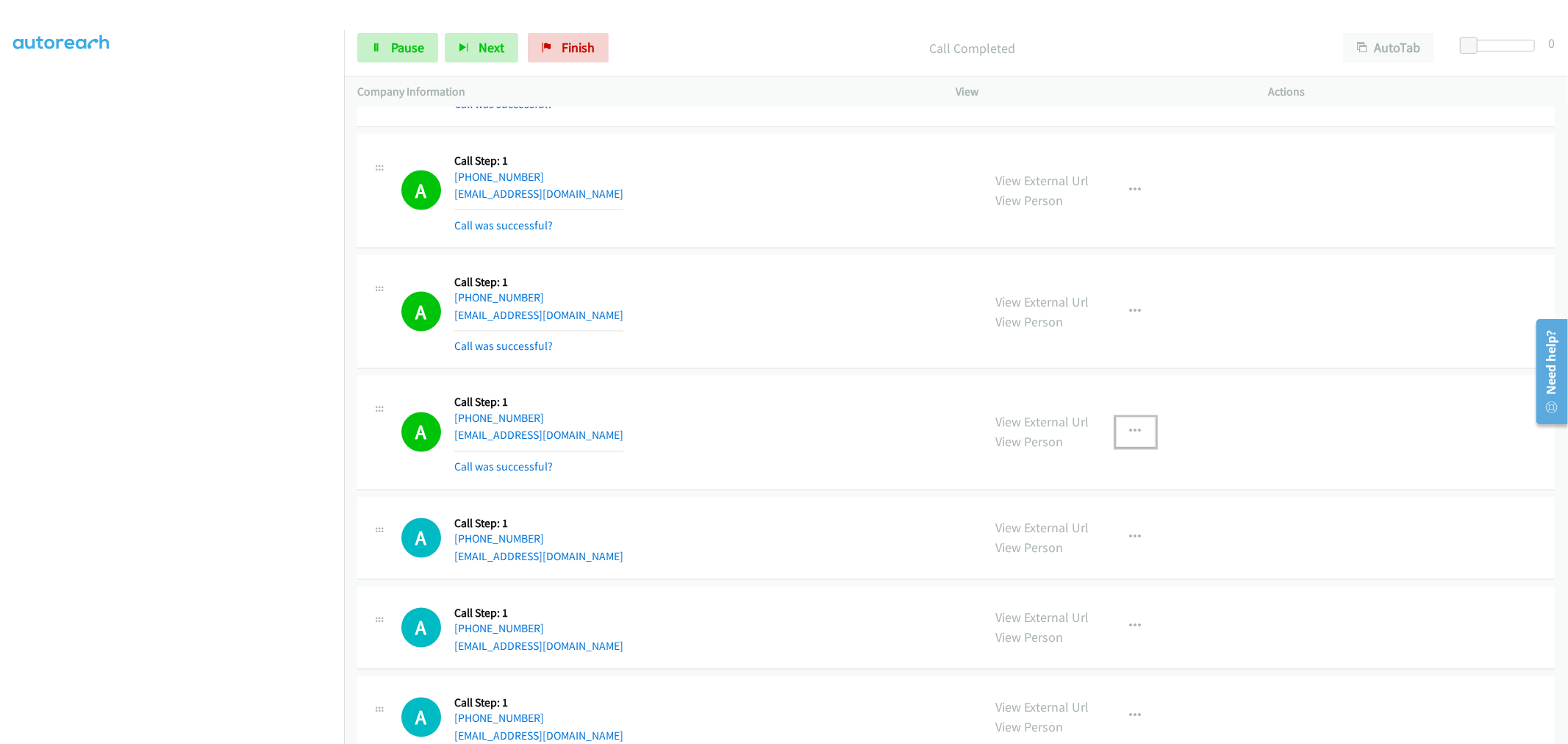
drag, startPoint x: 1121, startPoint y: 429, endPoint x: 1070, endPoint y: 548, distance: 129.5
click at [1121, 429] on button "button" at bounding box center [1135, 432] width 40 height 30
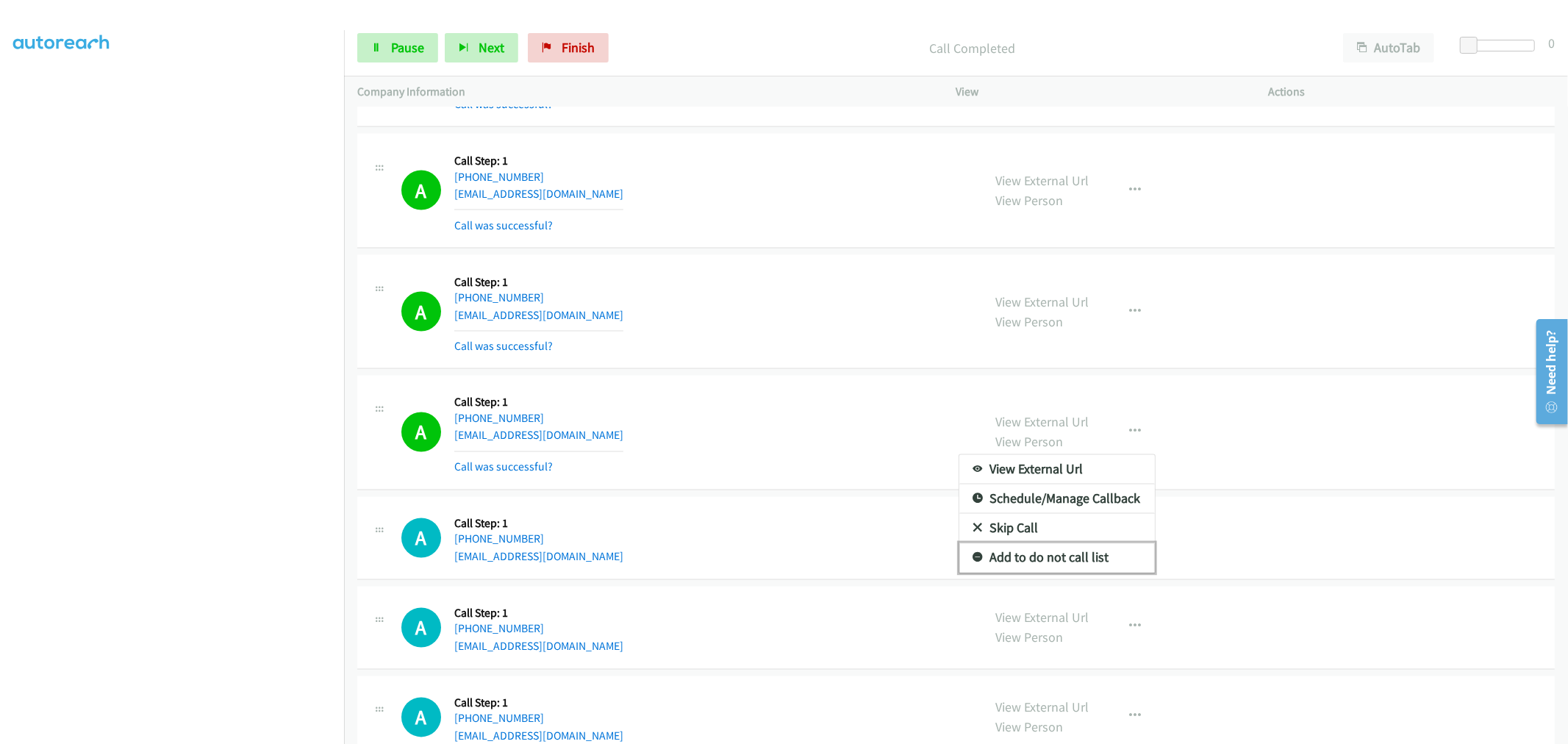
click at [1049, 567] on link "Add to do not call list" at bounding box center [1057, 558] width 196 height 30
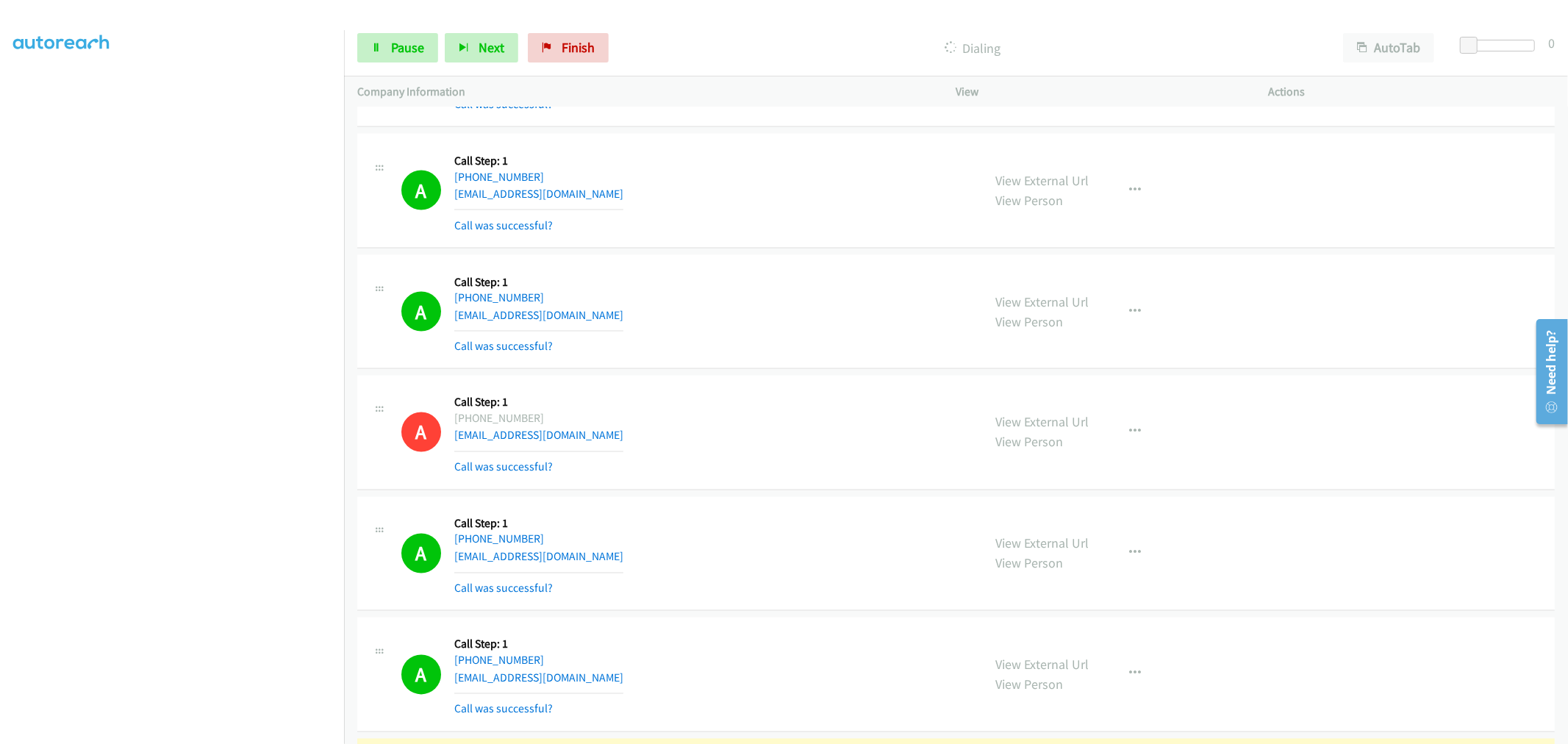
click at [895, 339] on div "A Callback Scheduled Call Step: 1 America/New_York [PHONE_NUMBER] [EMAIL_ADDRES…" at bounding box center [685, 312] width 568 height 87
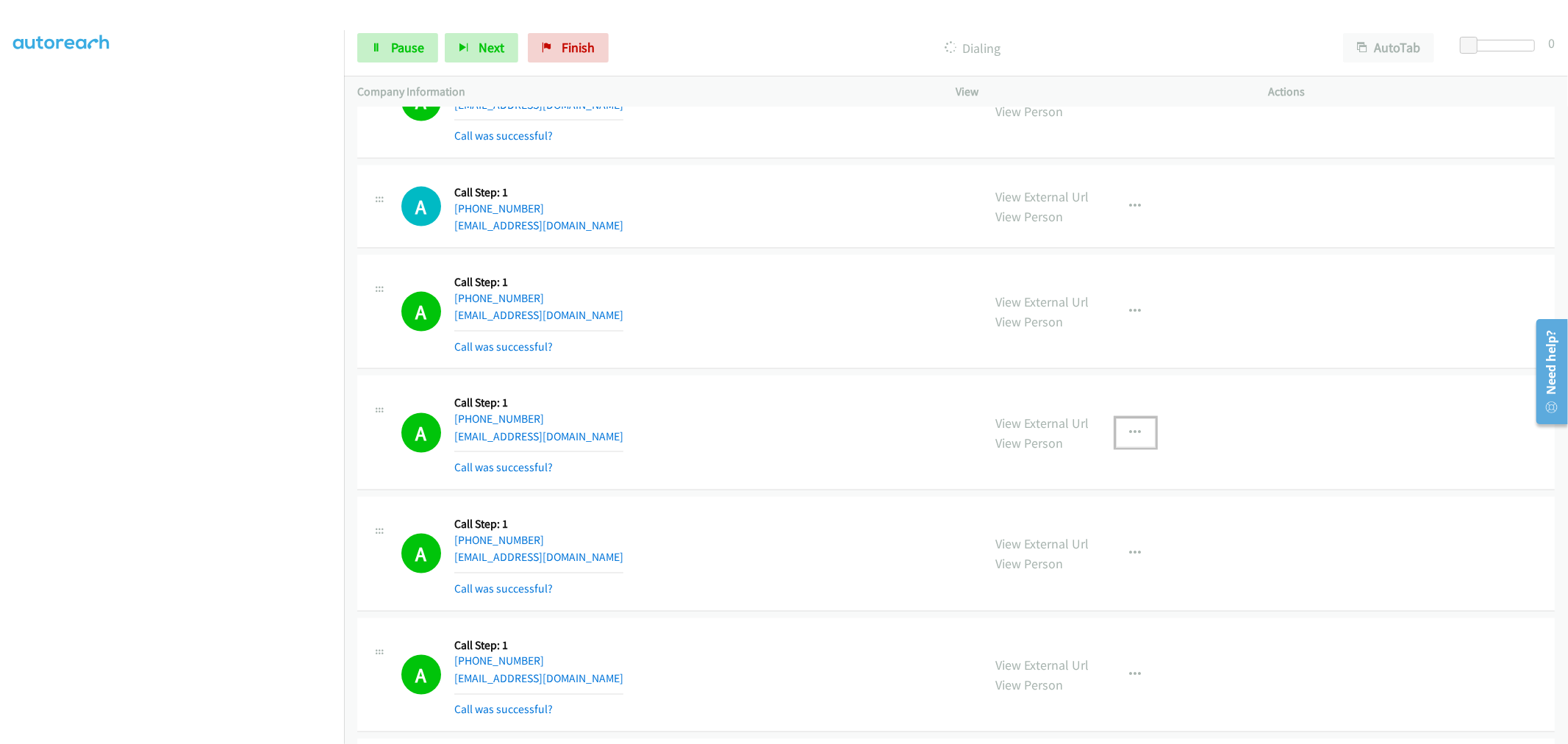
drag, startPoint x: 1126, startPoint y: 431, endPoint x: 1090, endPoint y: 524, distance: 99.7
click at [1130, 431] on icon "button" at bounding box center [1135, 432] width 11 height 11
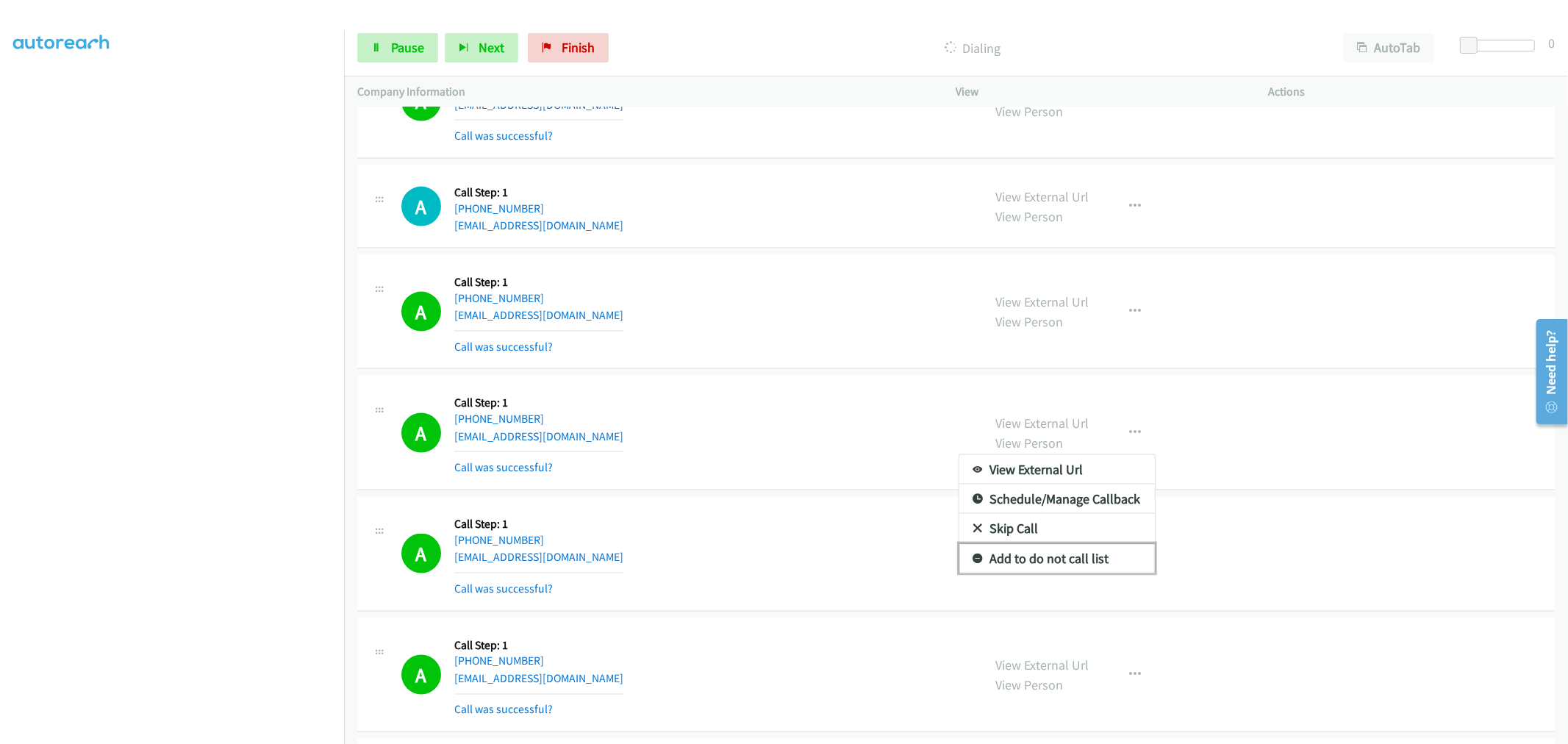
click at [1058, 557] on link "Add to do not call list" at bounding box center [1057, 558] width 196 height 30
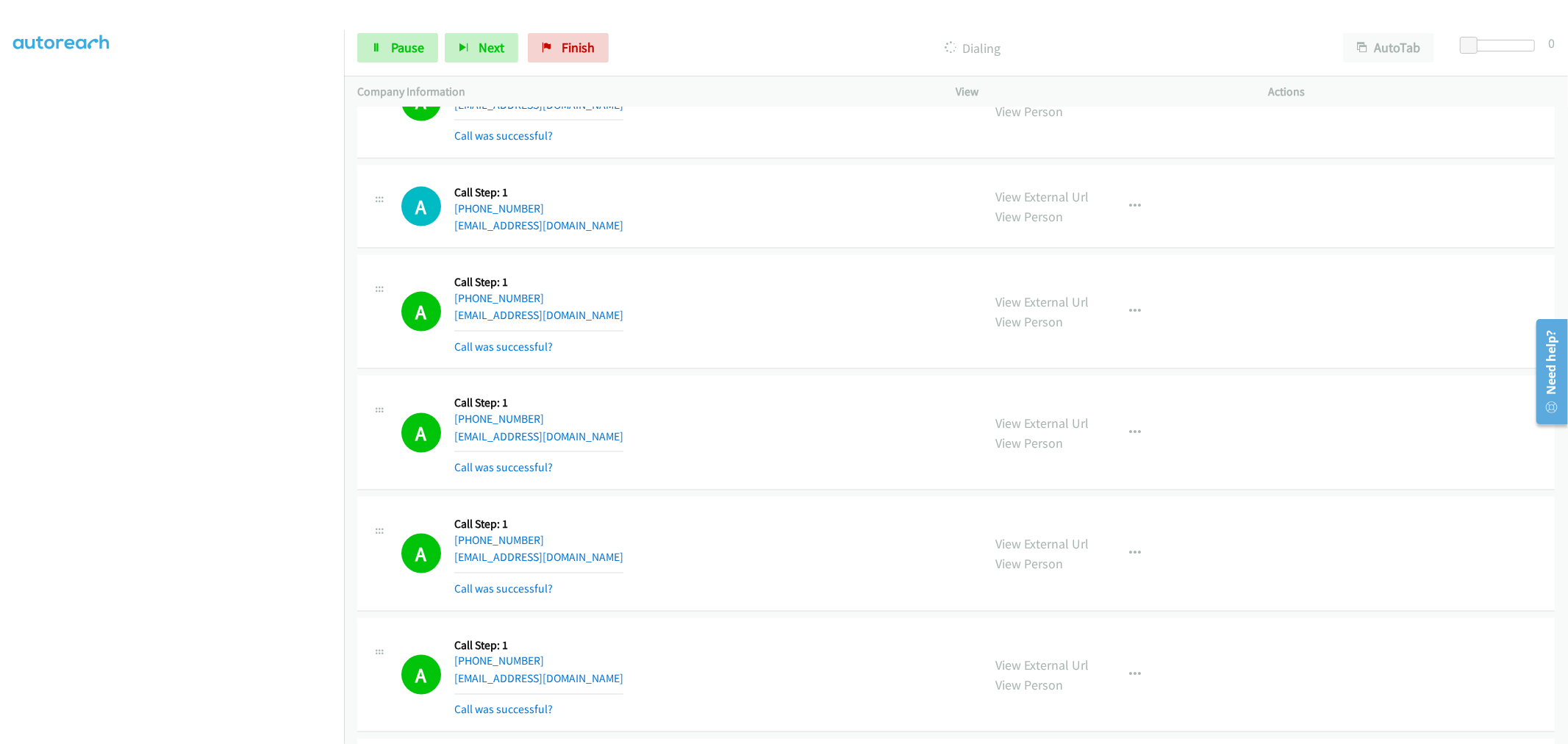
drag, startPoint x: 746, startPoint y: 368, endPoint x: 1003, endPoint y: 237, distance: 288.5
click at [748, 367] on div "A Callback Scheduled Call Step: 1 [GEOGRAPHIC_DATA]/[GEOGRAPHIC_DATA] [PHONE_NU…" at bounding box center [956, 312] width 1197 height 115
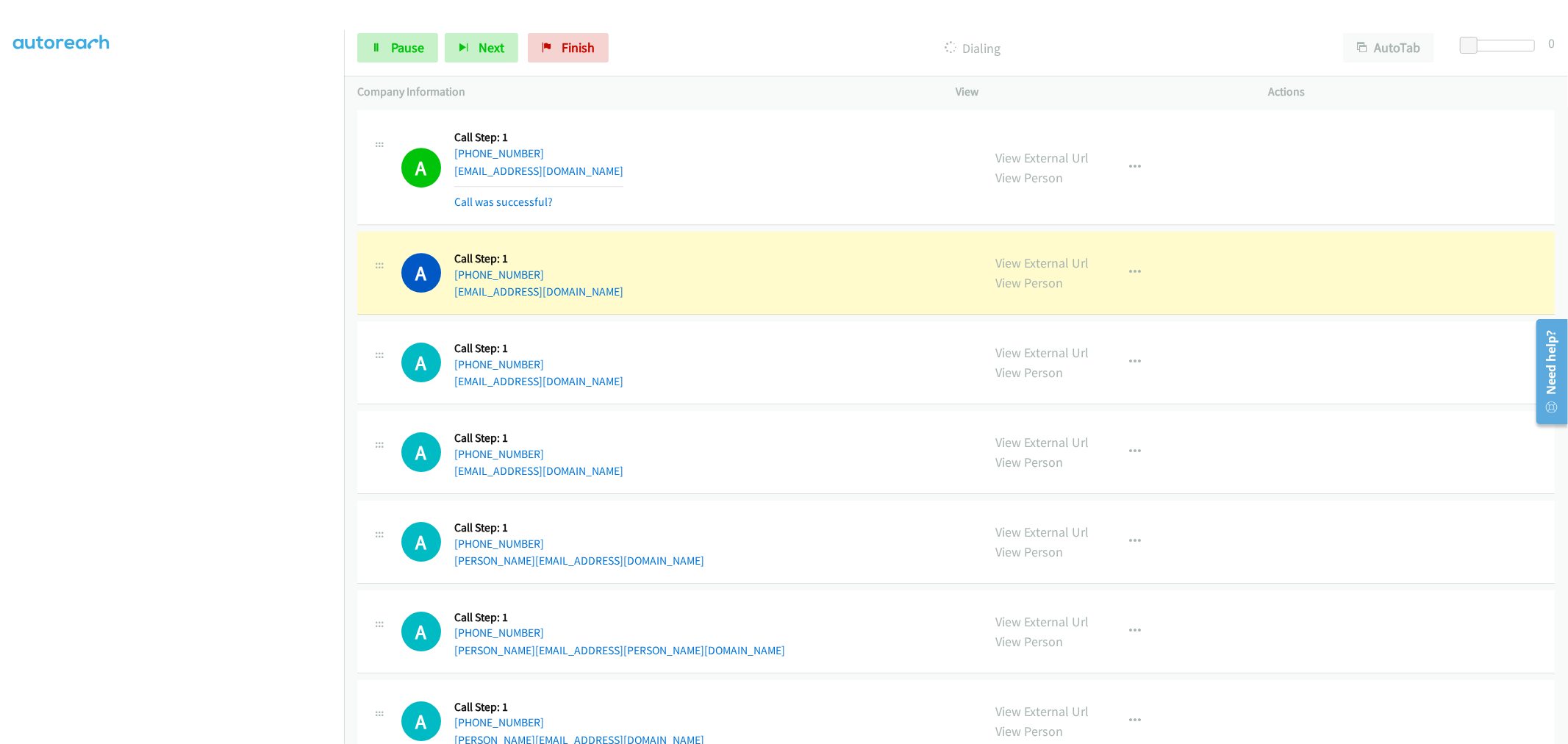
scroll to position [3956, 0]
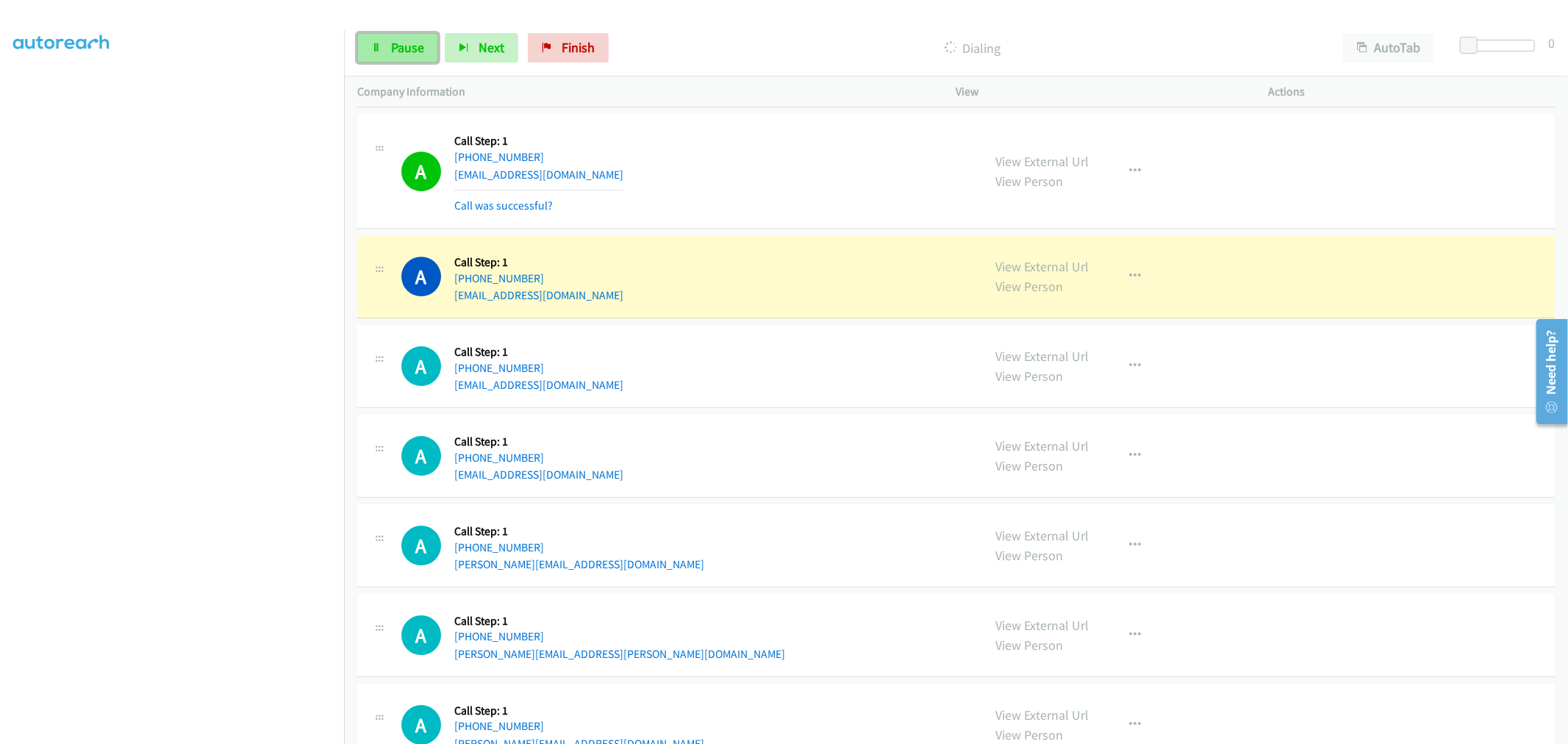
click at [416, 52] on span "Pause" at bounding box center [407, 47] width 33 height 17
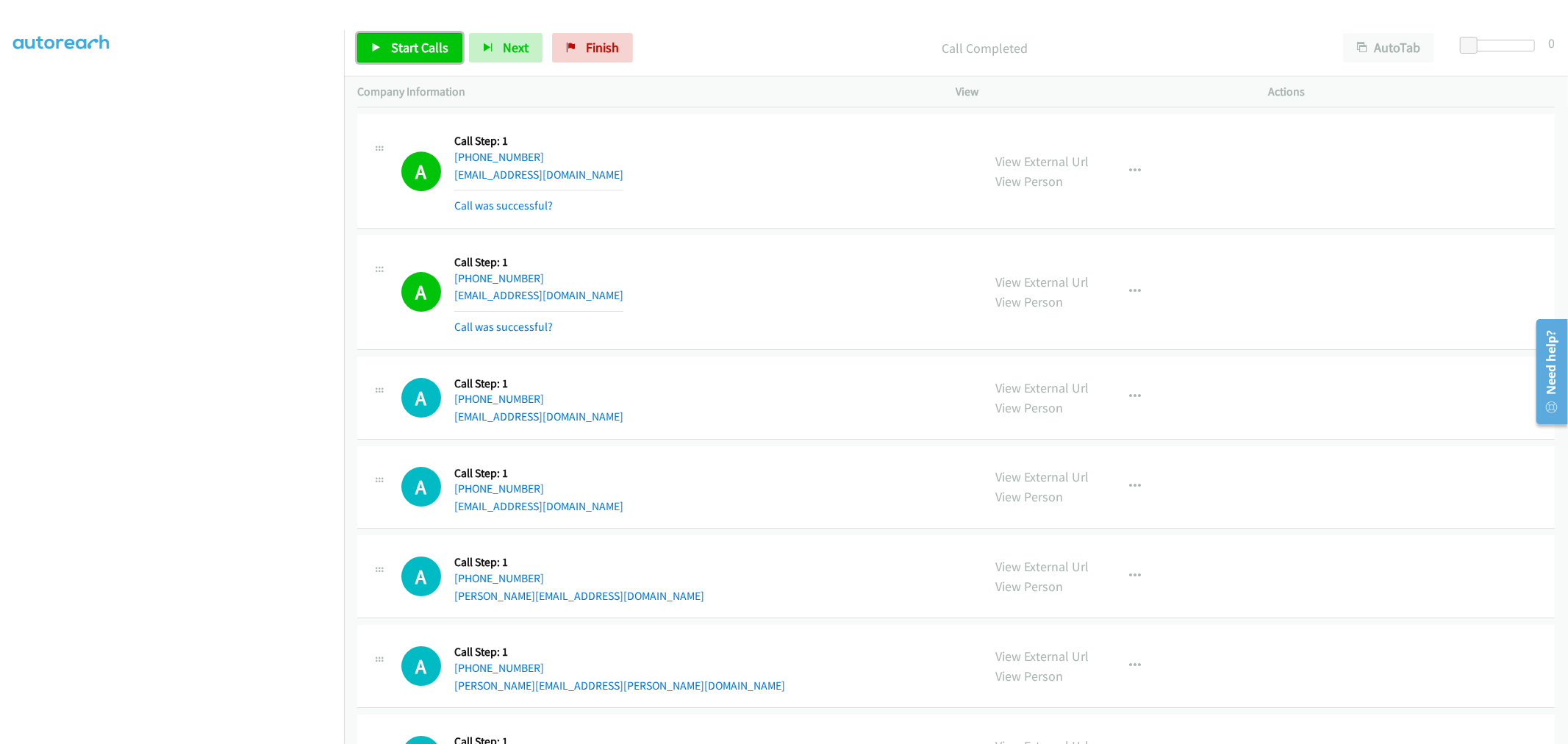
click at [400, 47] on span "Start Calls" at bounding box center [419, 47] width 57 height 17
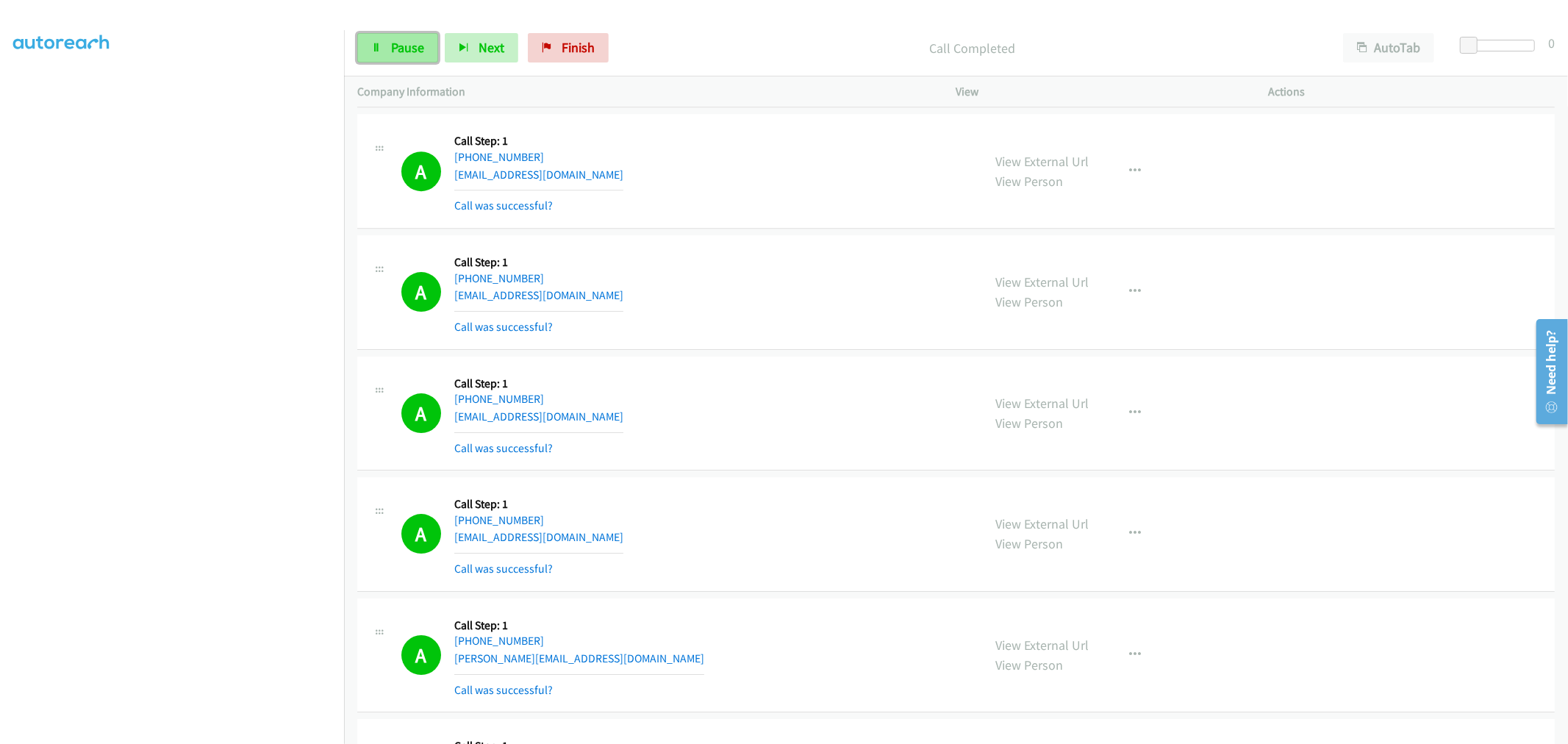
click at [369, 47] on link "Pause" at bounding box center [397, 47] width 81 height 30
click at [434, 52] on span "Start Calls" at bounding box center [419, 47] width 57 height 17
click at [748, 413] on div "A Callback Scheduled Call Step: 1 [GEOGRAPHIC_DATA]/[GEOGRAPHIC_DATA] [PHONE_NU…" at bounding box center [685, 413] width 568 height 87
click at [1118, 414] on button "button" at bounding box center [1135, 413] width 40 height 30
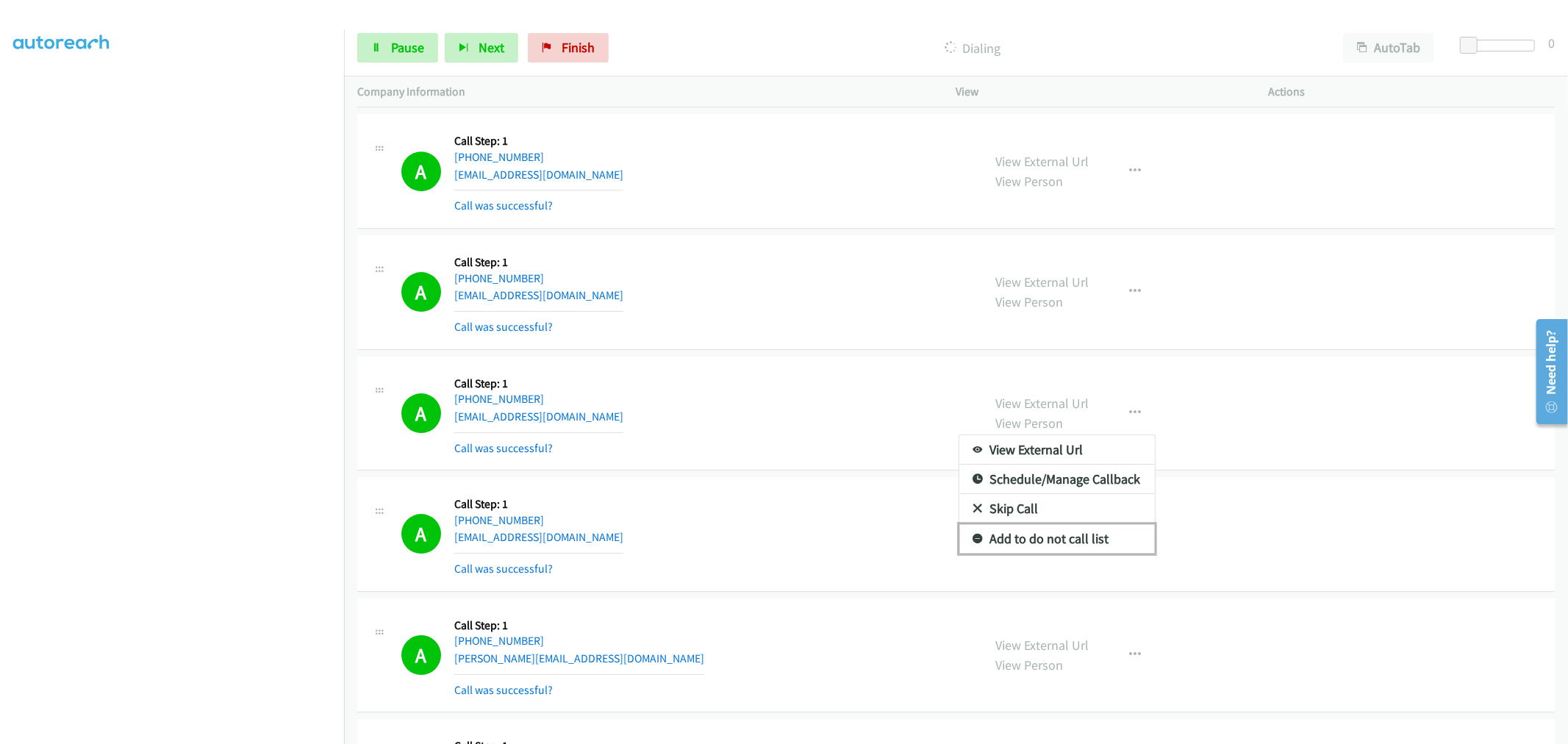
click at [1042, 546] on link "Add to do not call list" at bounding box center [1057, 539] width 196 height 30
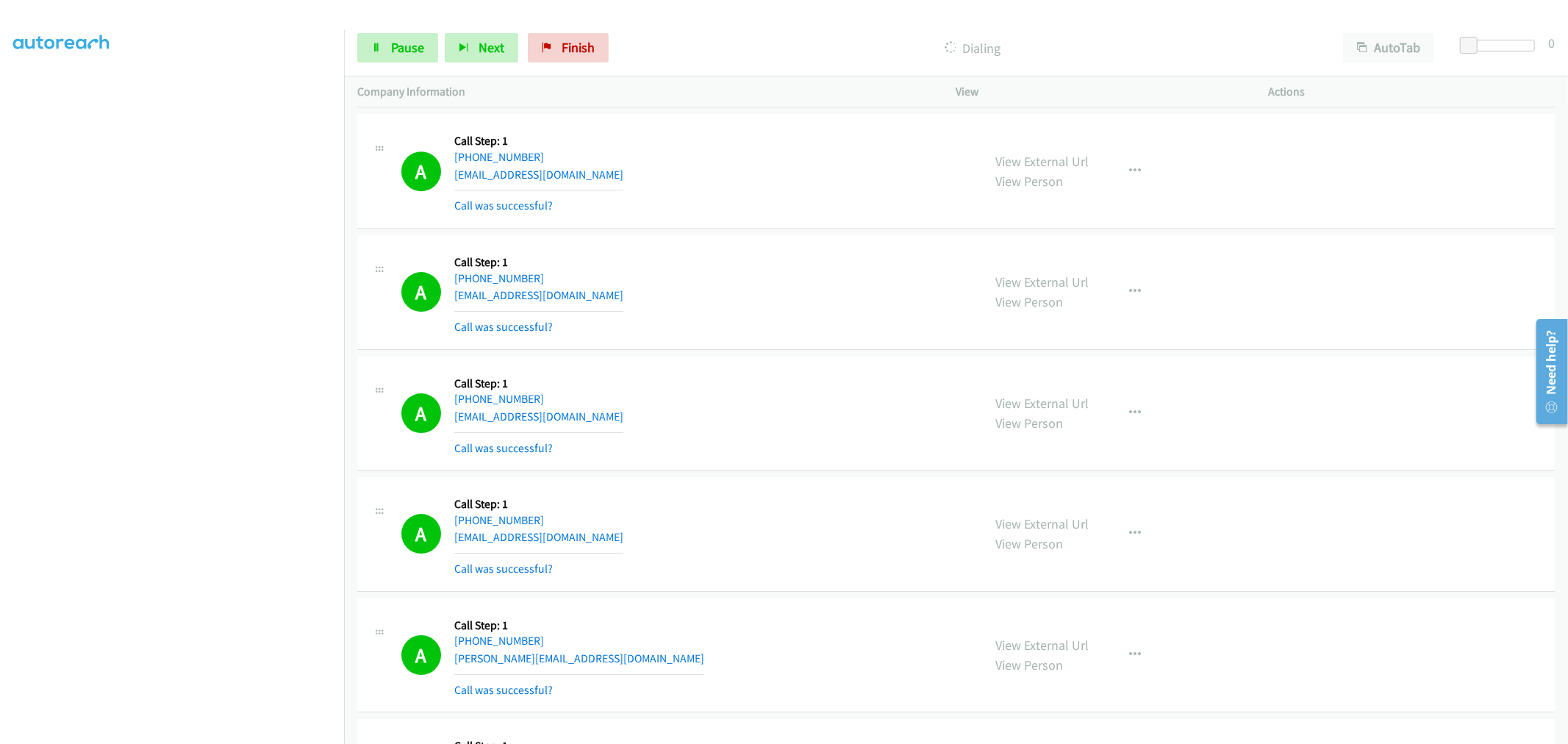
click at [841, 460] on div "A Callback Scheduled Call Step: 1 [GEOGRAPHIC_DATA]/[GEOGRAPHIC_DATA] [PHONE_NU…" at bounding box center [956, 414] width 1197 height 115
click at [819, 228] on div "A Callback Scheduled Call Step: 1 America/New_York [PHONE_NUMBER] [EMAIL_ADDRES…" at bounding box center [956, 171] width 1197 height 115
click at [755, 443] on div "A Callback Scheduled Call Step: 1 [GEOGRAPHIC_DATA]/[GEOGRAPHIC_DATA] [PHONE_NU…" at bounding box center [685, 413] width 568 height 87
click at [752, 387] on div "A Callback Scheduled Call Step: 1 [GEOGRAPHIC_DATA]/[GEOGRAPHIC_DATA] [PHONE_NU…" at bounding box center [685, 413] width 568 height 87
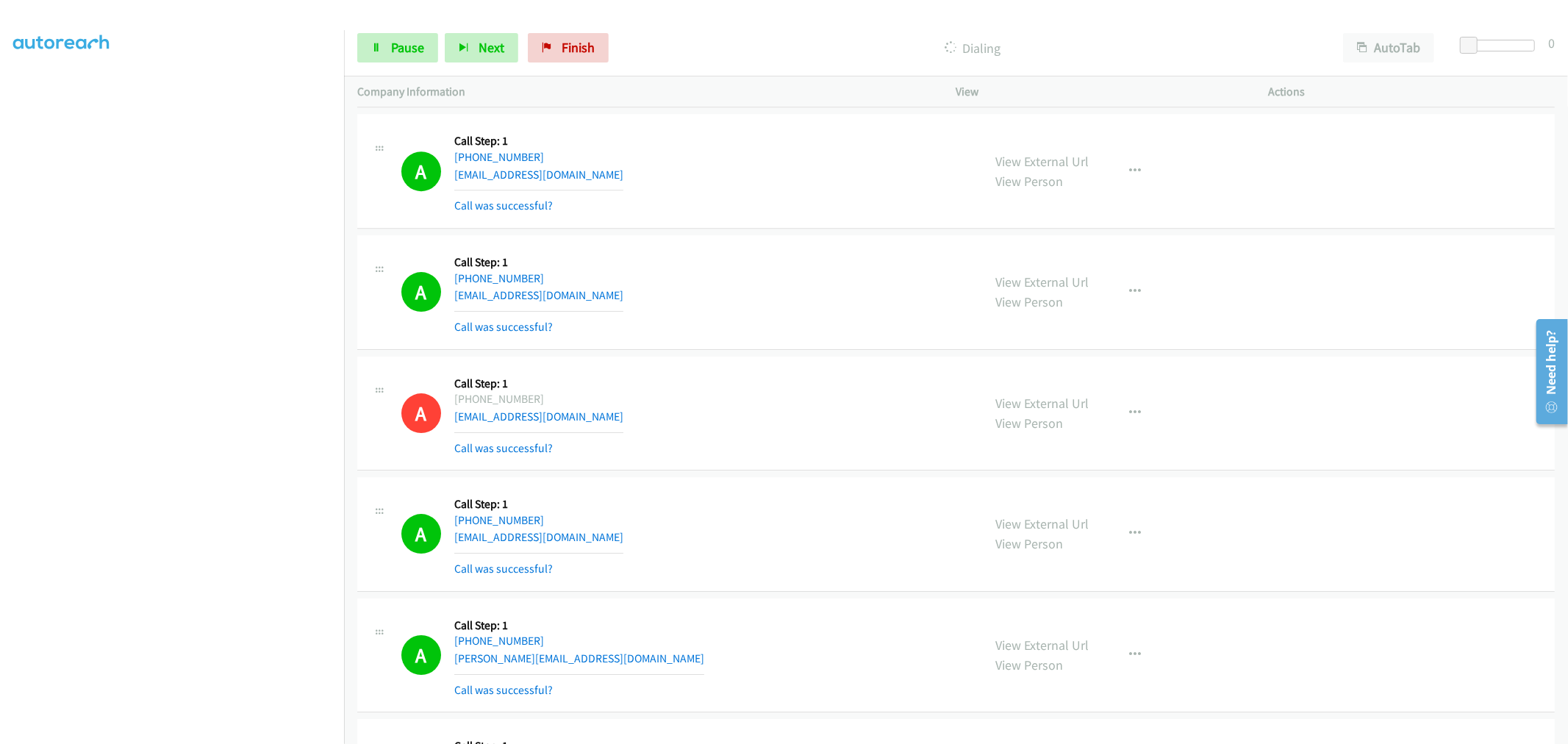
scroll to position [5237, 0]
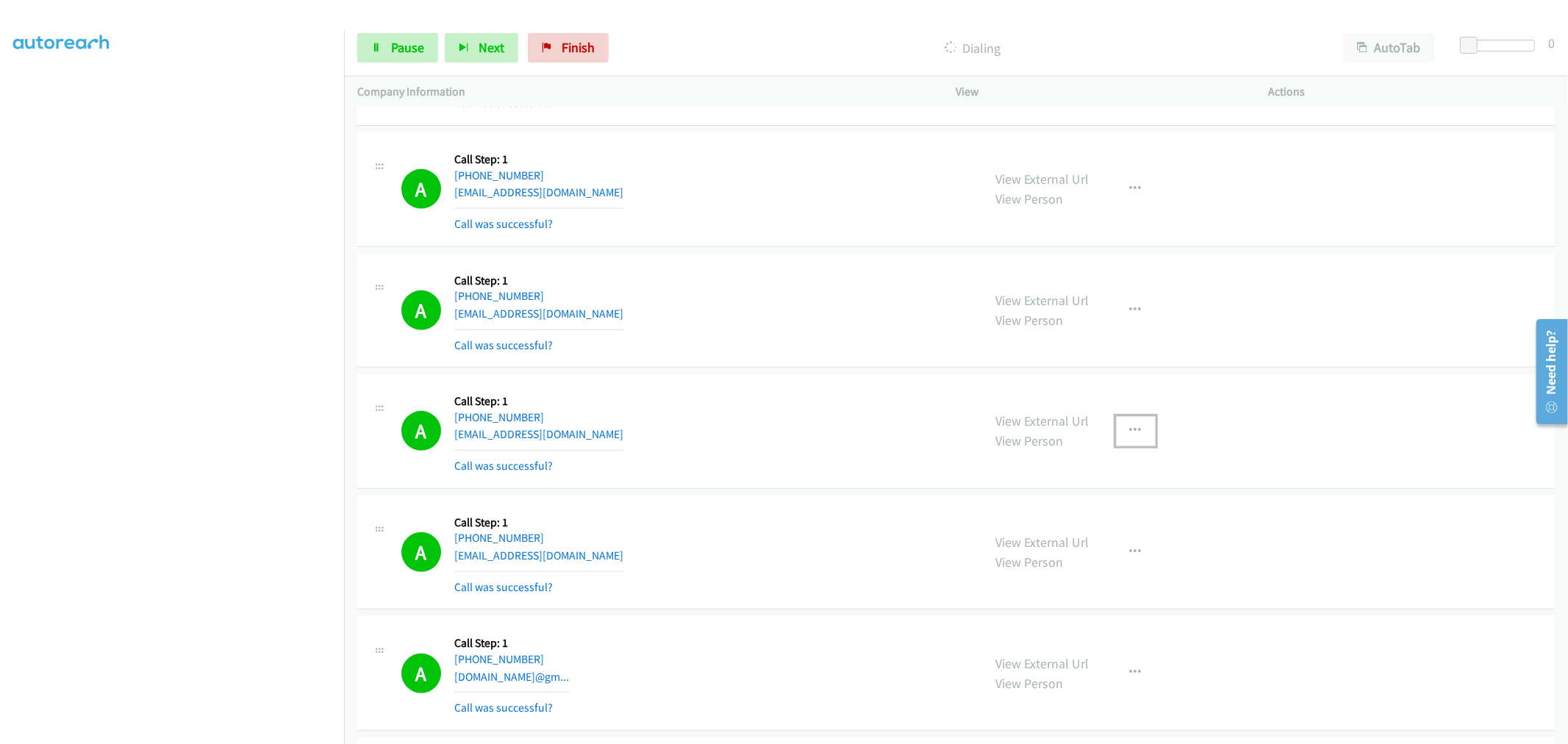
click at [1137, 439] on button "button" at bounding box center [1135, 431] width 40 height 30
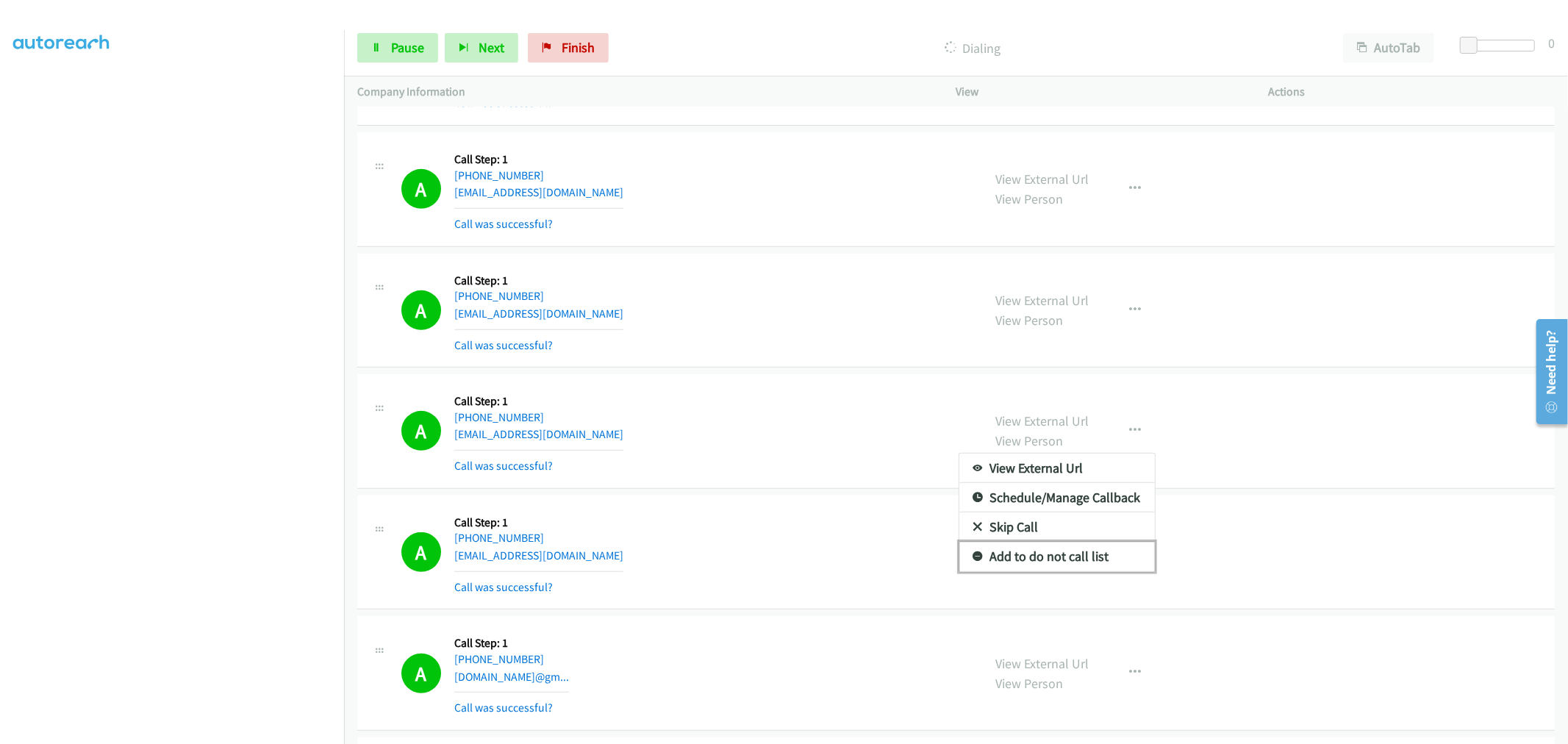
click at [1044, 569] on link "Add to do not call list" at bounding box center [1057, 556] width 196 height 30
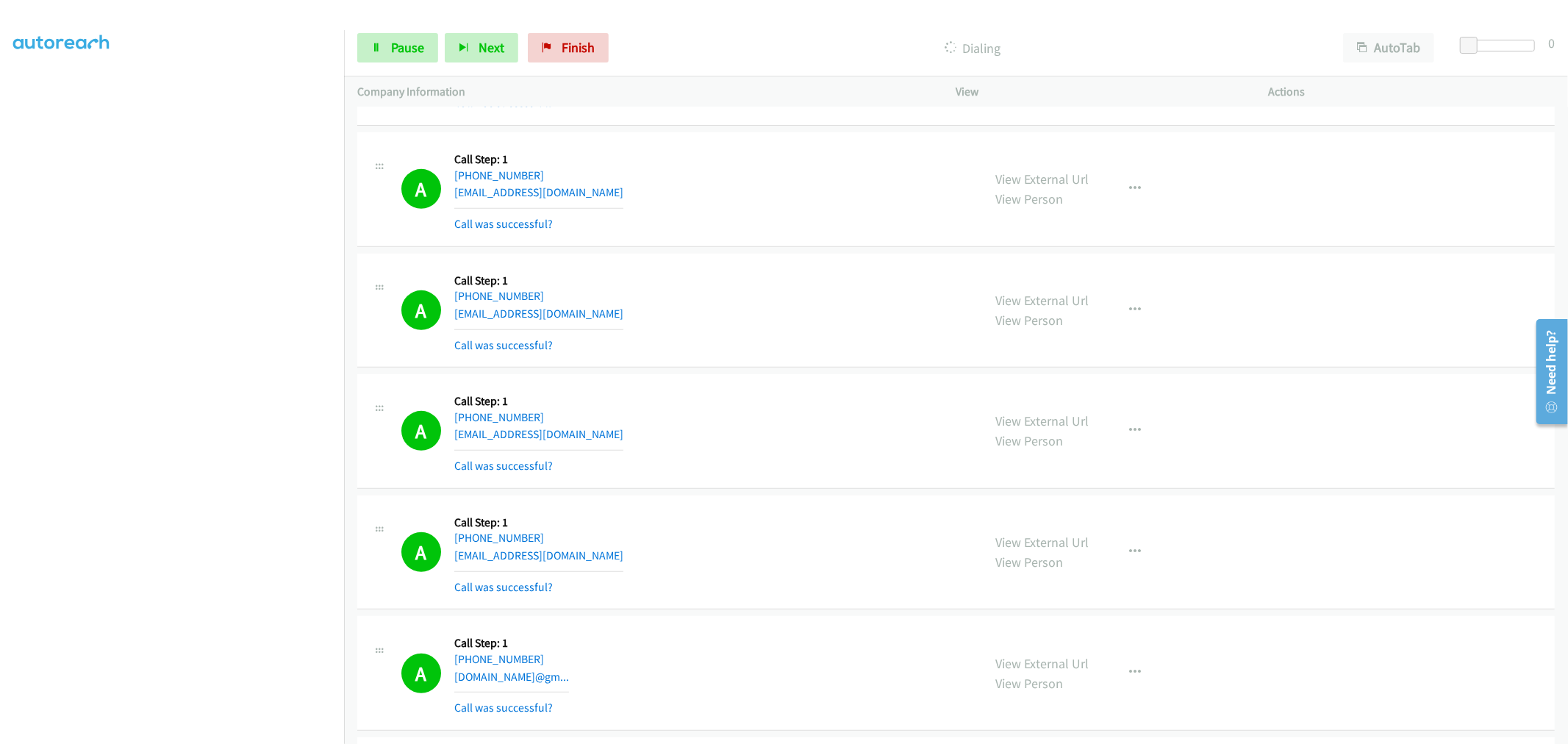
click at [768, 431] on div "A Callback Scheduled Call Step: 1 [GEOGRAPHIC_DATA]/[GEOGRAPHIC_DATA] [PHONE_NU…" at bounding box center [685, 431] width 568 height 87
click at [401, 40] on span "Pause" at bounding box center [407, 47] width 33 height 17
drag, startPoint x: 420, startPoint y: 34, endPoint x: 465, endPoint y: 94, distance: 75.0
click at [420, 34] on link "Start Calls" at bounding box center [409, 47] width 105 height 30
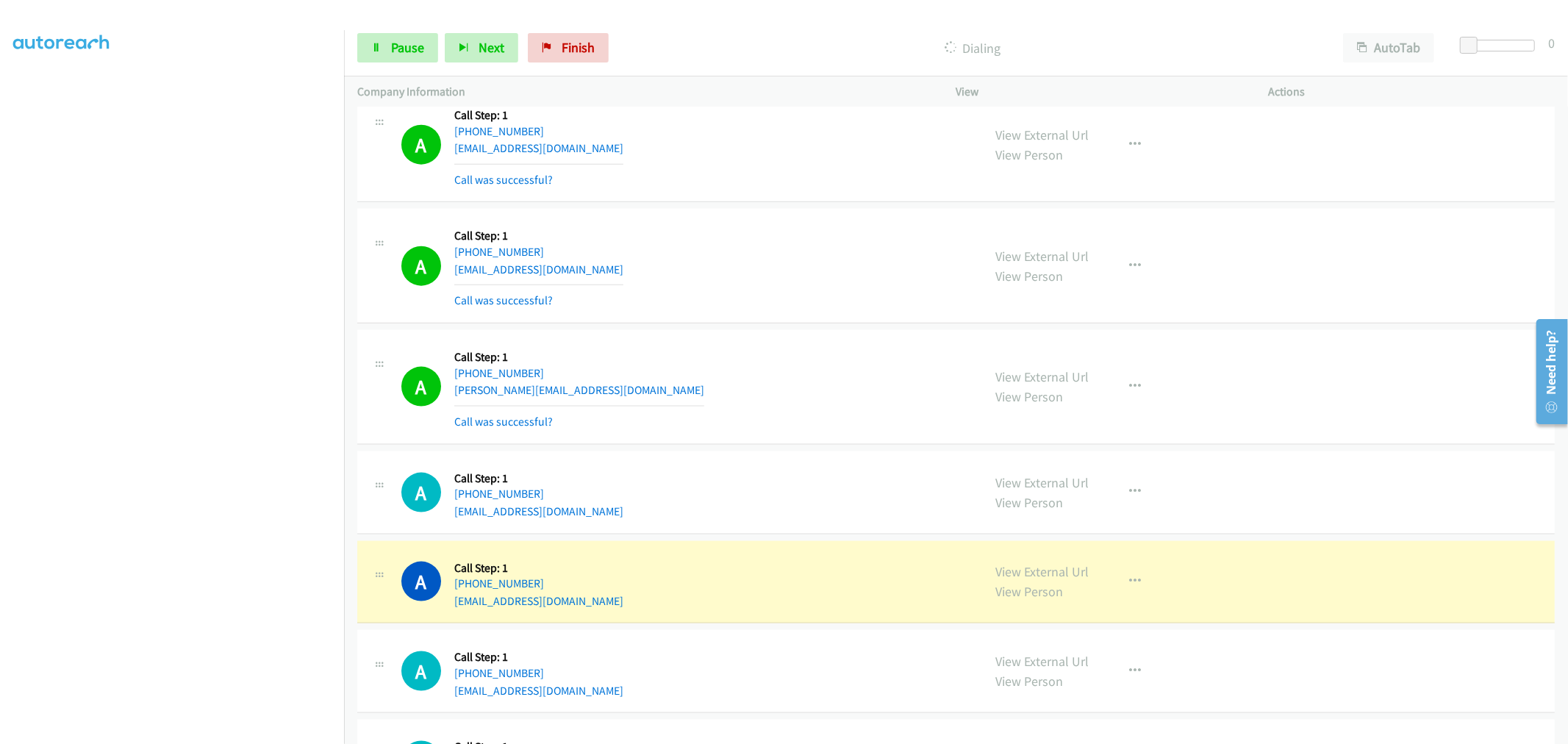
scroll to position [6543, 0]
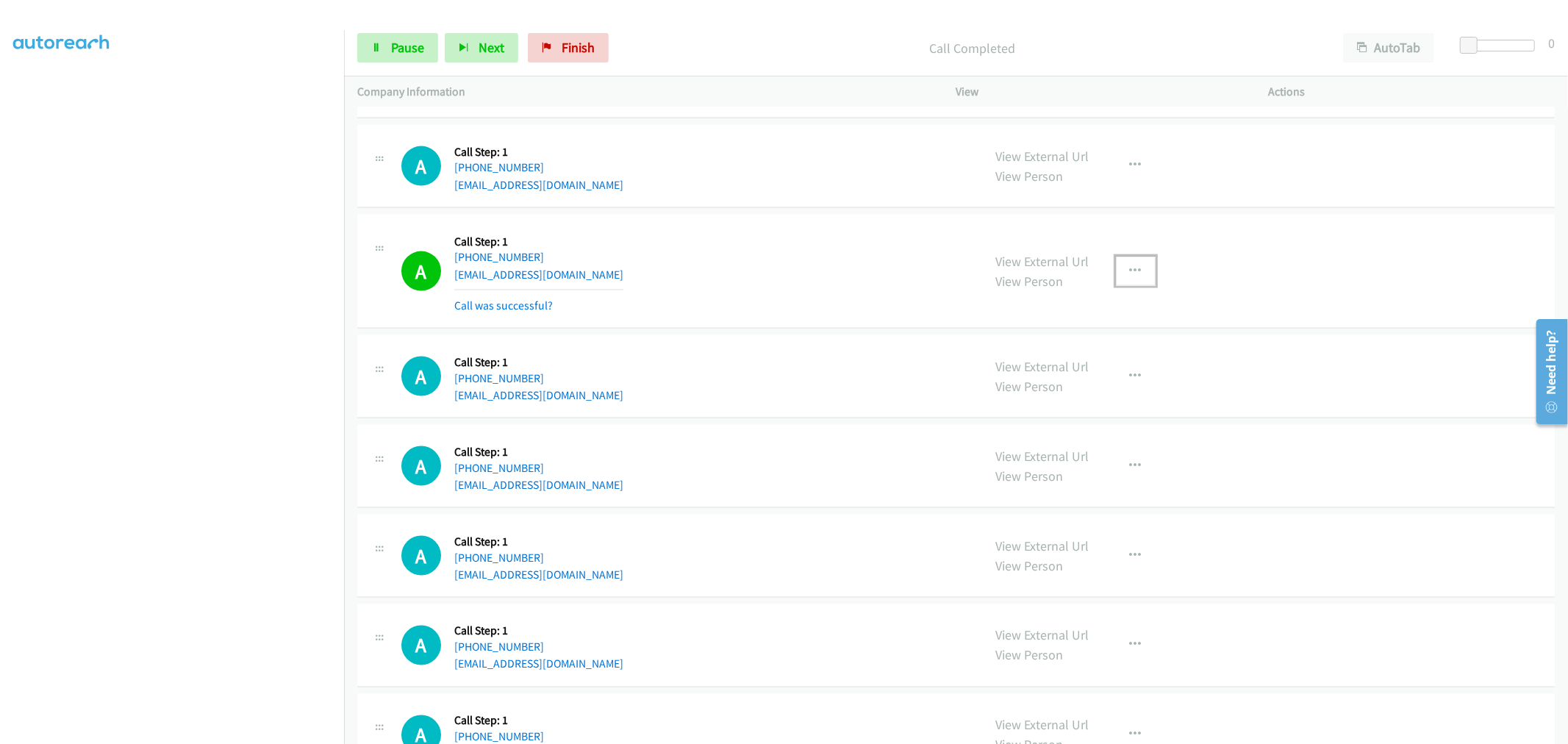
drag, startPoint x: 1122, startPoint y: 277, endPoint x: 1089, endPoint y: 386, distance: 113.9
click at [1130, 277] on icon "button" at bounding box center [1135, 271] width 11 height 11
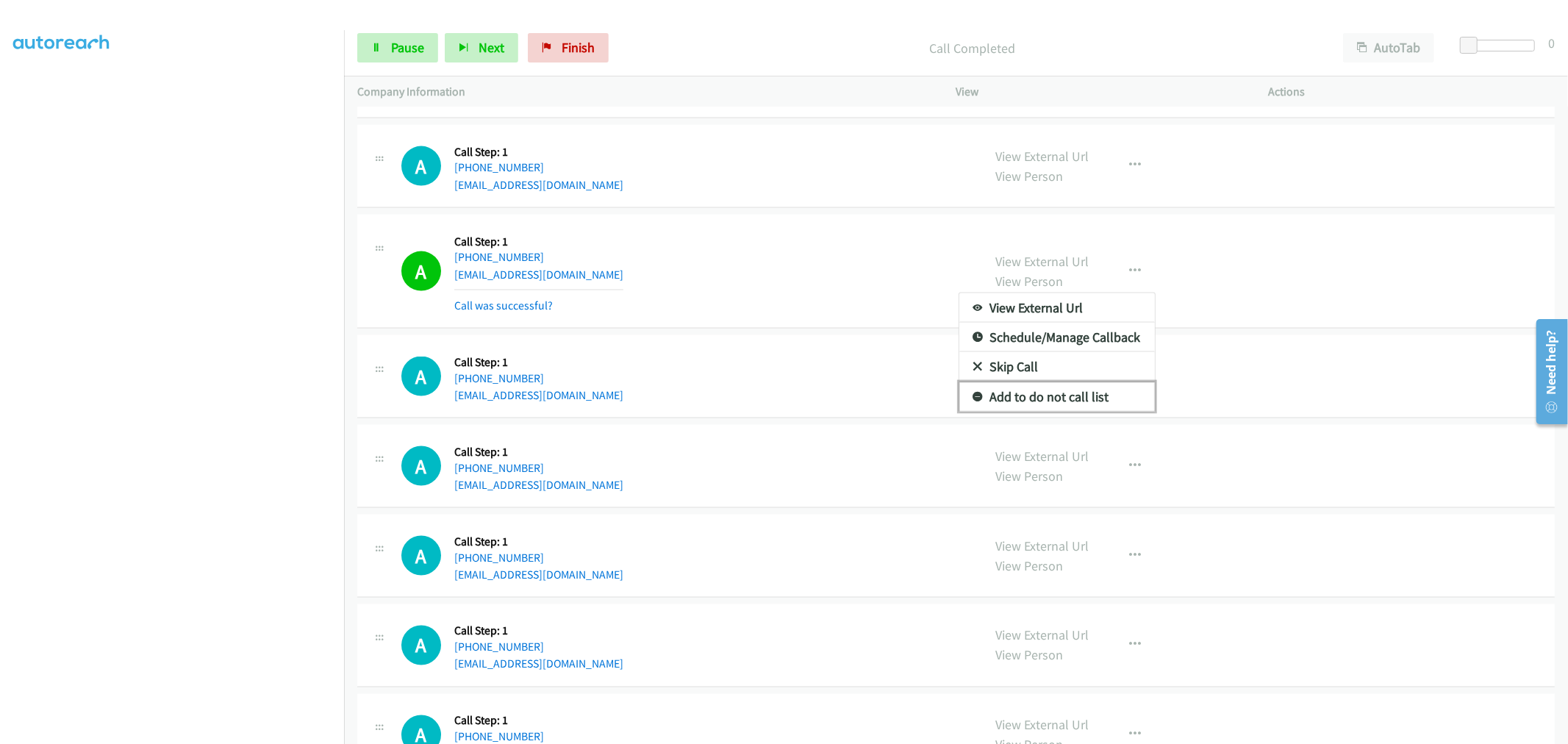
click at [1067, 400] on link "Add to do not call list" at bounding box center [1057, 396] width 196 height 30
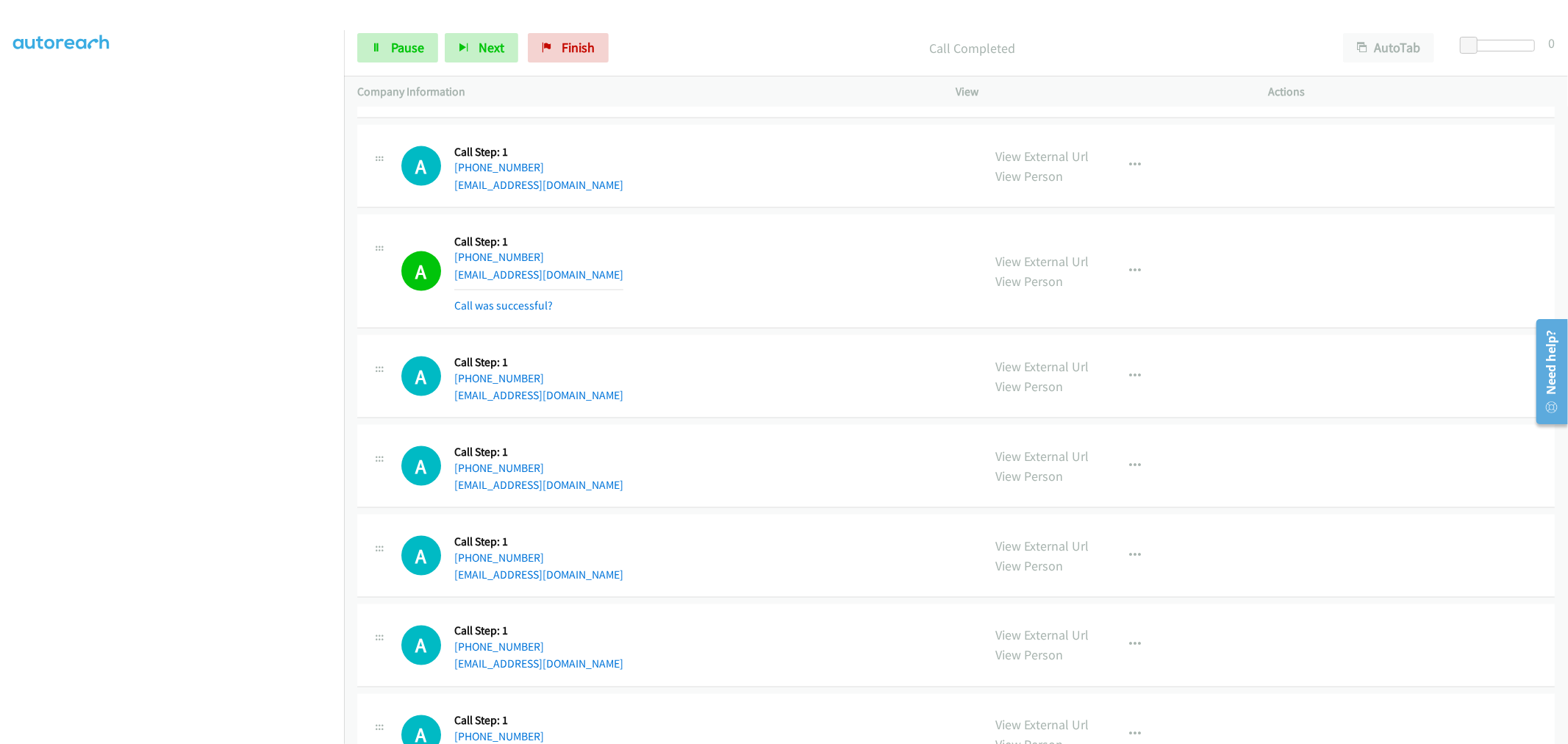
click at [745, 223] on div "A Callback Scheduled Call Step: 1 [GEOGRAPHIC_DATA]/[GEOGRAPHIC_DATA] [PHONE_NU…" at bounding box center [956, 272] width 1197 height 115
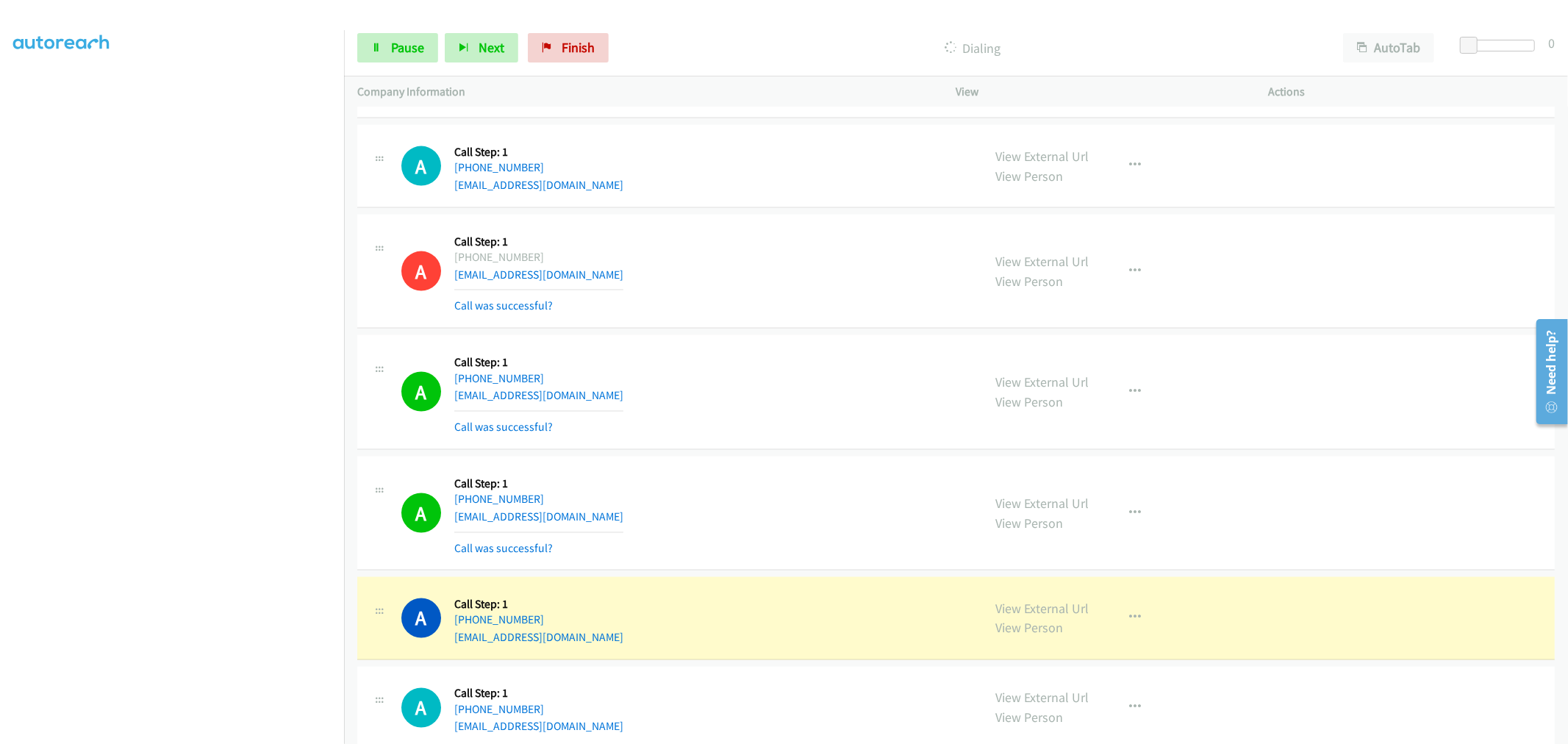
click at [632, 379] on div "A Callback Scheduled Call Step: 1 [GEOGRAPHIC_DATA]/Puerto_Rico [PHONE_NUMBER] …" at bounding box center [685, 392] width 568 height 87
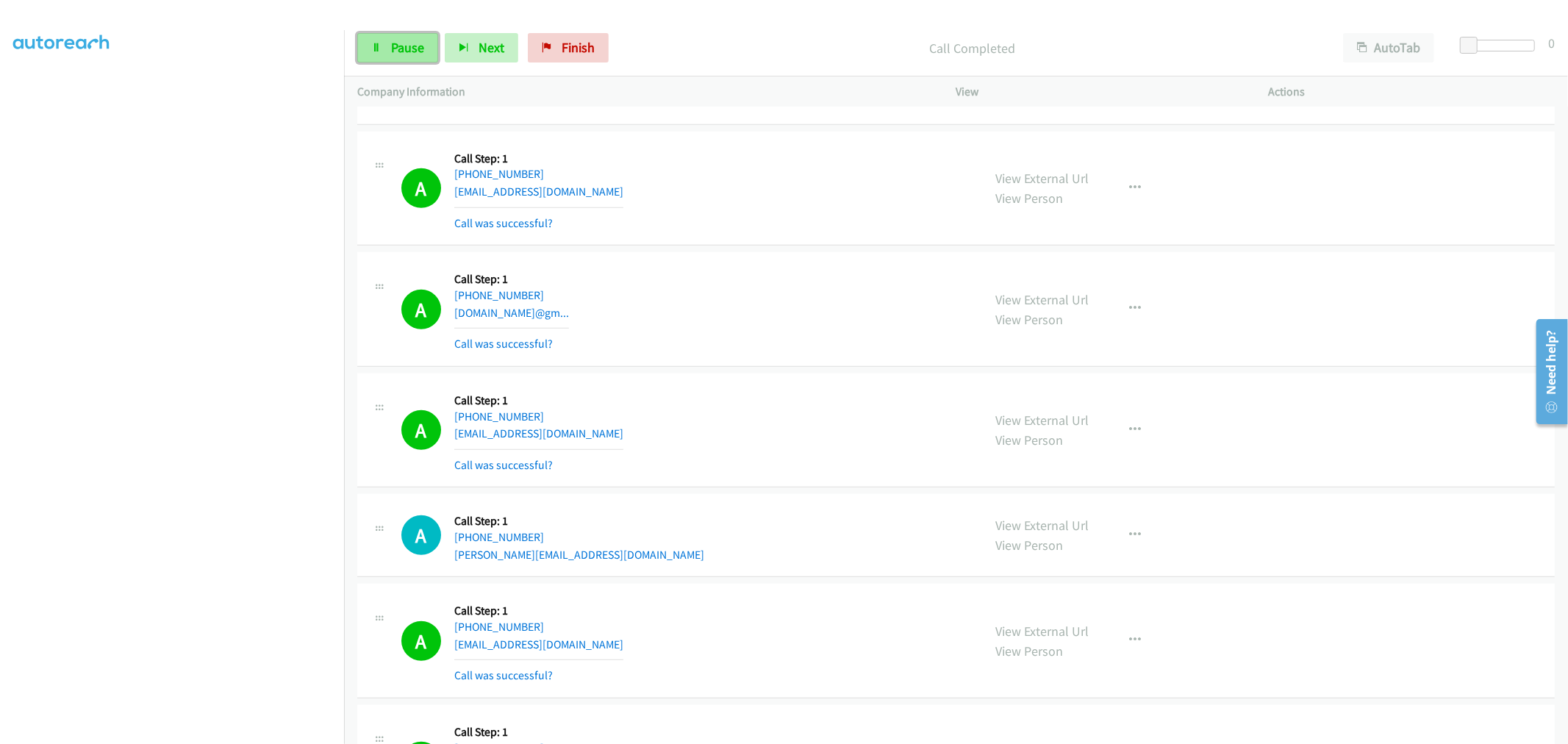
click at [368, 52] on link "Pause" at bounding box center [397, 47] width 81 height 30
click at [386, 53] on link "Start Calls" at bounding box center [409, 47] width 105 height 30
click at [724, 435] on div "A Callback Scheduled Call Step: 1 [GEOGRAPHIC_DATA]/[GEOGRAPHIC_DATA] [PHONE_NU…" at bounding box center [685, 430] width 568 height 87
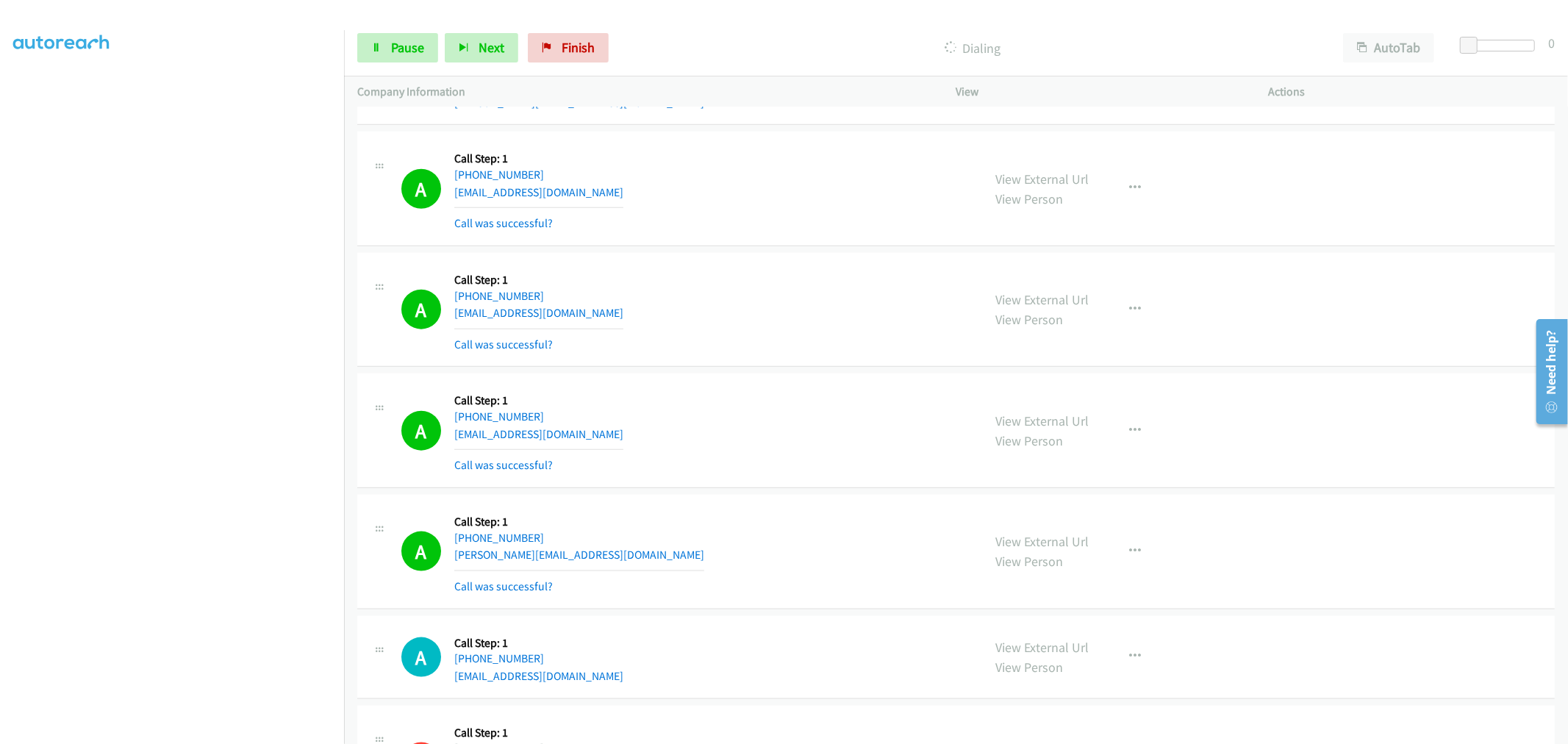
click at [1107, 427] on div "View External Url View Person View External Url Email Schedule/Manage Callback …" at bounding box center [1146, 430] width 326 height 87
click at [1115, 445] on button "button" at bounding box center [1135, 431] width 40 height 30
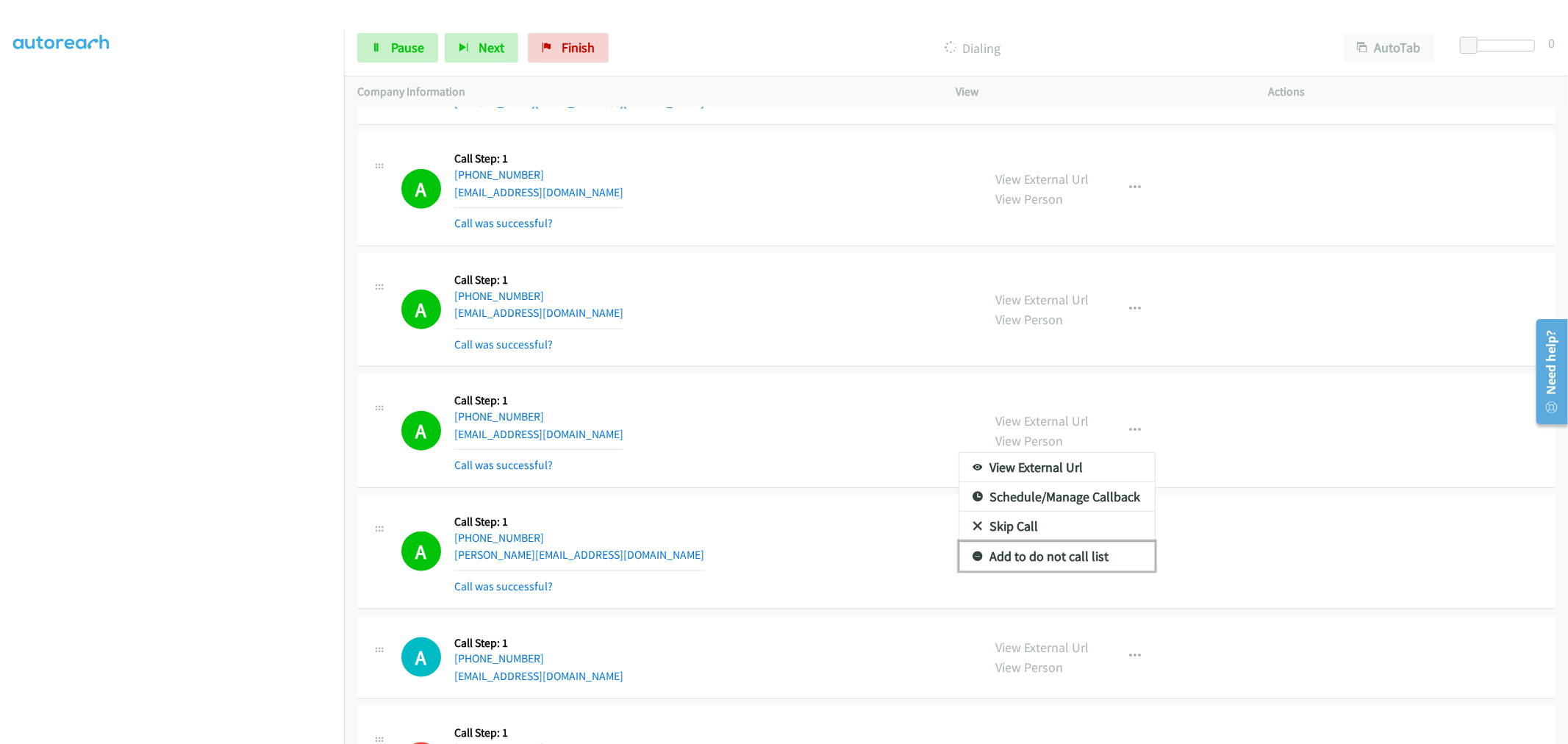
drag, startPoint x: 1071, startPoint y: 555, endPoint x: 1075, endPoint y: 544, distance: 11.7
click at [1071, 556] on link "Add to do not call list" at bounding box center [1057, 556] width 196 height 30
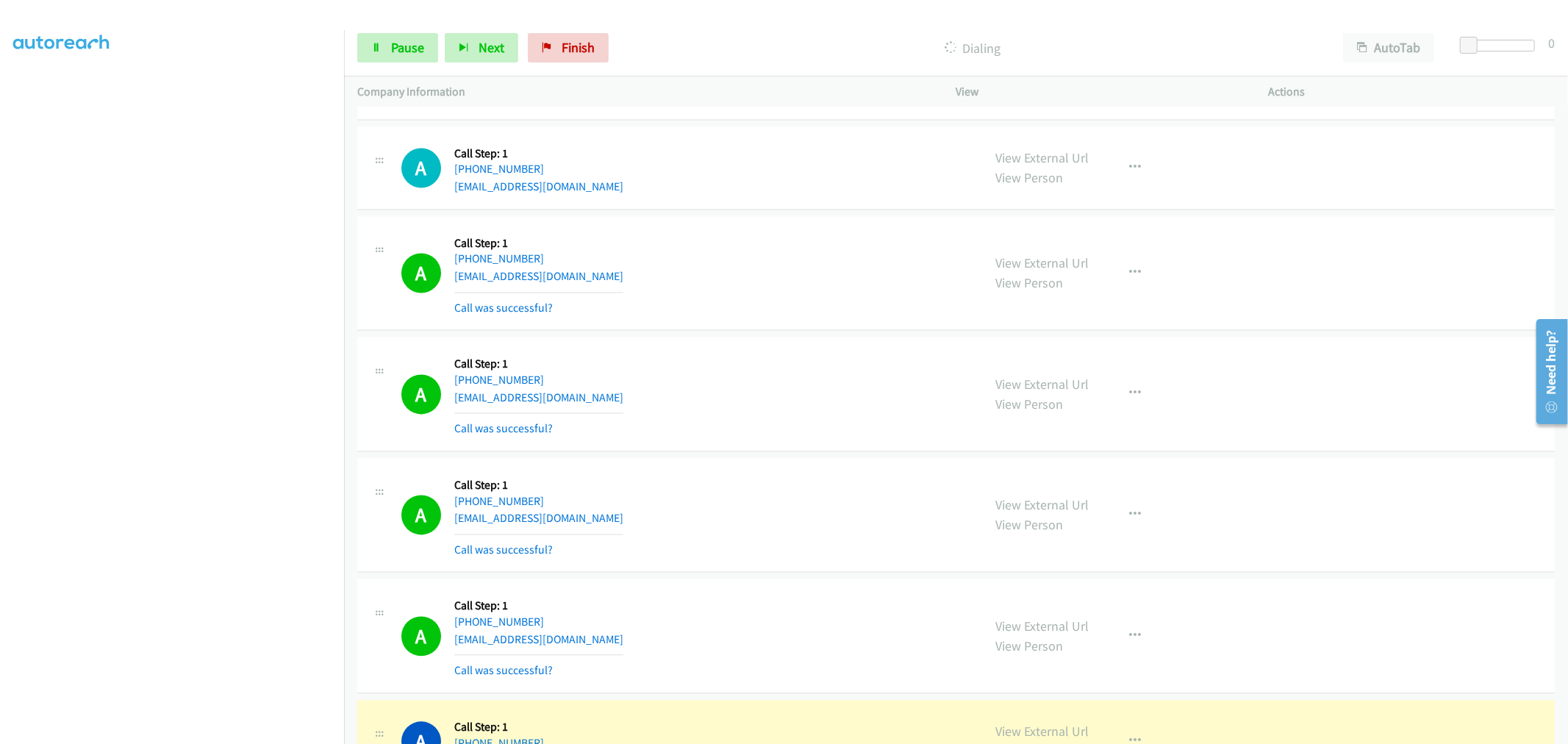
scroll to position [7522, 0]
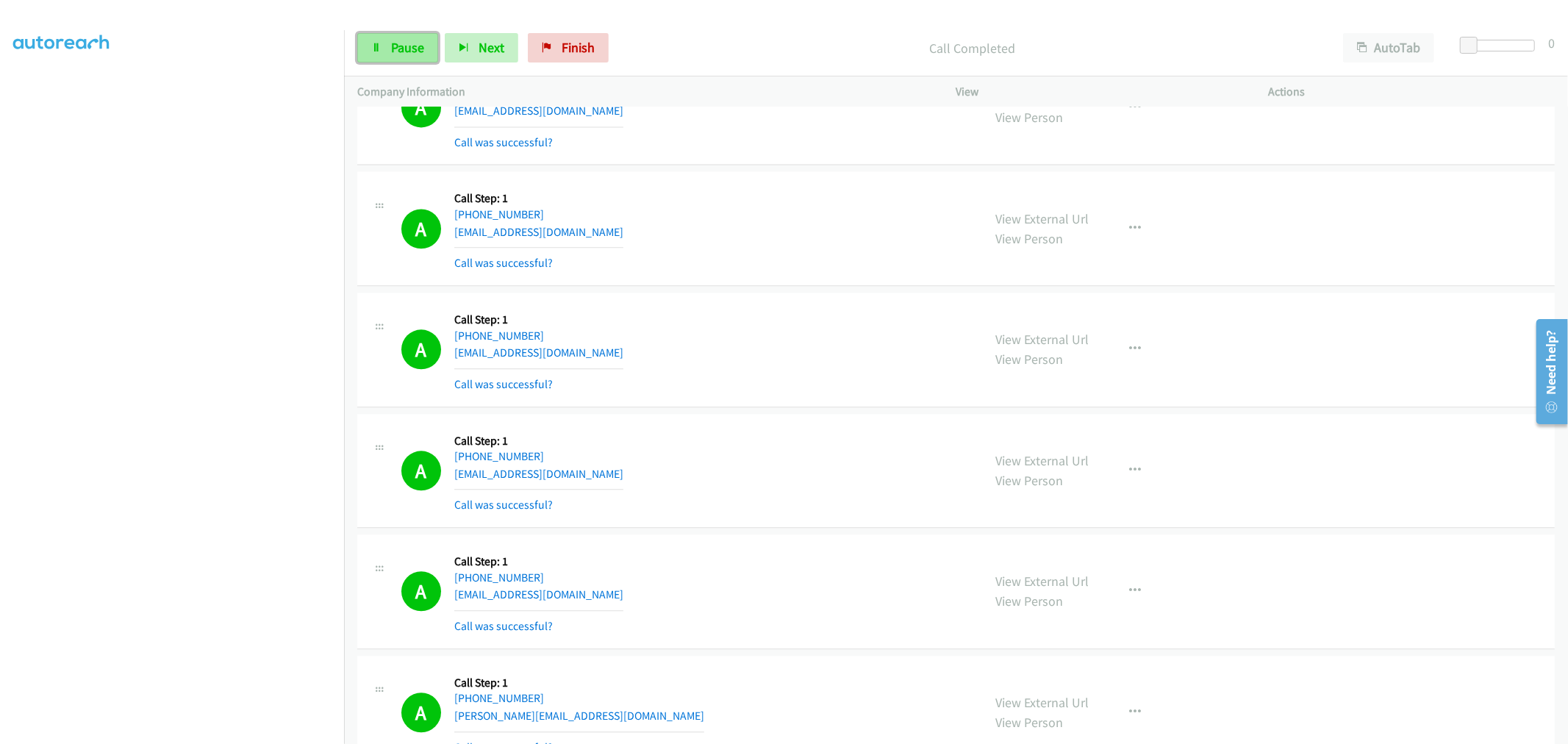
drag, startPoint x: 412, startPoint y: 48, endPoint x: 419, endPoint y: 52, distance: 8.1
click at [412, 48] on span "Pause" at bounding box center [407, 47] width 33 height 17
click at [414, 48] on span "Start Calls" at bounding box center [419, 47] width 57 height 17
click at [811, 380] on div "A Callback Scheduled Call Step: 1 America/New_York [PHONE_NUMBER] [EMAIL_ADDRES…" at bounding box center [685, 349] width 568 height 87
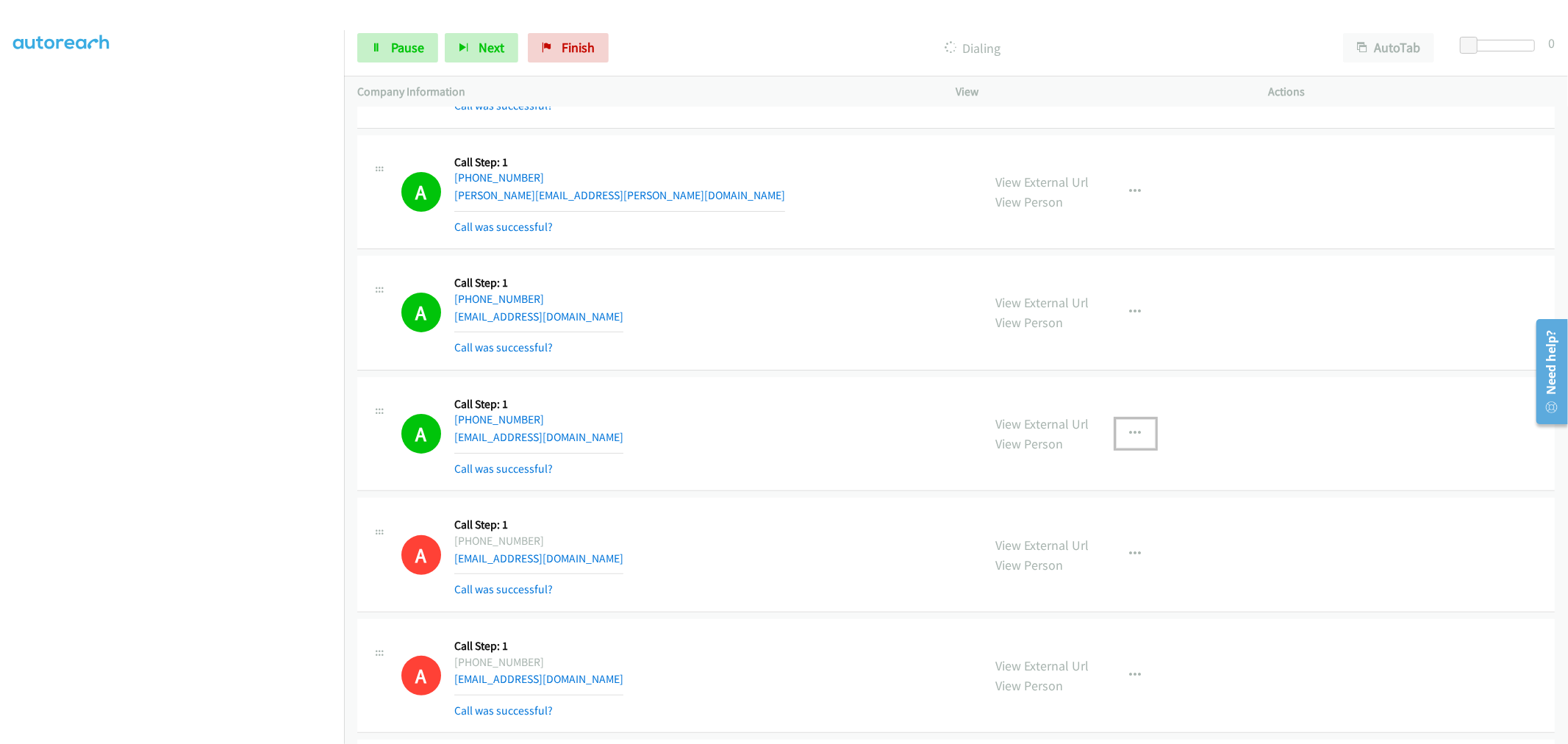
click at [1137, 432] on button "button" at bounding box center [1135, 434] width 40 height 30
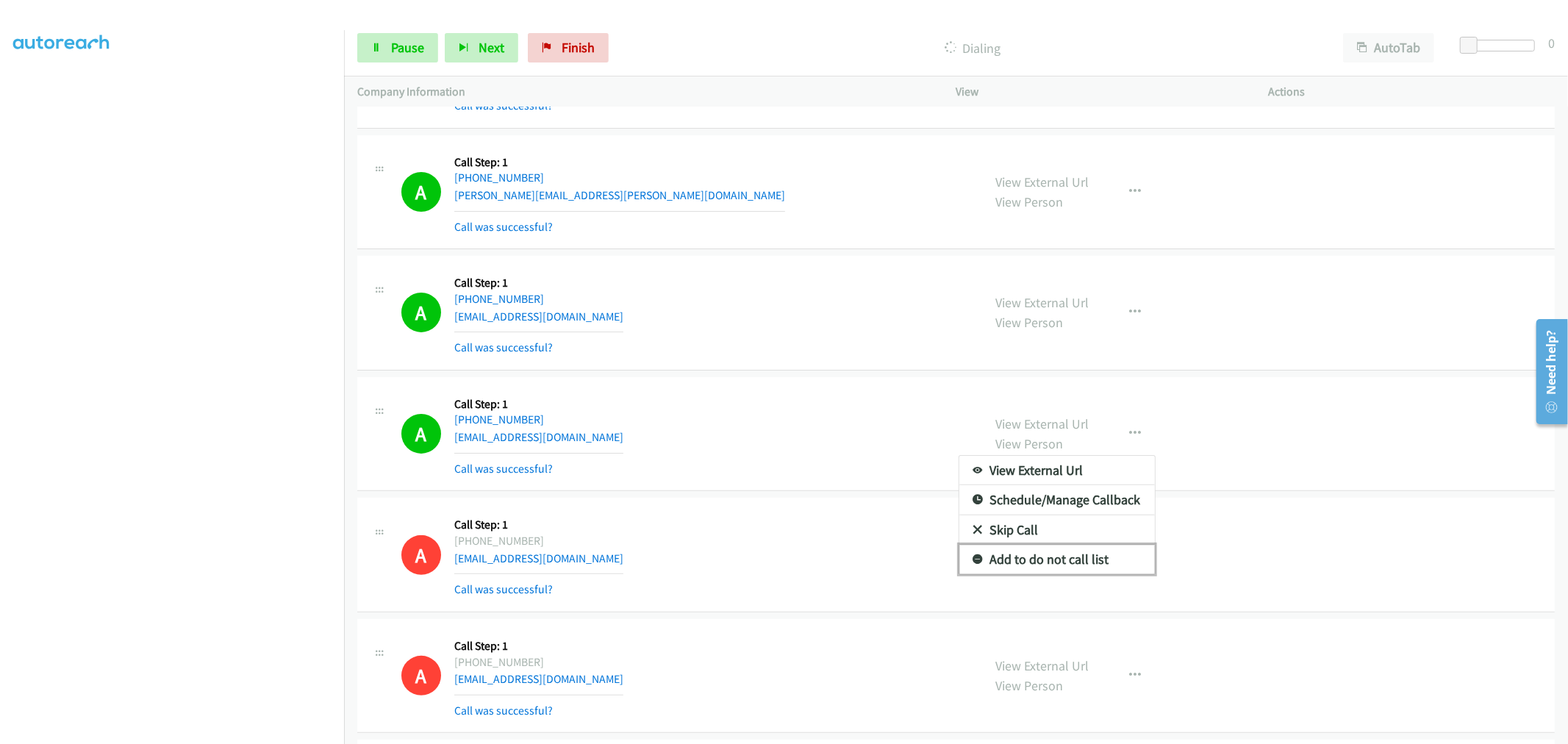
click at [1036, 562] on link "Add to do not call list" at bounding box center [1057, 559] width 196 height 30
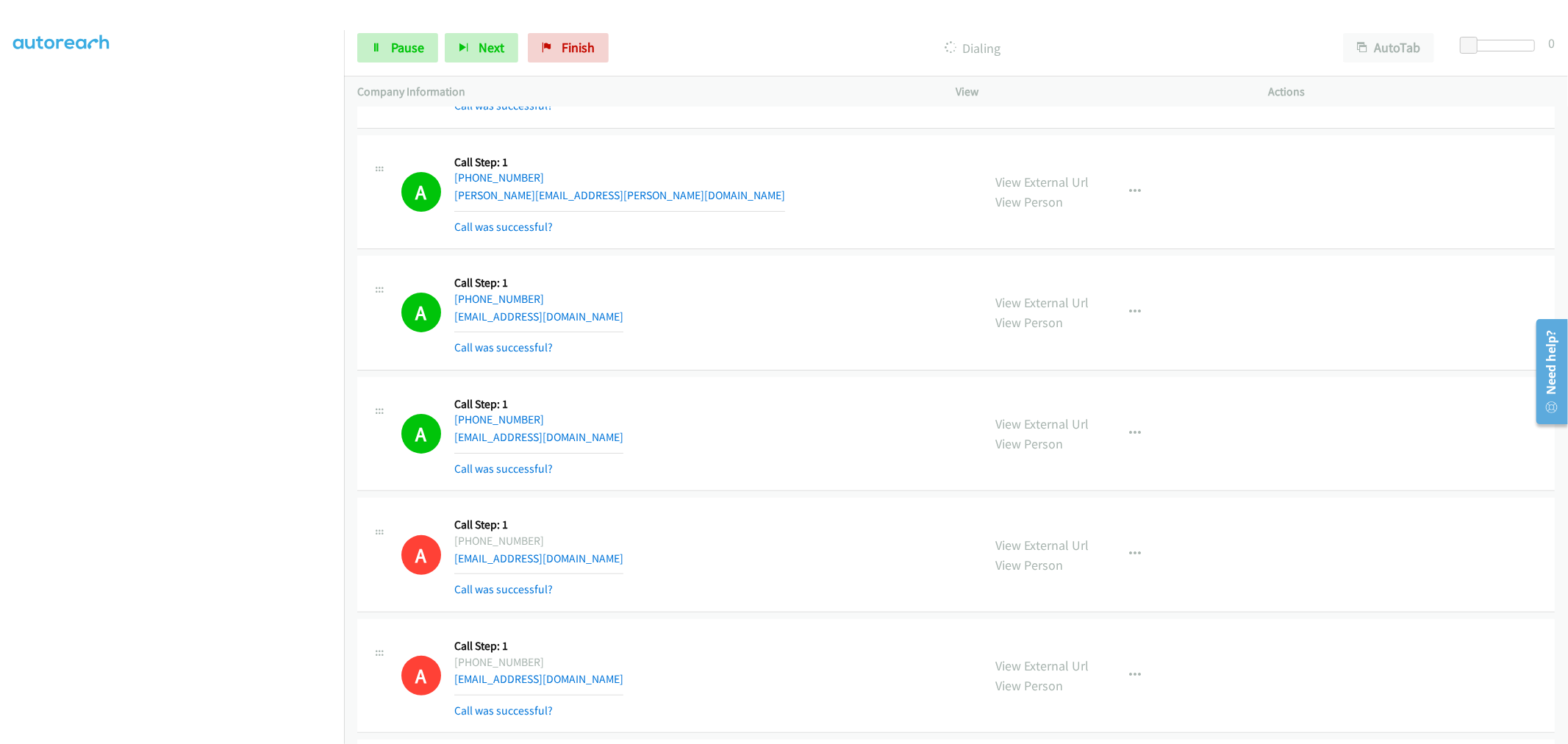
drag, startPoint x: 735, startPoint y: 421, endPoint x: 1111, endPoint y: 160, distance: 457.7
click at [735, 421] on div "A Callback Scheduled Call Step: 1 America/Los_Angeles [PHONE_NUMBER] [EMAIL_ADD…" at bounding box center [685, 434] width 568 height 87
click at [841, 326] on div "A Callback Scheduled Call Step: 1 America/New_York [PHONE_NUMBER] [EMAIL_ADDRES…" at bounding box center [685, 313] width 568 height 87
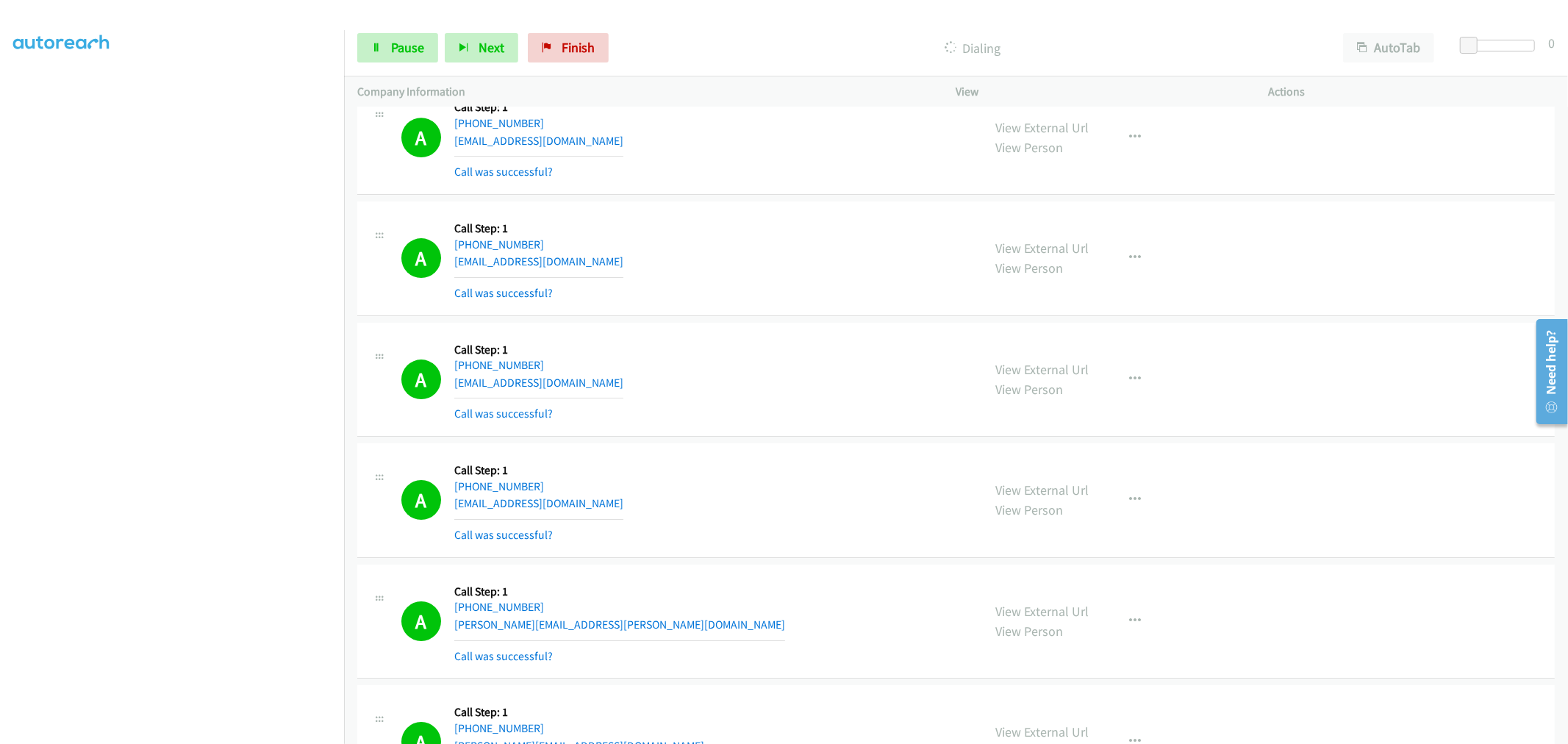
scroll to position [9363, 0]
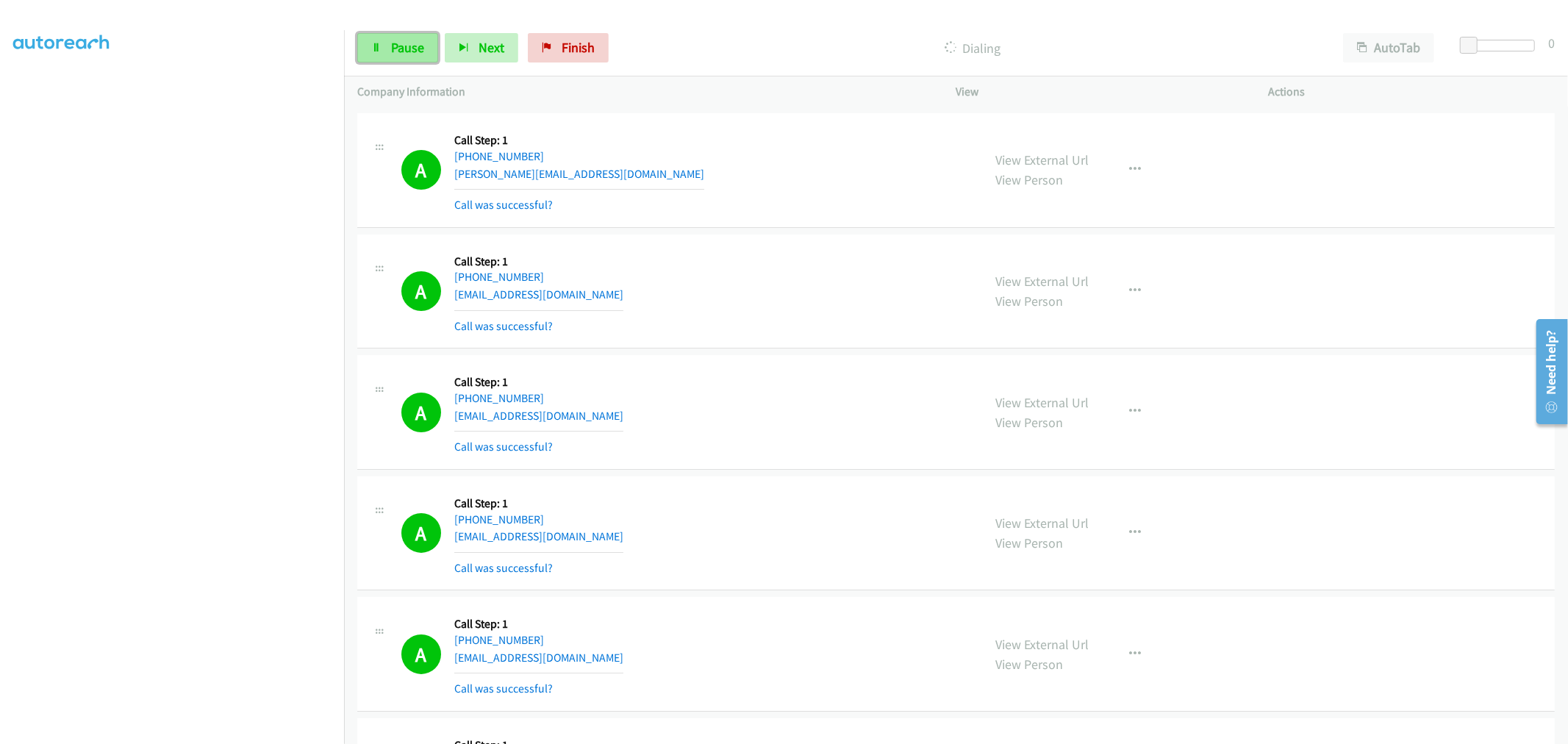
click at [407, 49] on span "Pause" at bounding box center [407, 47] width 33 height 17
click at [770, 231] on td "A Callback Scheduled Call Step: 1 [GEOGRAPHIC_DATA]/[GEOGRAPHIC_DATA] [PHONE_NU…" at bounding box center [956, 170] width 1223 height 121
click at [703, 341] on div "A Callback Scheduled Call Step: 1 [GEOGRAPHIC_DATA]/[GEOGRAPHIC_DATA] [PHONE_NU…" at bounding box center [956, 291] width 1197 height 115
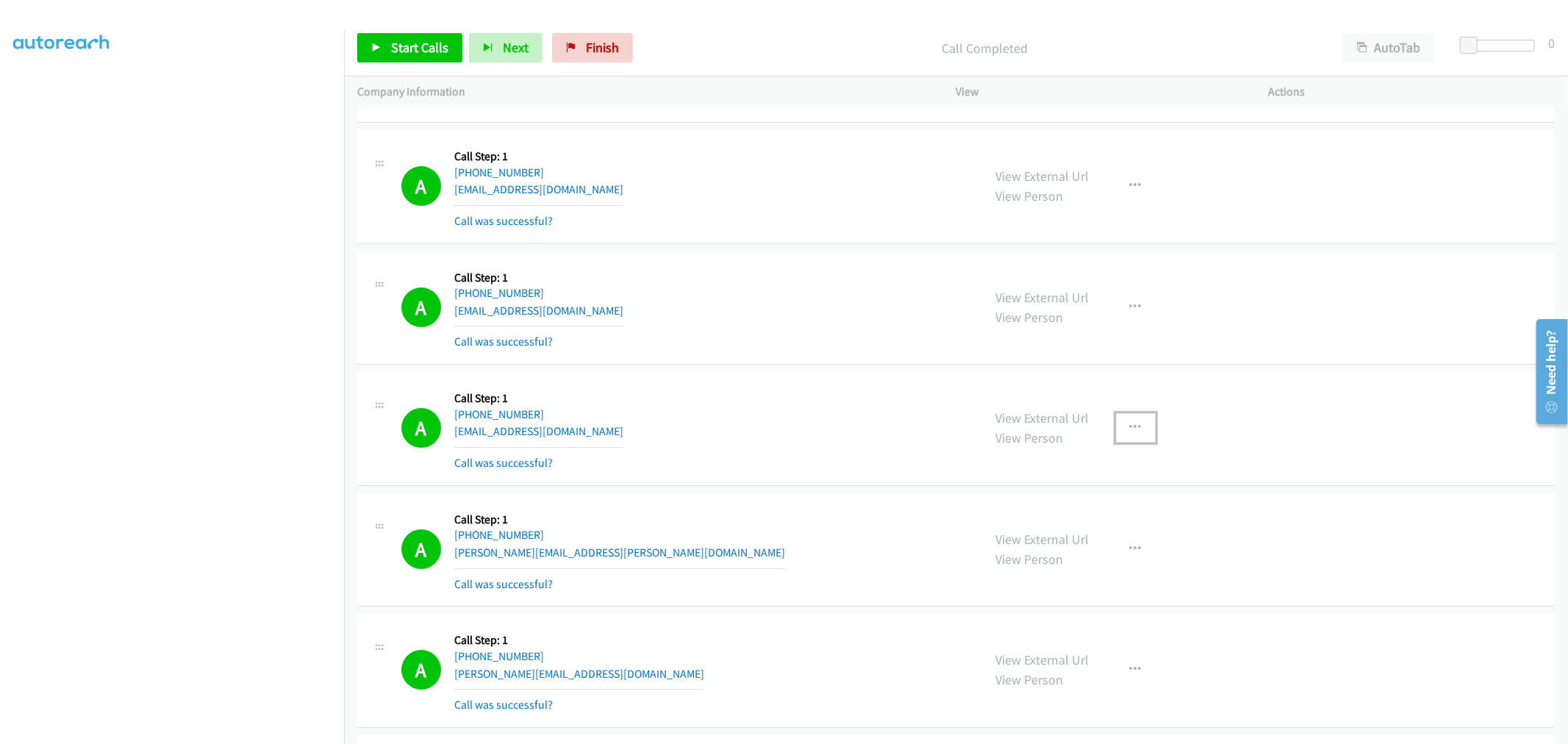
click at [1120, 436] on button "button" at bounding box center [1135, 428] width 40 height 30
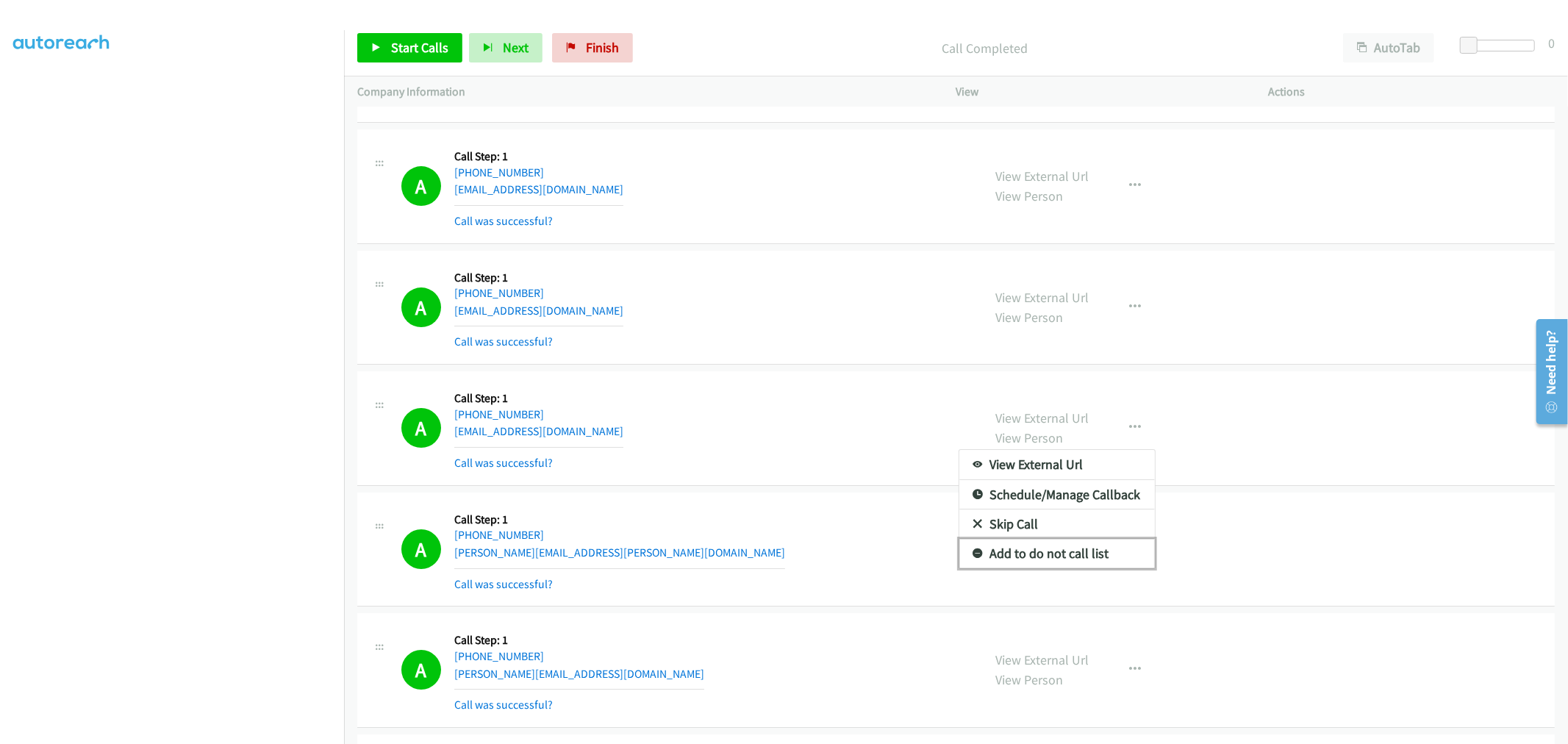
click at [1014, 557] on link "Add to do not call list" at bounding box center [1057, 553] width 196 height 30
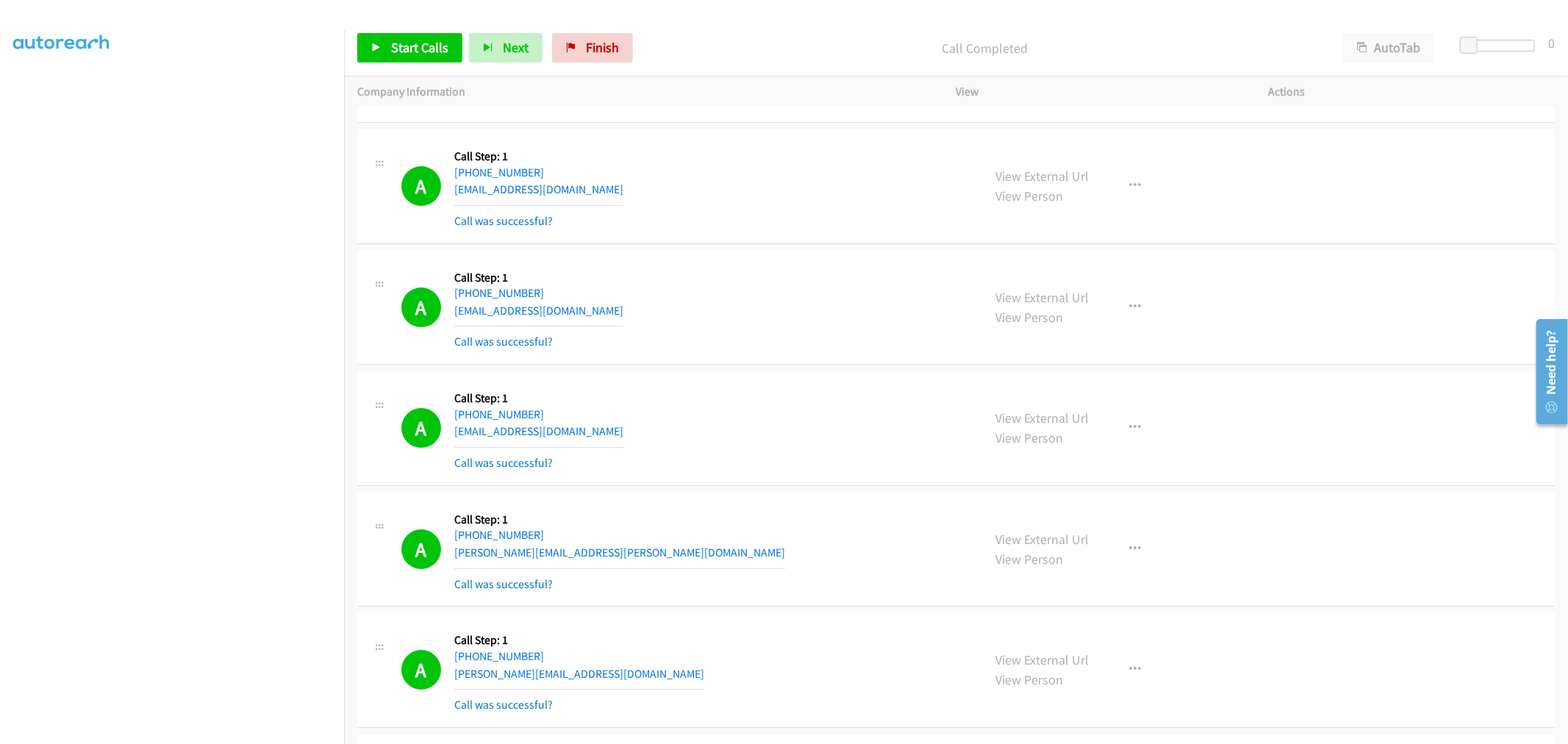
drag, startPoint x: 865, startPoint y: 451, endPoint x: 981, endPoint y: 295, distance: 194.4
click at [864, 451] on div "A Callback Scheduled Call Step: 1 America/New_York [PHONE_NUMBER] [EMAIL_ADDRES…" at bounding box center [685, 428] width 568 height 87
click at [778, 252] on td "A Callback Scheduled Call Step: 1 America/New_York [PHONE_NUMBER] [EMAIL_ADDRES…" at bounding box center [956, 307] width 1223 height 121
click at [841, 244] on div "A Callback Scheduled Call Step: 1 America/New_York [PHONE_NUMBER] [EMAIL_ADDRES…" at bounding box center [956, 186] width 1197 height 115
drag, startPoint x: 408, startPoint y: 46, endPoint x: 416, endPoint y: 59, distance: 15.3
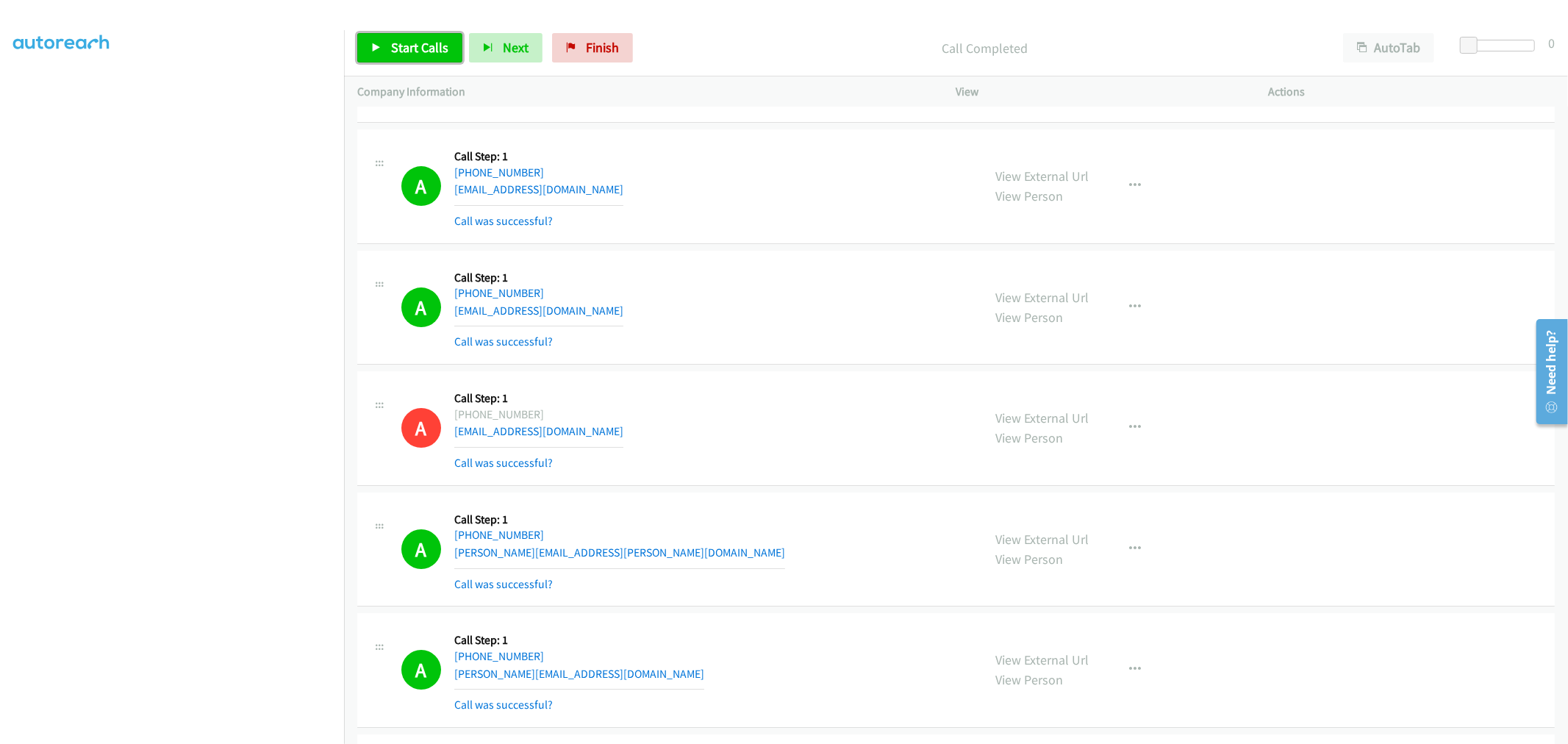
click at [408, 46] on span "Start Calls" at bounding box center [419, 47] width 57 height 17
click at [402, 42] on span "Pause" at bounding box center [407, 47] width 33 height 17
click at [404, 49] on span "Start Calls" at bounding box center [419, 47] width 57 height 17
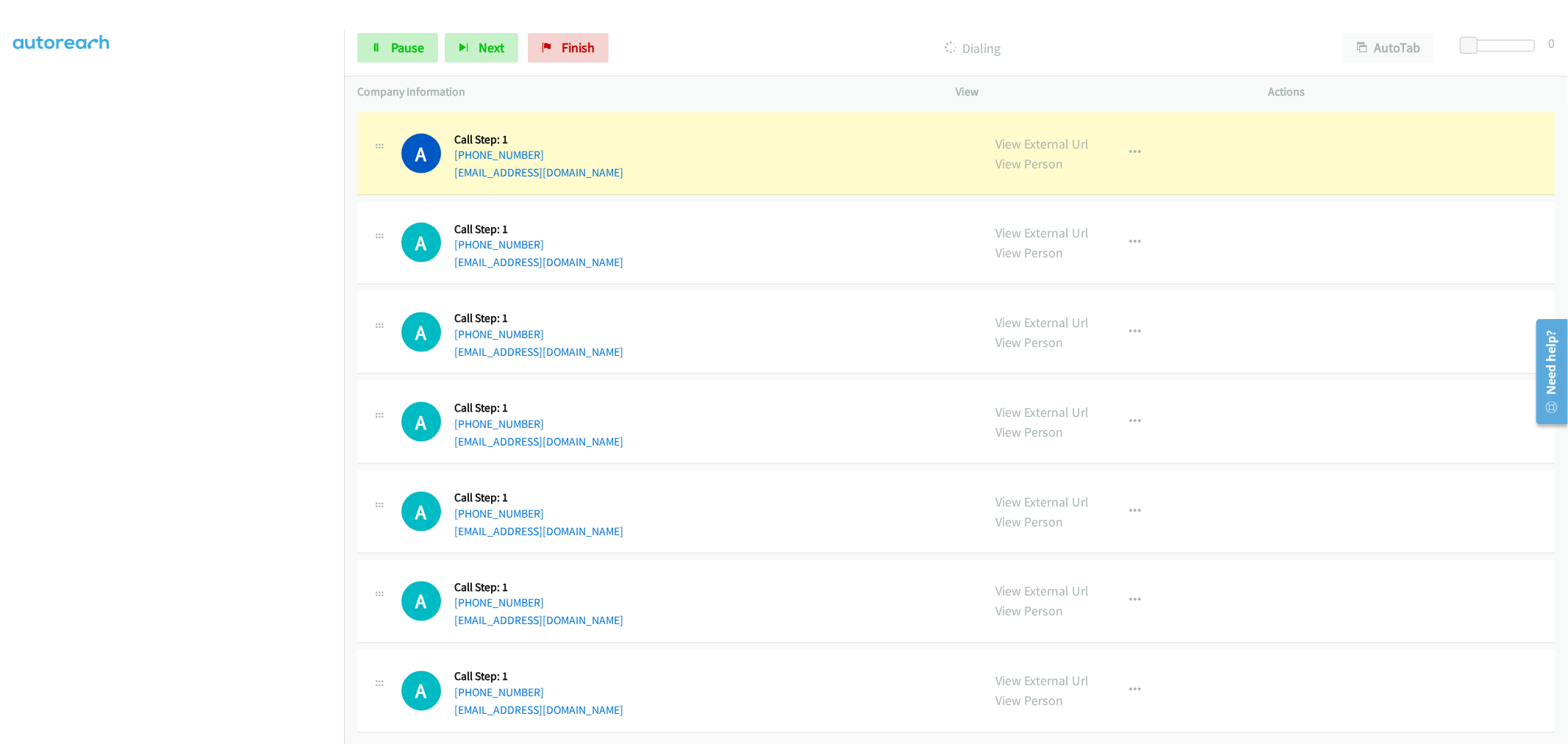
scroll to position [11041, 0]
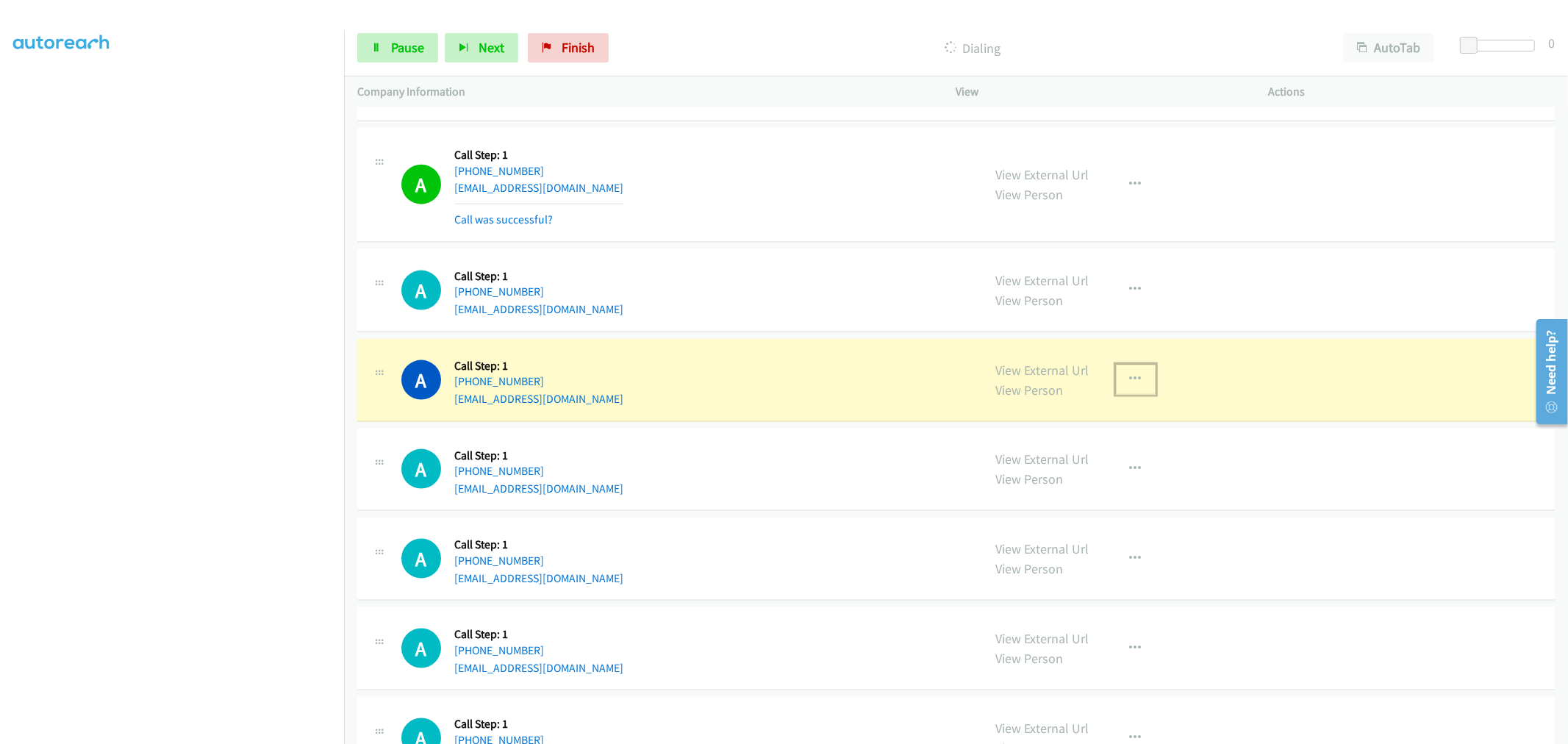
click at [1130, 385] on icon "button" at bounding box center [1135, 379] width 11 height 11
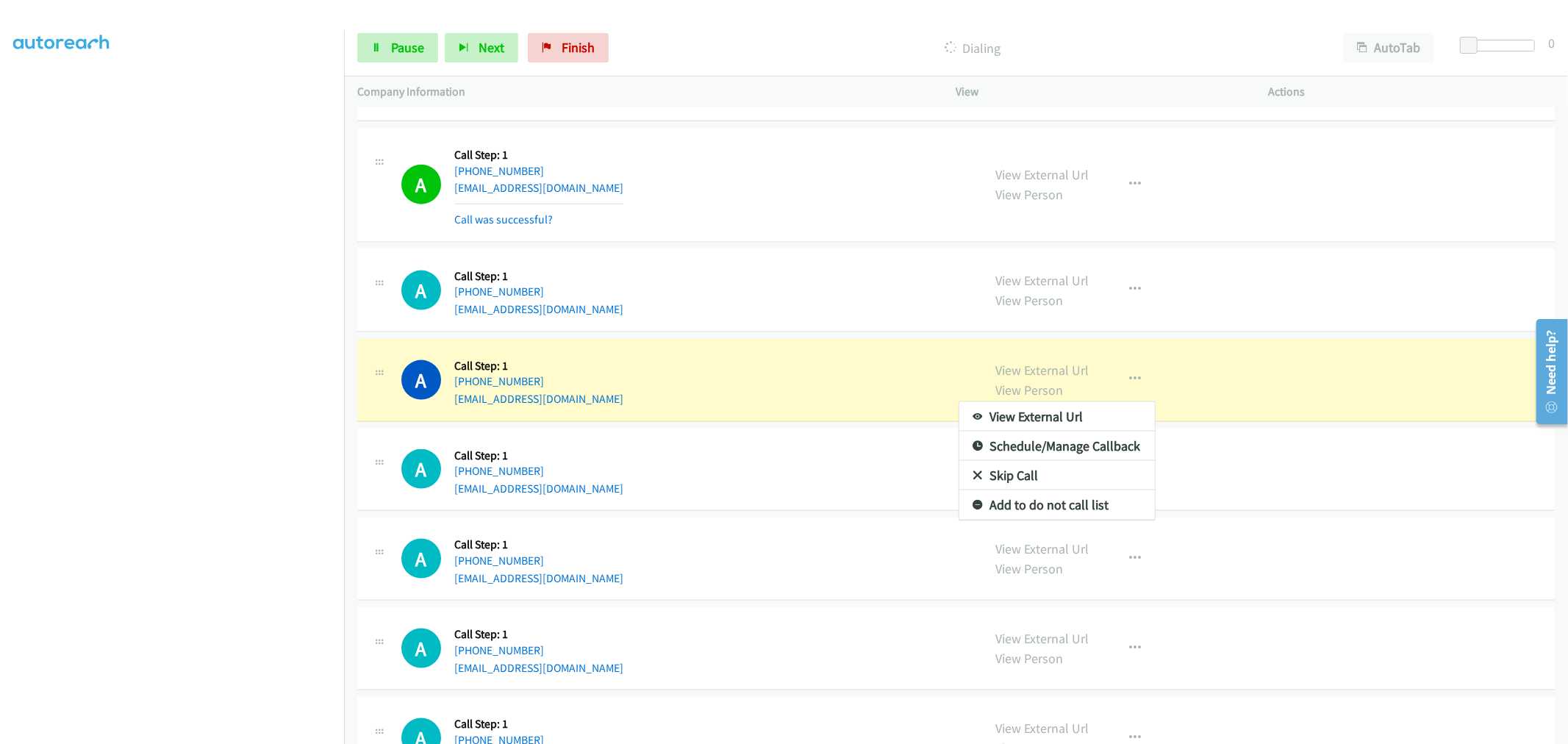
click at [861, 392] on div at bounding box center [784, 372] width 1568 height 744
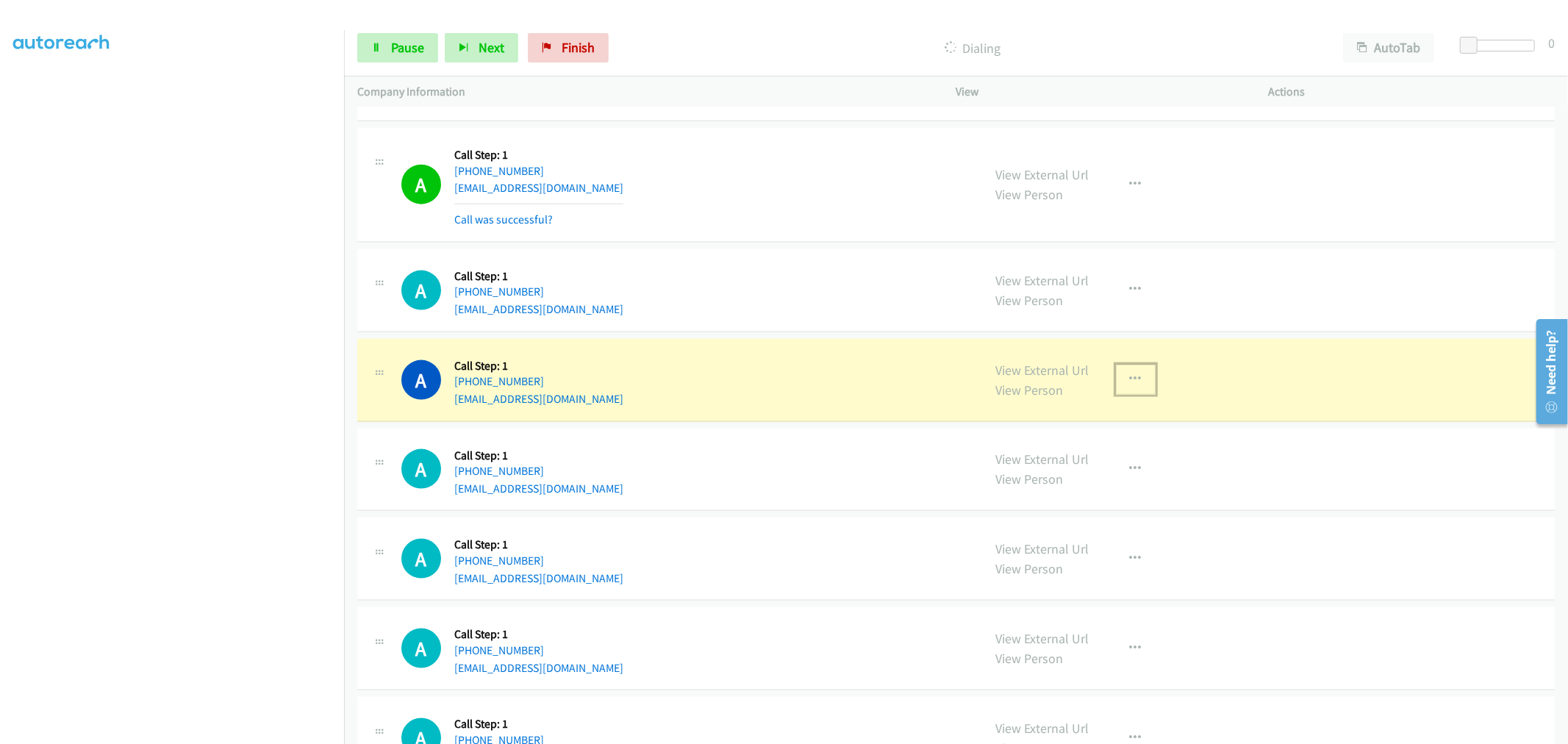
click at [1141, 390] on button "button" at bounding box center [1135, 379] width 40 height 30
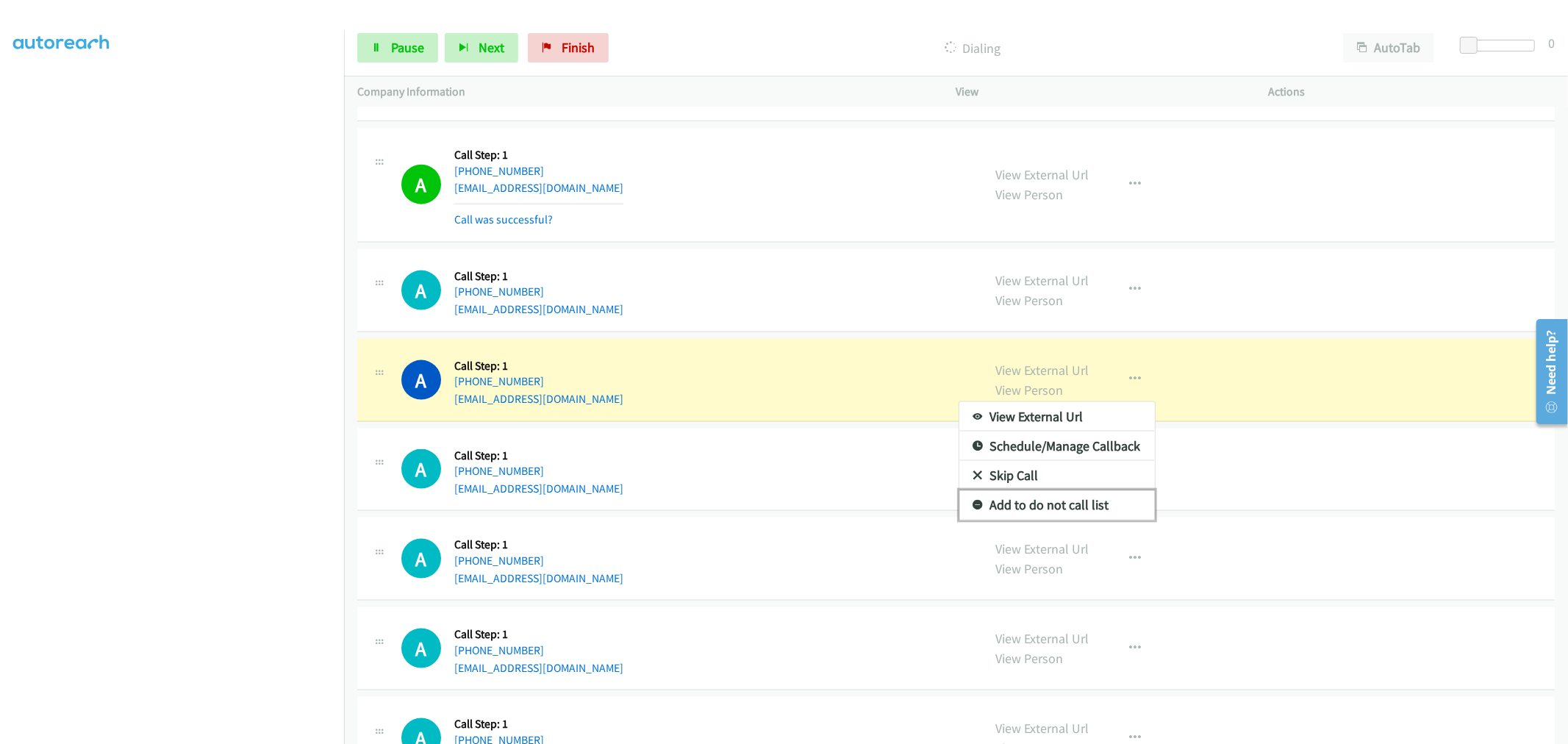
click at [1045, 506] on link "Add to do not call list" at bounding box center [1057, 504] width 196 height 30
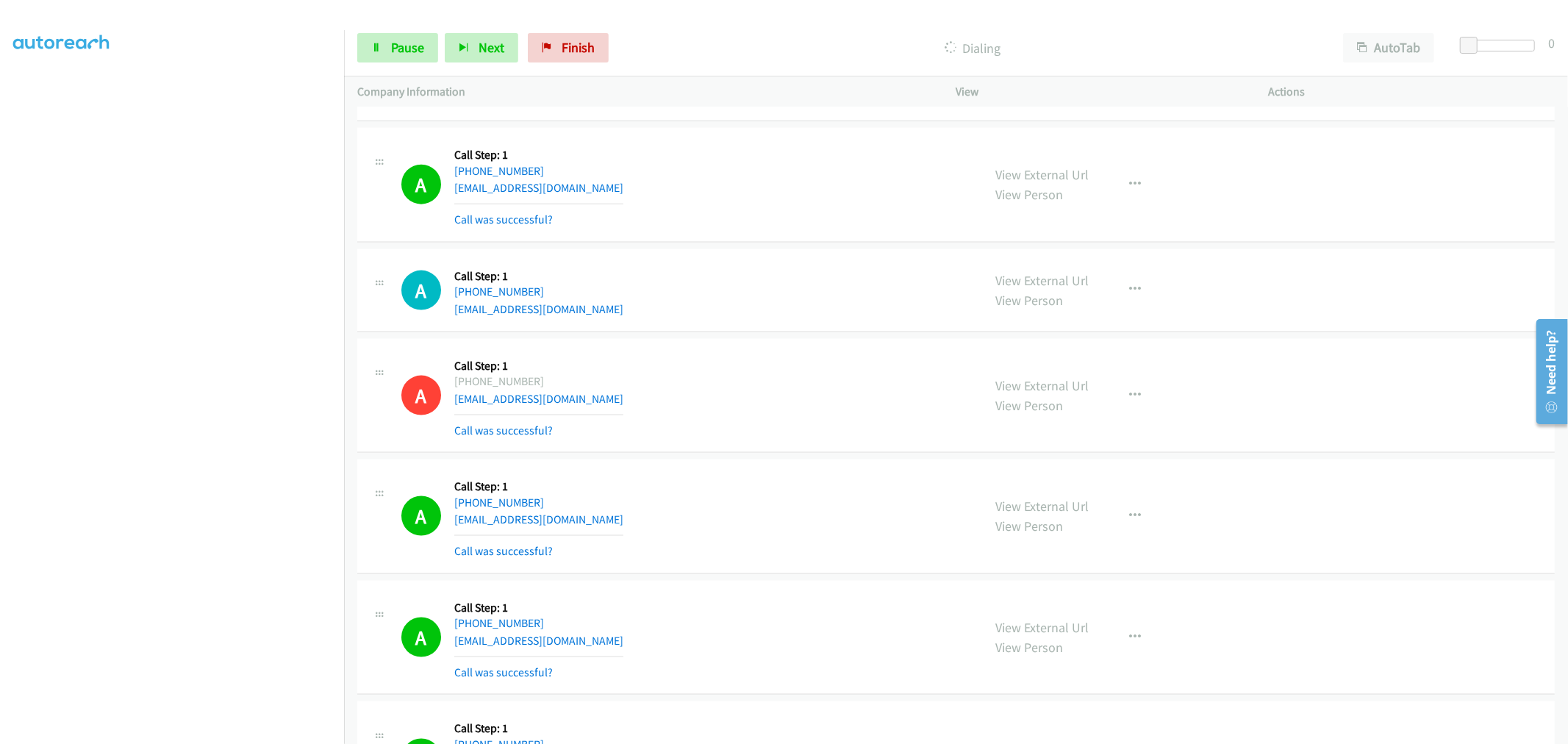
scroll to position [11073, 0]
click at [782, 362] on div "A Callback Scheduled Call Step: 1 America/New_York [PHONE_NUMBER] [EMAIL_ADDRES…" at bounding box center [685, 396] width 568 height 87
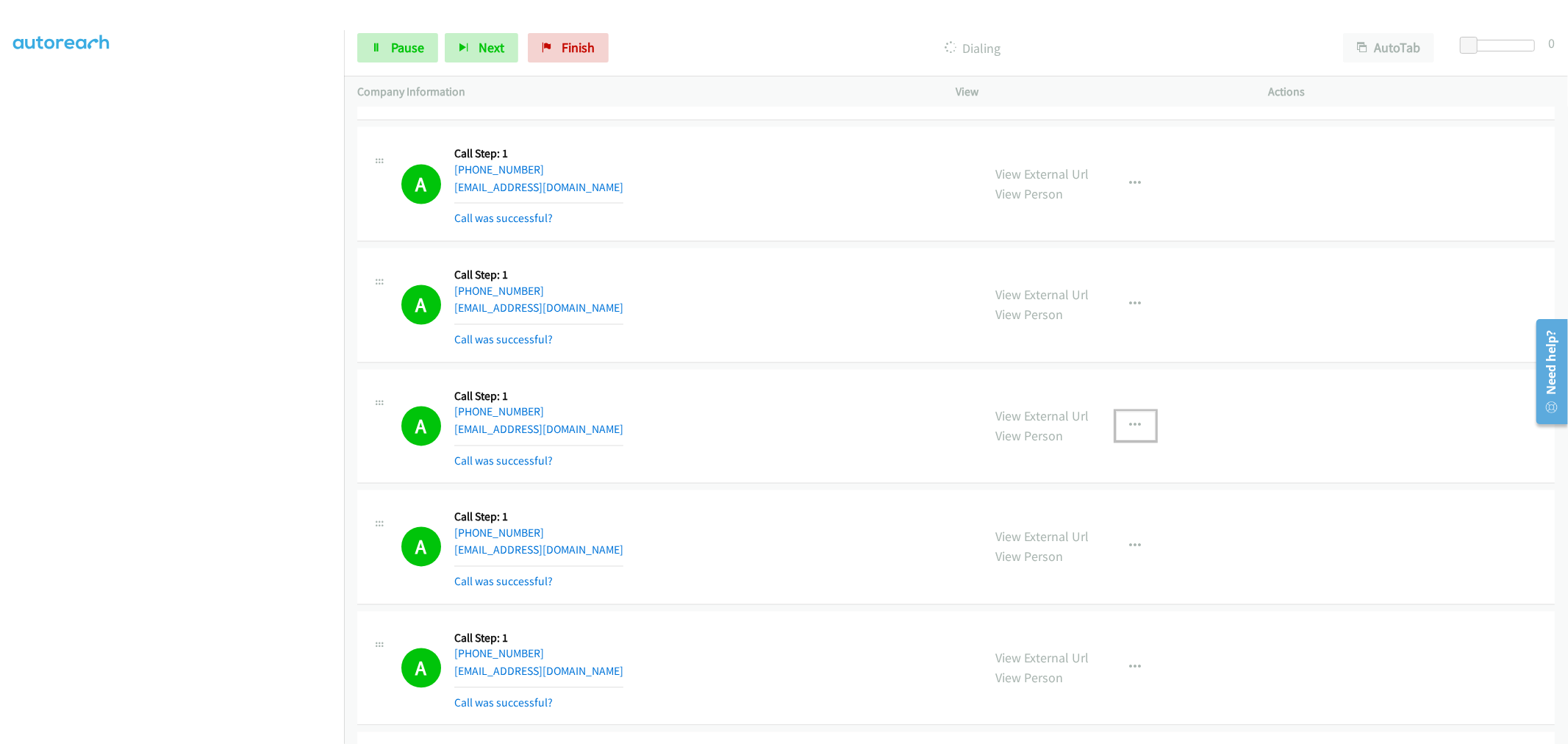
click at [1147, 437] on button "button" at bounding box center [1135, 426] width 40 height 30
click at [1058, 566] on link "Add to do not call list" at bounding box center [1057, 552] width 196 height 30
click at [868, 405] on div "A Callback Scheduled Call Step: 1 America/New_York [PHONE_NUMBER] [EMAIL_ADDRES…" at bounding box center [685, 426] width 568 height 87
click at [701, 320] on div "A Callback Scheduled Call Step: 1 America/Los_Angeles [PHONE_NUMBER] [EMAIL_ADD…" at bounding box center [685, 305] width 568 height 87
click at [390, 30] on div "Start Calls Pause Next Finish Call Completed AutoTab AutoTab 0" at bounding box center [956, 48] width 1223 height 56
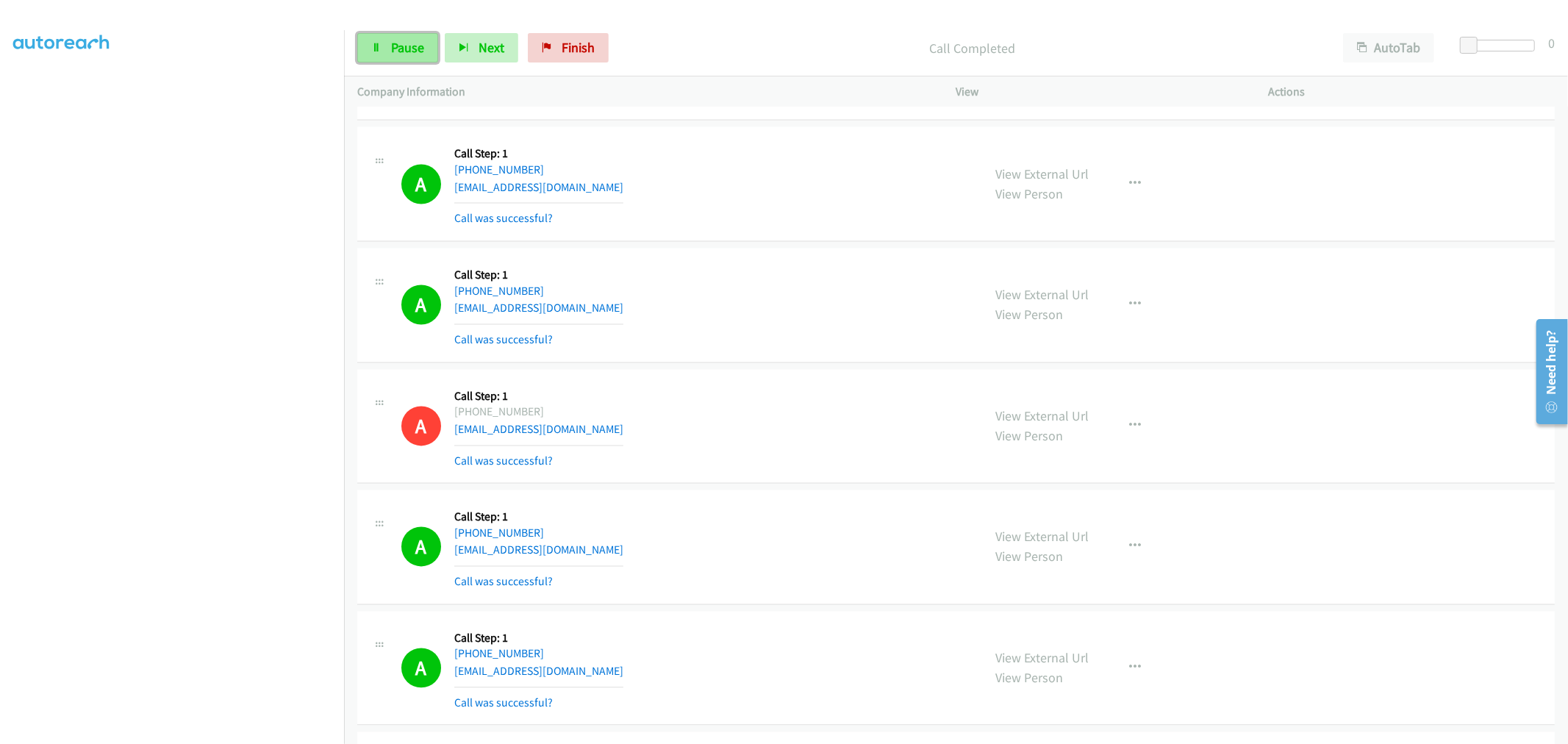
click at [397, 40] on span "Pause" at bounding box center [407, 47] width 33 height 17
click at [400, 49] on span "Start Calls" at bounding box center [419, 47] width 57 height 17
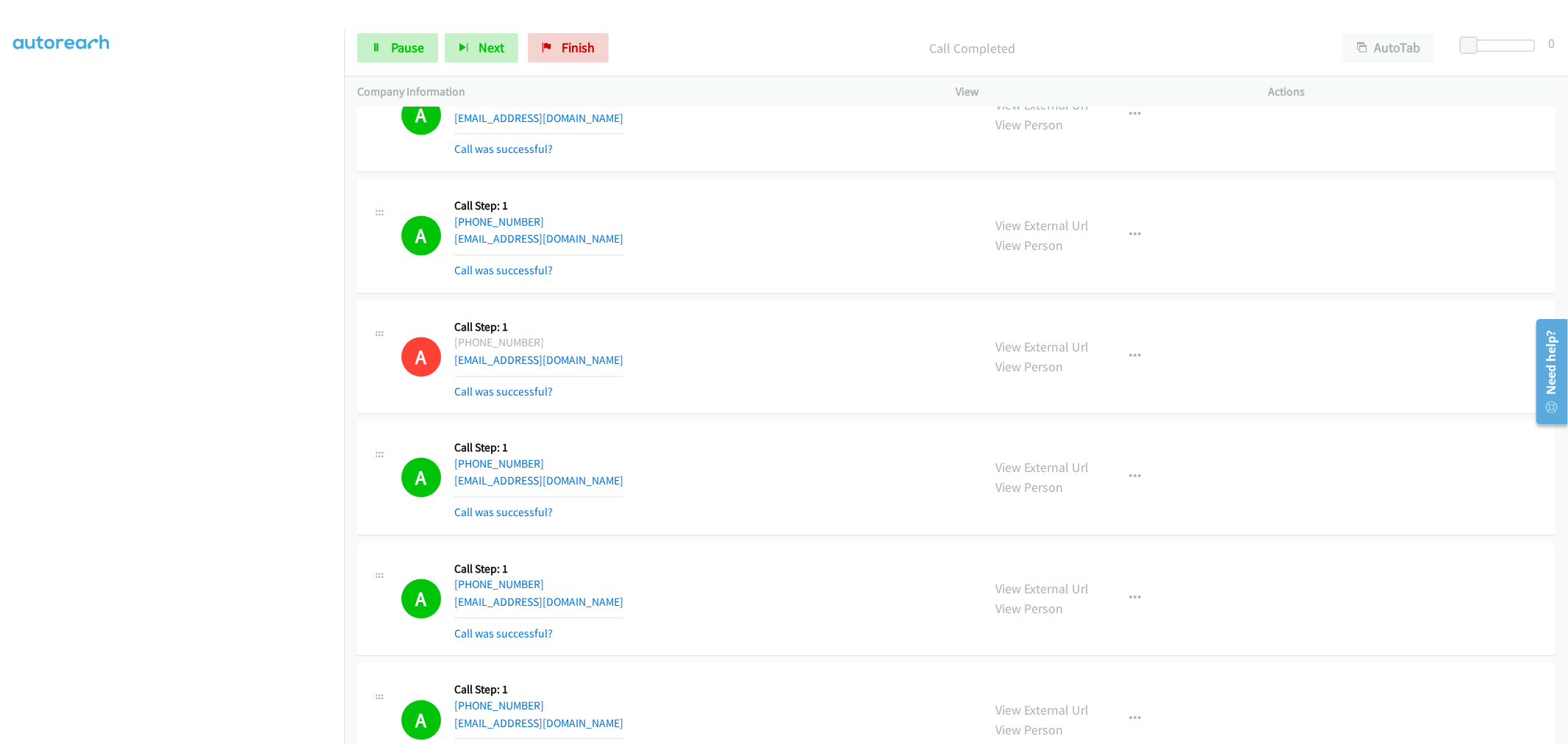
scroll to position [12012, 0]
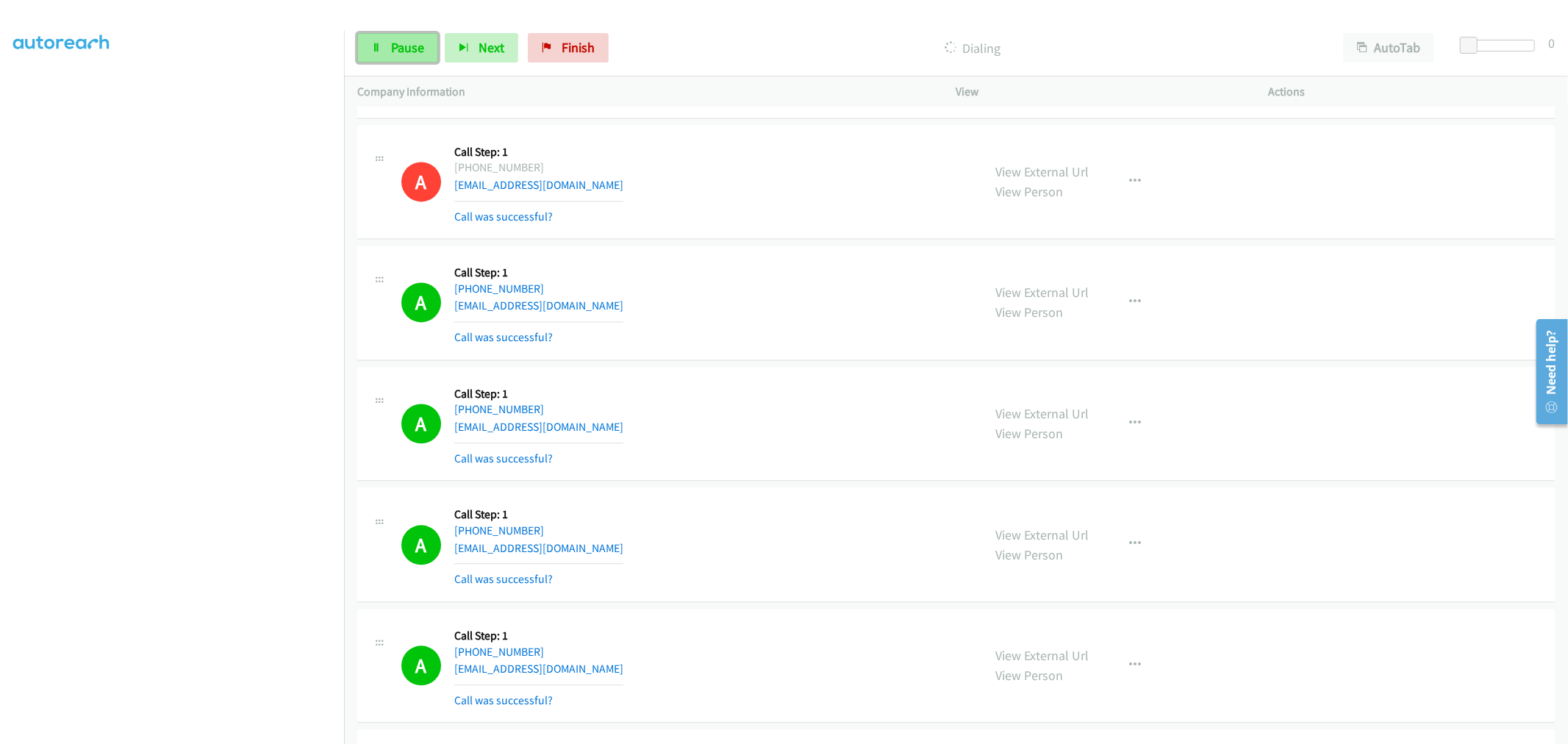
click at [393, 46] on span "Pause" at bounding box center [407, 47] width 33 height 17
click at [885, 331] on div "A Callback Scheduled Call Step: 1 [GEOGRAPHIC_DATA]/[GEOGRAPHIC_DATA] [PHONE_NU…" at bounding box center [685, 302] width 568 height 87
drag, startPoint x: 1025, startPoint y: 176, endPoint x: 890, endPoint y: 49, distance: 185.3
click at [806, 378] on div "A Callback Scheduled Call Step: 1 America/New_York [PHONE_NUMBER] [EMAIL_ADDRES…" at bounding box center [956, 424] width 1197 height 115
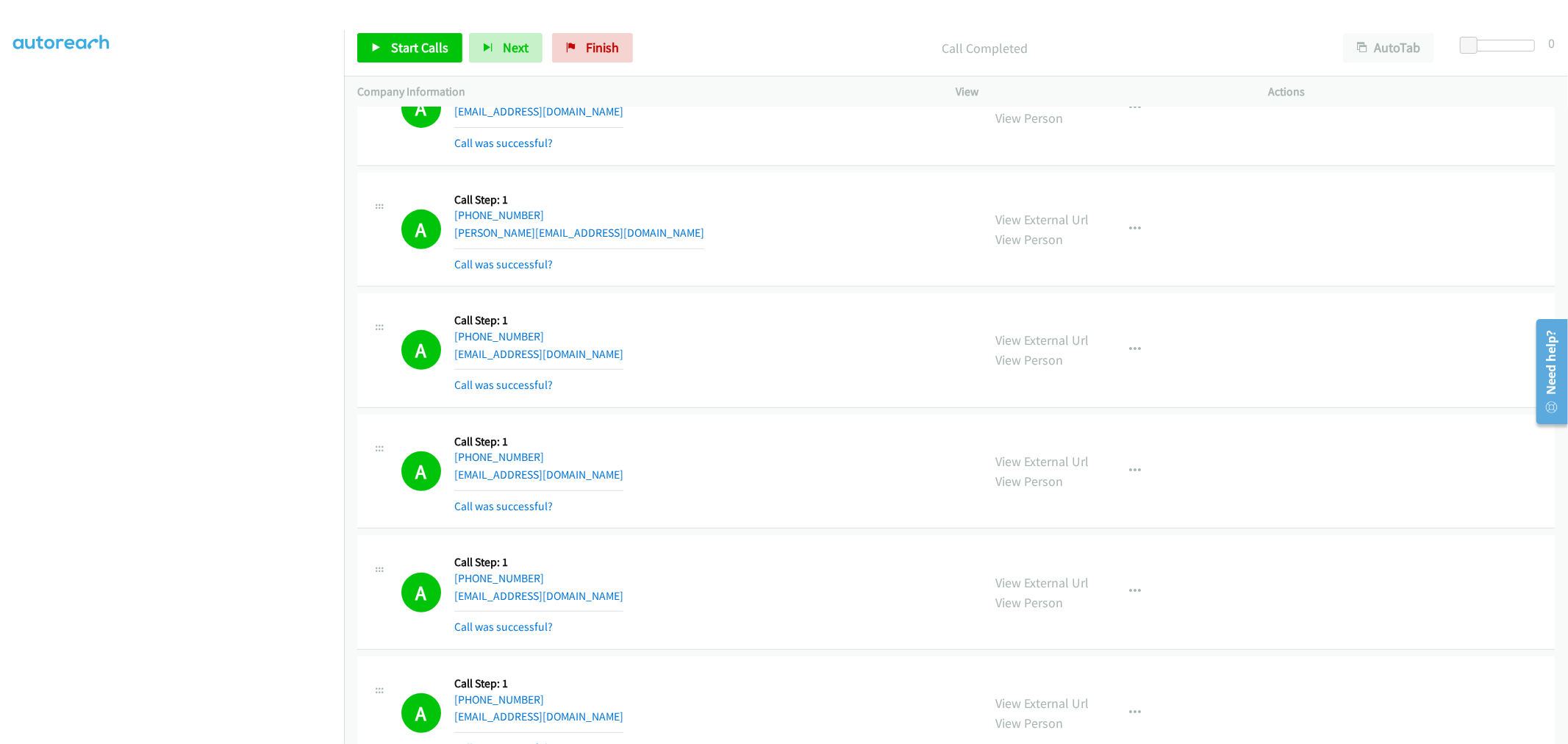
scroll to position [9902, 0]
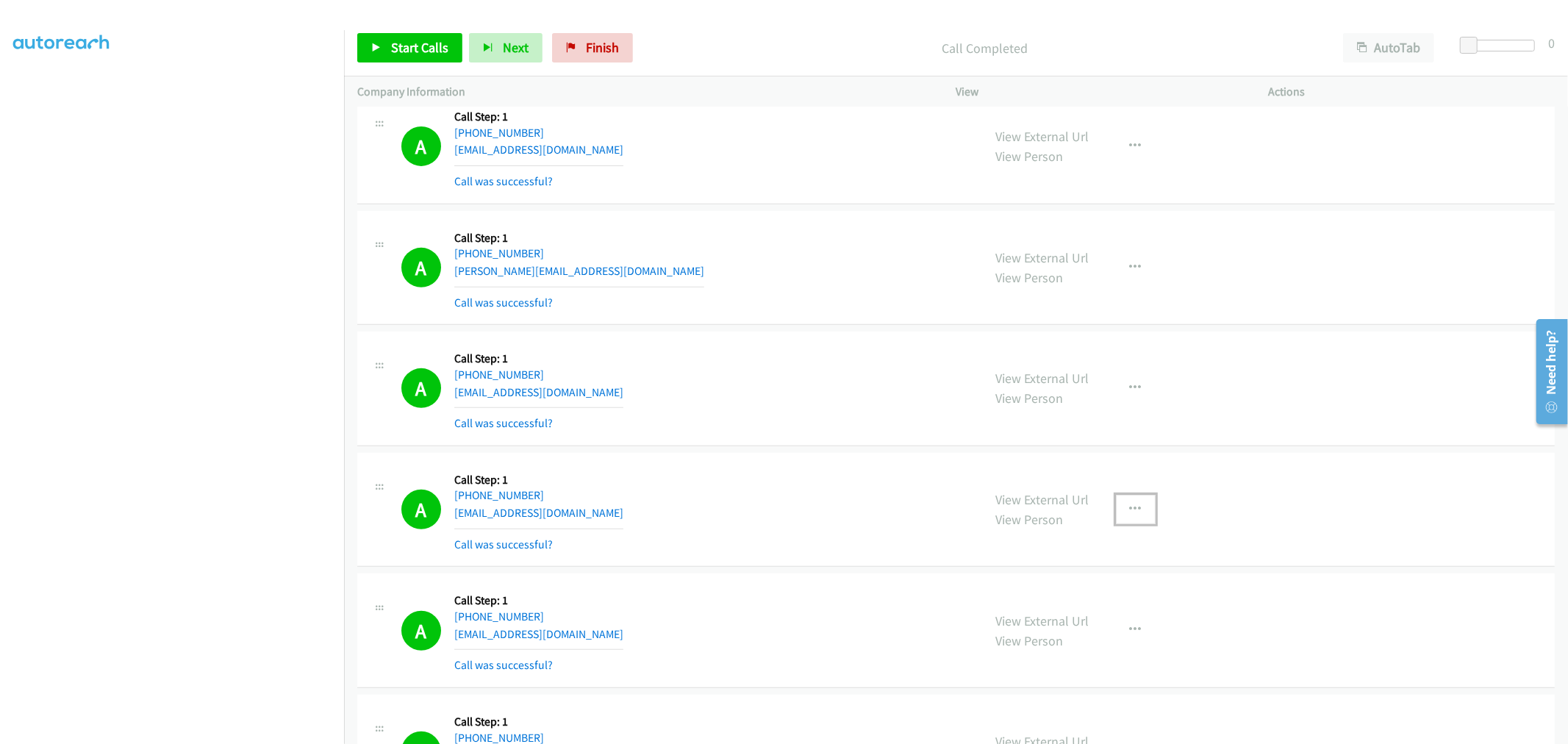
click at [1117, 510] on button "button" at bounding box center [1135, 509] width 40 height 30
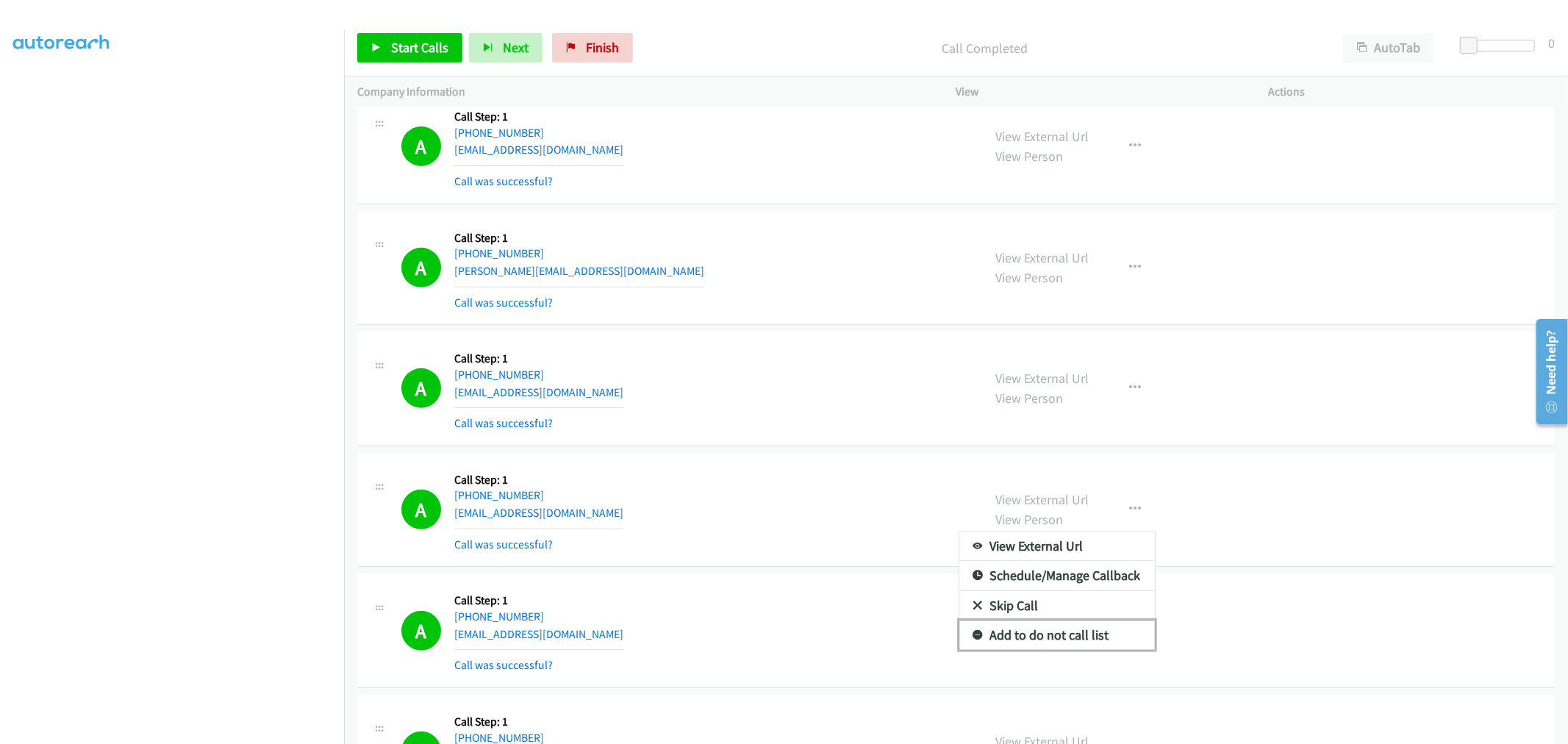
click at [1061, 636] on link "Add to do not call list" at bounding box center [1057, 634] width 196 height 30
click at [794, 478] on div "A Callback Scheduled Call Step: 1 [GEOGRAPHIC_DATA]/[GEOGRAPHIC_DATA] [PHONE_NU…" at bounding box center [685, 509] width 568 height 87
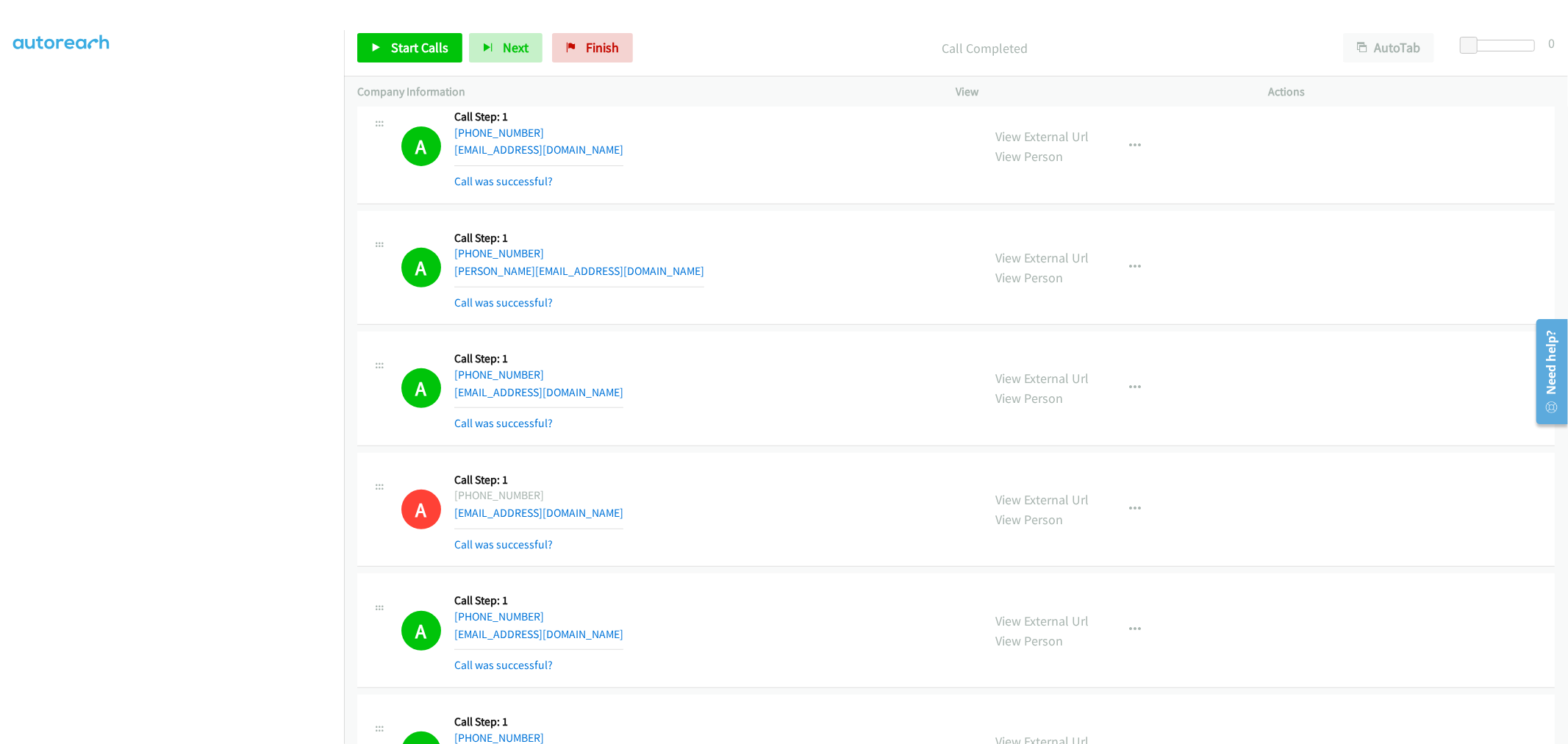
click at [776, 336] on div "A Callback Scheduled Call Step: 1 America/New_York [PHONE_NUMBER] [EMAIL_ADDRES…" at bounding box center [956, 389] width 1197 height 115
click at [763, 329] on td "A Callback Scheduled Call Step: 1 America/New_York [PHONE_NUMBER] [PERSON_NAME]…" at bounding box center [956, 267] width 1223 height 121
click at [776, 214] on td "A Callback Scheduled Call Step: 1 America/New_York [PHONE_NUMBER] [PERSON_NAME]…" at bounding box center [956, 267] width 1223 height 121
click at [802, 112] on div "A Callback Scheduled Call Step: 1 America/New_York [PHONE_NUMBER] [EMAIL_ADDRES…" at bounding box center [685, 146] width 568 height 87
